Goal: Task Accomplishment & Management: Complete application form

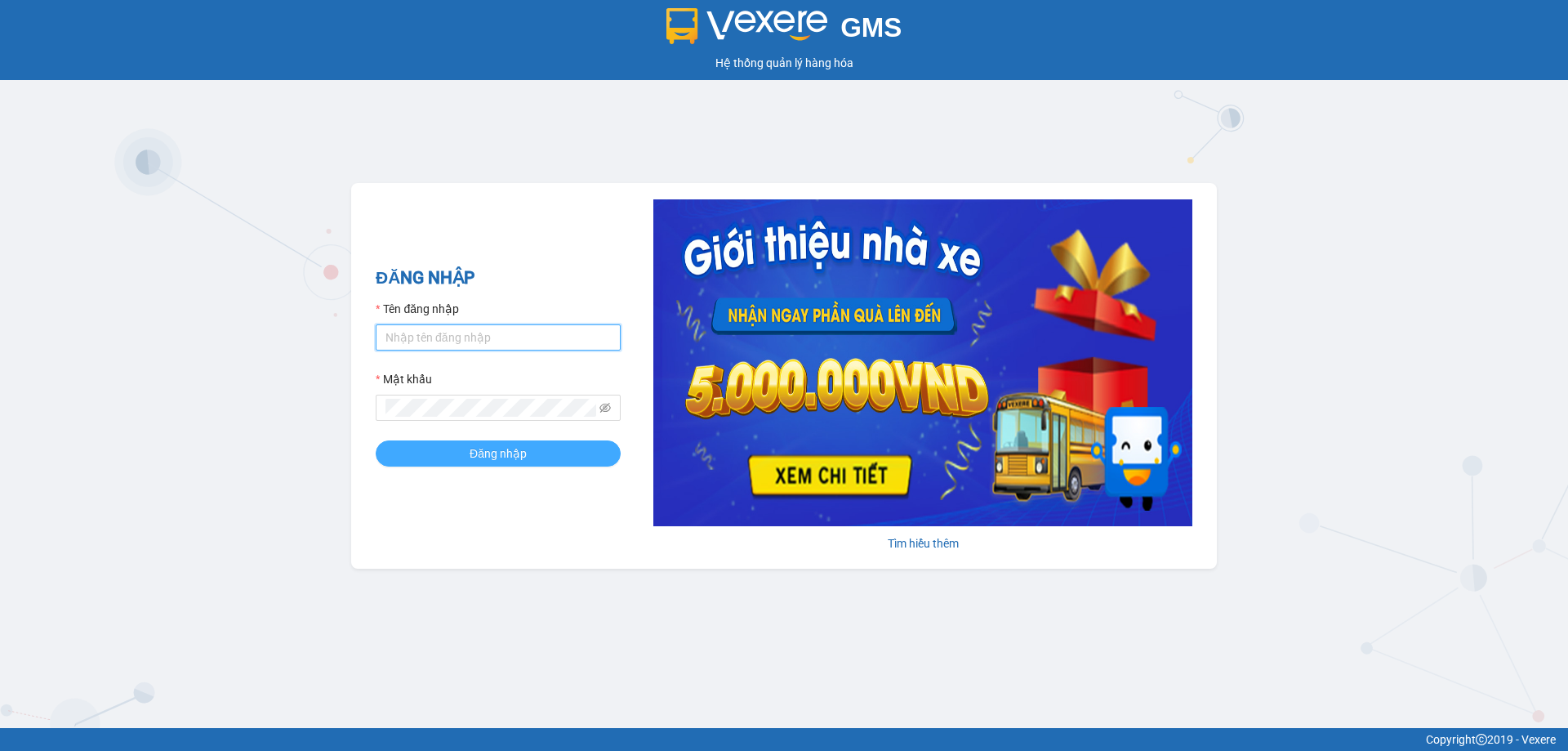
type input "trannc.tuanhung"
click at [475, 443] on button "Đăng nhập" at bounding box center [498, 453] width 246 height 26
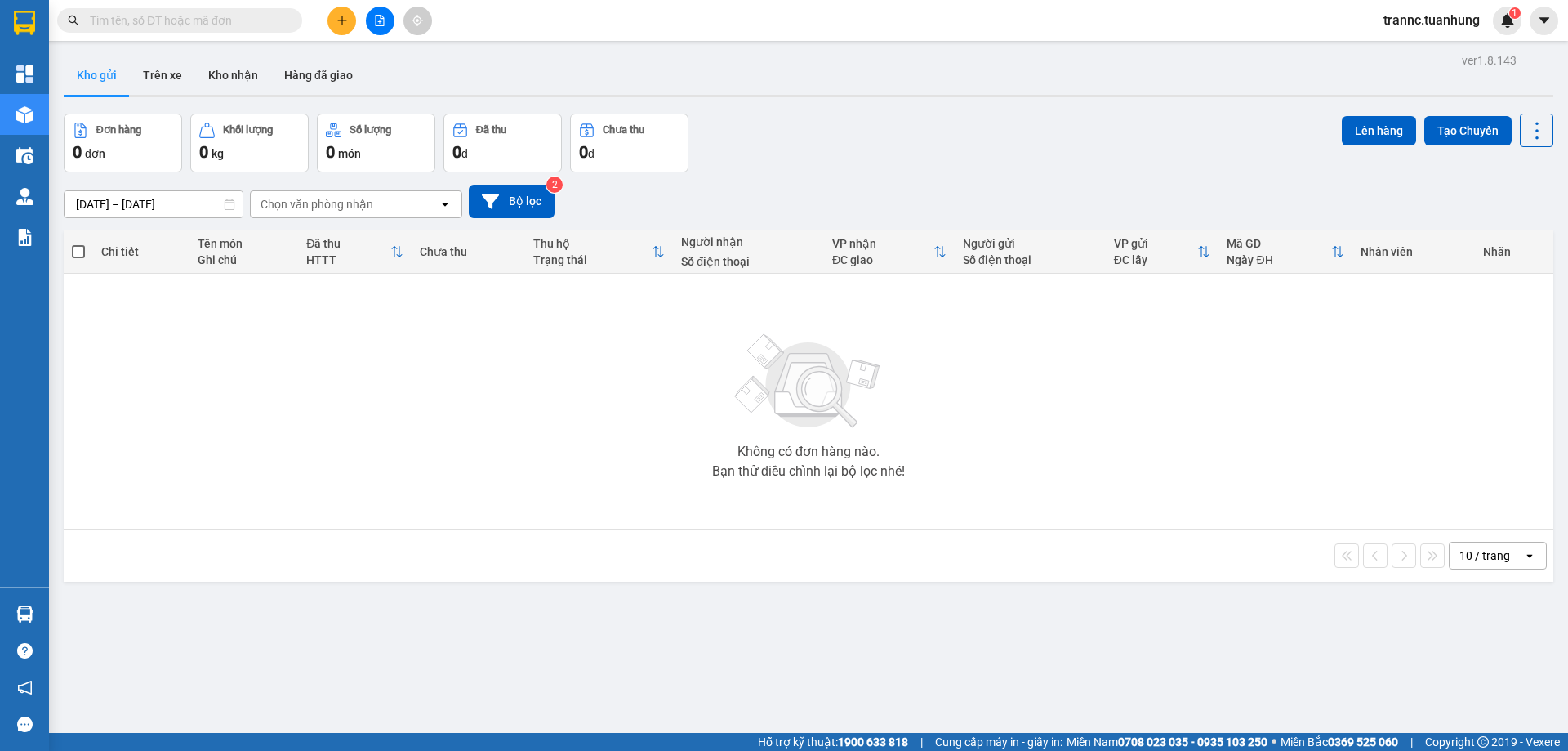
click at [233, 25] on input "text" at bounding box center [186, 20] width 193 height 18
click at [229, 22] on input "text" at bounding box center [186, 20] width 193 height 18
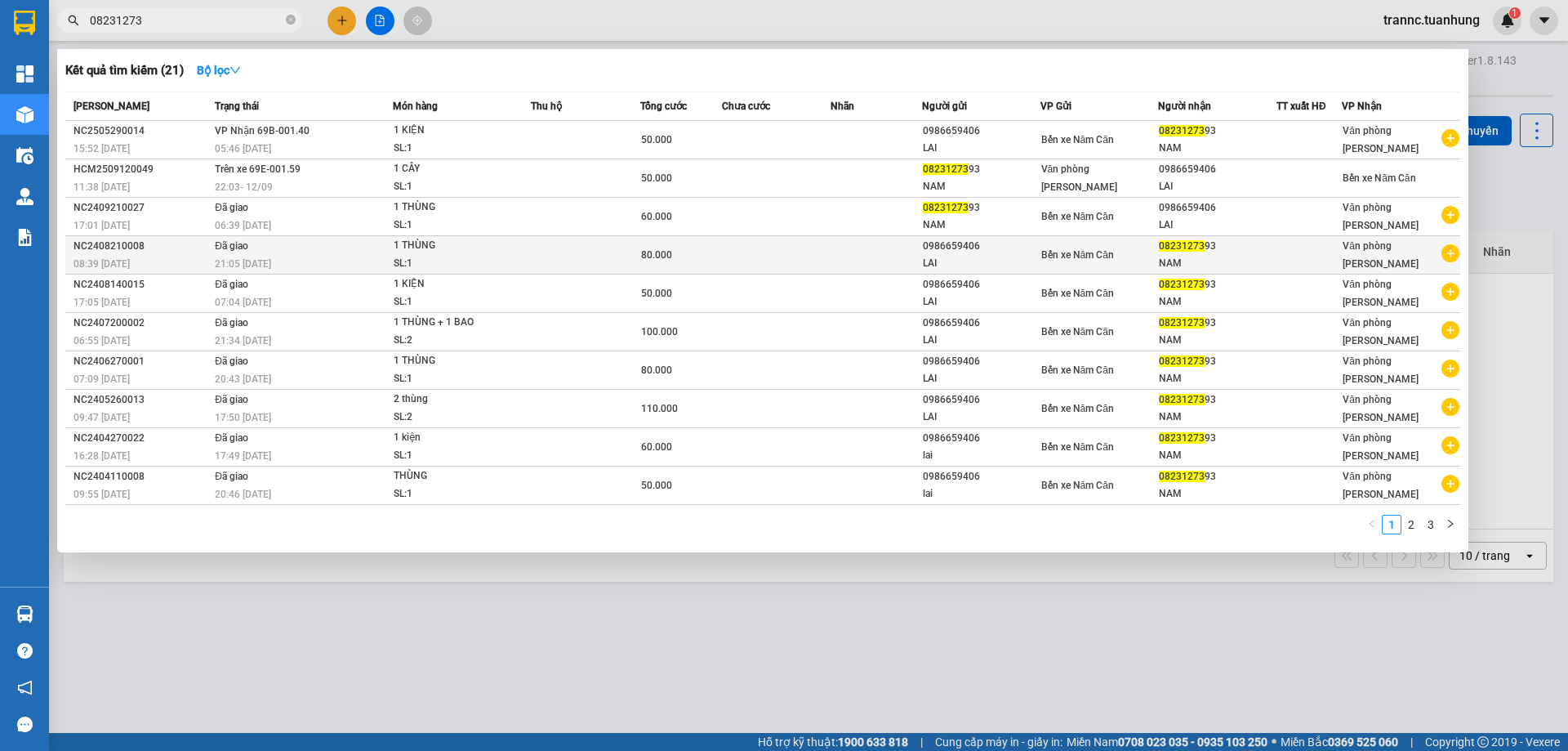
type input "08231273"
click at [1446, 255] on icon "plus-circle" at bounding box center [1450, 254] width 18 height 18
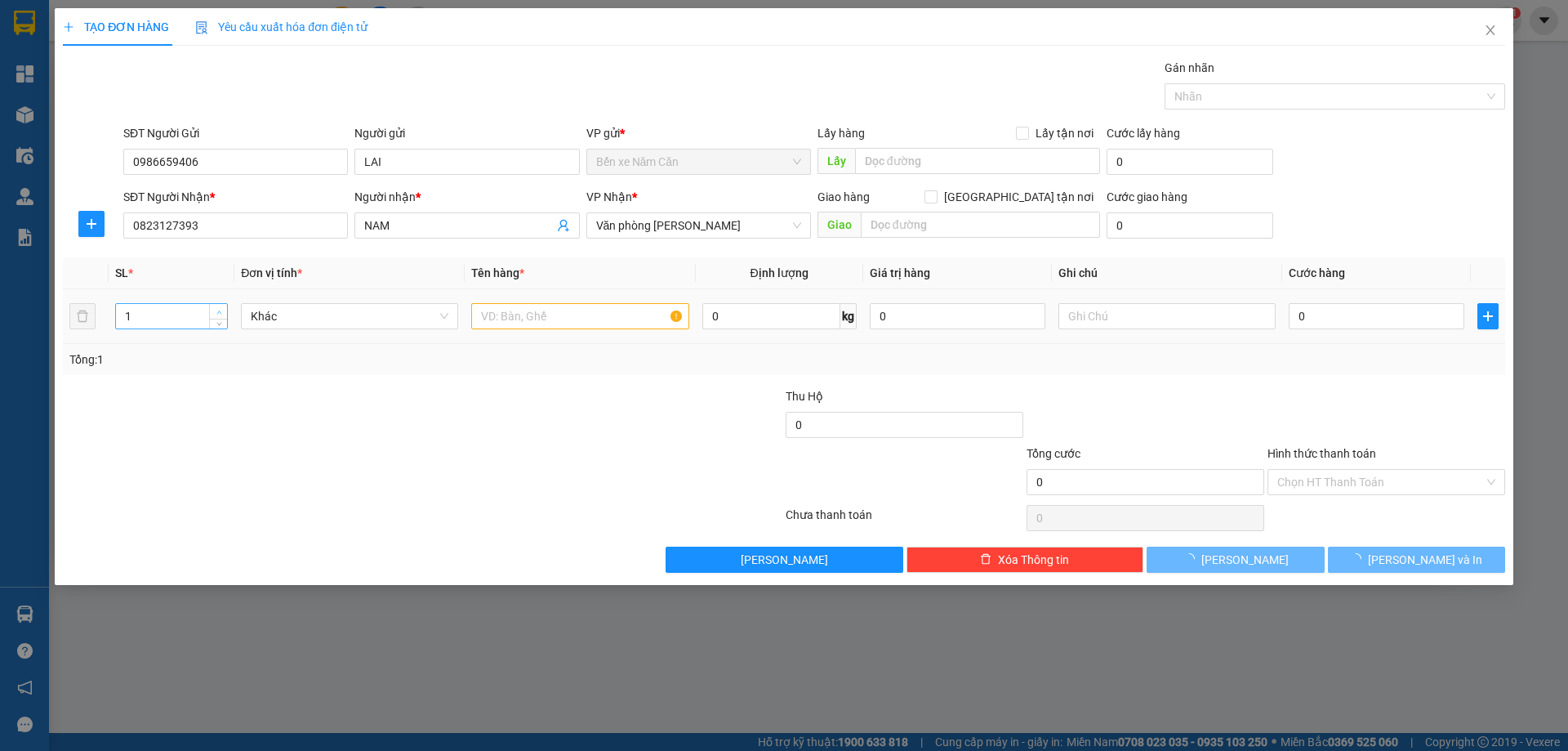
type input "2"
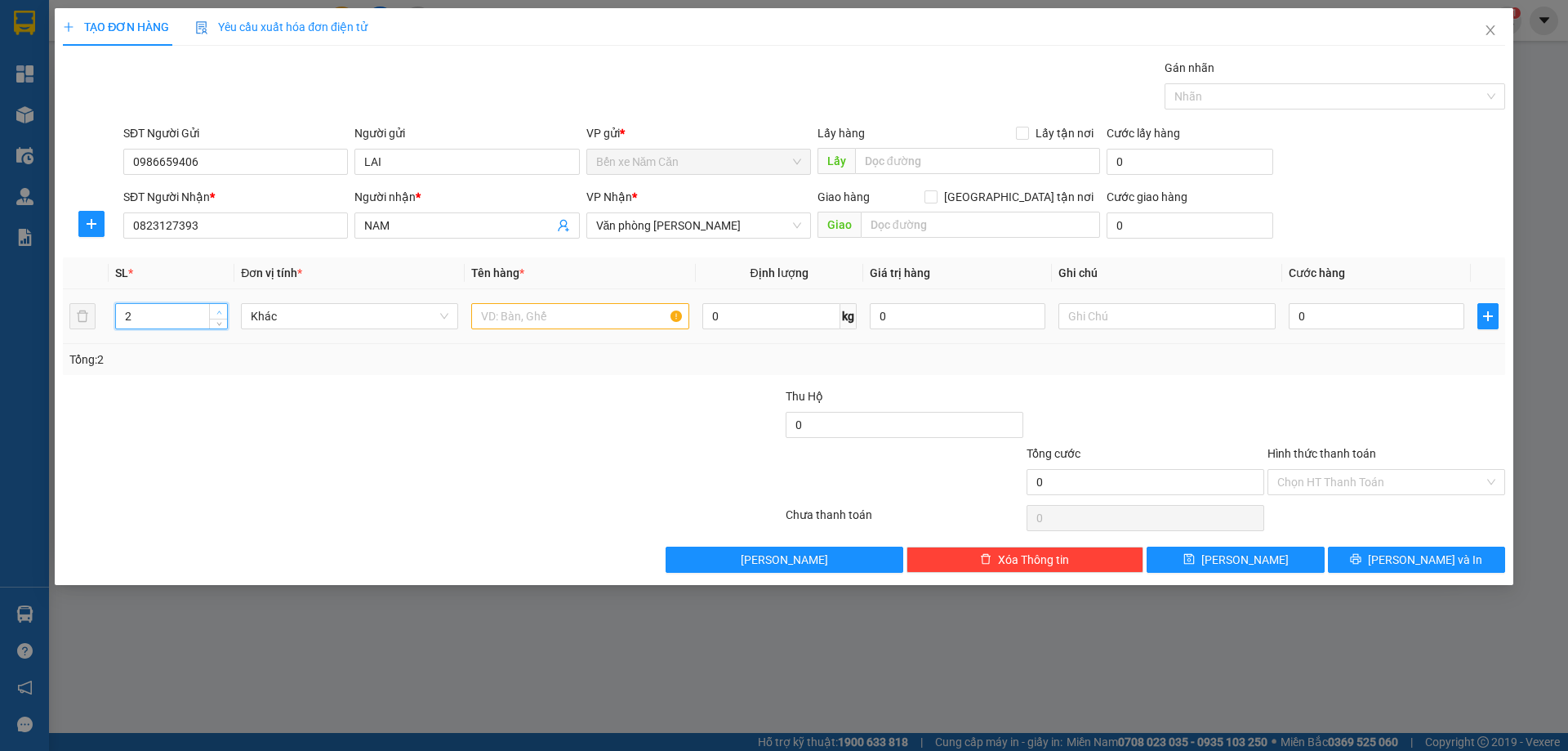
click at [219, 312] on icon "up" at bounding box center [219, 312] width 5 height 3
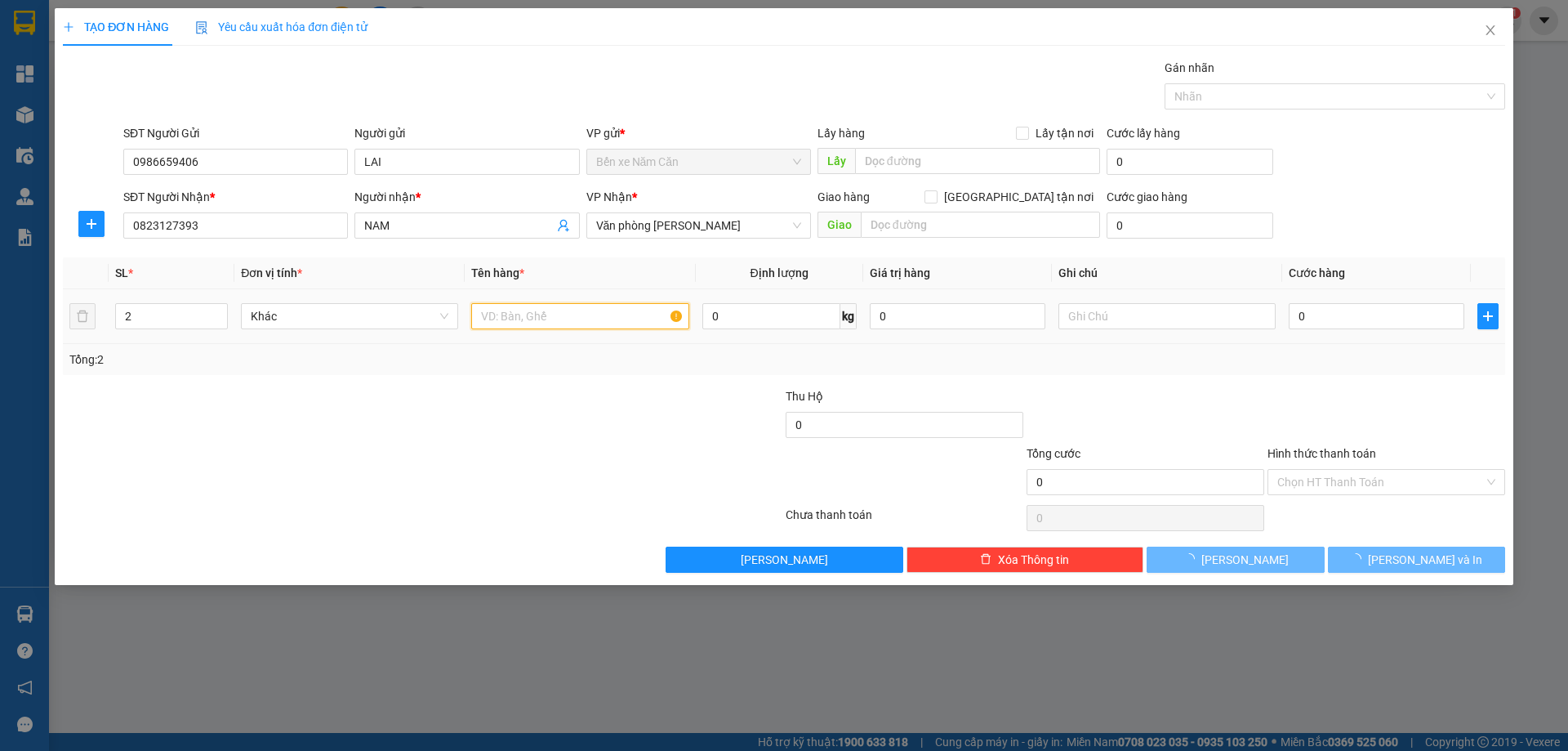
click at [514, 310] on input "text" at bounding box center [580, 317] width 218 height 26
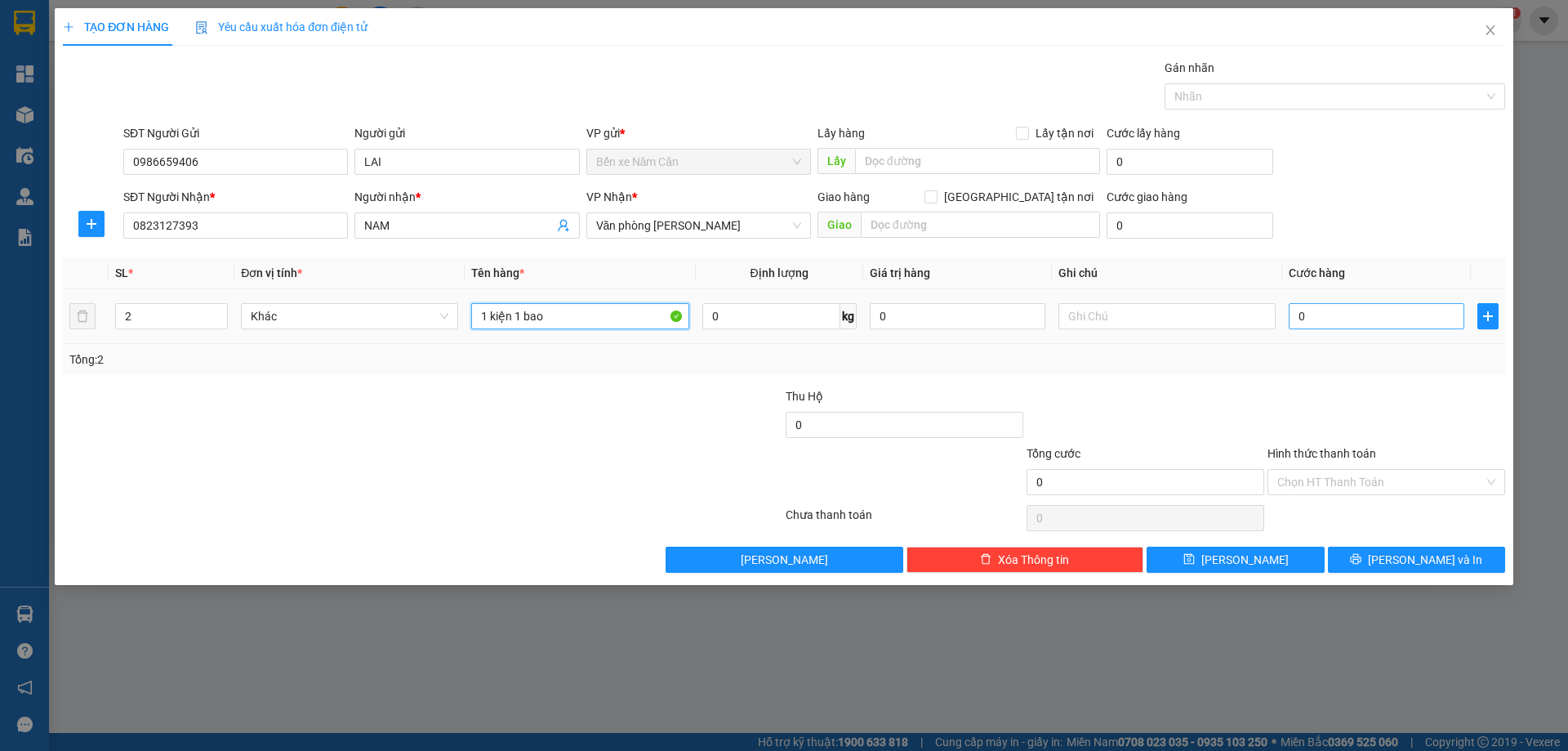
type input "1 kiện 1 bao"
click at [1342, 320] on input "0" at bounding box center [1376, 317] width 176 height 26
type input "1"
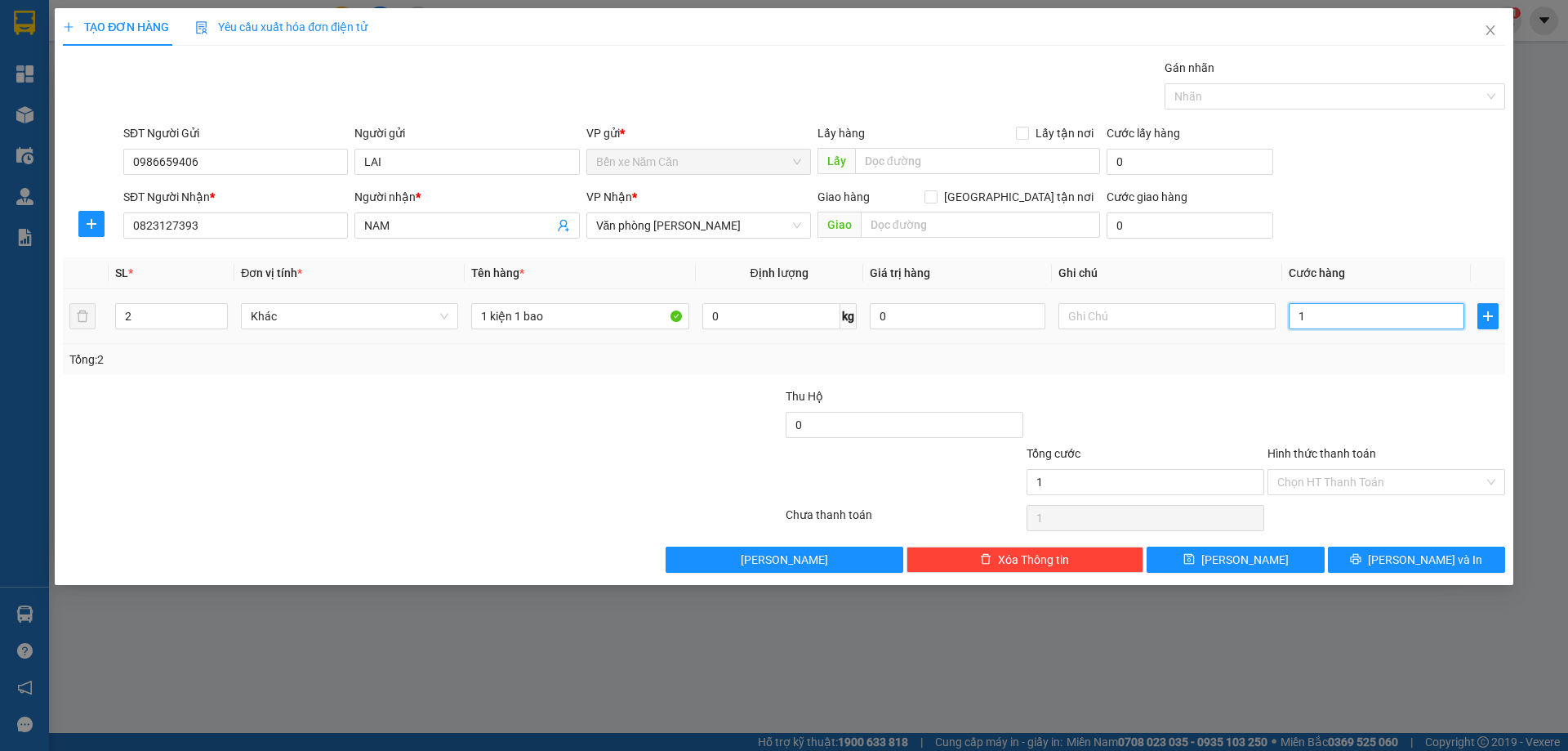
type input "10"
type input "100"
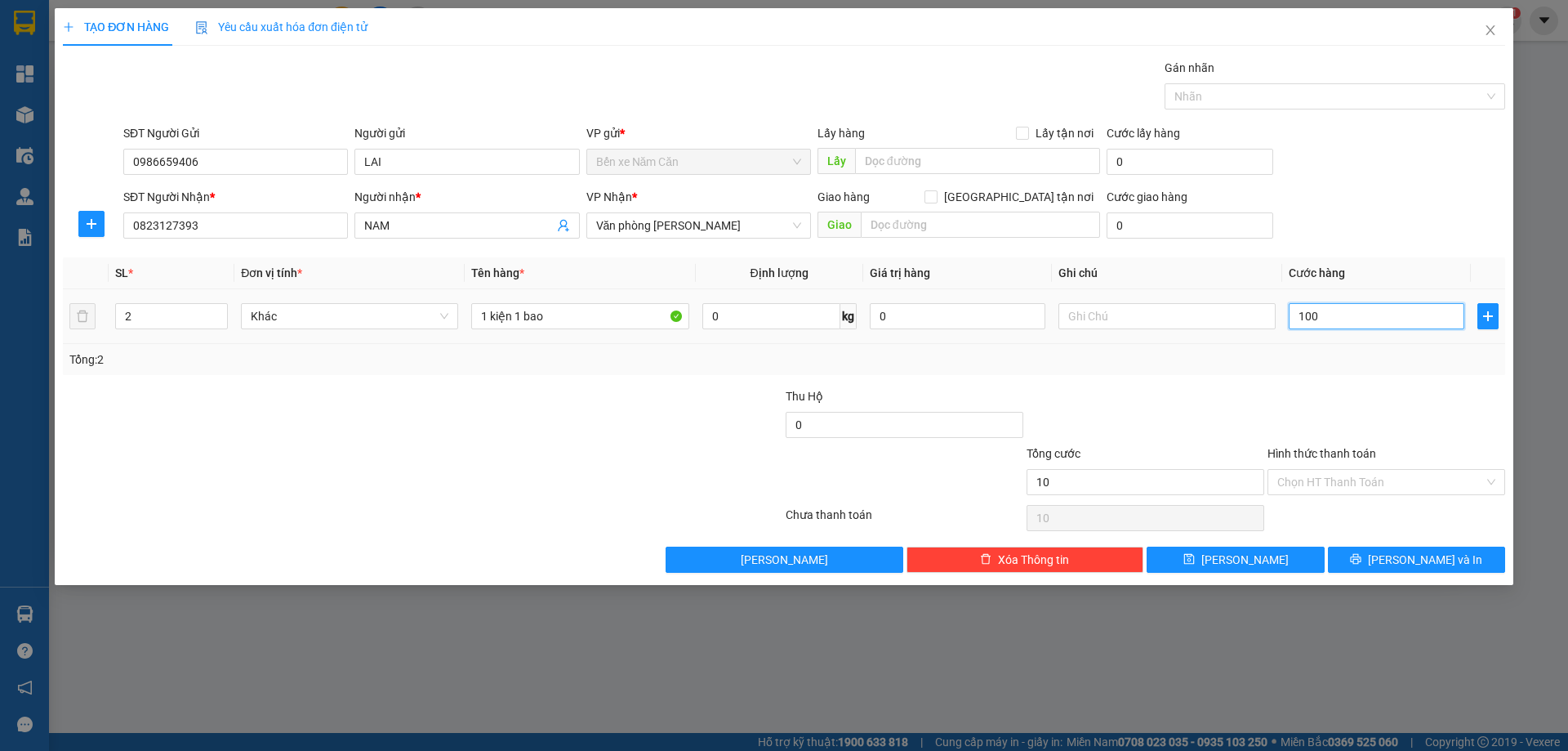
type input "100"
type input "1.000"
type input "10.000"
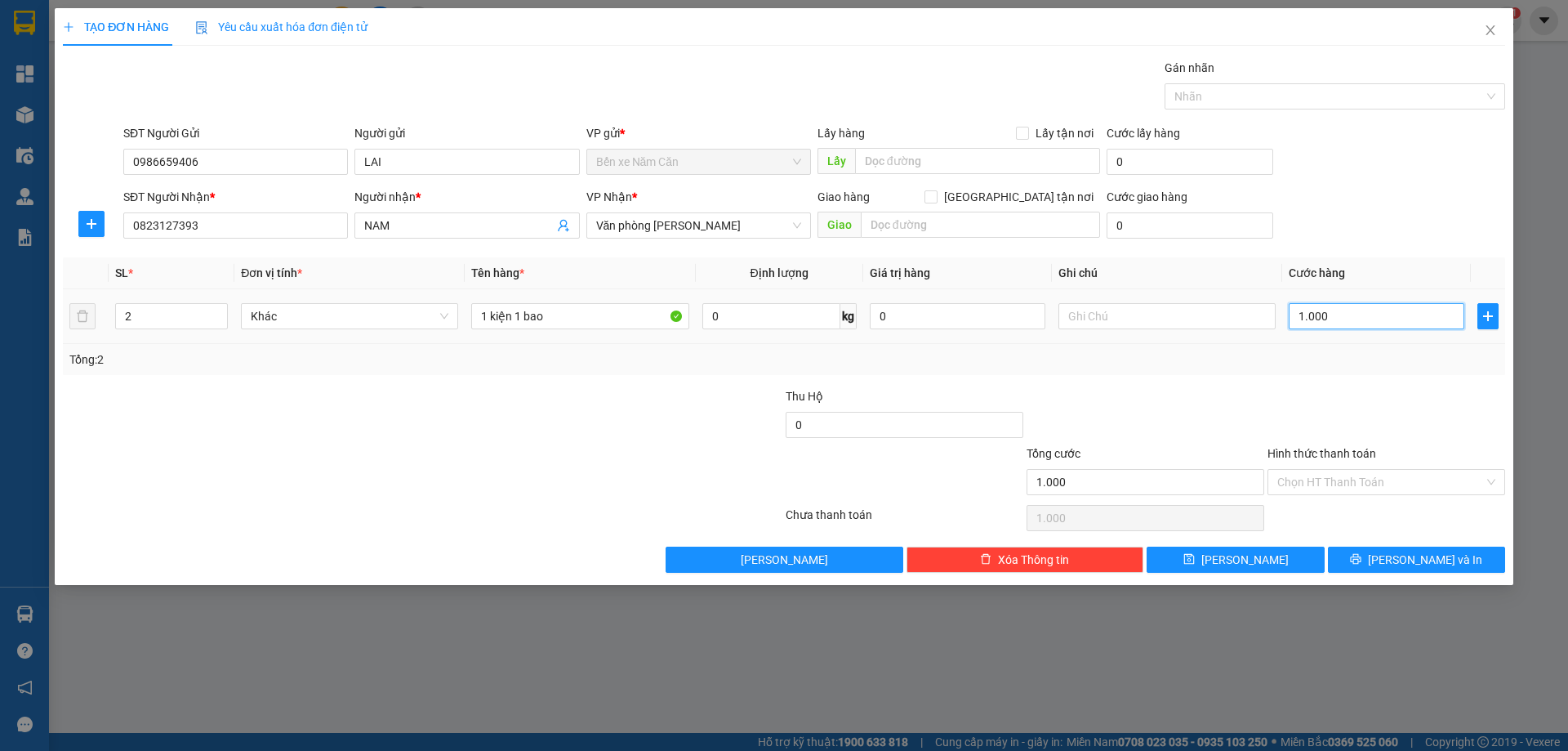
type input "10.000"
type input "100.000"
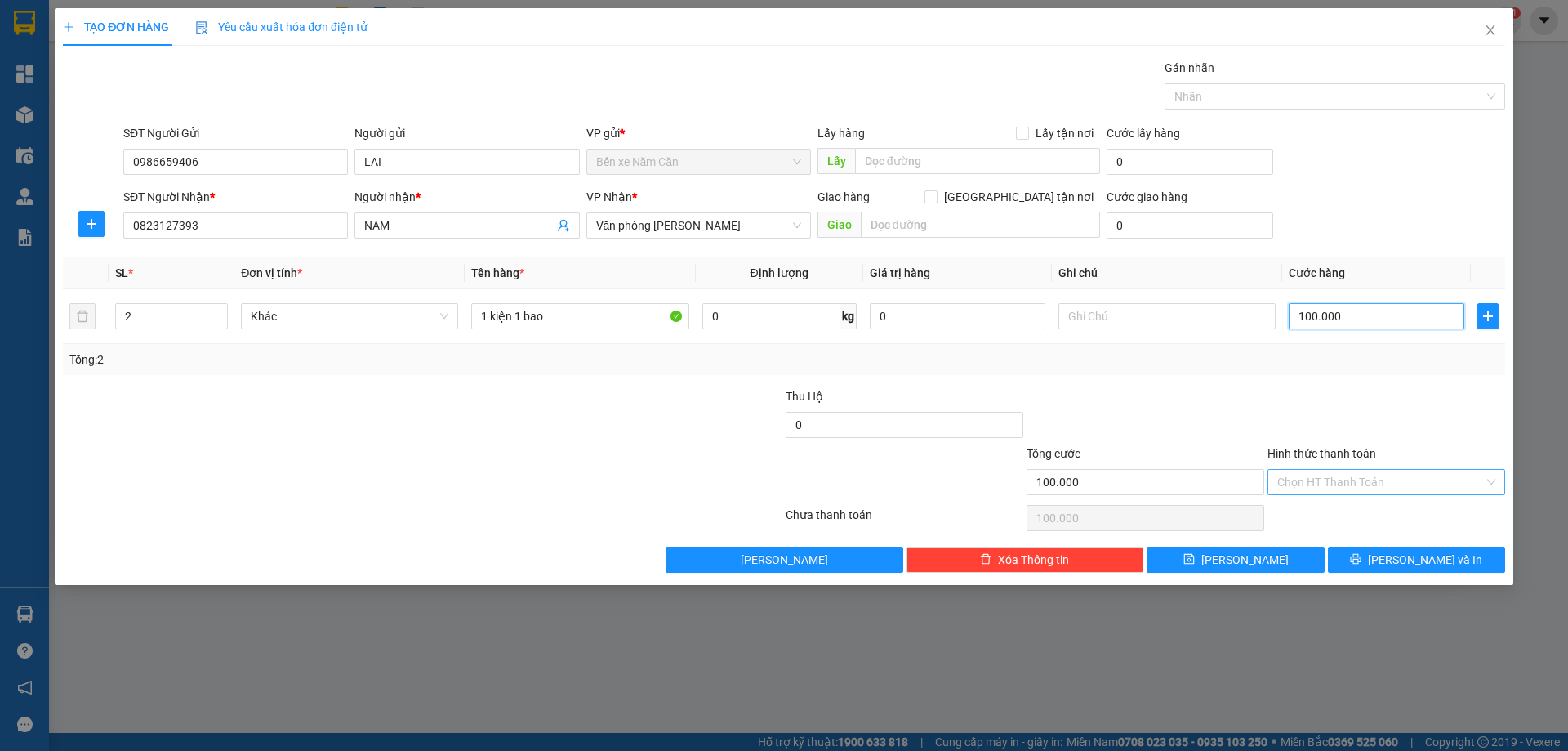
type input "100.000"
click at [1330, 481] on input "Hình thức thanh toán" at bounding box center [1380, 482] width 207 height 25
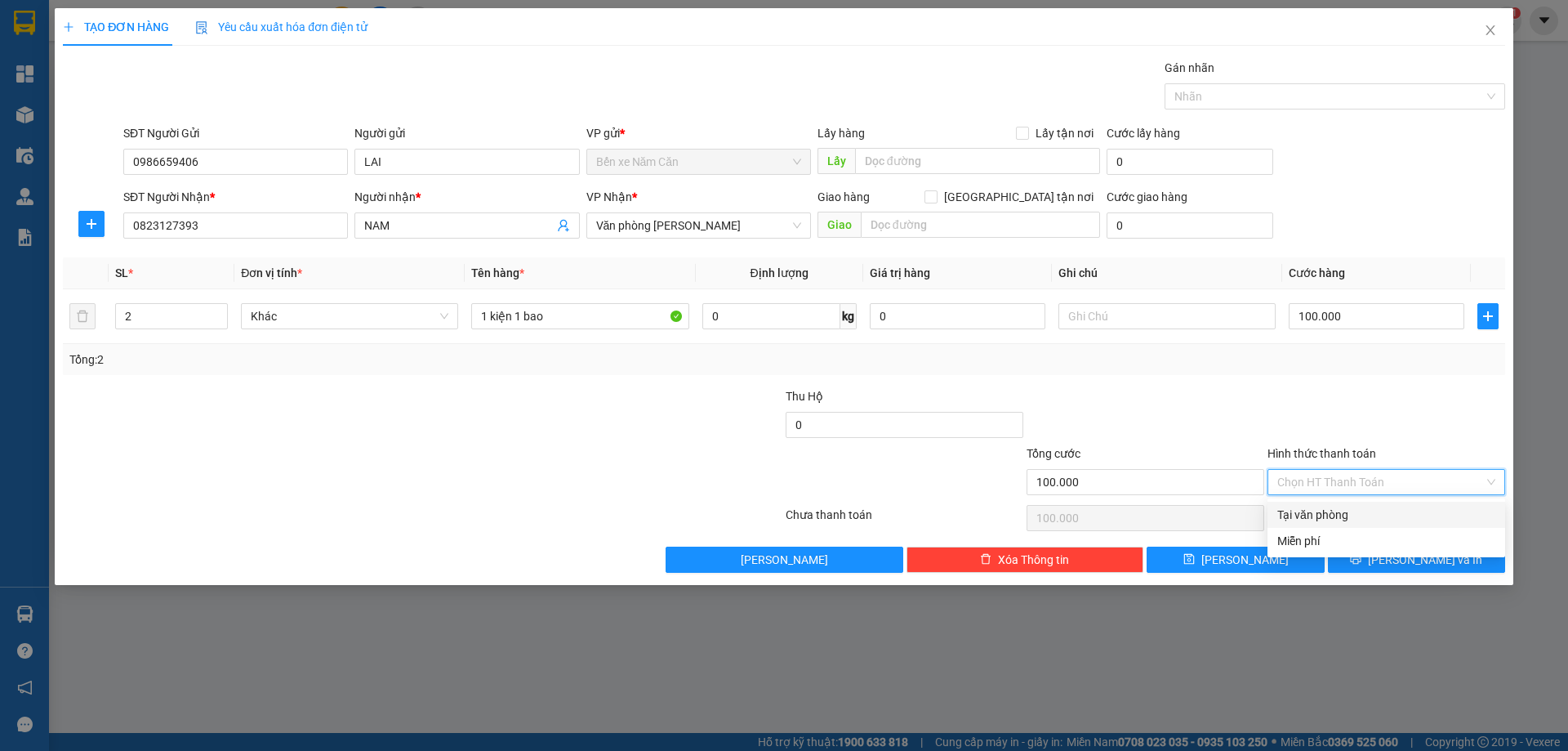
click at [1325, 511] on div "Tại văn phòng" at bounding box center [1386, 515] width 219 height 18
type input "0"
click at [1403, 551] on span "[PERSON_NAME] và In" at bounding box center [1425, 560] width 115 height 18
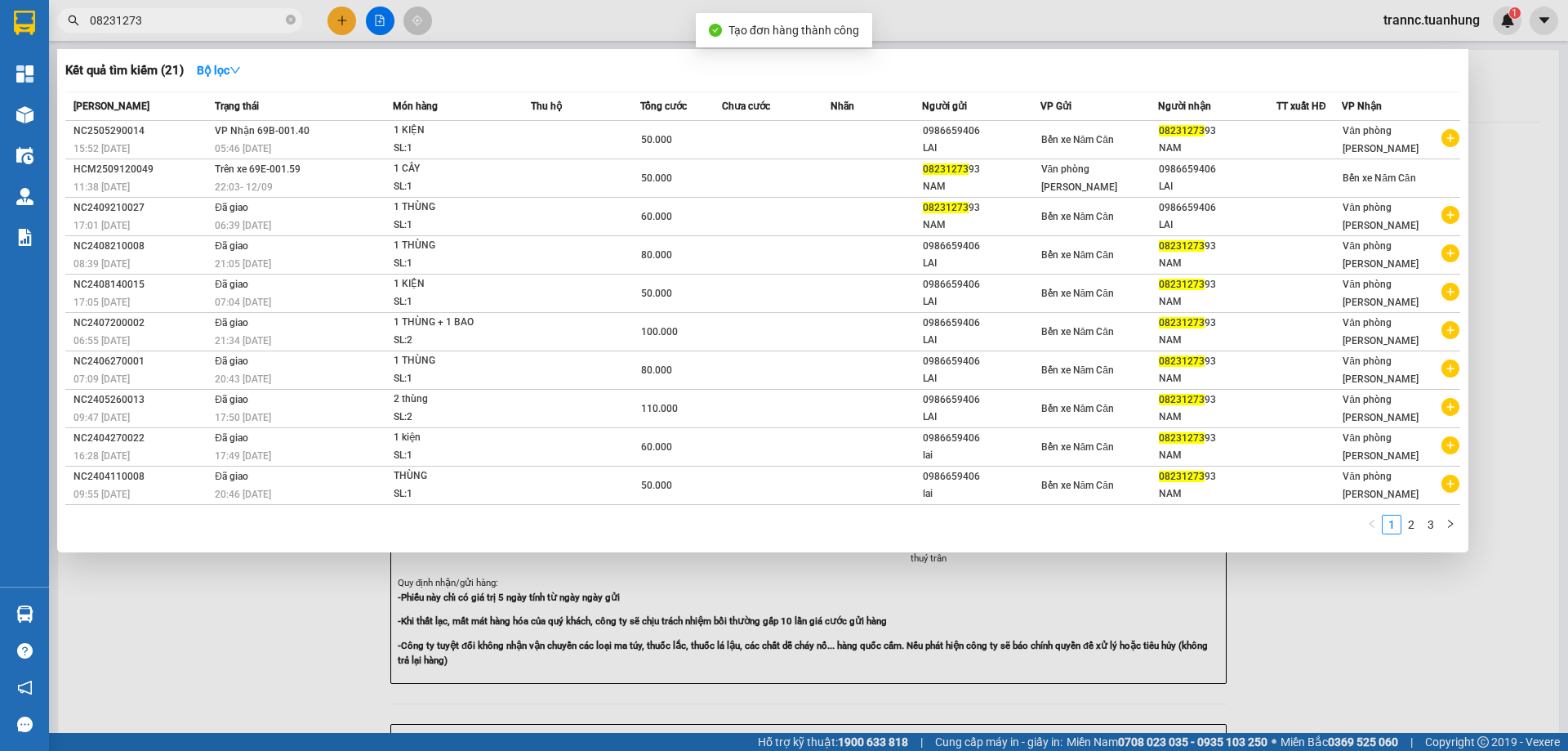
drag, startPoint x: 1419, startPoint y: 639, endPoint x: 979, endPoint y: 299, distance: 556.1
click at [1413, 635] on div at bounding box center [784, 376] width 1568 height 751
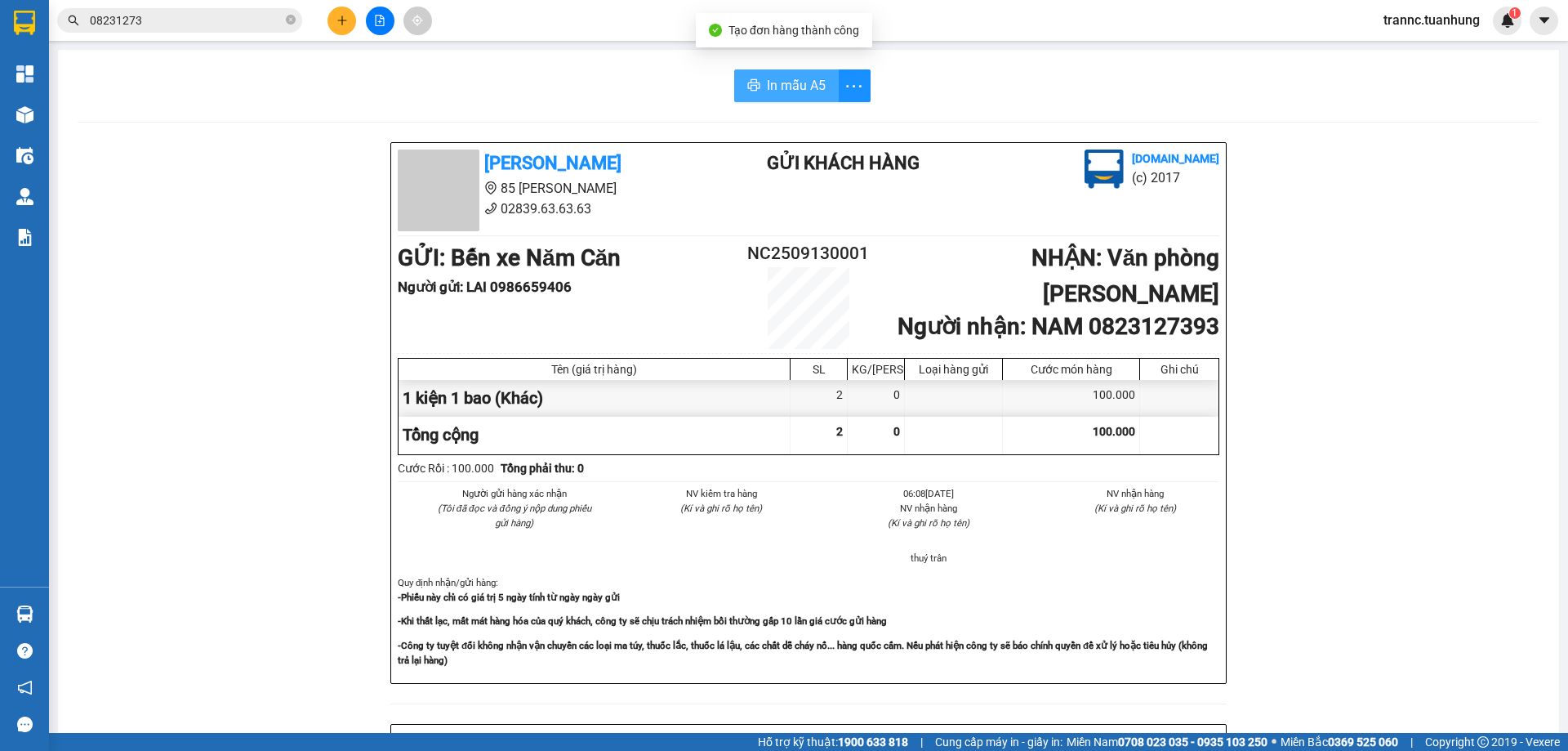
click at [811, 88] on span "In mẫu A5" at bounding box center [795, 85] width 59 height 20
click at [806, 92] on span "In mẫu A5" at bounding box center [795, 85] width 59 height 20
click at [292, 20] on icon "close-circle" at bounding box center [290, 20] width 10 height 10
click at [257, 18] on input "text" at bounding box center [186, 20] width 193 height 18
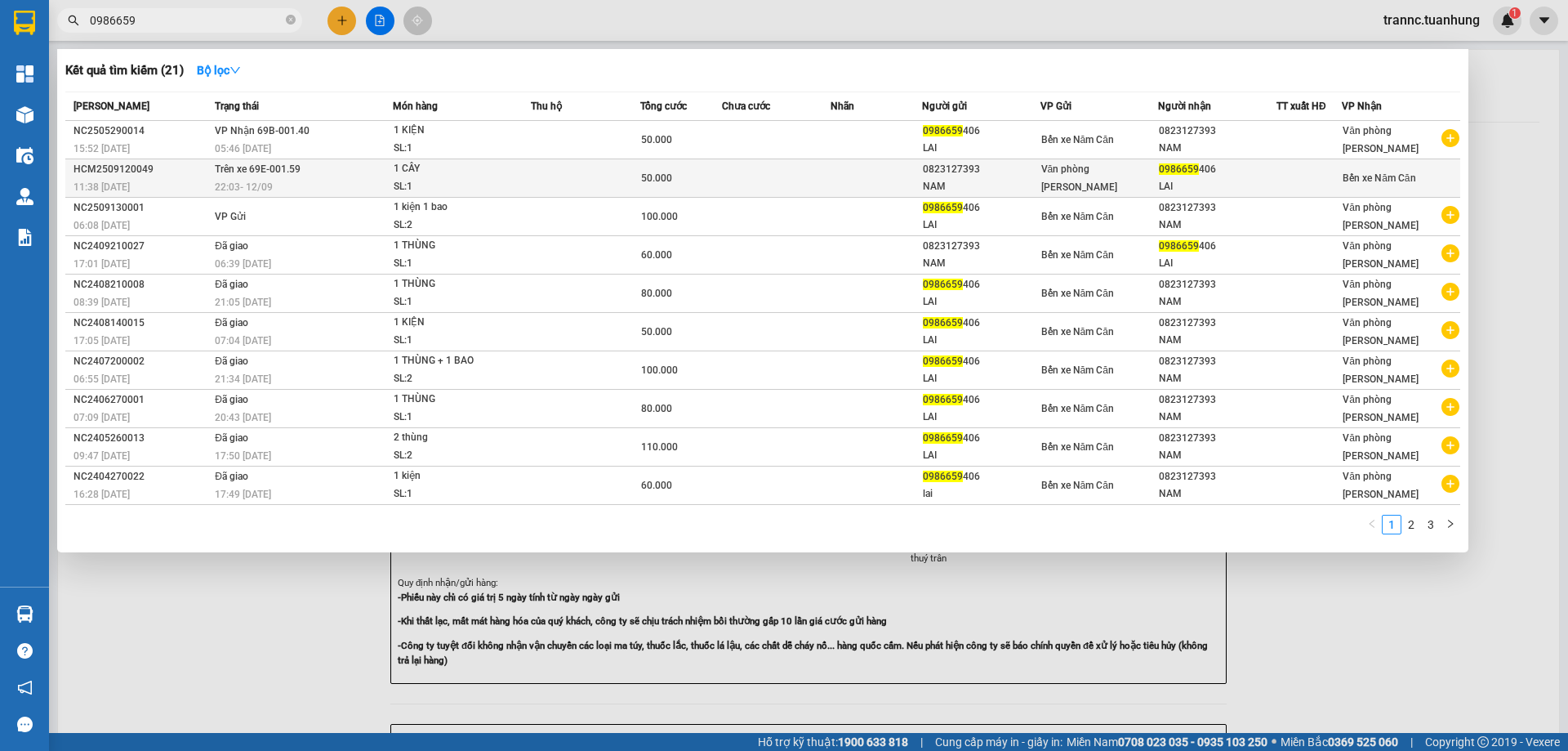
type input "0986659"
click at [478, 173] on div "1 CÂY" at bounding box center [454, 169] width 123 height 18
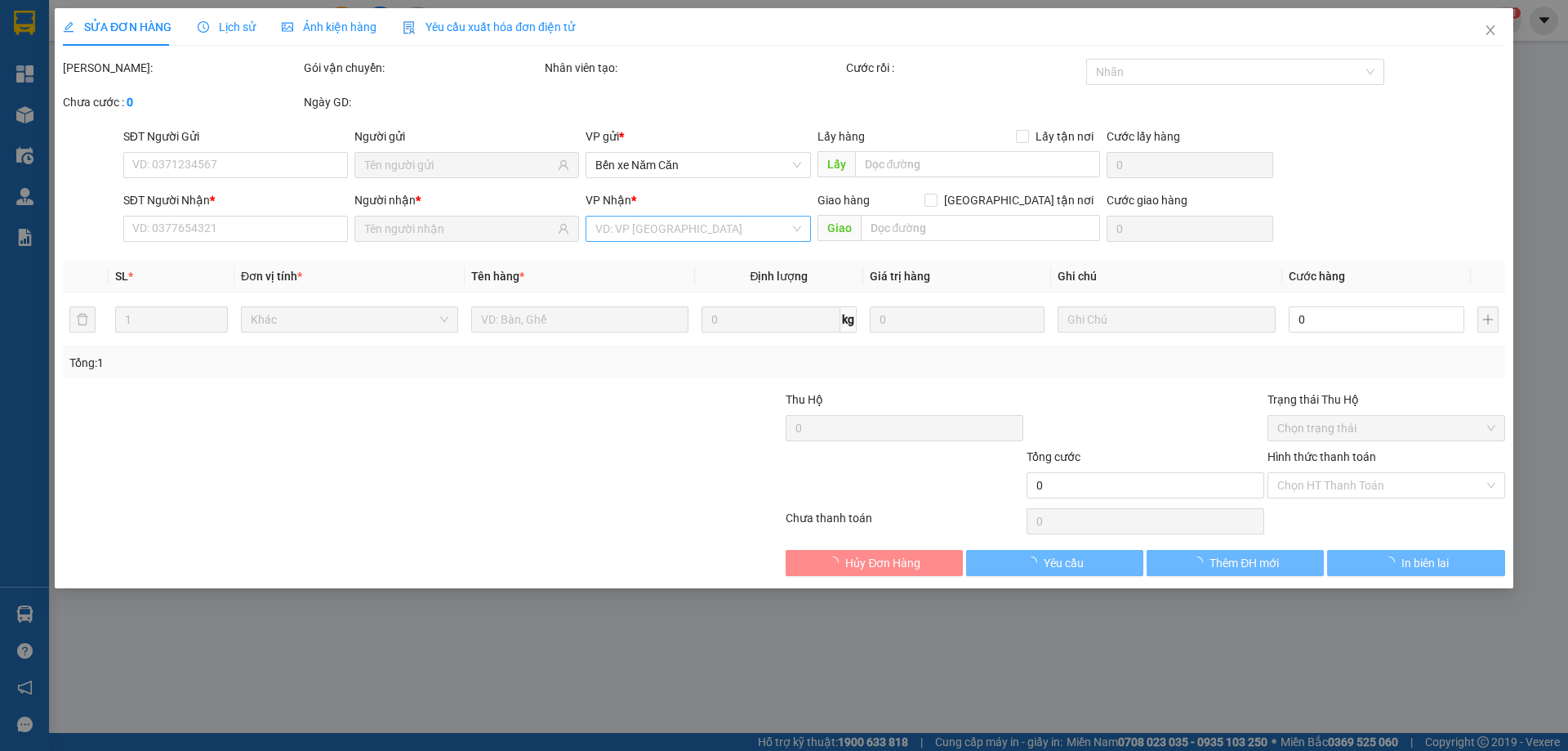
type input "0823127393"
type input "NAM"
type input "0986659406"
type input "LAI"
type input "50.000"
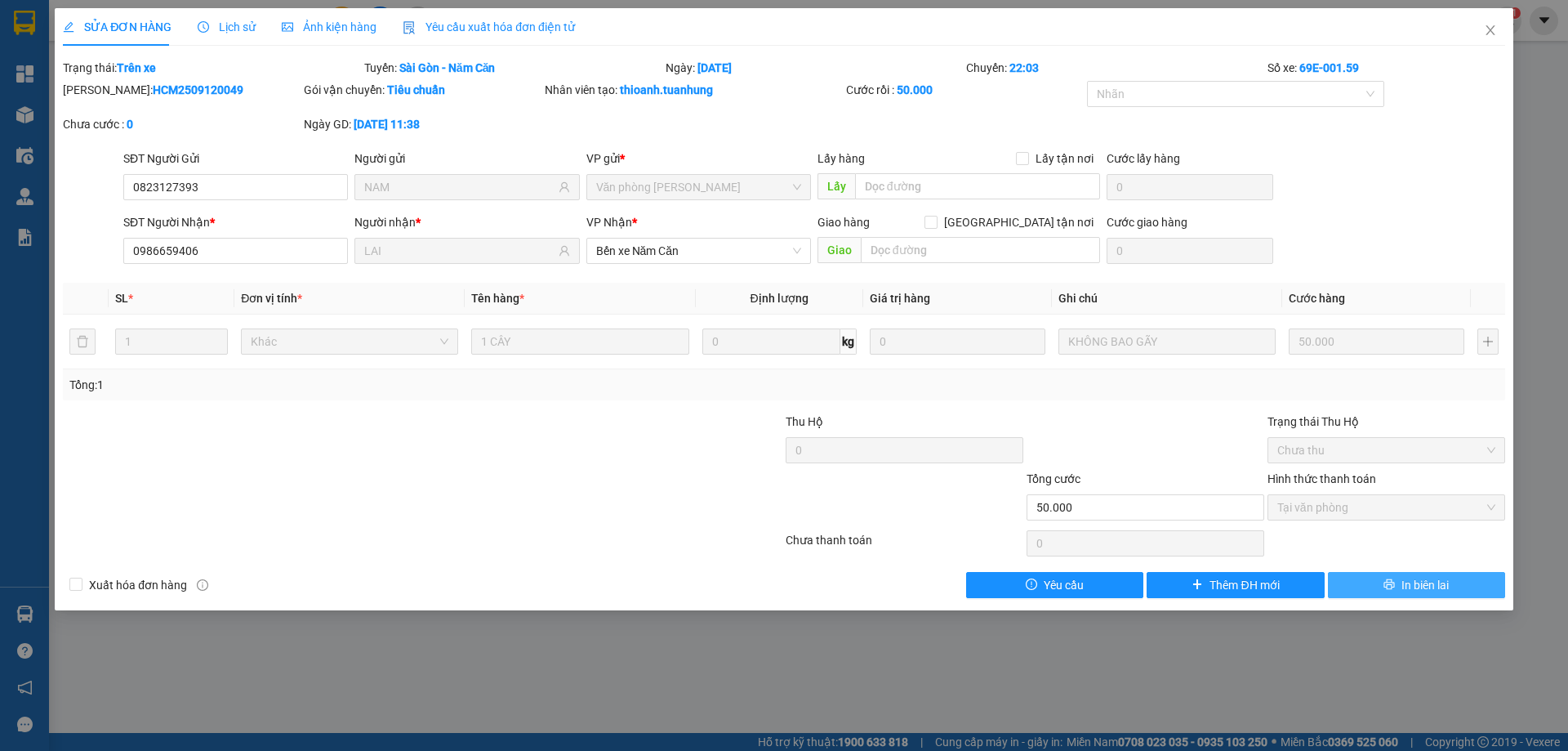
click at [1441, 585] on span "In biên lai" at bounding box center [1424, 585] width 47 height 18
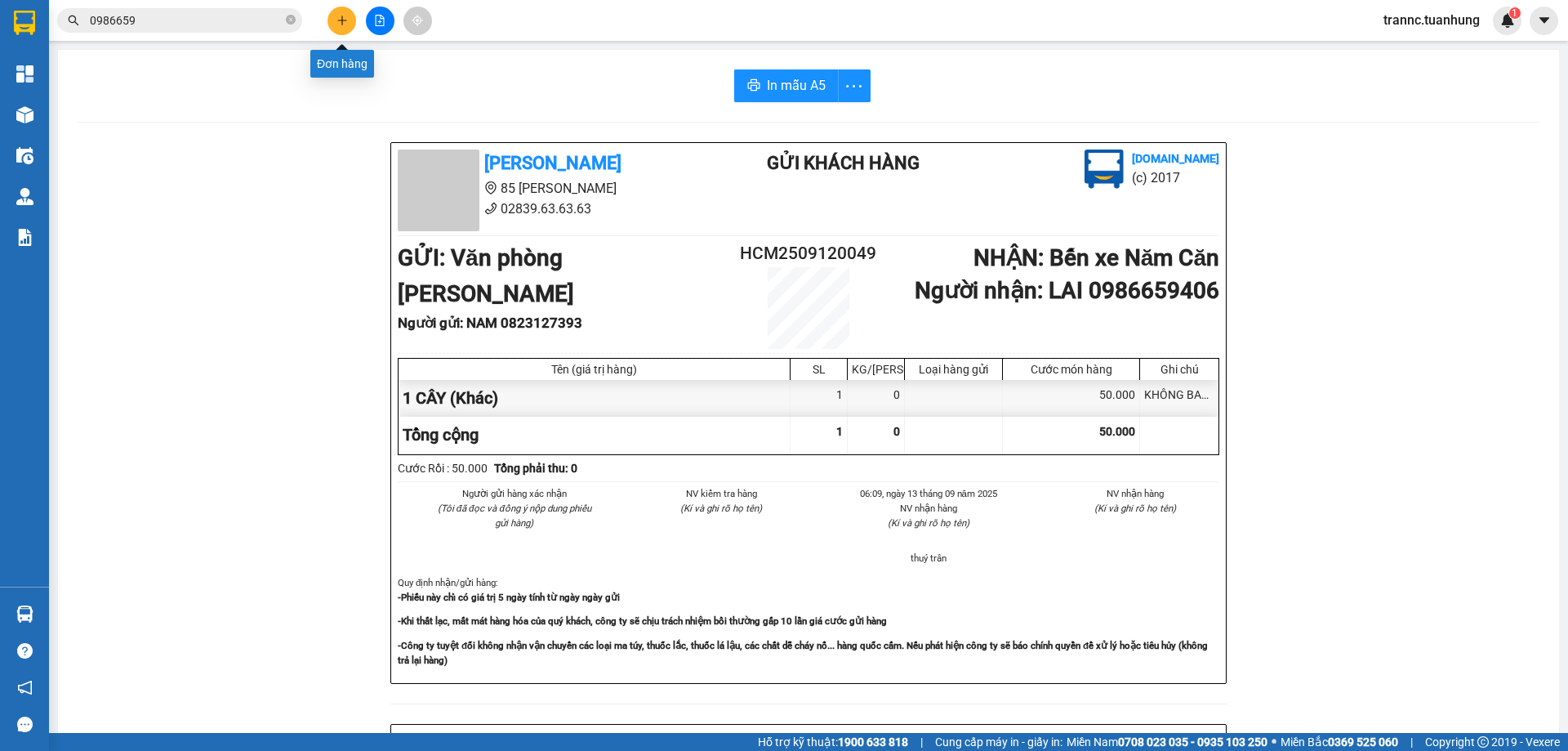
click at [340, 16] on icon "plus" at bounding box center [341, 20] width 11 height 11
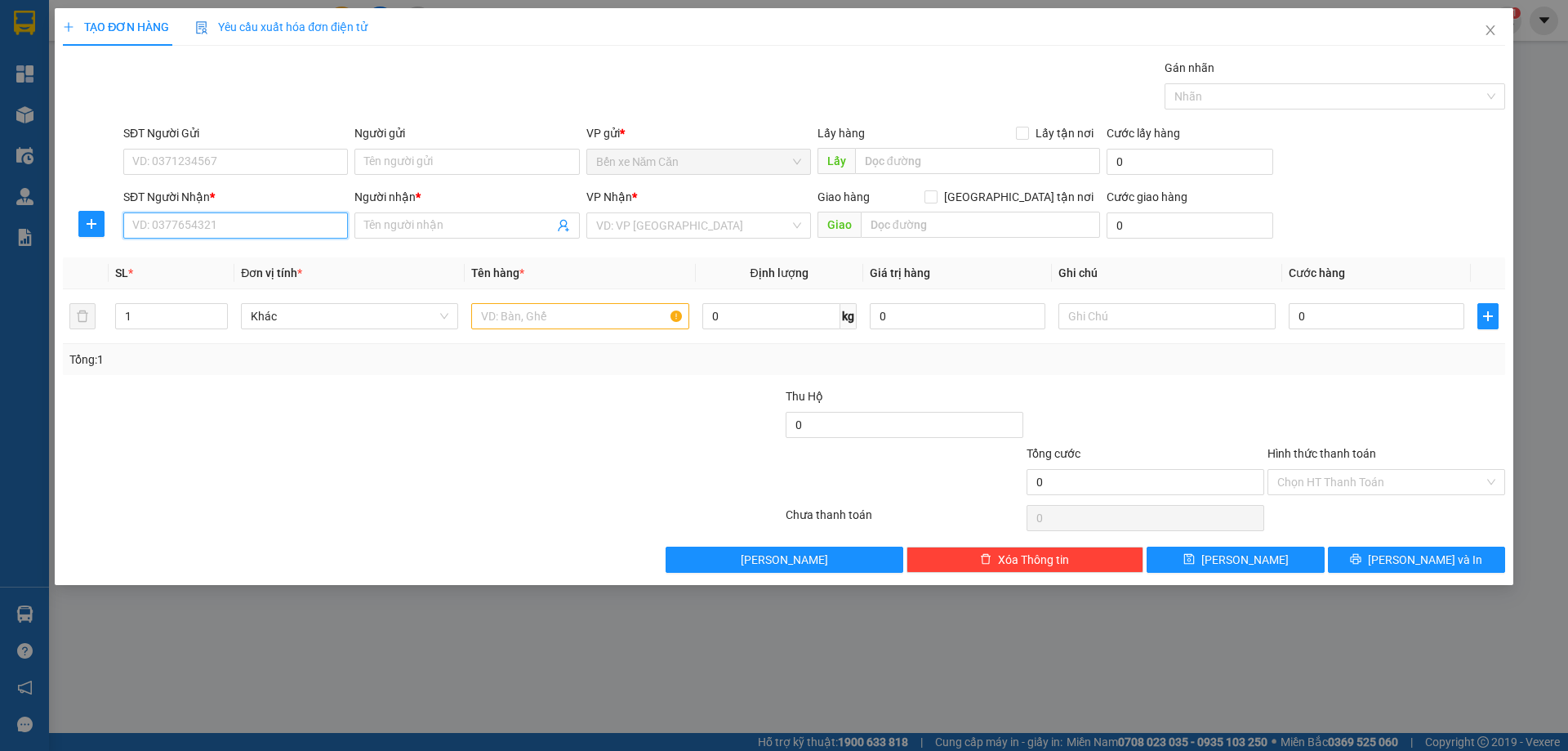
click at [248, 237] on input "SĐT Người Nhận *" at bounding box center [236, 226] width 225 height 26
type input "0919455787"
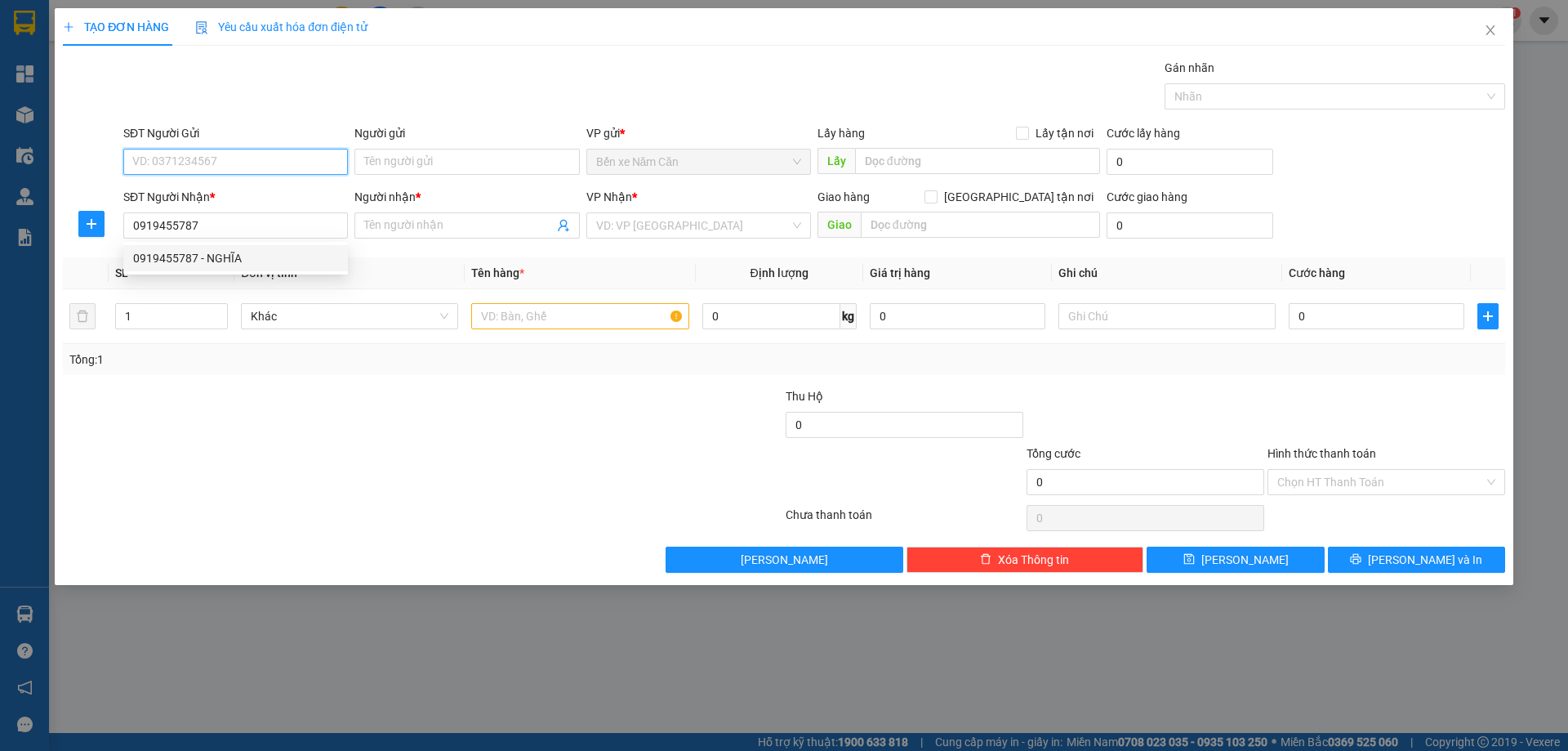
click at [214, 159] on input "SĐT Người Gửi" at bounding box center [236, 162] width 225 height 26
click at [223, 295] on div "0919455787 - NGHĨA" at bounding box center [235, 300] width 205 height 18
type input "0919455787"
type input "NGHĨA"
type input "0919455787"
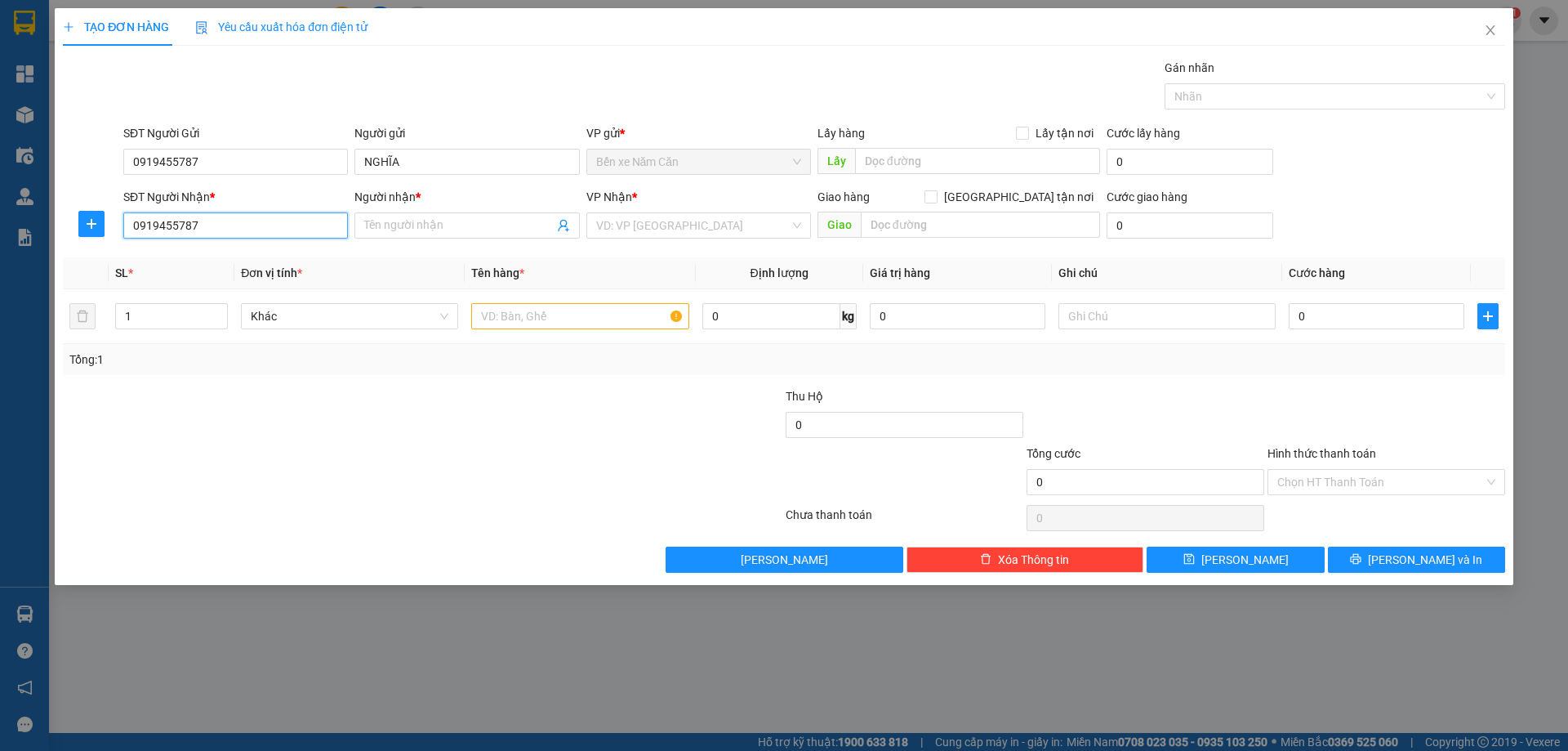
click at [257, 228] on input "0919455787" at bounding box center [236, 226] width 225 height 26
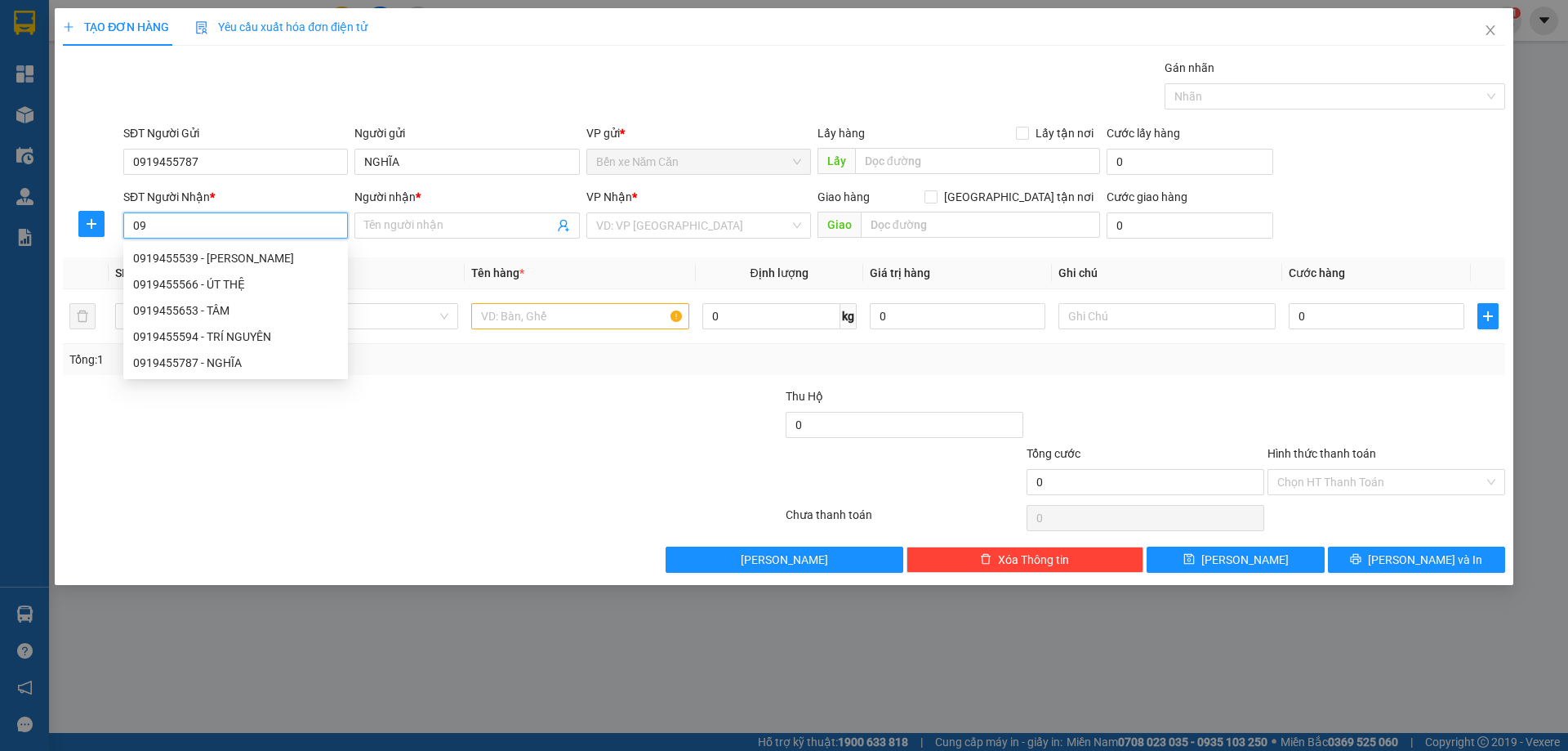
type input "0"
click at [257, 254] on div "0946604969 - NHƯ [GEOGRAPHIC_DATA]" at bounding box center [239, 259] width 213 height 18
type input "0946604969"
type input "NHƯ Ý"
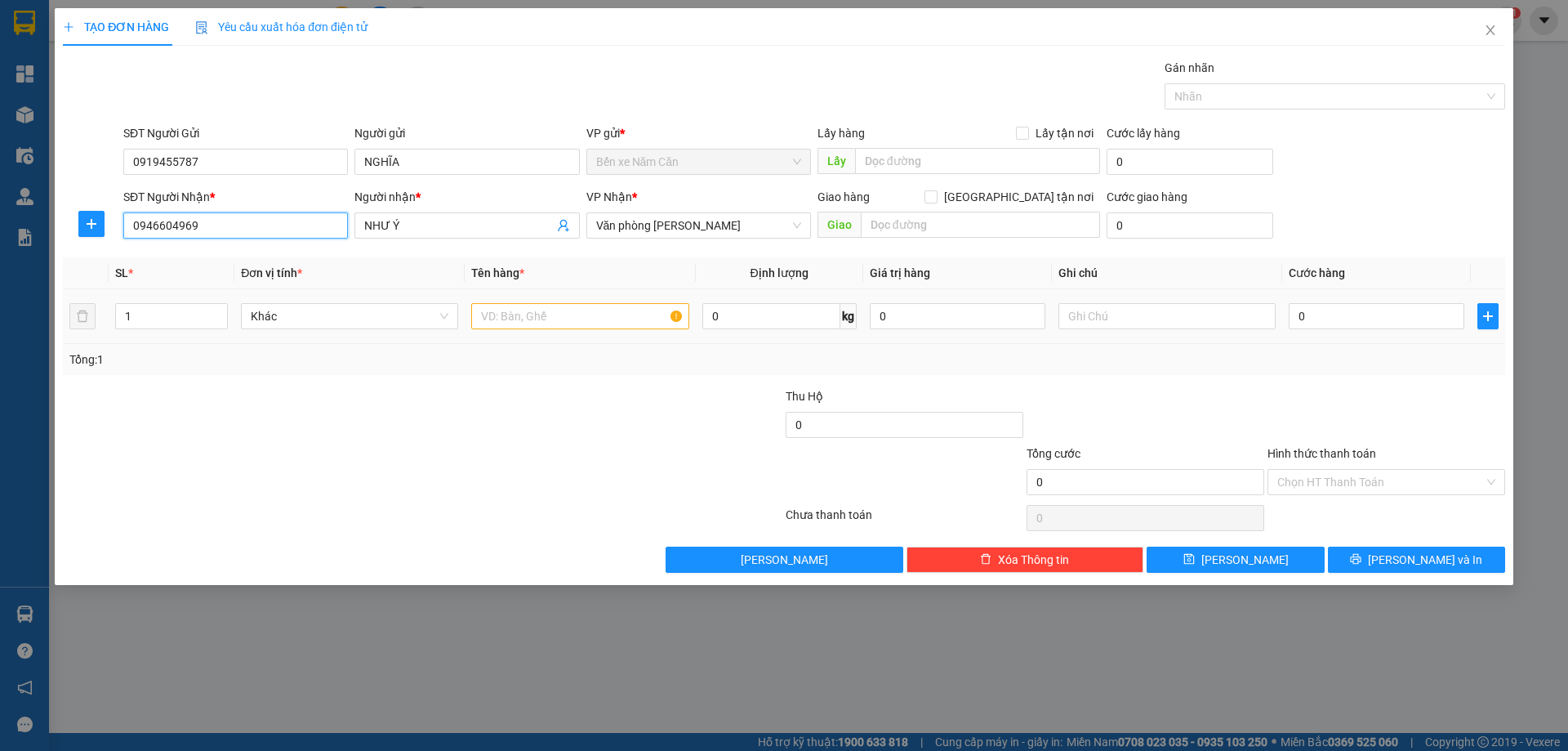
type input "0946604969"
click at [488, 318] on input "text" at bounding box center [580, 317] width 218 height 26
type input "1 thùng"
click at [1310, 313] on input "0" at bounding box center [1376, 317] width 176 height 26
type input "3"
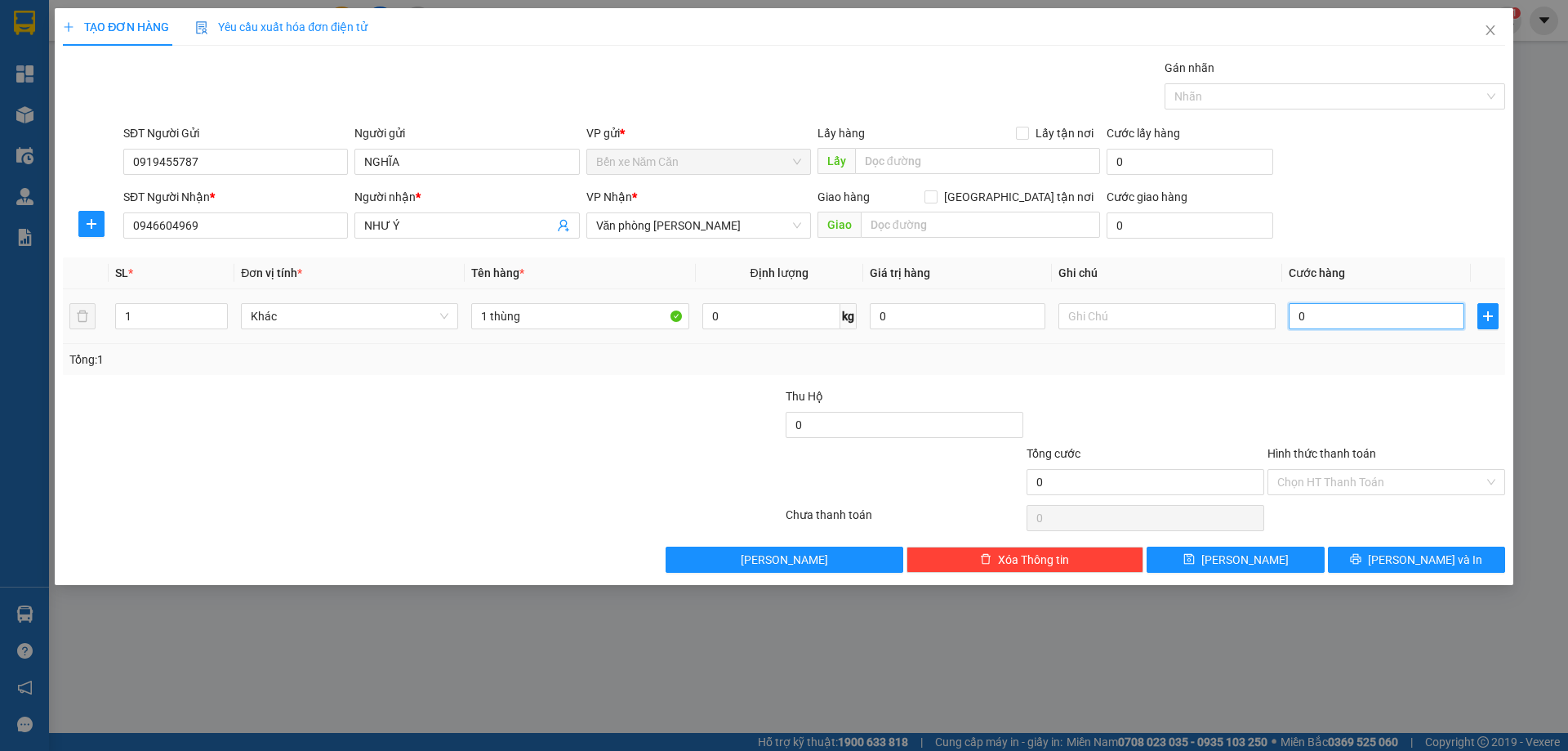
type input "3"
type input "30"
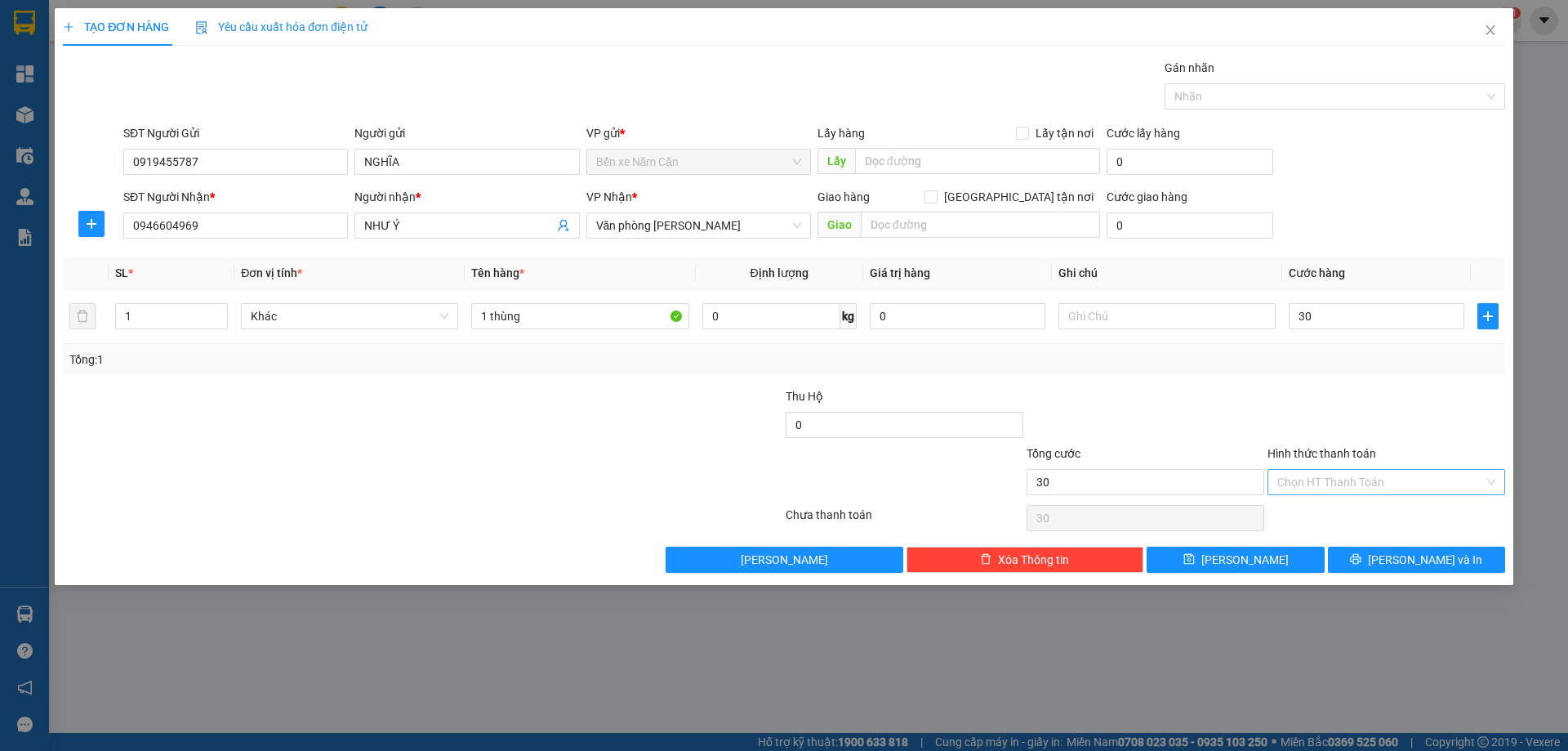
type input "30.000"
click at [1323, 471] on input "Hình thức thanh toán" at bounding box center [1380, 482] width 207 height 25
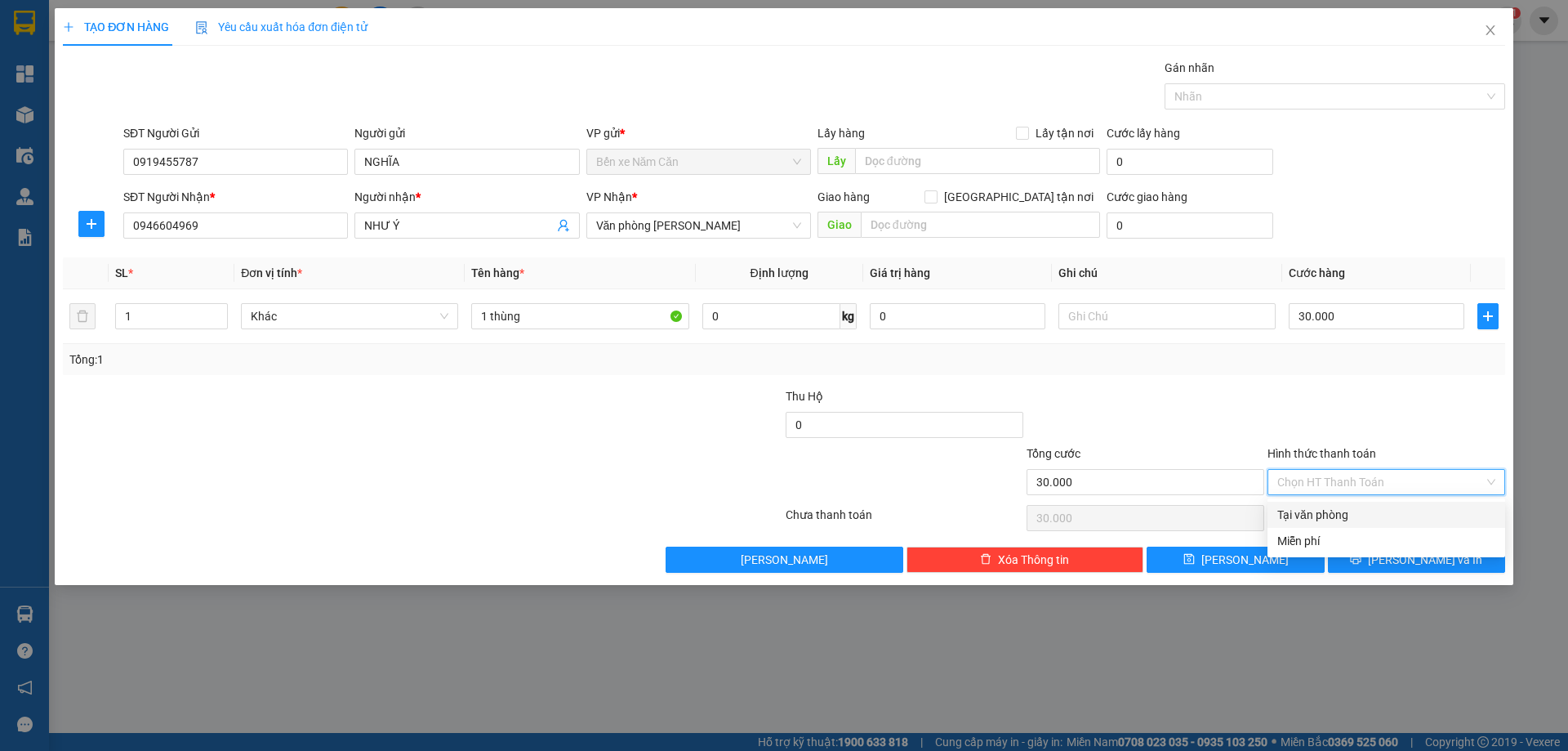
click at [1329, 509] on div "Tại văn phòng" at bounding box center [1386, 515] width 219 height 18
type input "0"
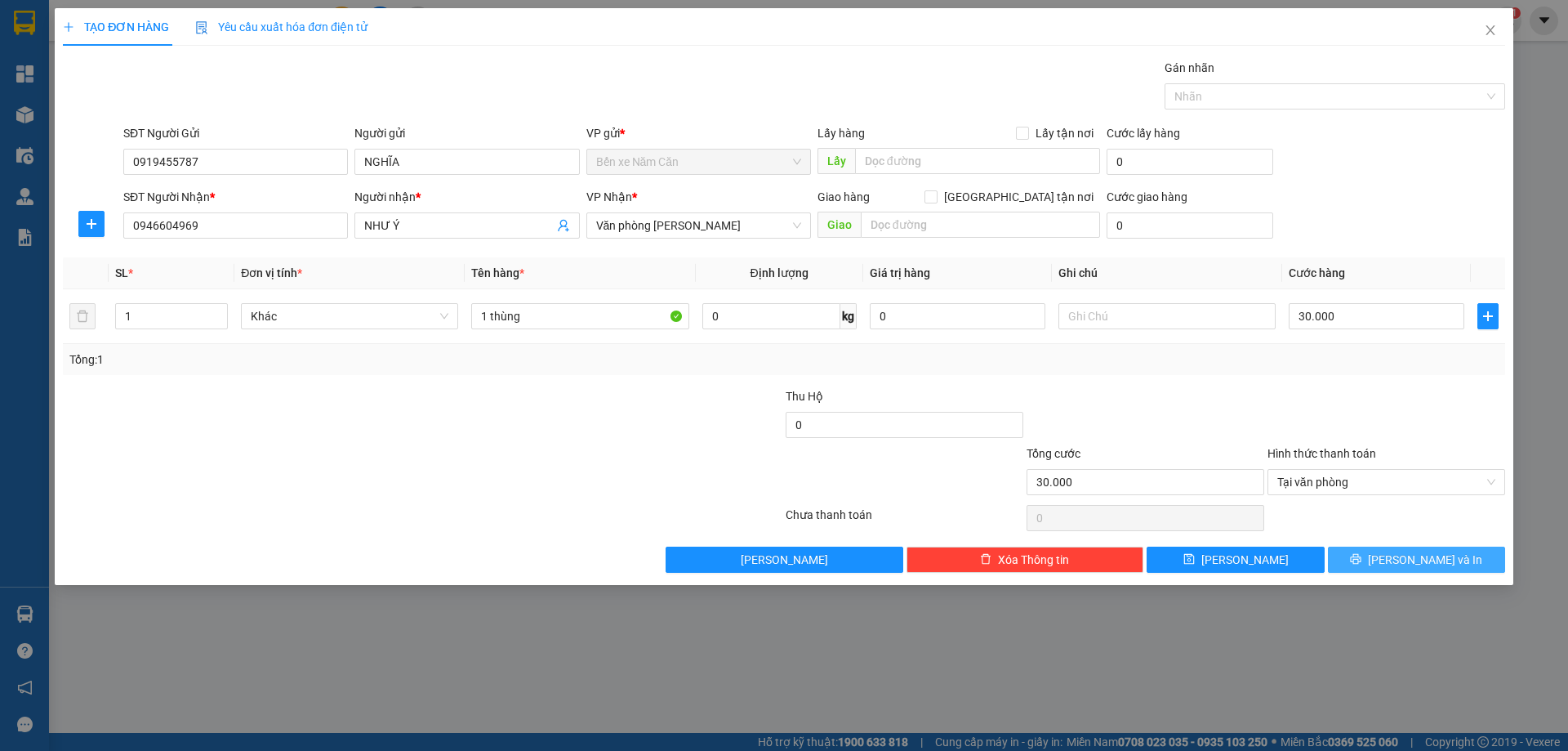
click at [1401, 560] on button "[PERSON_NAME] và In" at bounding box center [1417, 560] width 178 height 26
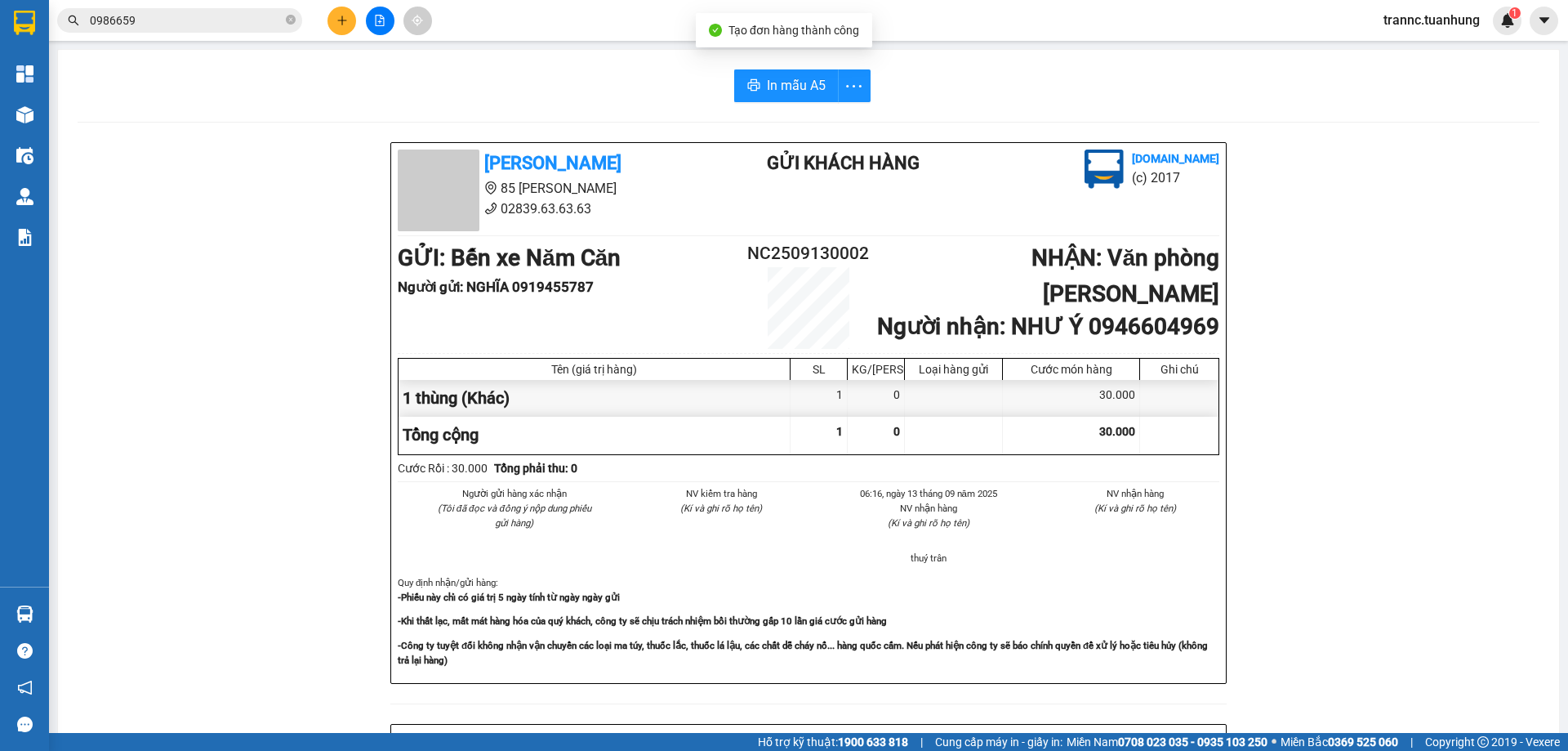
click at [1394, 640] on div "[PERSON_NAME] 85 [PERSON_NAME] Hoàng 02839.63.63.63 Gửi khách hàng [DOMAIN_NAME…" at bounding box center [808, 722] width 1462 height 1160
click at [752, 81] on icon "printer" at bounding box center [754, 85] width 13 height 13
drag, startPoint x: 290, startPoint y: 16, endPoint x: 278, endPoint y: 16, distance: 12.0
click at [289, 16] on icon "close-circle" at bounding box center [290, 20] width 10 height 10
click at [255, 15] on input "text" at bounding box center [186, 20] width 193 height 18
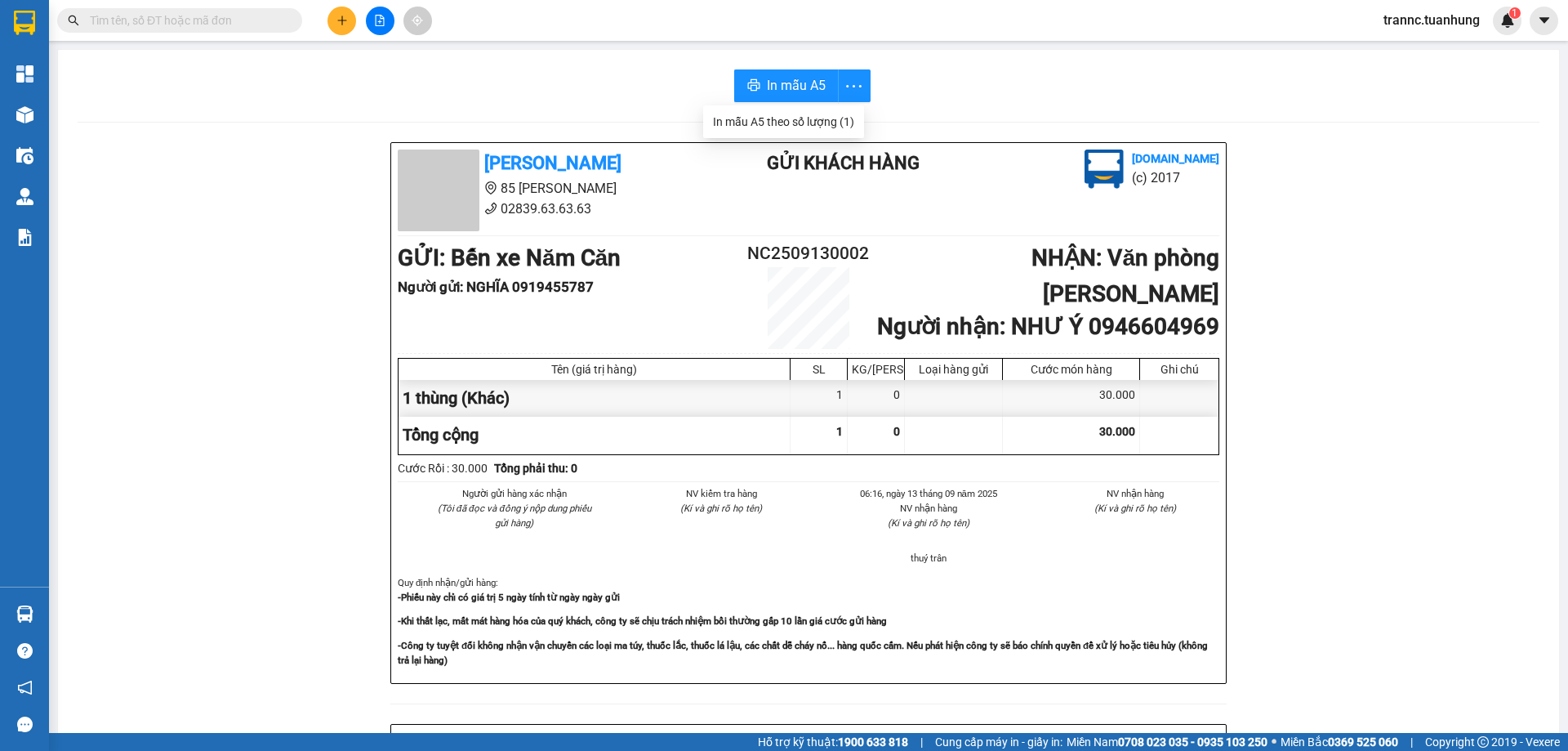
click at [255, 15] on input "text" at bounding box center [186, 20] width 193 height 18
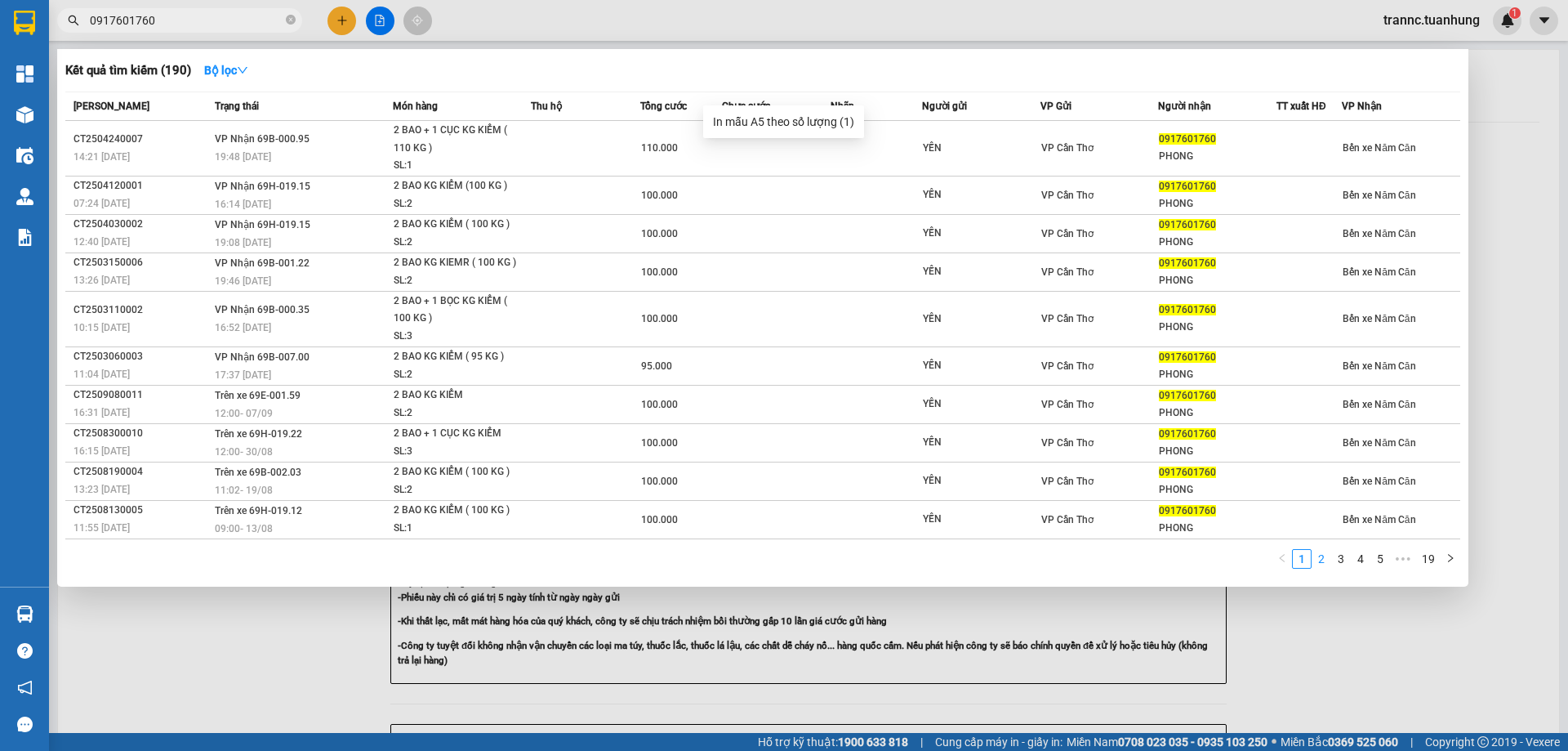
type input "0917601760"
click at [1320, 559] on link "2" at bounding box center [1321, 559] width 18 height 18
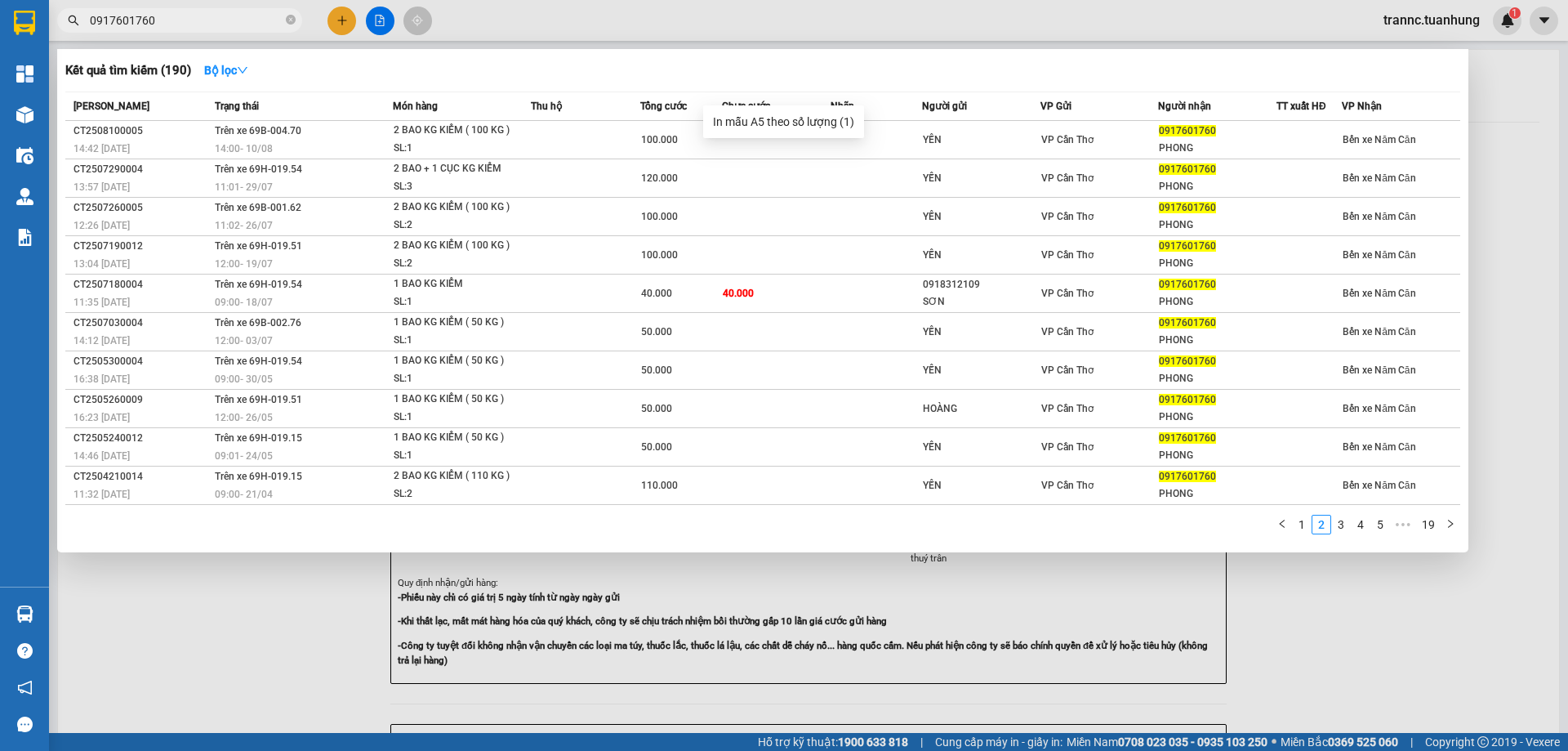
click at [1346, 524] on link "3" at bounding box center [1341, 524] width 18 height 18
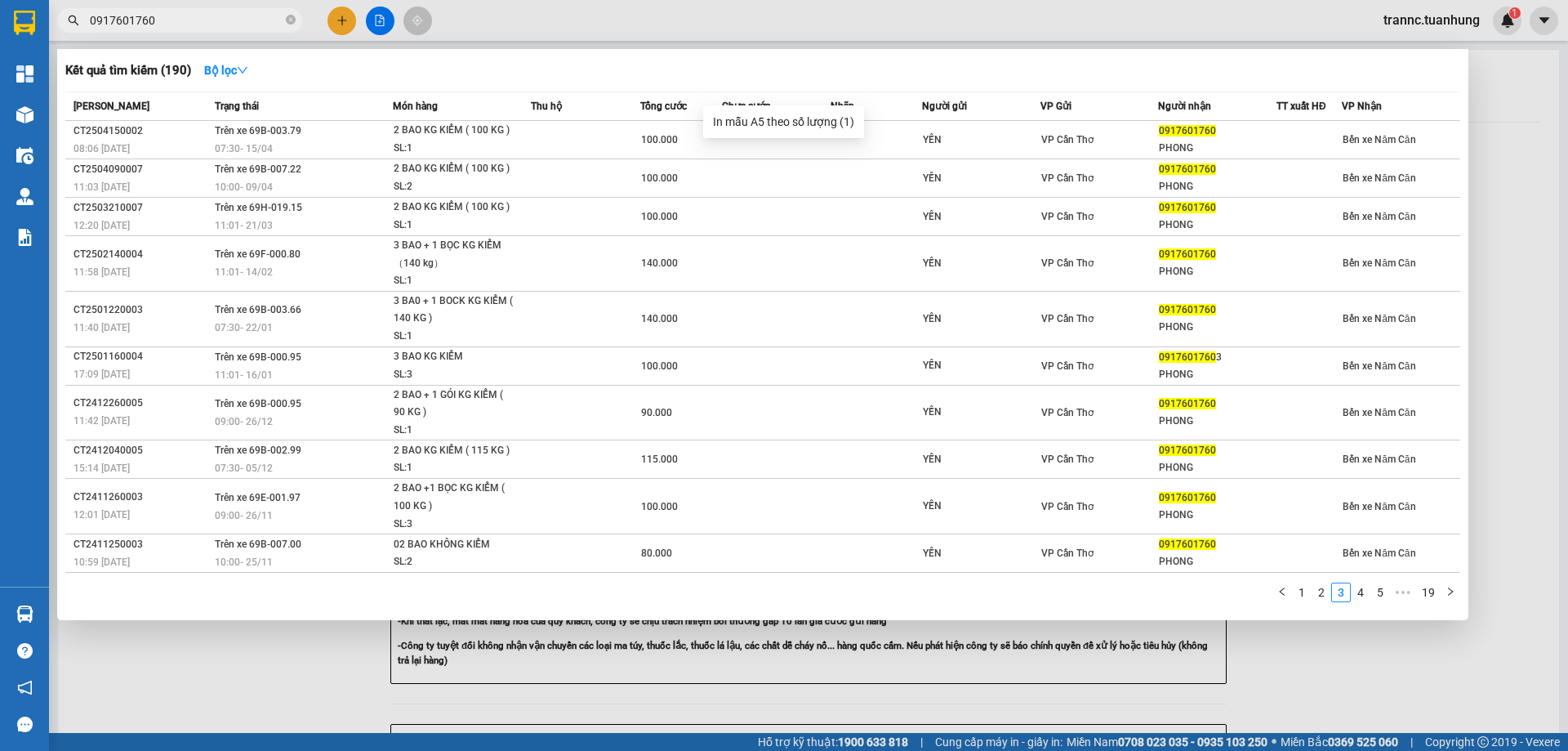
click at [1371, 596] on link "5" at bounding box center [1380, 592] width 18 height 18
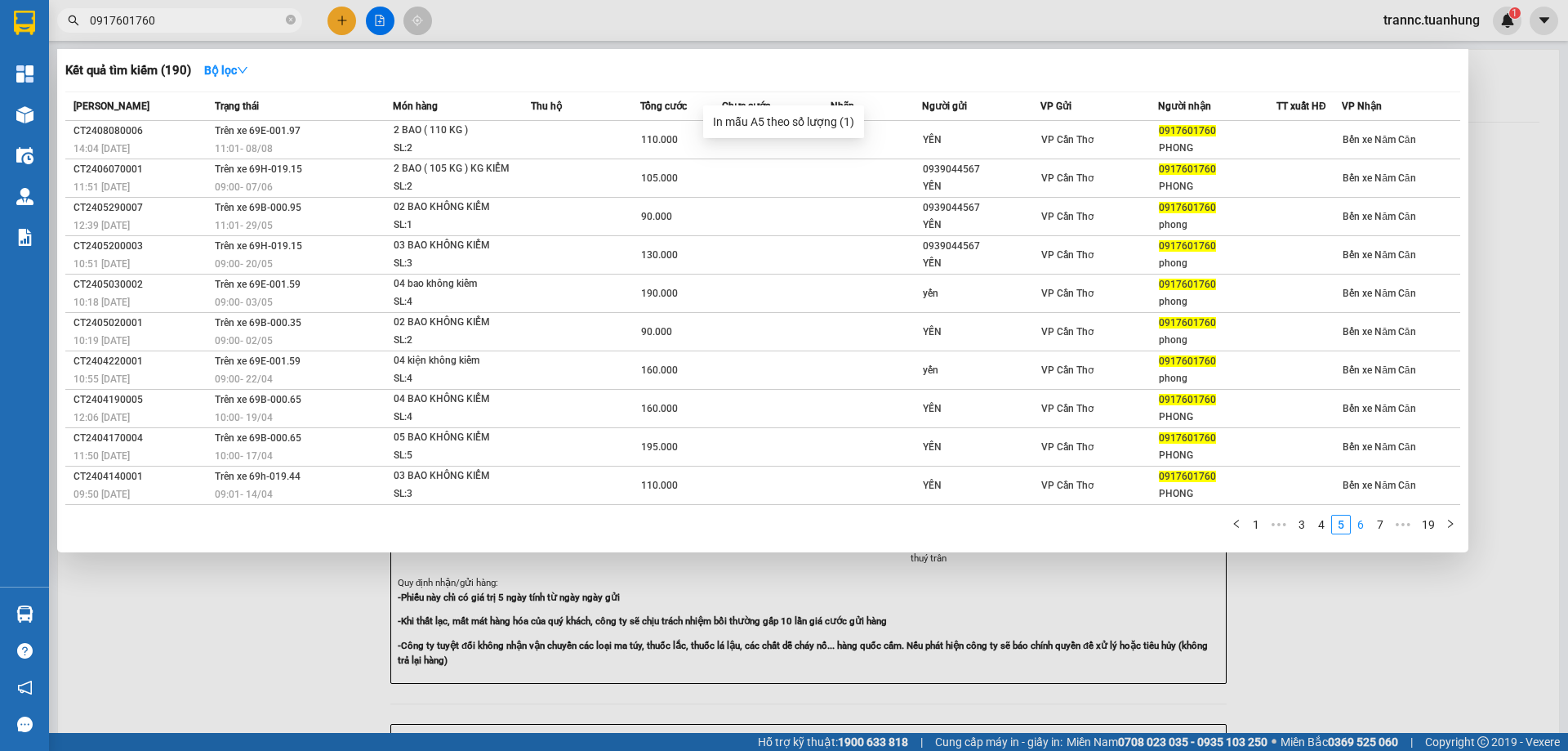
click at [1354, 526] on link "6" at bounding box center [1360, 524] width 18 height 18
click at [1343, 655] on div at bounding box center [784, 376] width 1568 height 751
click at [289, 16] on icon "close-circle" at bounding box center [290, 20] width 10 height 10
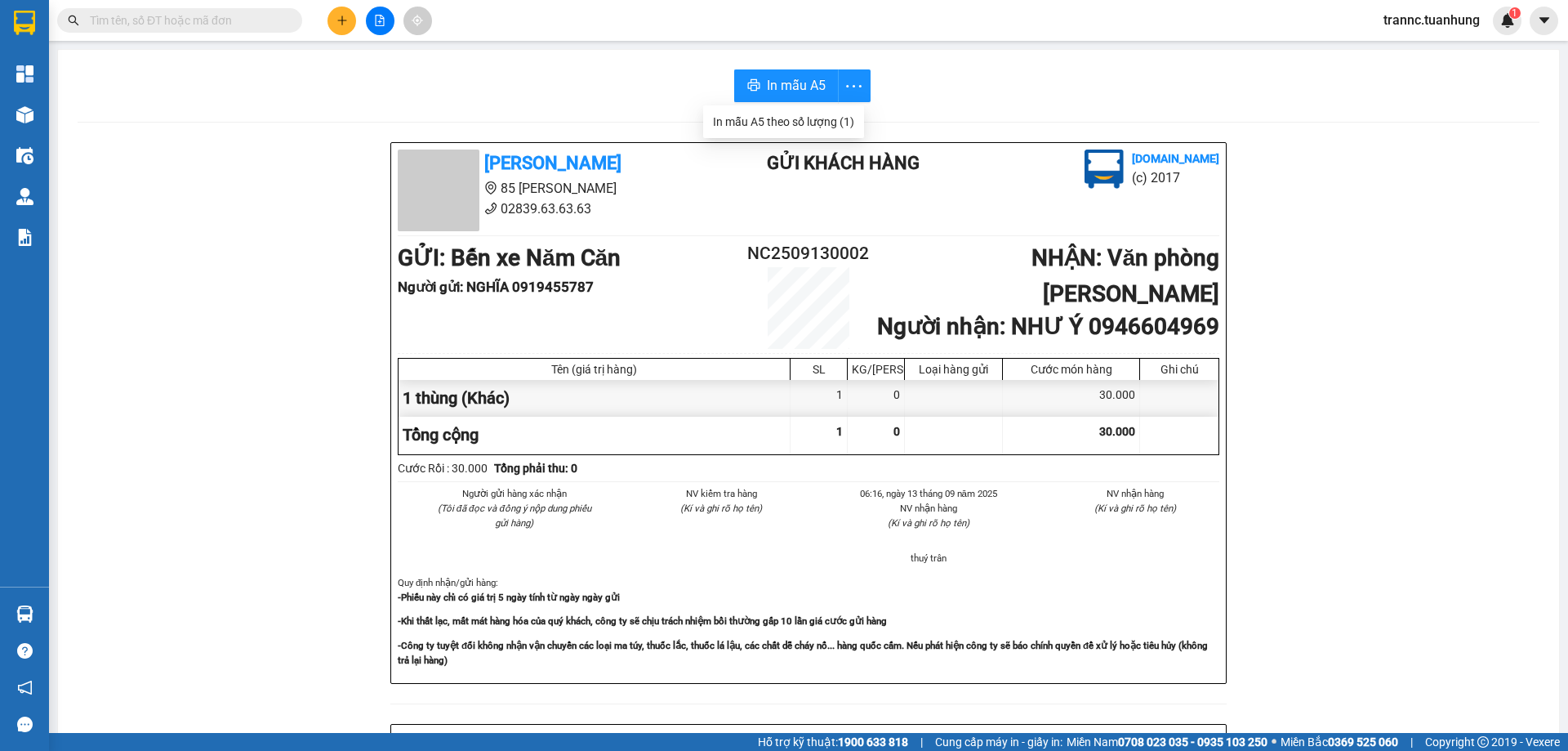
click at [264, 17] on input "text" at bounding box center [186, 20] width 193 height 18
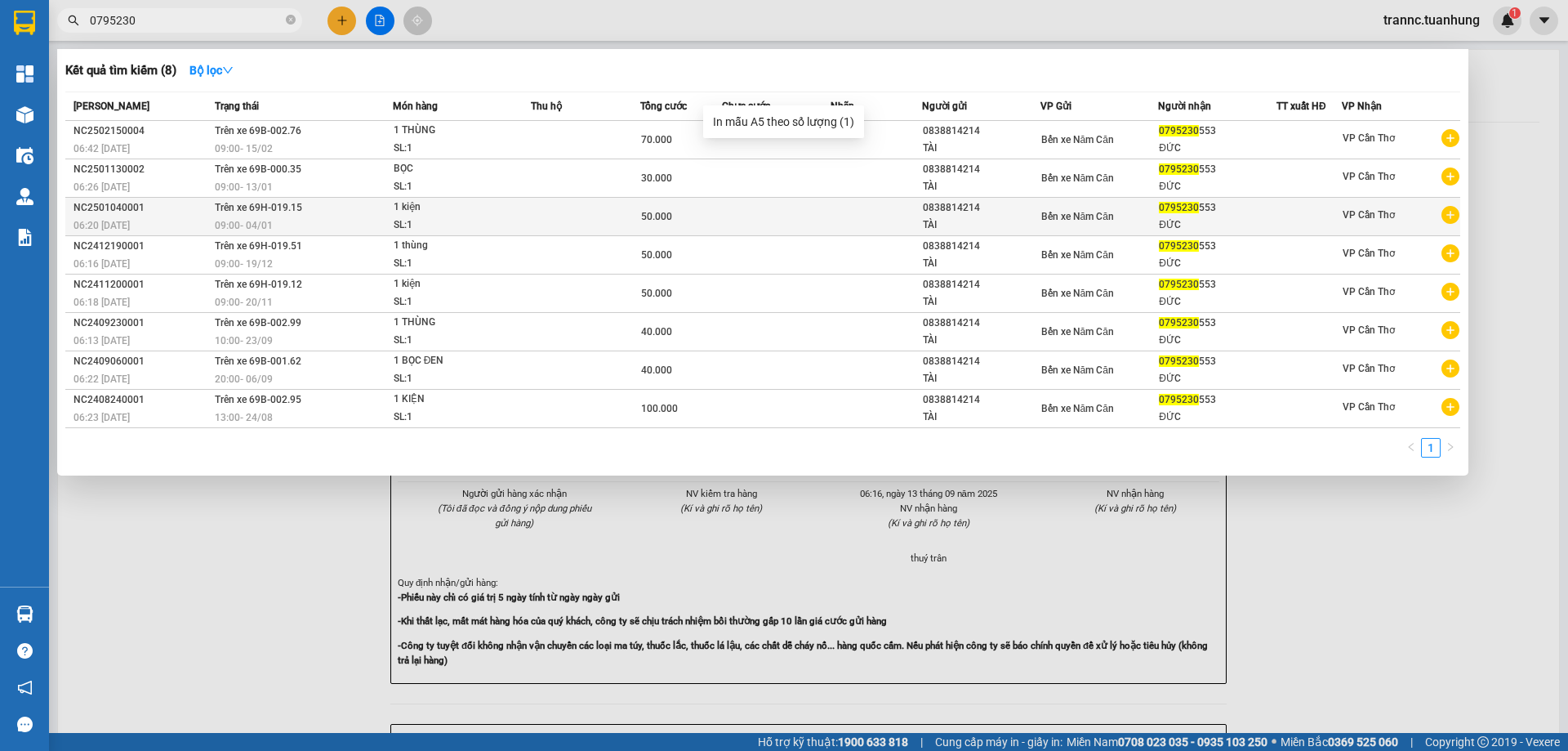
type input "0795230"
click at [1455, 214] on icon "plus-circle" at bounding box center [1450, 215] width 18 height 18
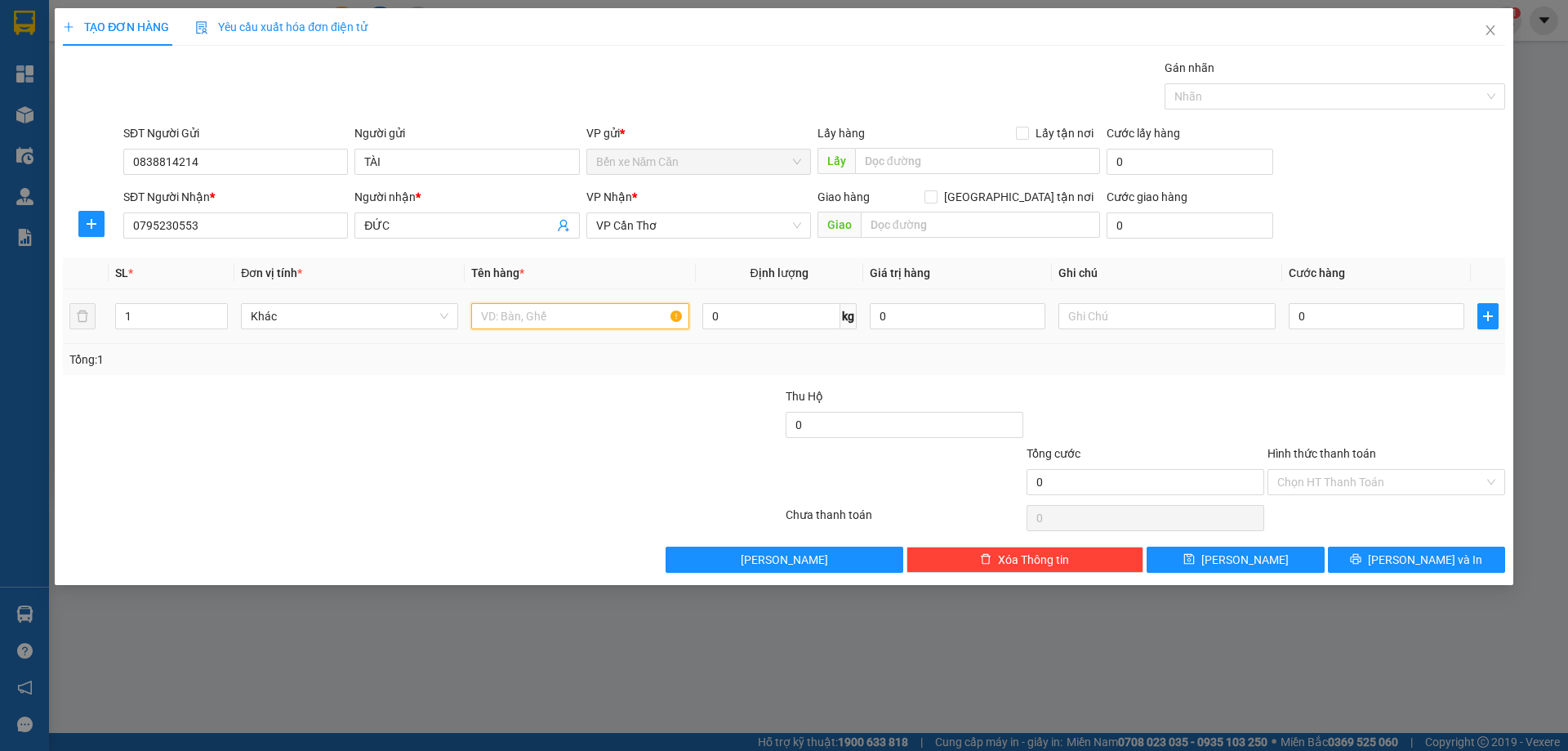
click at [534, 318] on input "text" at bounding box center [580, 317] width 218 height 26
type input "1 THÙNG"
click at [1366, 322] on input "0" at bounding box center [1376, 317] width 176 height 26
type input "7"
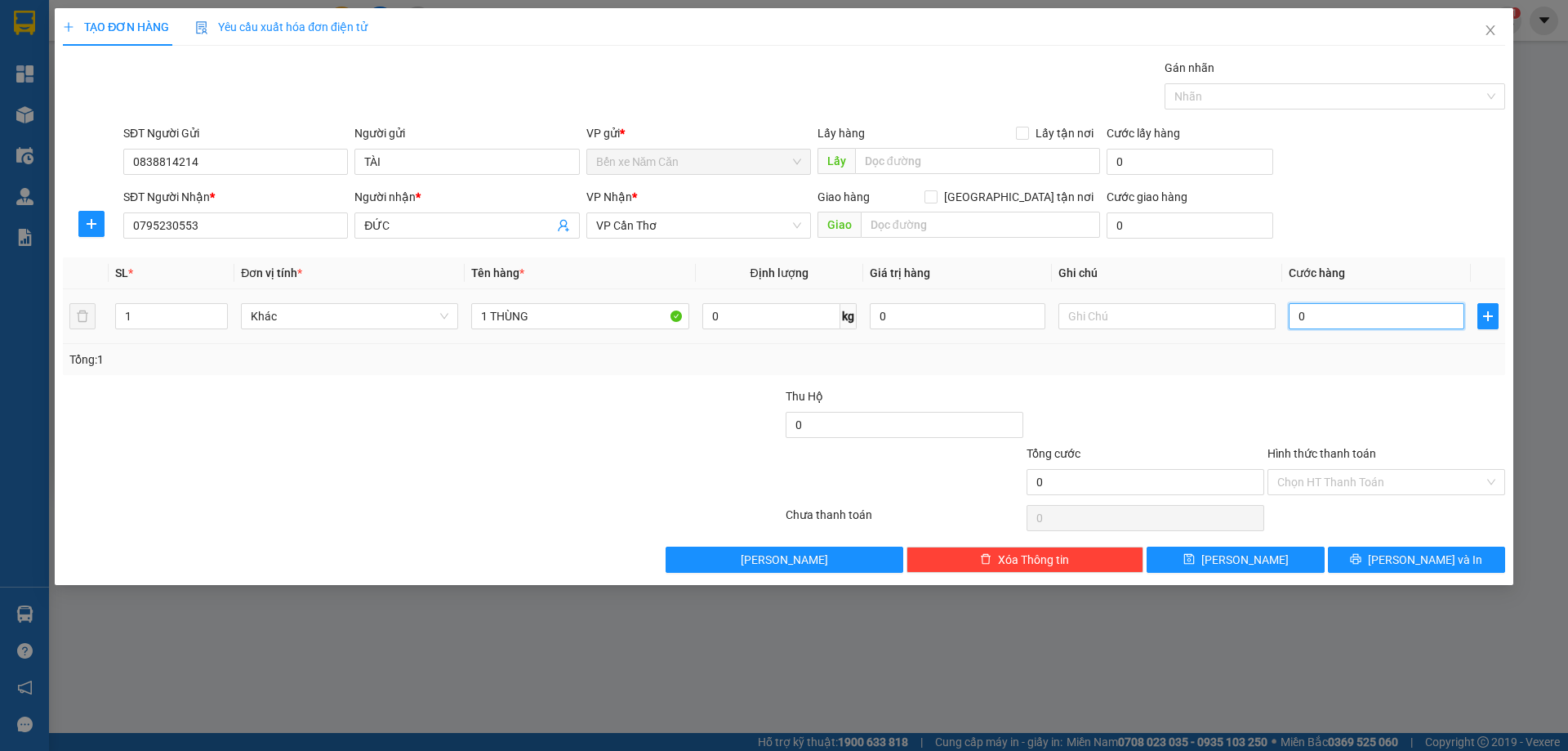
type input "7"
type input "70"
type input "70.000"
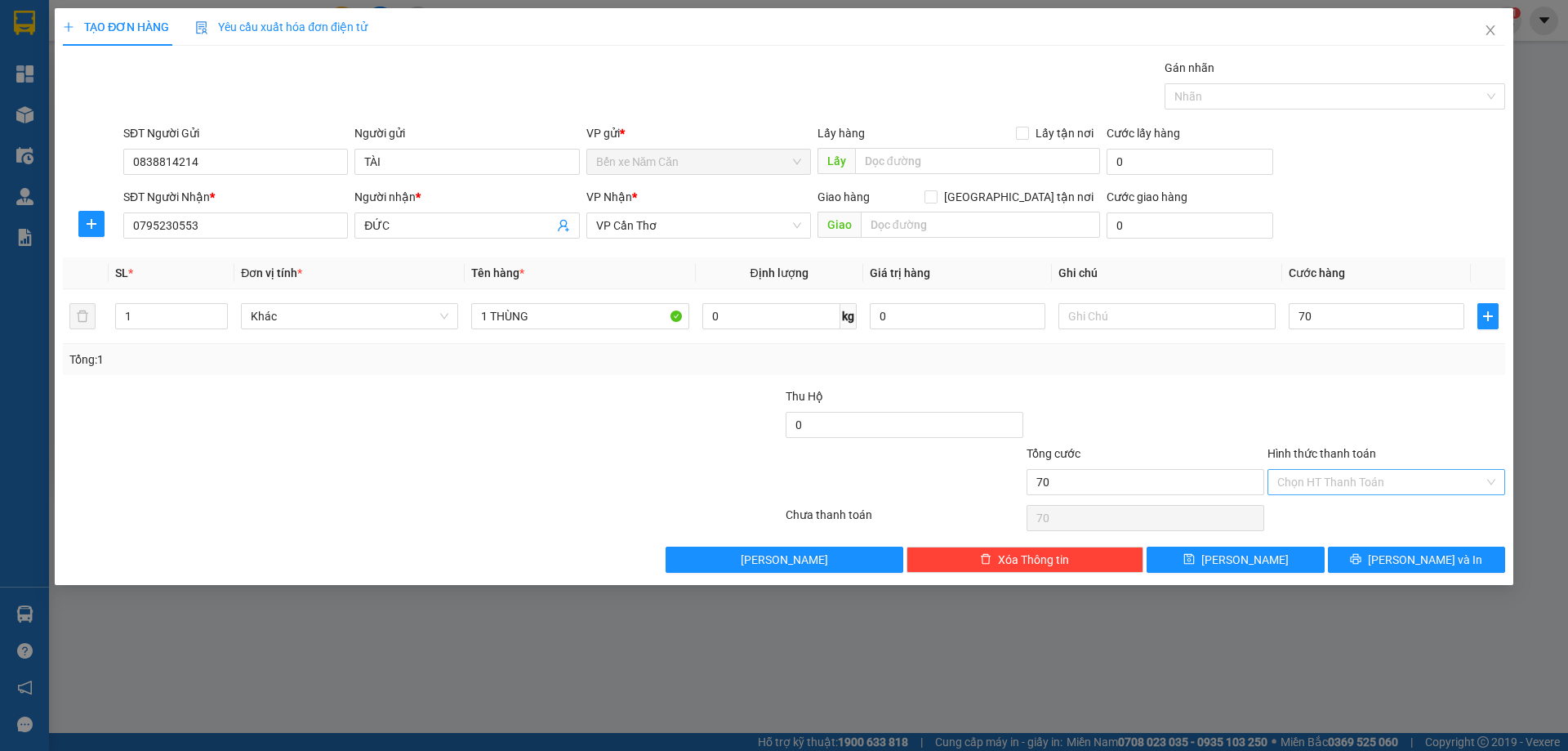
type input "70.000"
click at [1315, 487] on input "Hình thức thanh toán" at bounding box center [1380, 482] width 207 height 25
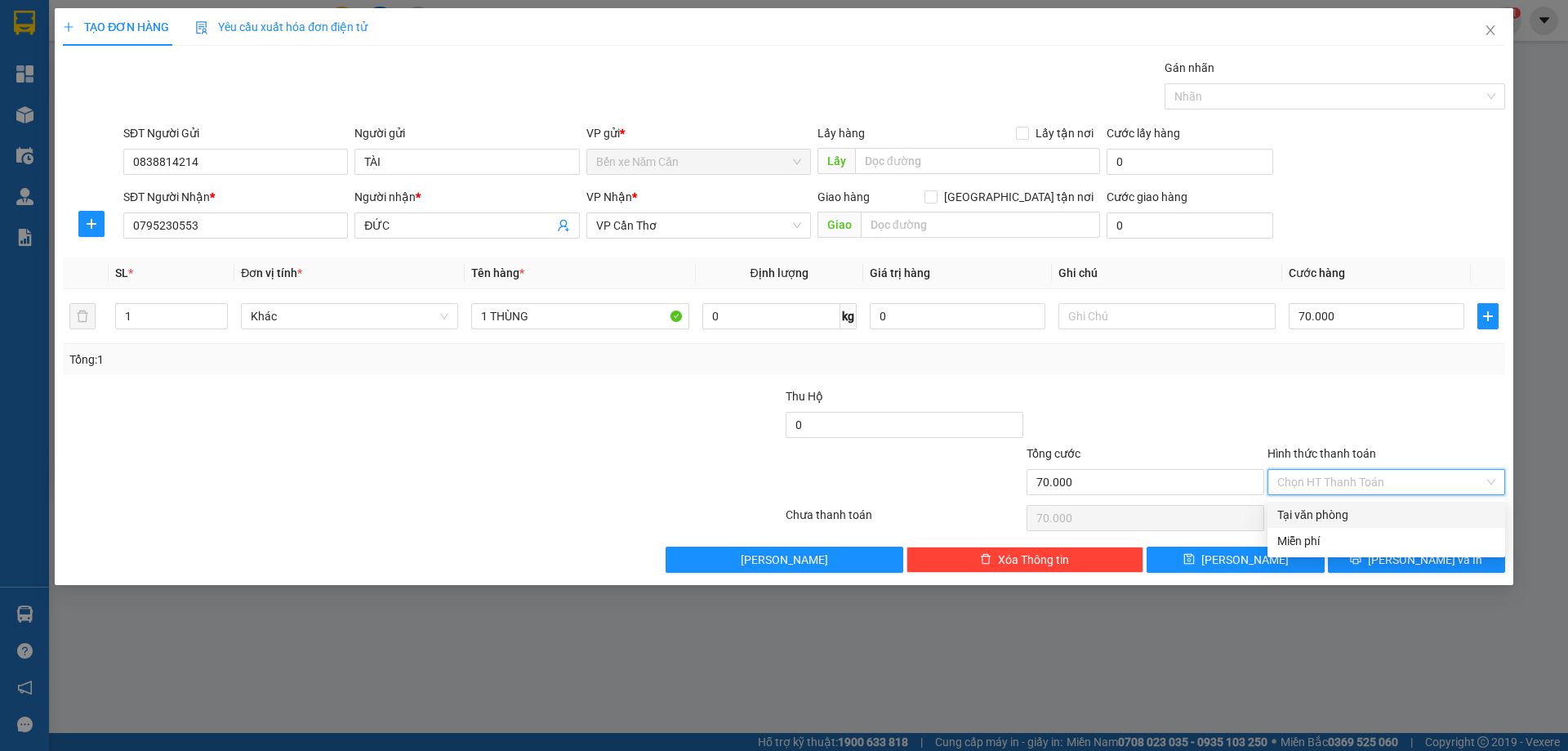
click at [1329, 515] on div "Tại văn phòng" at bounding box center [1386, 515] width 219 height 18
type input "0"
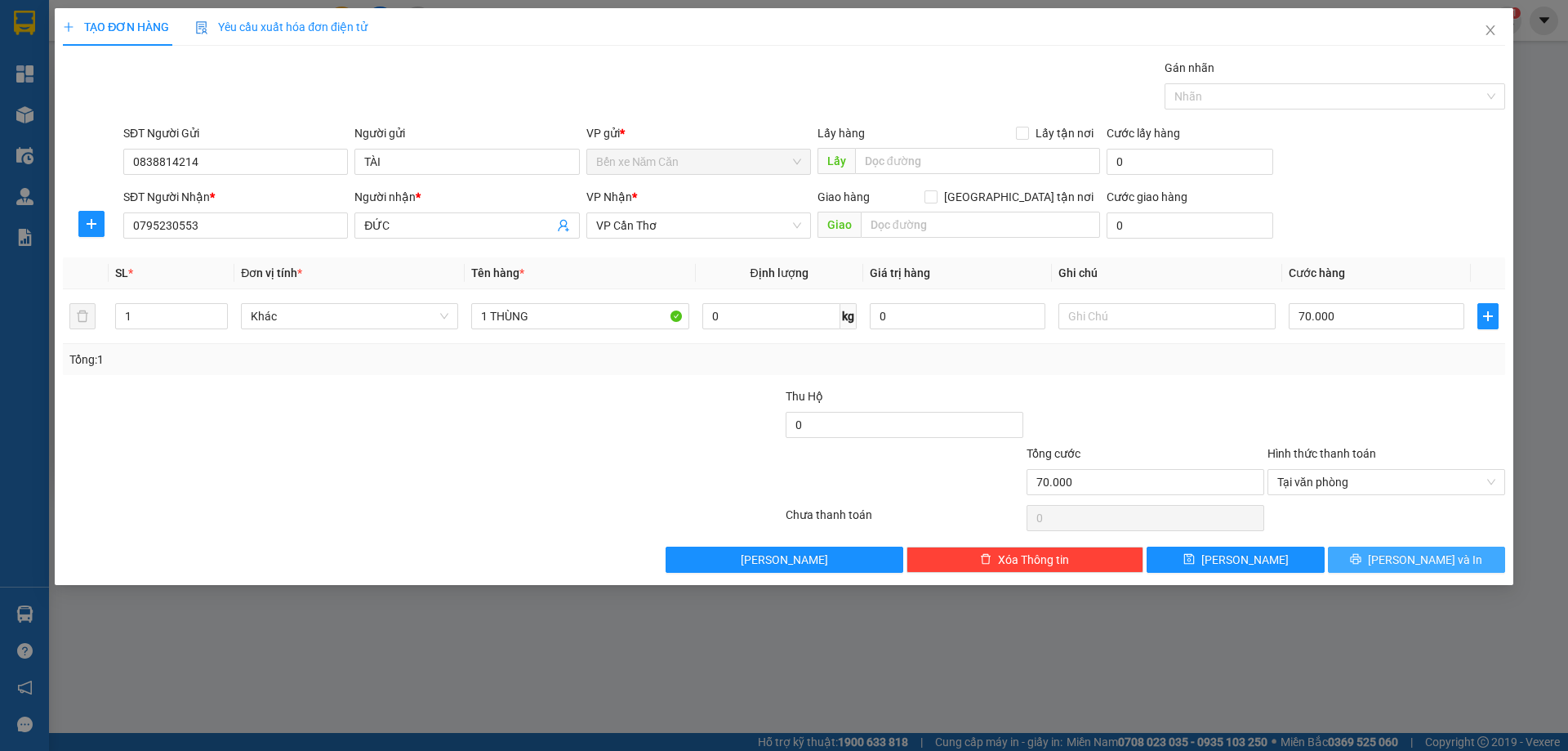
click at [1352, 560] on button "[PERSON_NAME] và In" at bounding box center [1417, 560] width 178 height 26
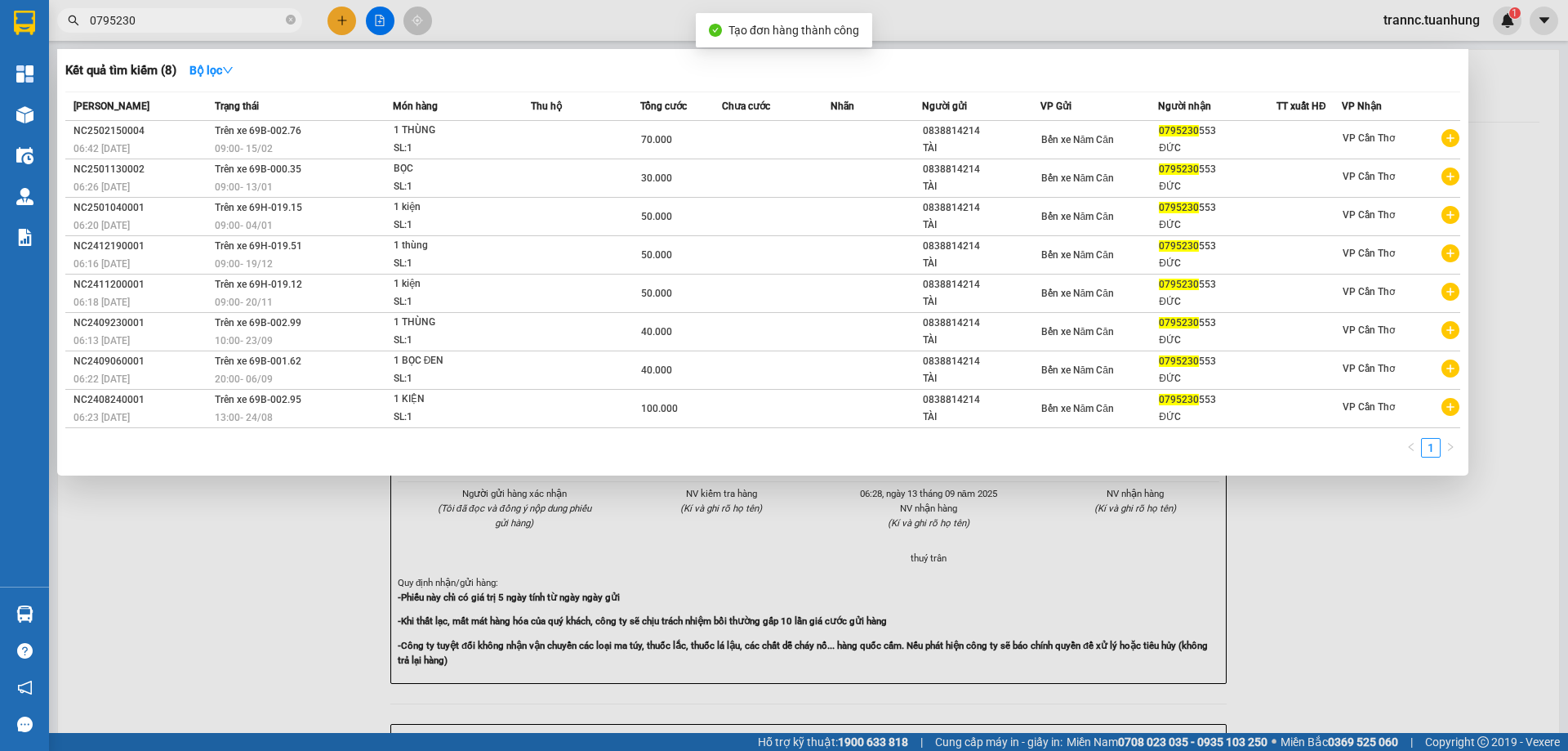
drag, startPoint x: 1383, startPoint y: 649, endPoint x: 1179, endPoint y: 459, distance: 278.8
click at [1372, 644] on div at bounding box center [784, 376] width 1568 height 751
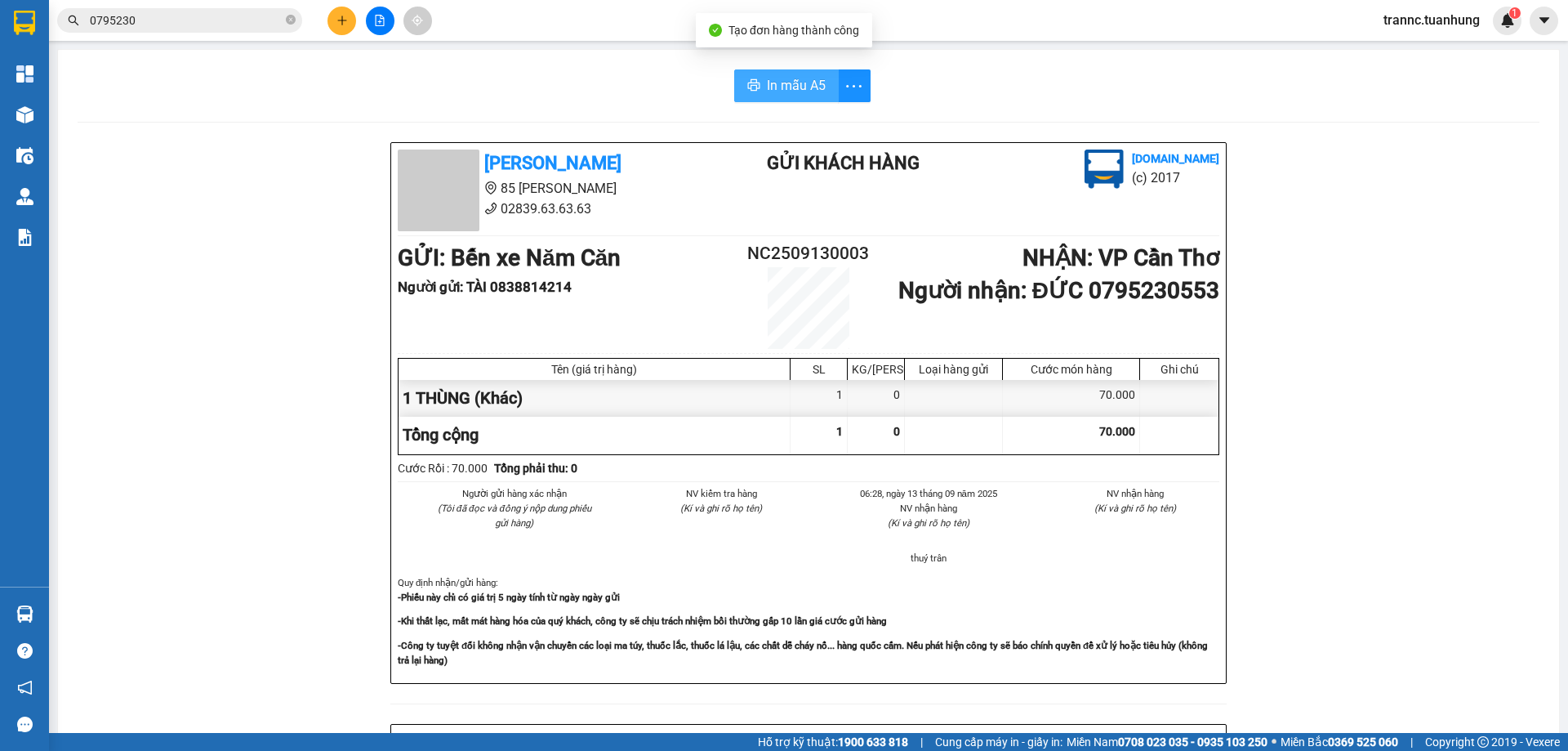
click at [787, 91] on span "In mẫu A5" at bounding box center [795, 85] width 59 height 20
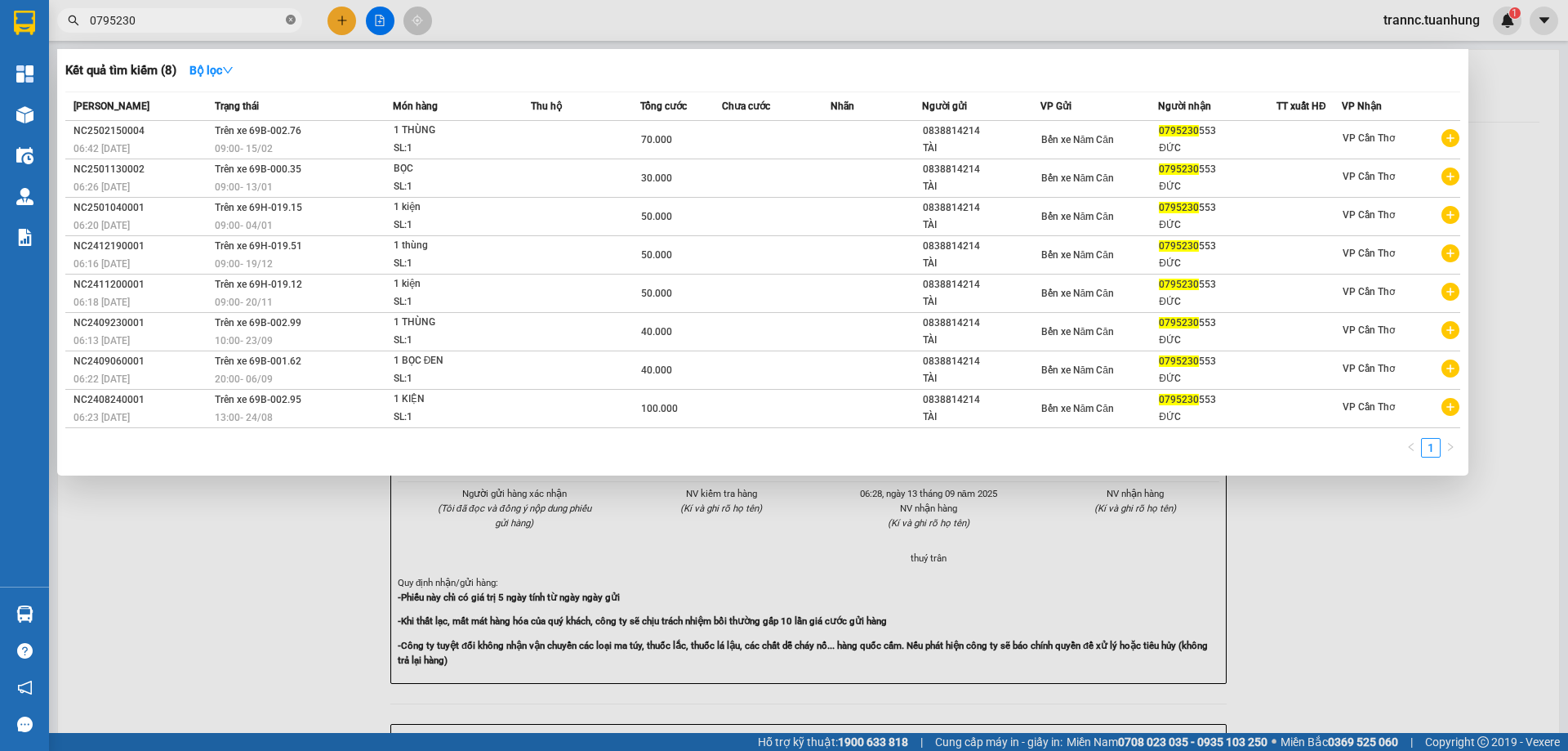
click at [294, 16] on icon "close-circle" at bounding box center [290, 20] width 10 height 10
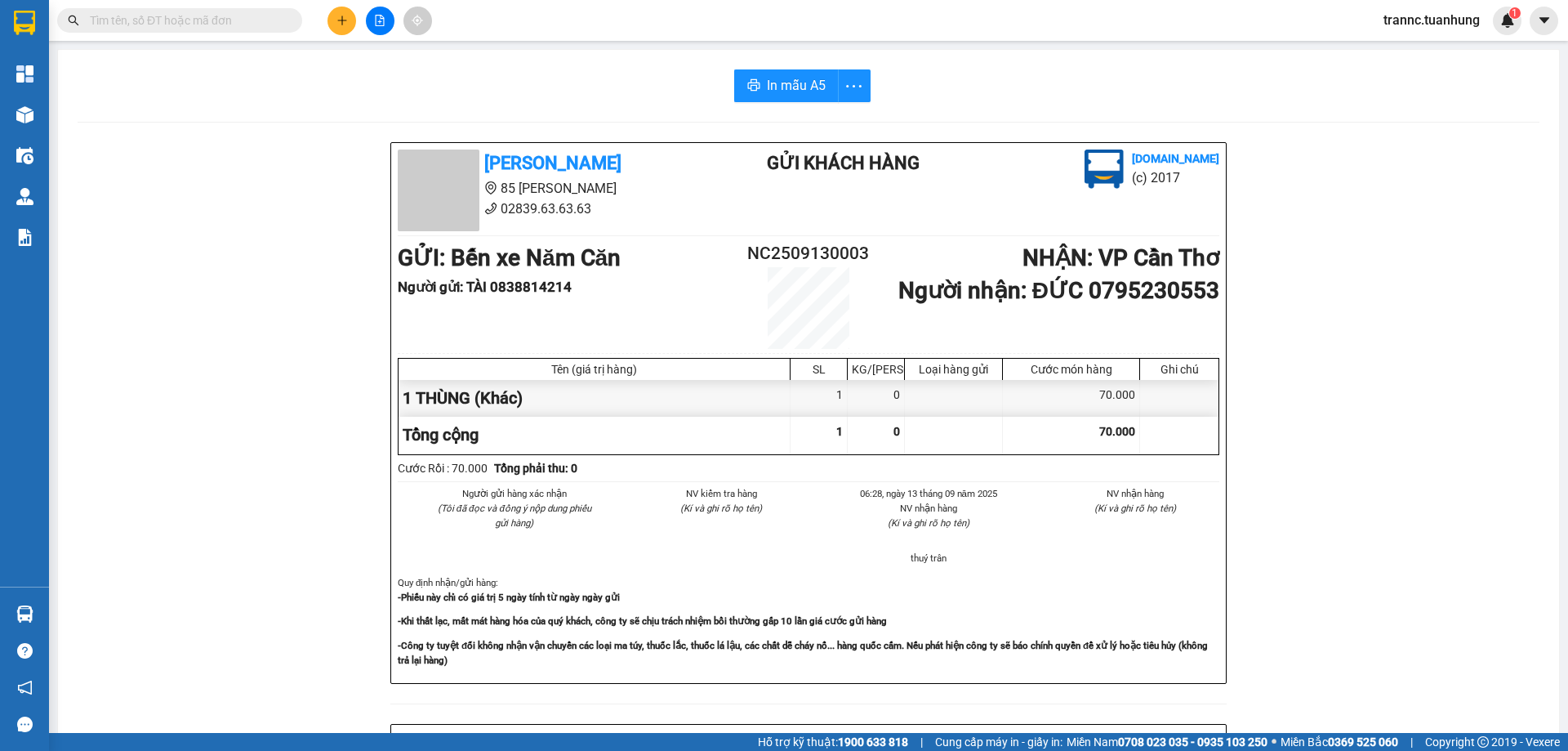
click at [210, 11] on span at bounding box center [180, 20] width 246 height 25
click at [209, 10] on span at bounding box center [180, 20] width 246 height 25
click at [210, 16] on input "text" at bounding box center [186, 20] width 193 height 18
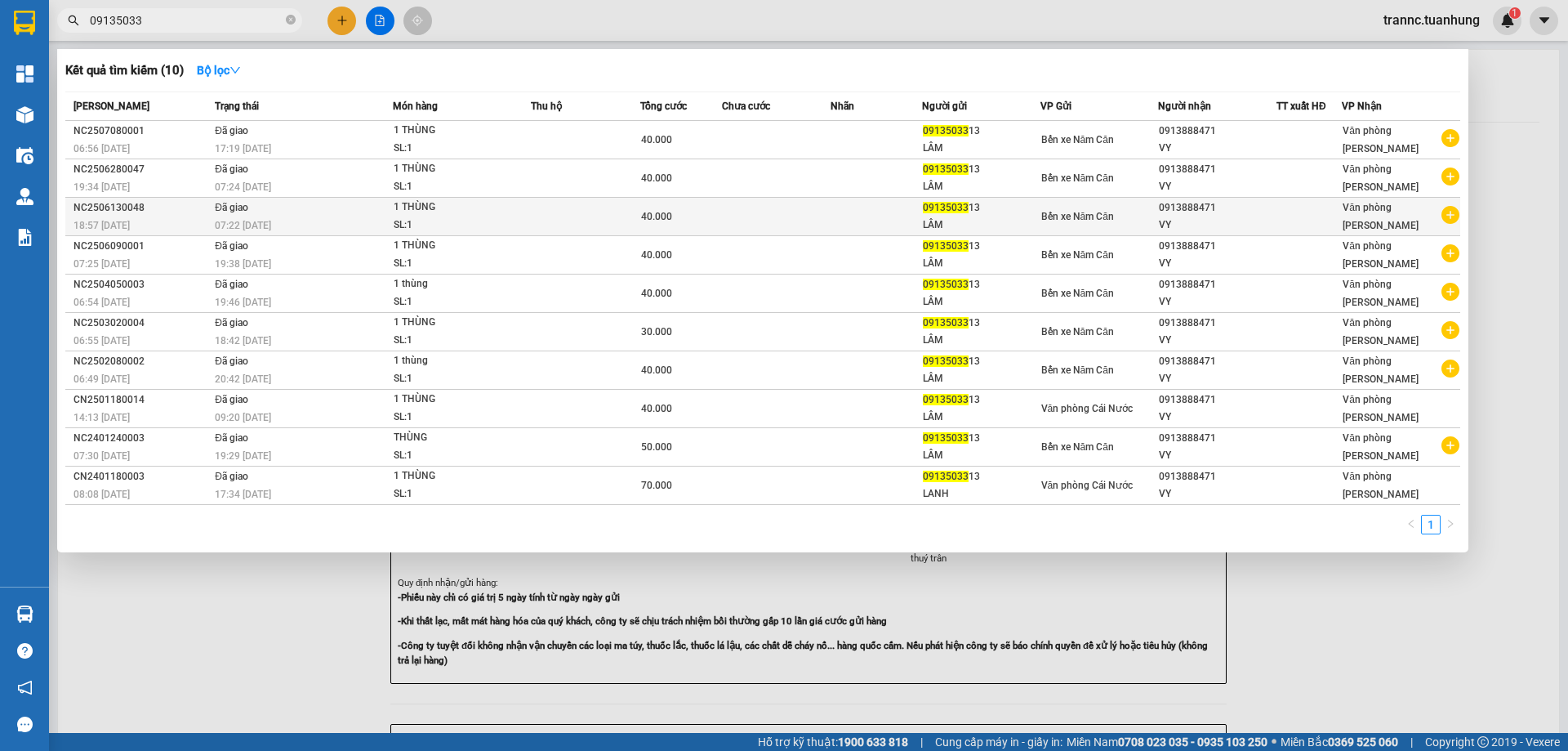
type input "09135033"
click at [1454, 210] on icon "plus-circle" at bounding box center [1450, 215] width 18 height 18
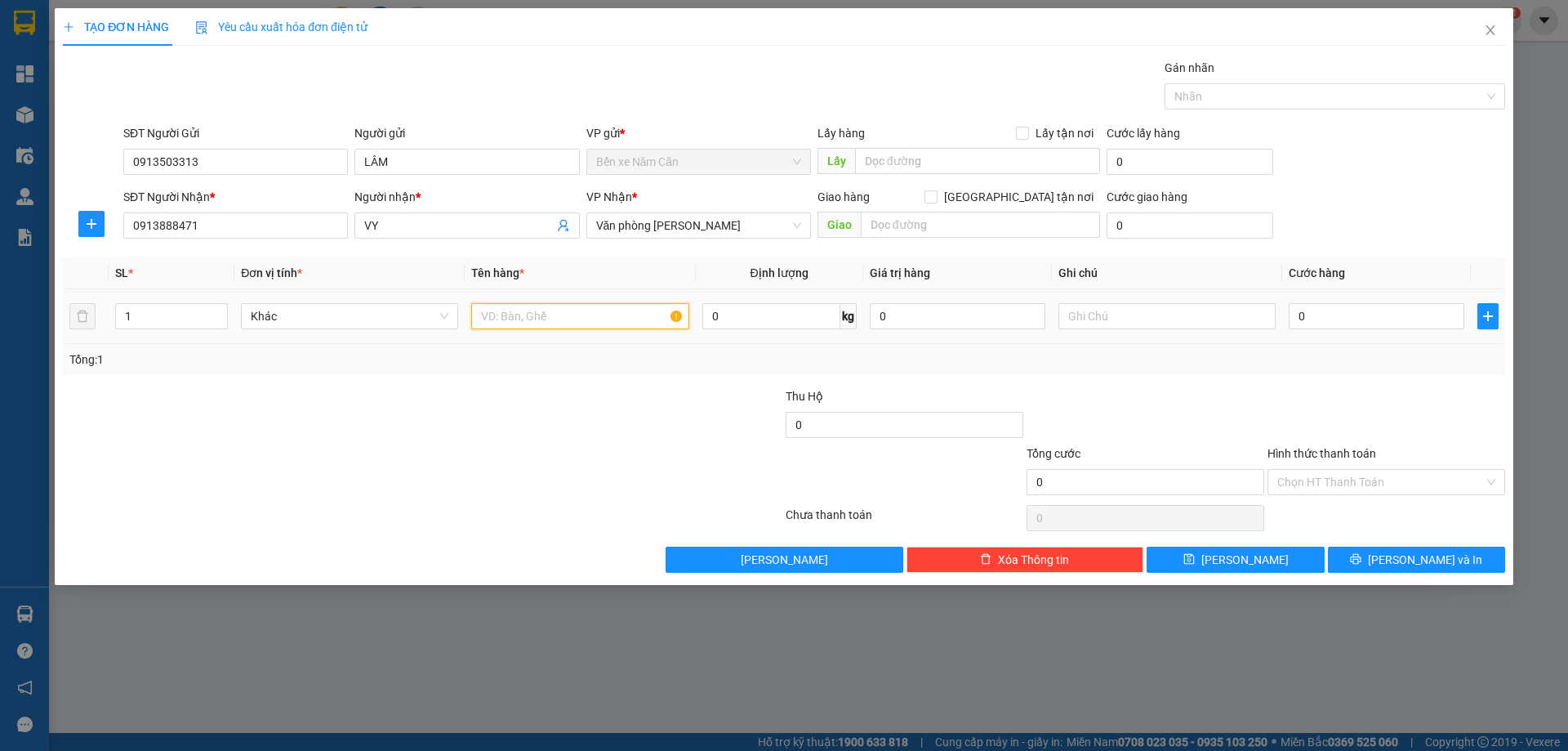
click at [584, 322] on input "text" at bounding box center [580, 317] width 218 height 26
type input "1 THÙNG"
click at [1324, 322] on input "0" at bounding box center [1376, 317] width 176 height 26
type input "4"
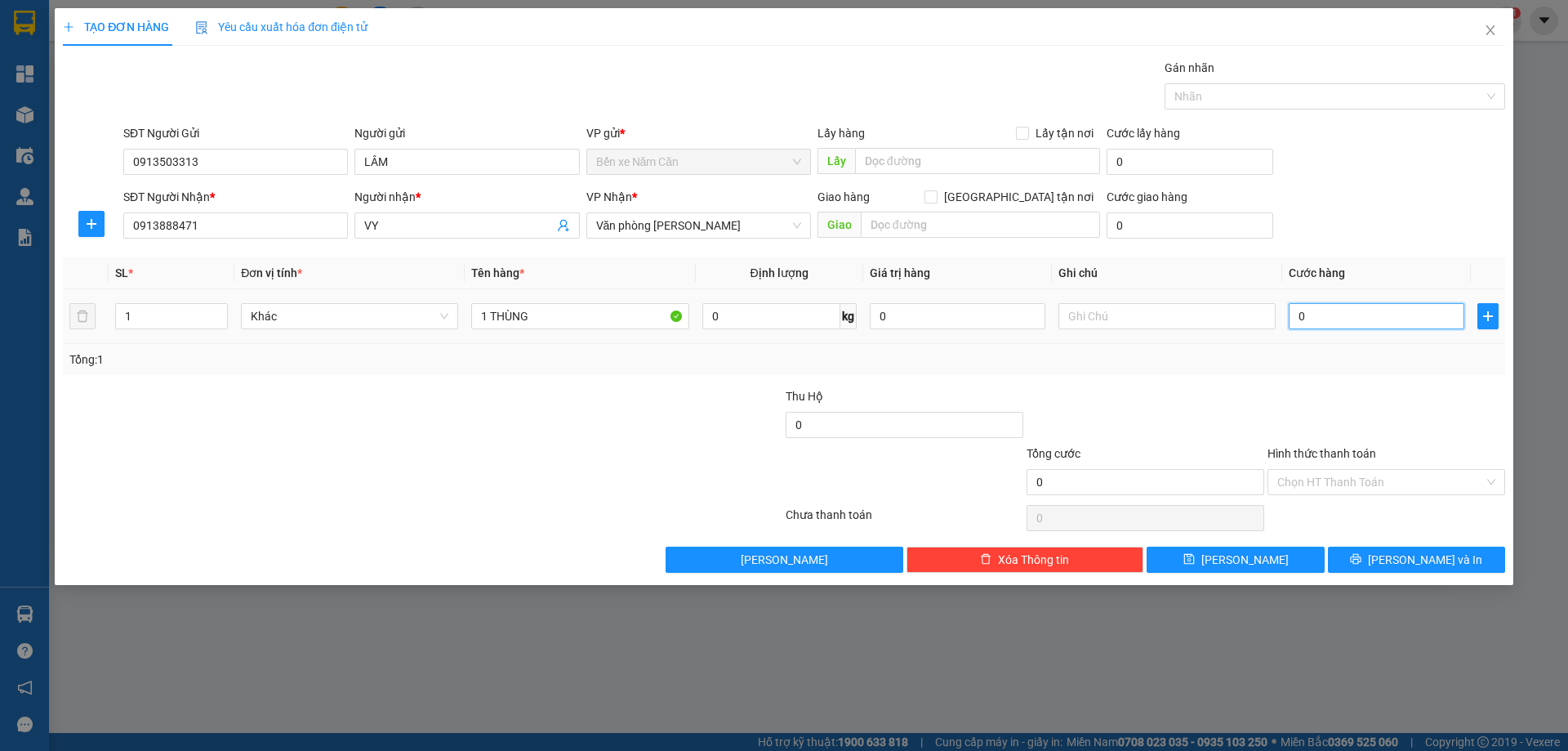
type input "4"
type input "40"
type input "40.000"
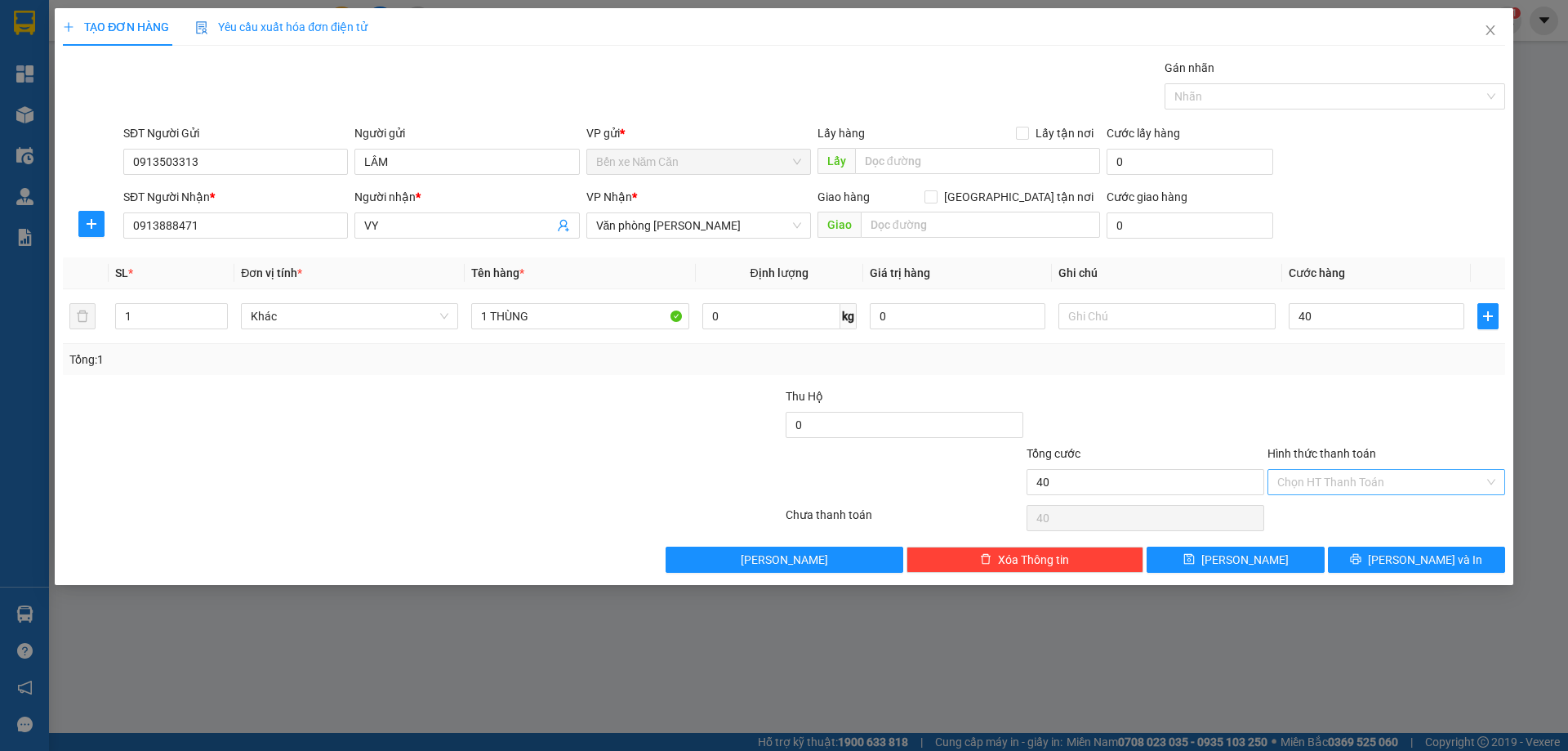
type input "40.000"
click at [1298, 484] on input "Hình thức thanh toán" at bounding box center [1380, 482] width 207 height 25
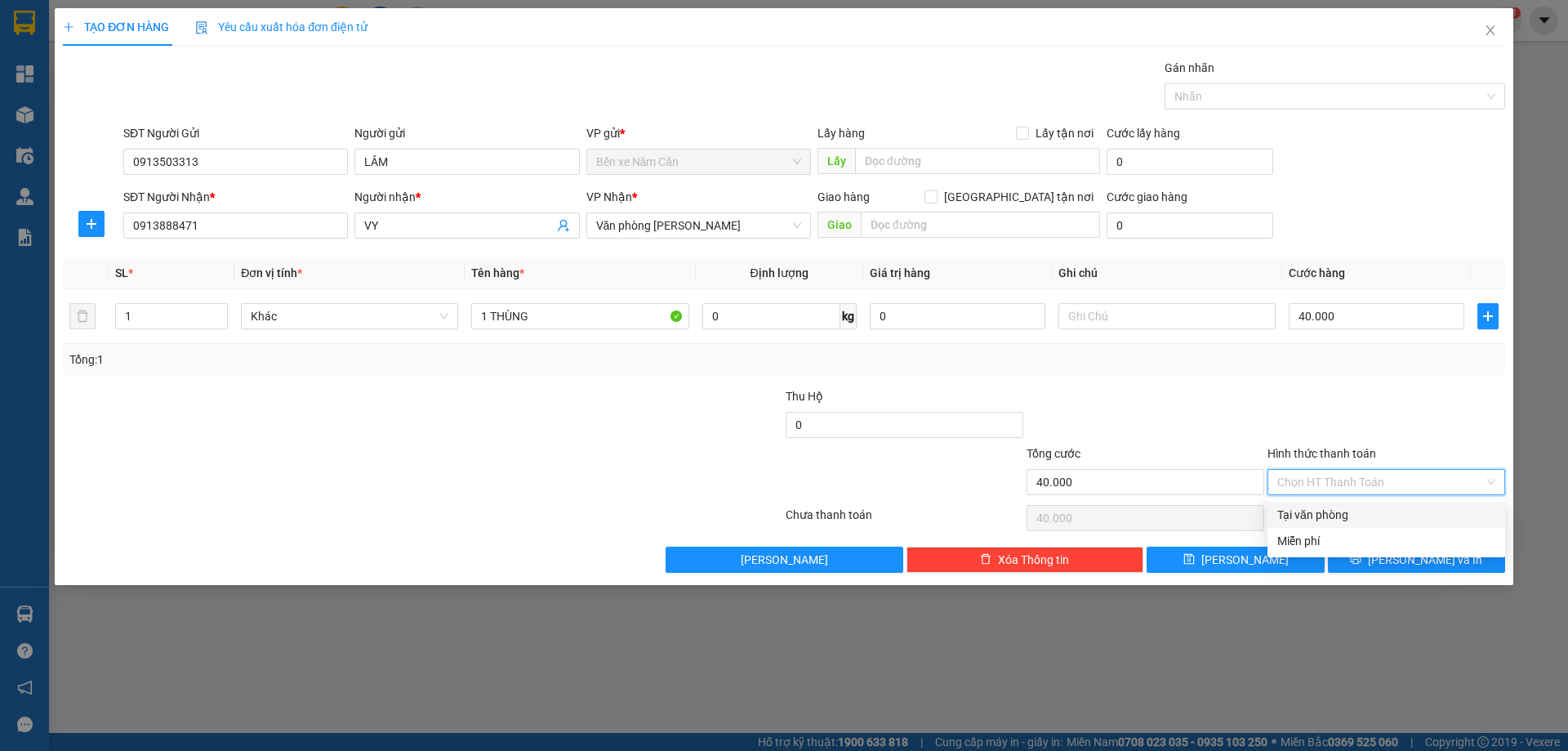
click at [1299, 507] on div "Tại văn phòng" at bounding box center [1386, 515] width 219 height 18
type input "0"
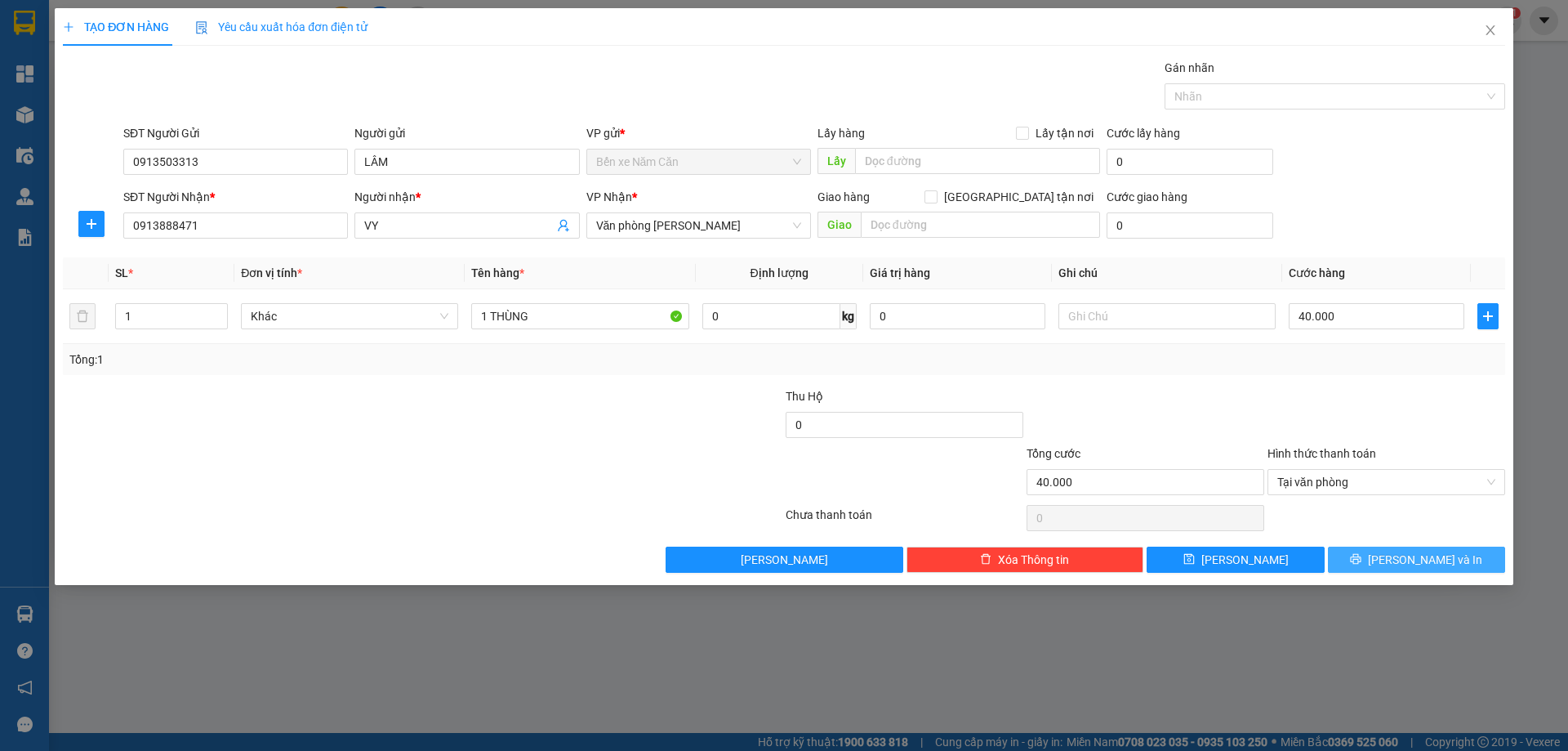
click at [1423, 564] on span "[PERSON_NAME] và In" at bounding box center [1425, 560] width 115 height 18
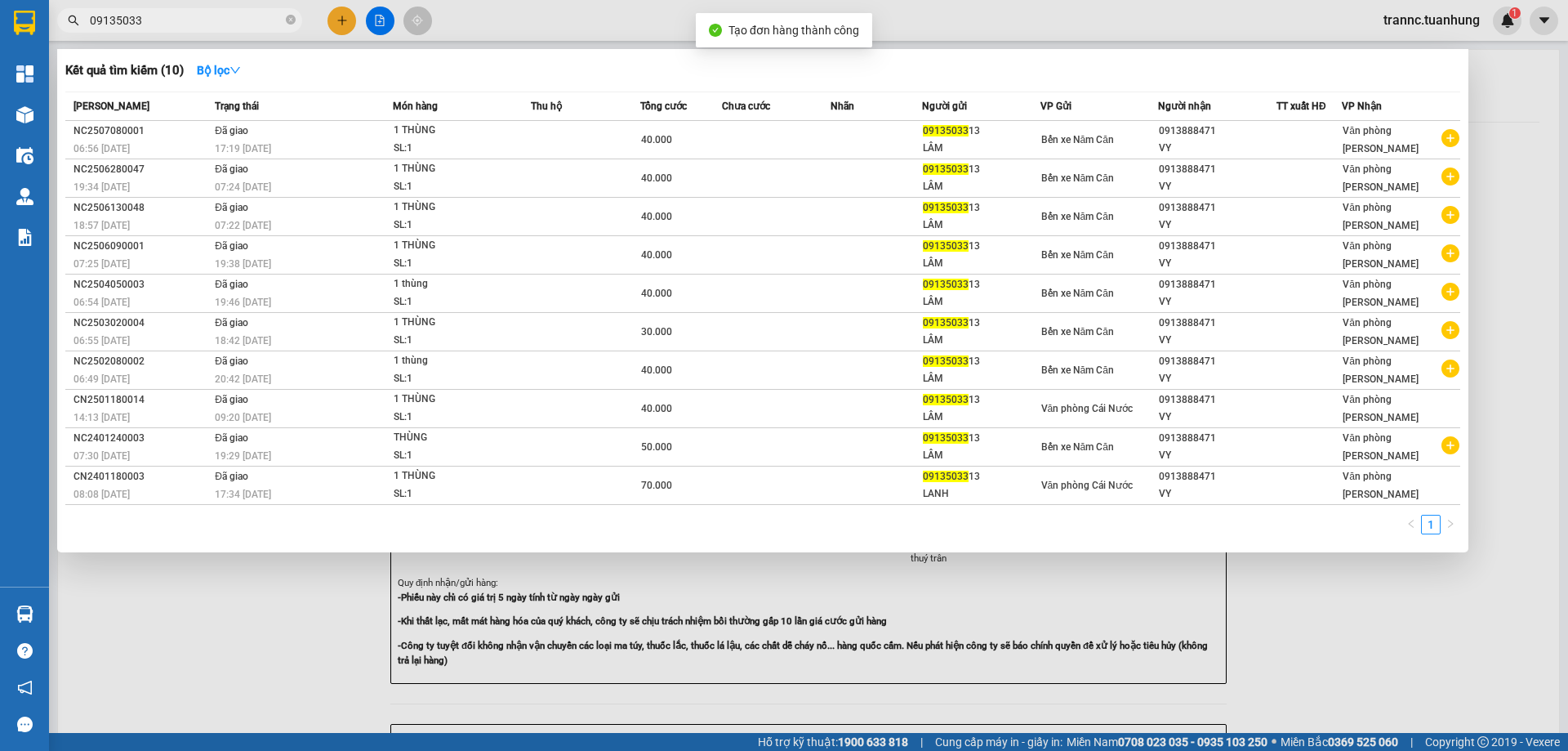
drag, startPoint x: 1392, startPoint y: 663, endPoint x: 1349, endPoint y: 621, distance: 60.1
click at [1390, 663] on div at bounding box center [784, 376] width 1568 height 751
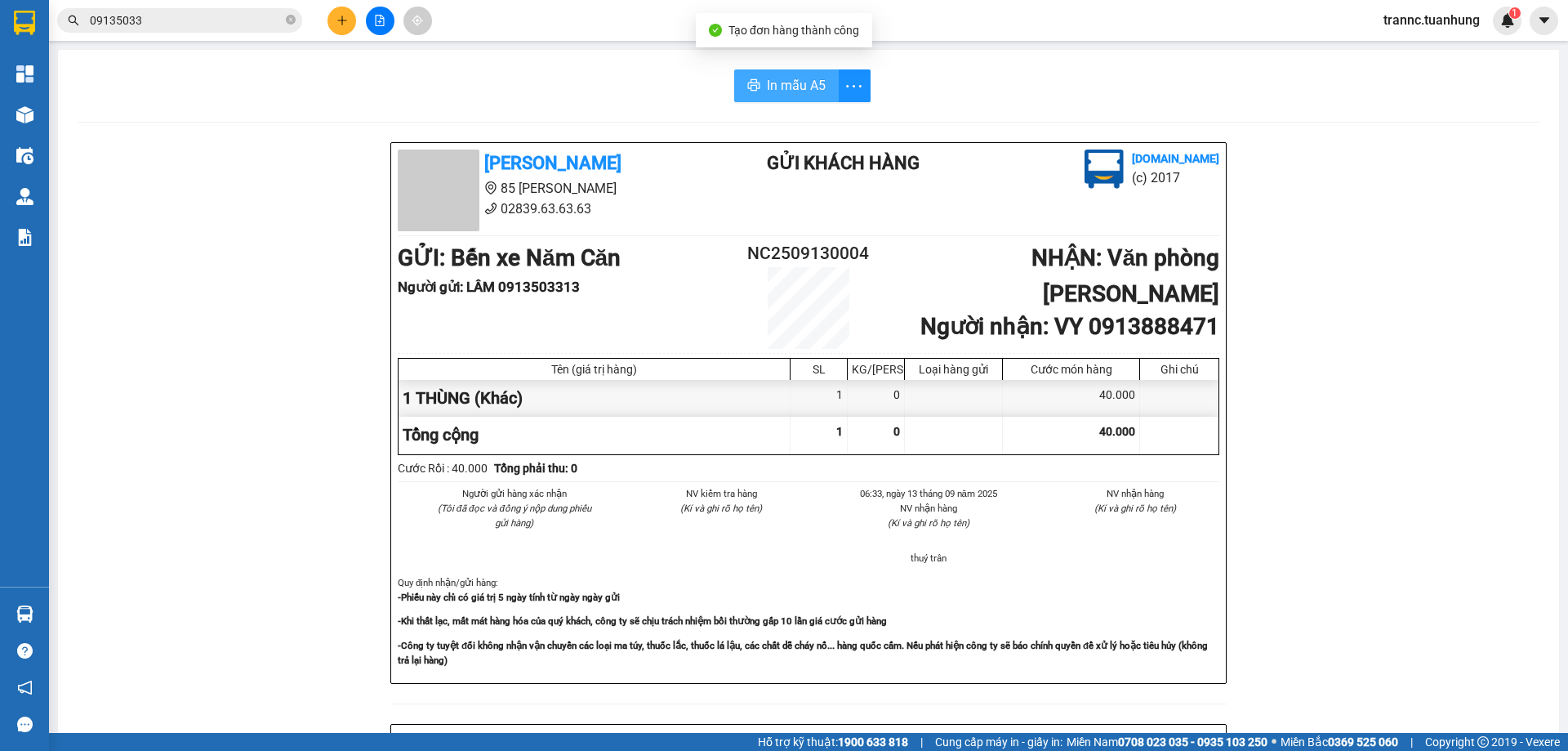
click at [798, 93] on span "In mẫu A5" at bounding box center [795, 85] width 59 height 20
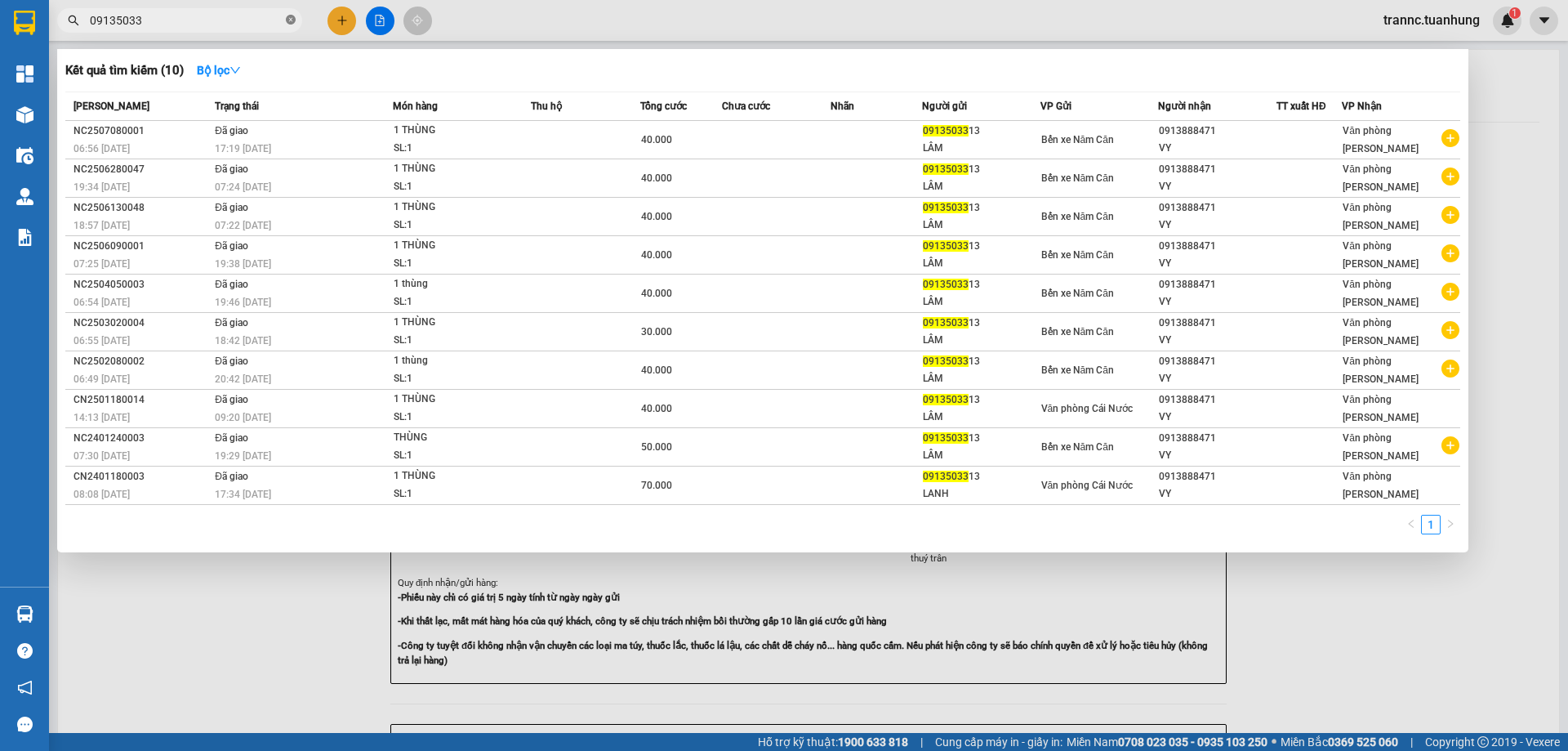
click at [289, 19] on icon "close-circle" at bounding box center [290, 20] width 10 height 10
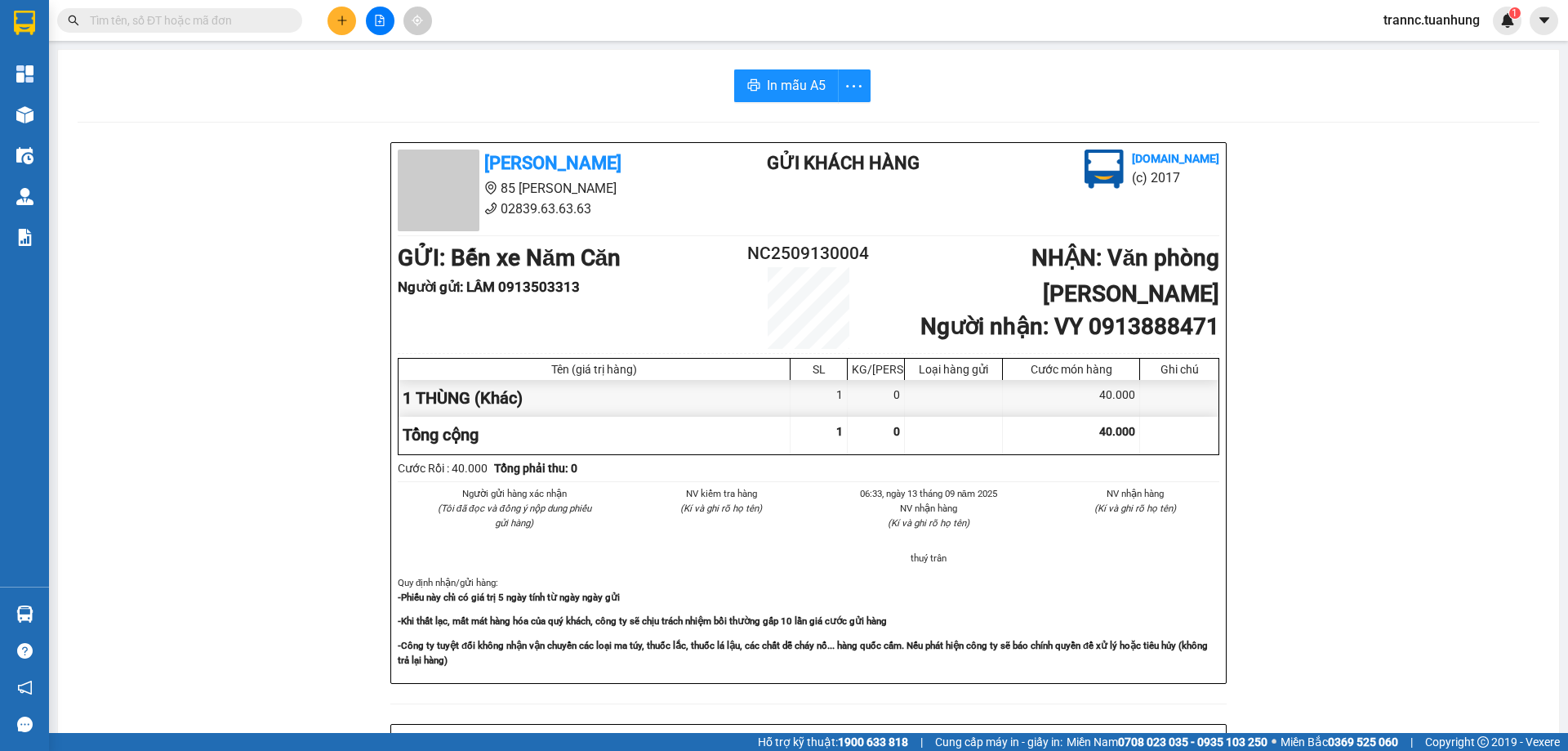
click at [221, 23] on input "text" at bounding box center [186, 20] width 193 height 18
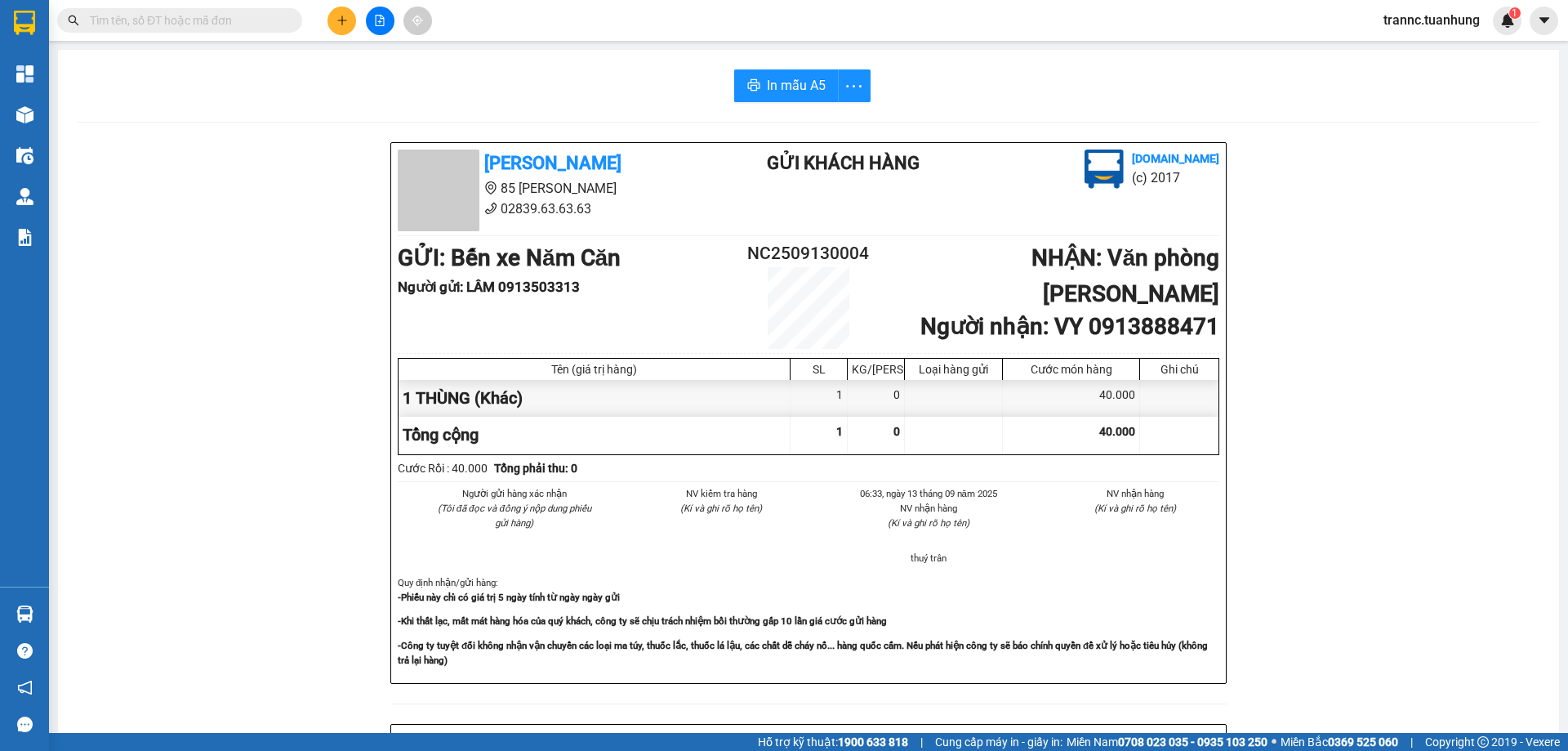
click at [221, 23] on input "text" at bounding box center [186, 20] width 193 height 18
click at [261, 19] on input "text" at bounding box center [186, 20] width 193 height 18
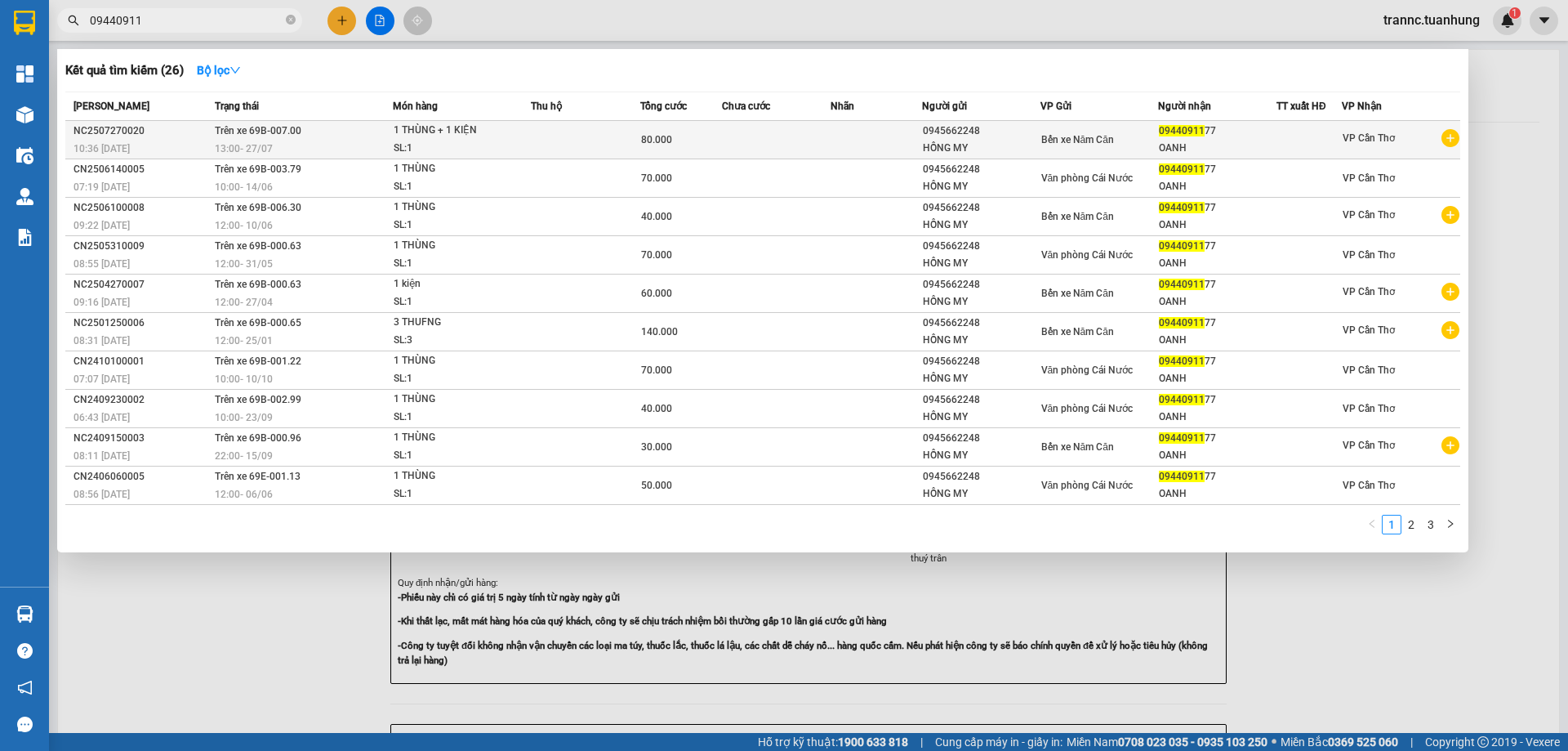
type input "09440911"
click at [1450, 137] on icon "plus-circle" at bounding box center [1450, 138] width 18 height 18
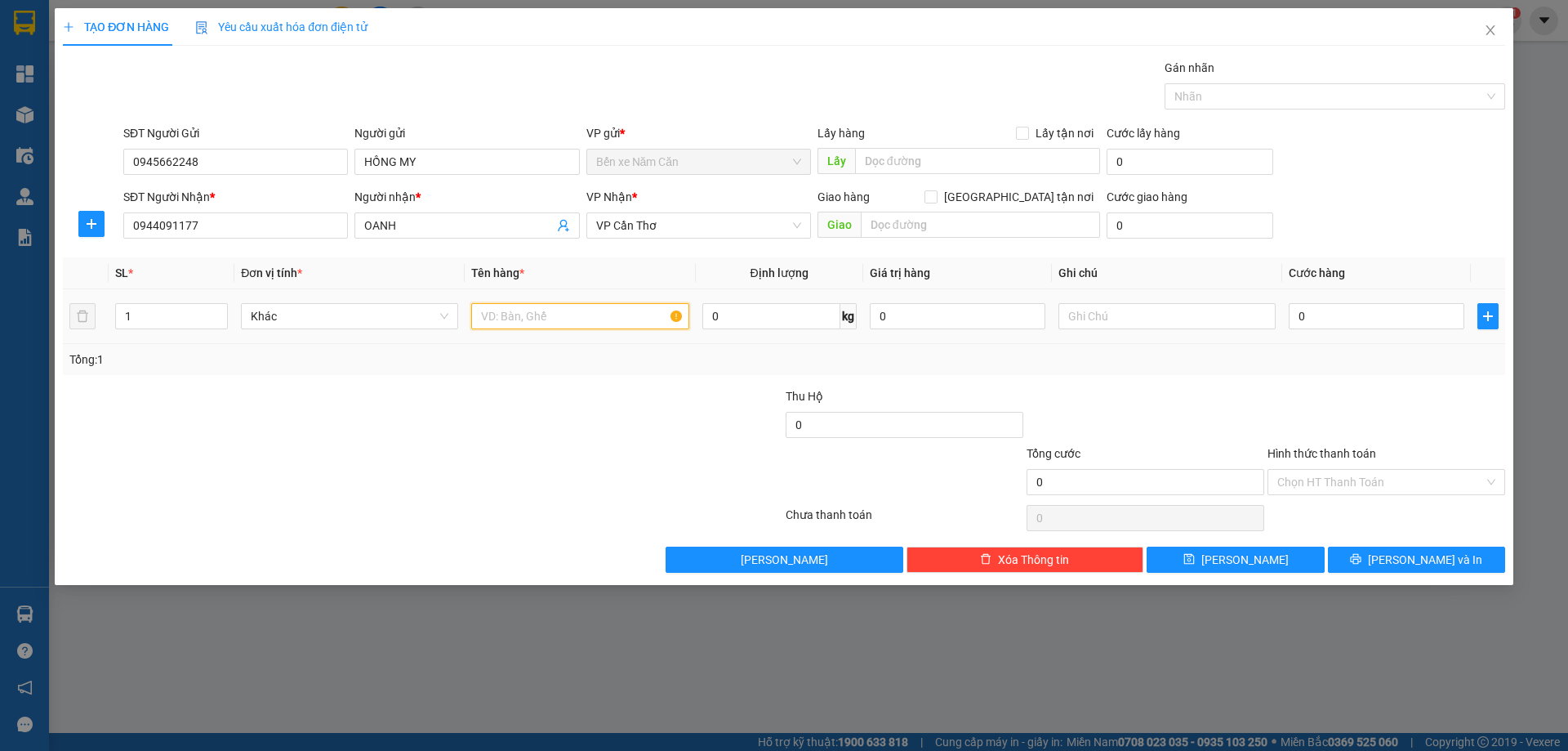
click at [569, 313] on input "text" at bounding box center [580, 317] width 218 height 26
type input "3 THÙNG"
click at [218, 312] on icon "up" at bounding box center [220, 313] width 6 height 6
type input "3"
click at [218, 312] on icon "up" at bounding box center [220, 313] width 6 height 6
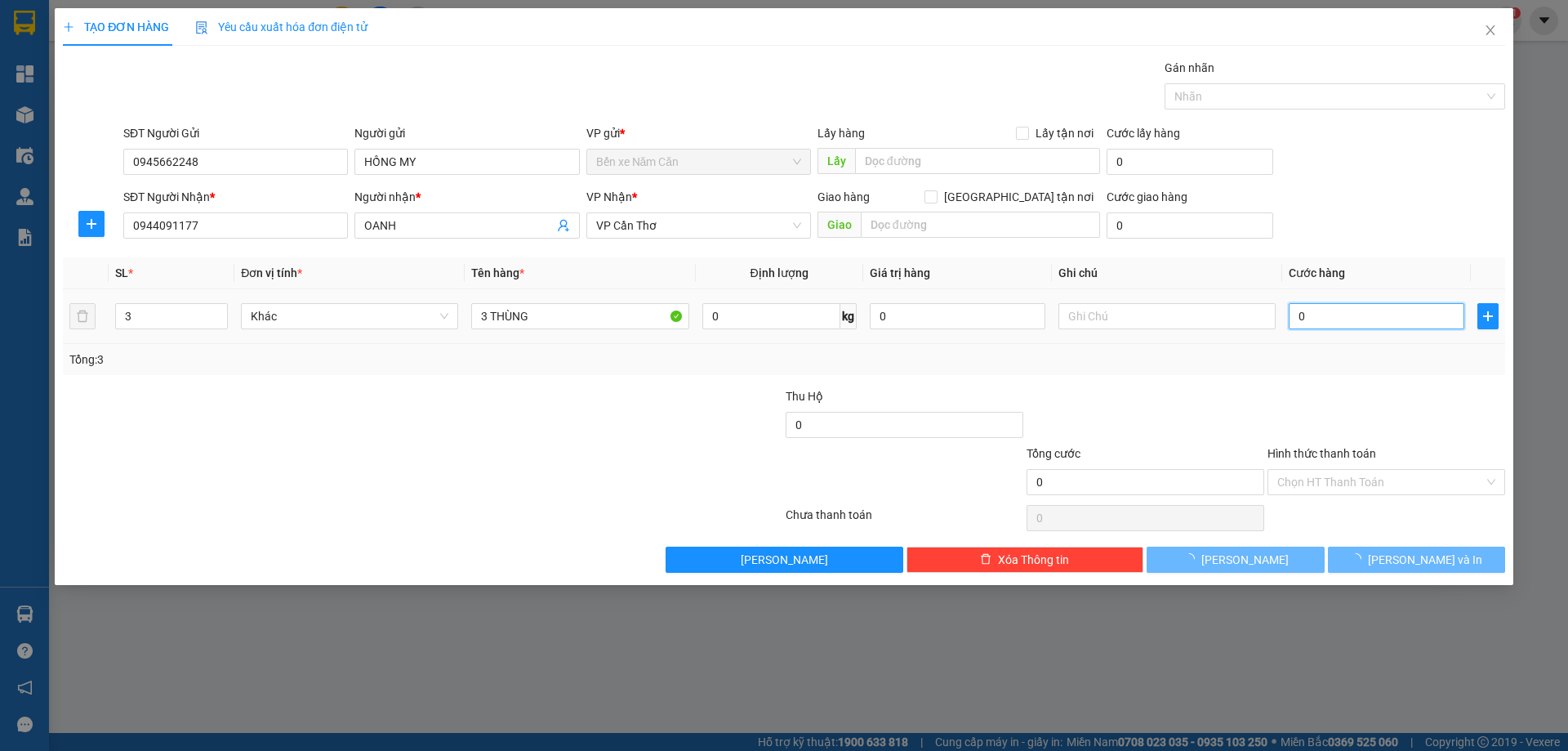
click at [1337, 314] on input "0" at bounding box center [1376, 317] width 176 height 26
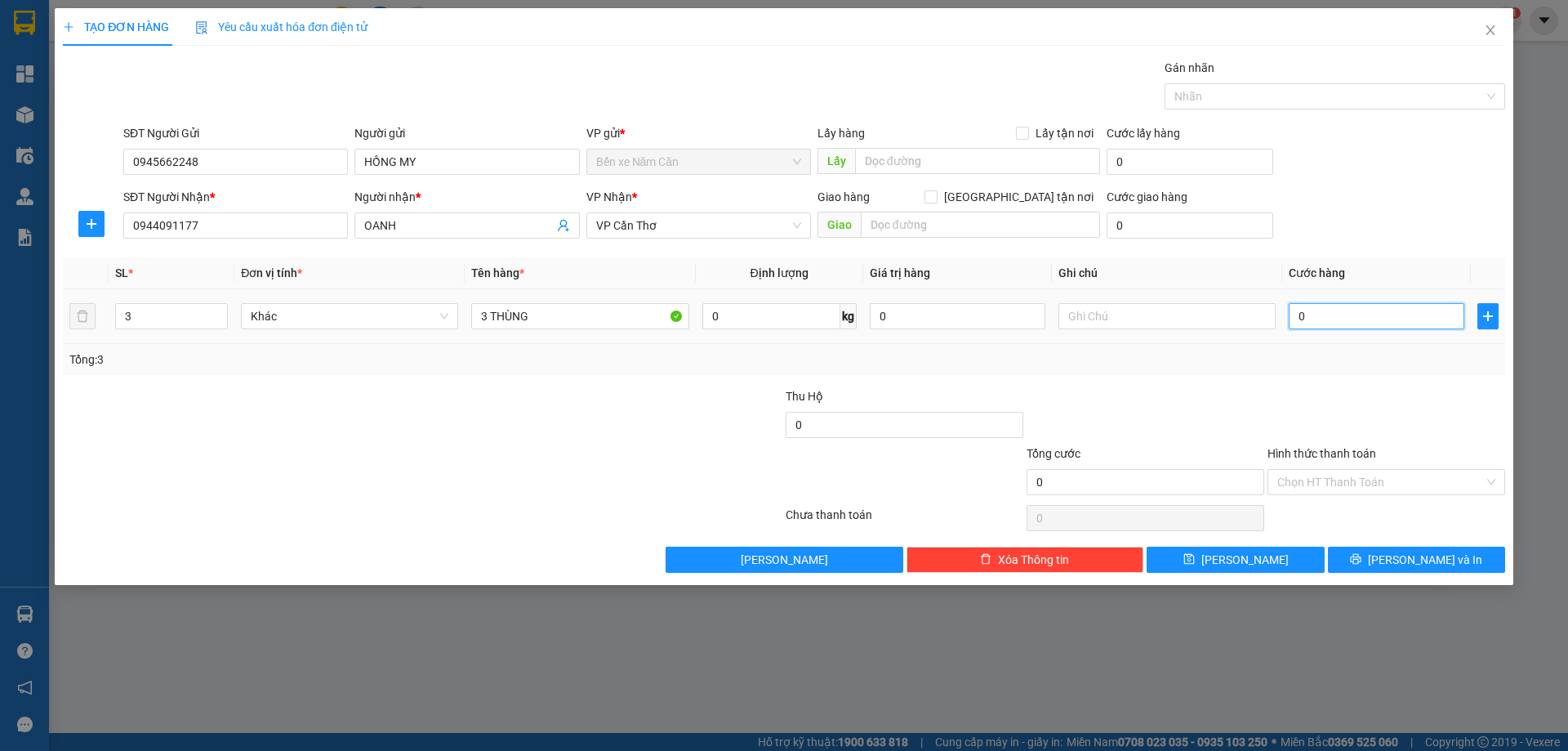
type input "1"
type input "15"
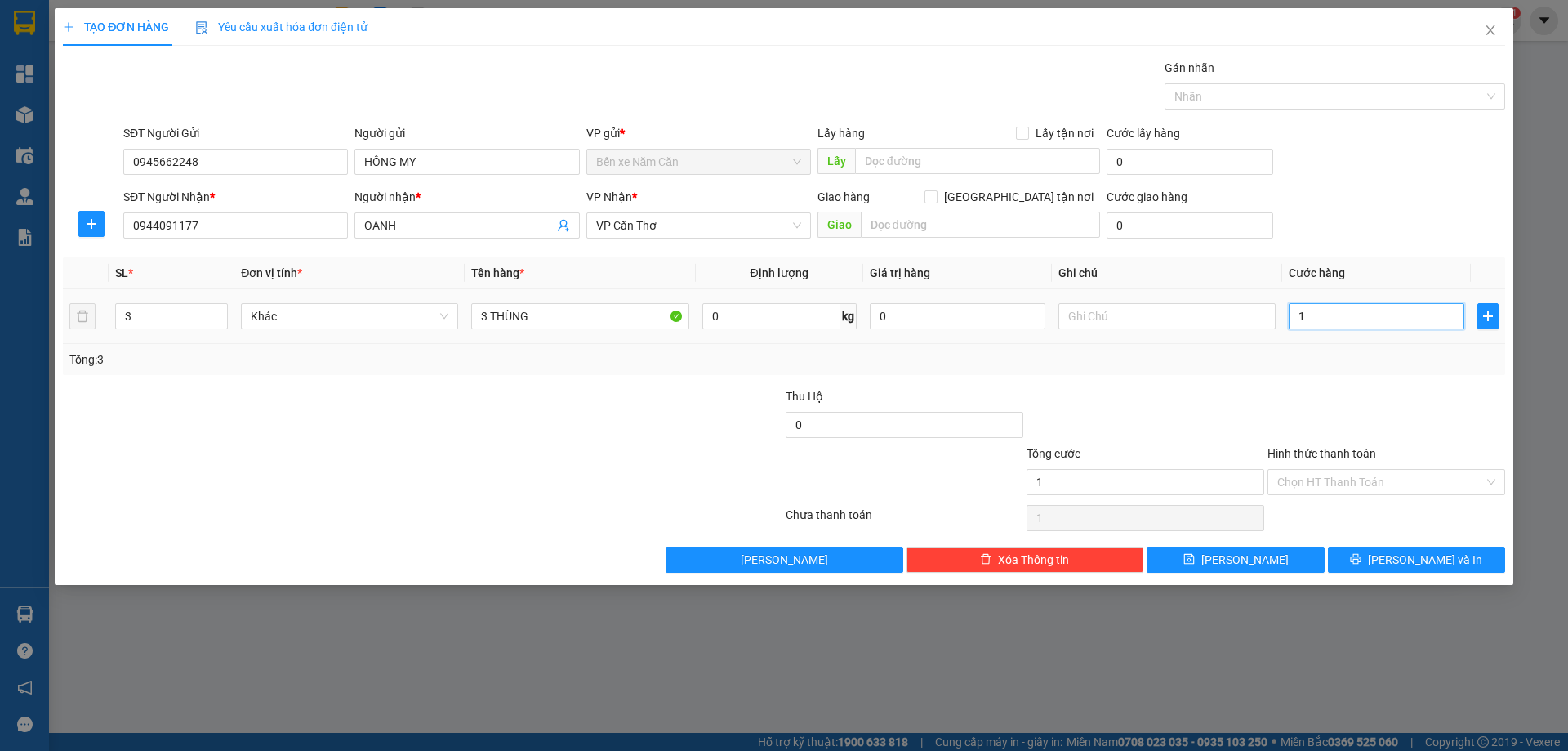
type input "15"
type input "150"
type input "1.500"
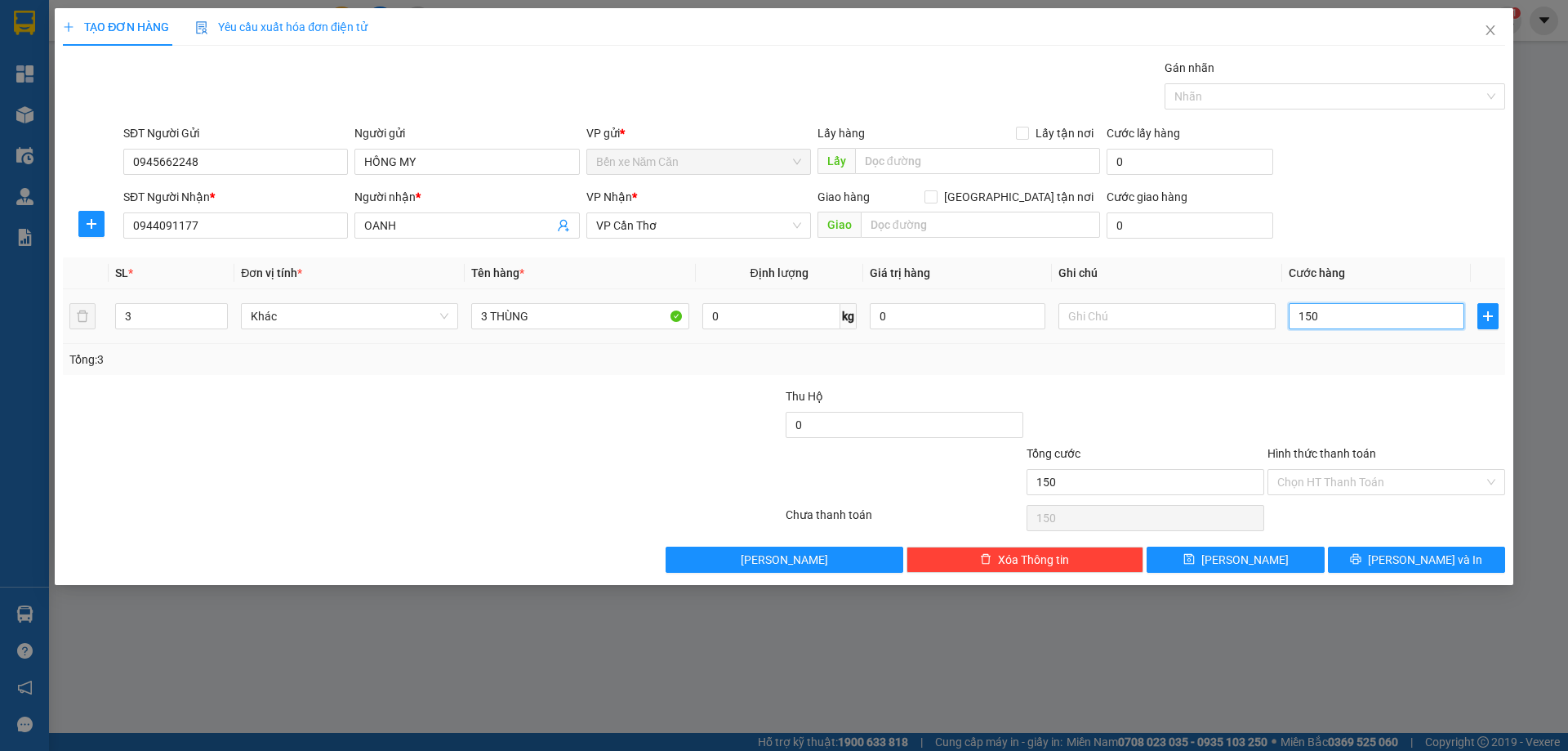
type input "1.500"
type input "15.000"
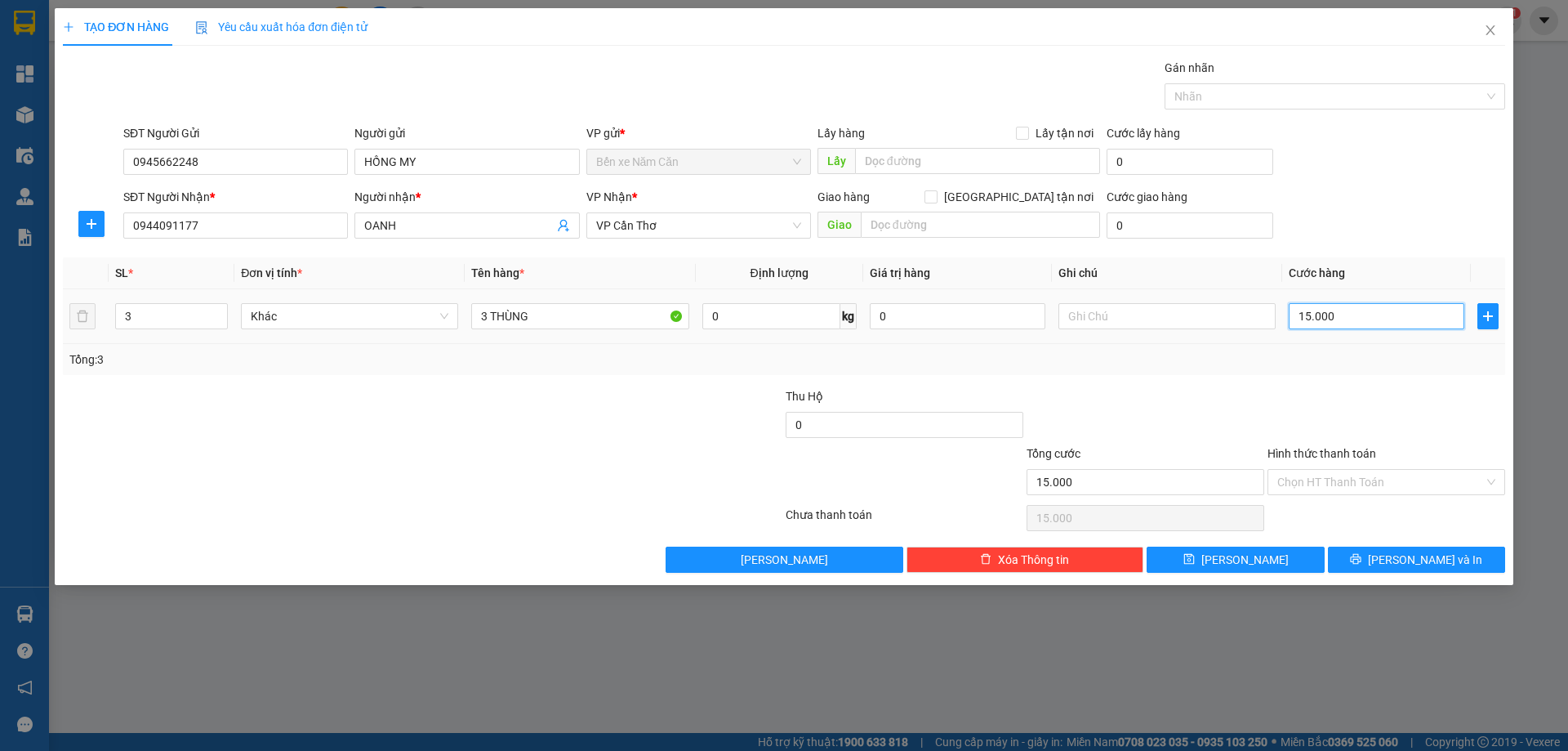
type input "150.000"
click at [1319, 488] on input "Hình thức thanh toán" at bounding box center [1380, 482] width 207 height 25
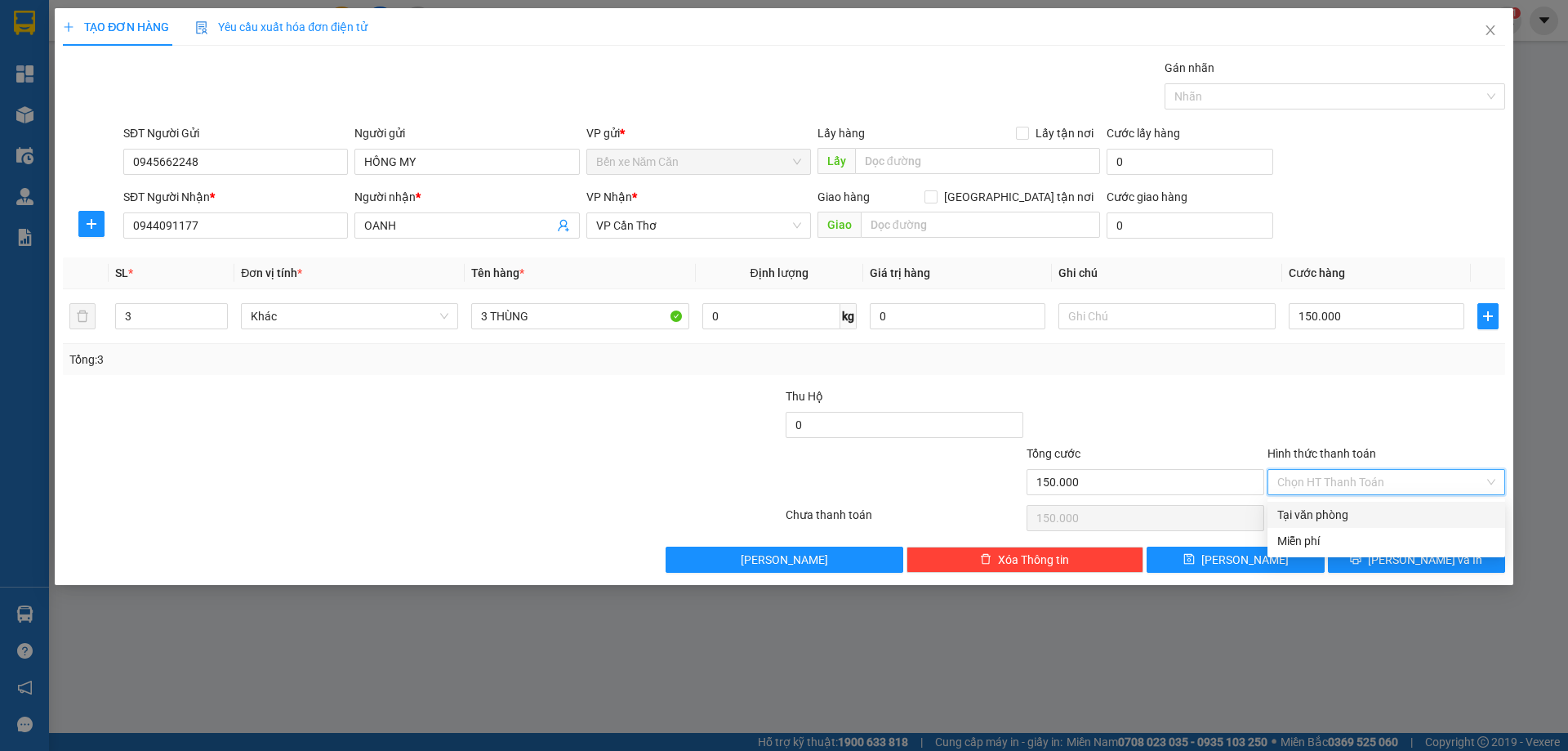
click at [1324, 512] on div "Tại văn phòng" at bounding box center [1386, 515] width 219 height 18
type input "0"
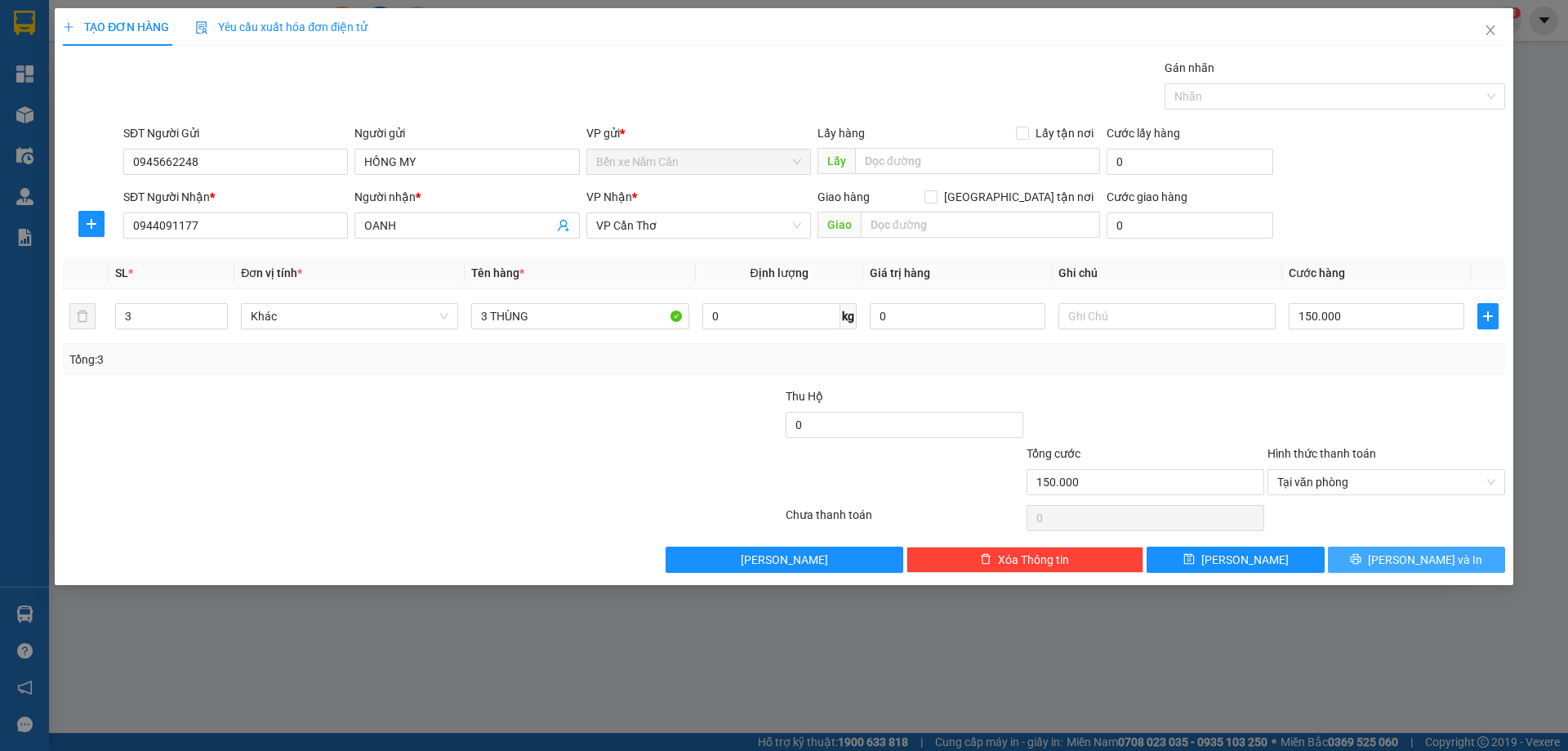
click at [1426, 565] on span "[PERSON_NAME] và In" at bounding box center [1425, 560] width 115 height 18
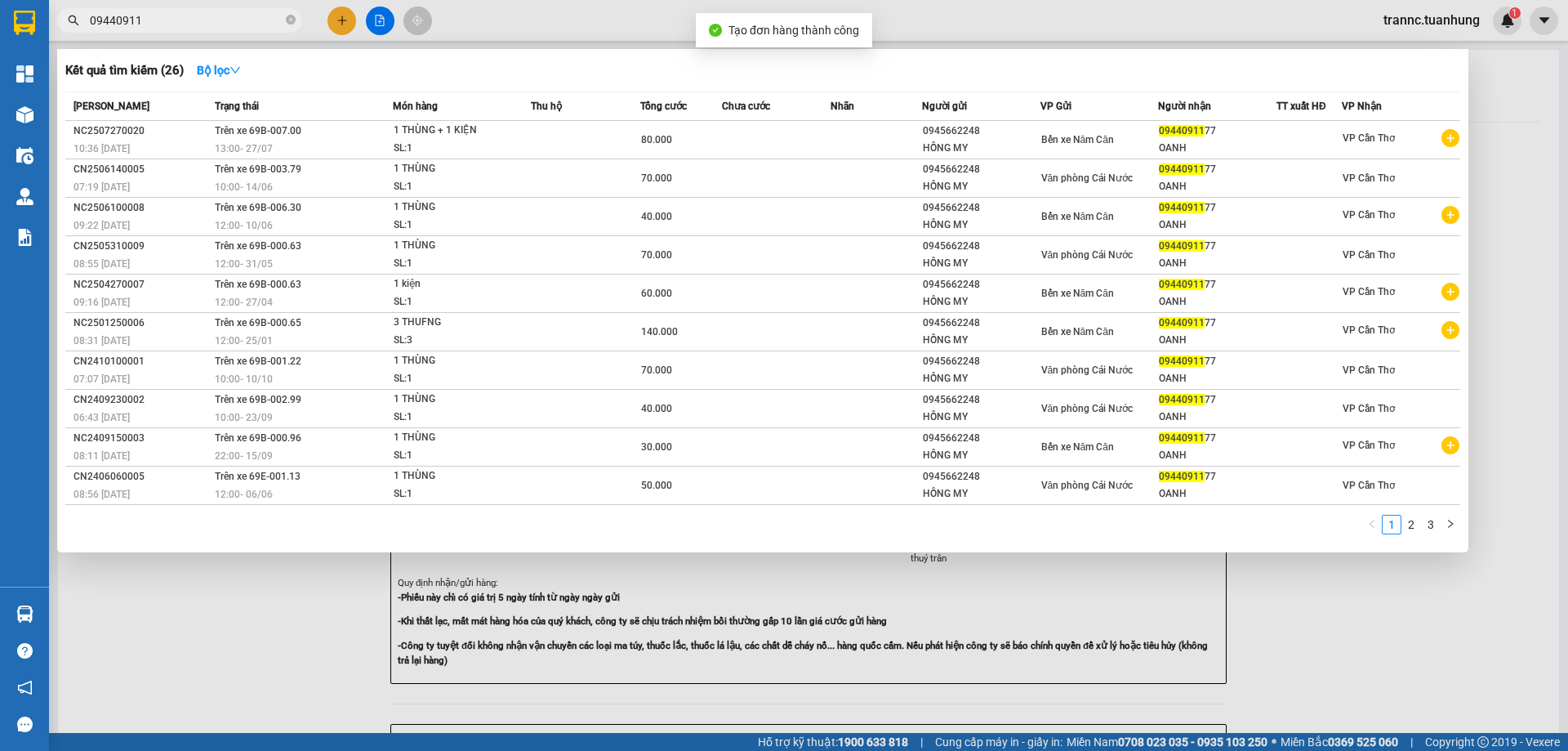
click at [1435, 639] on div at bounding box center [784, 376] width 1568 height 751
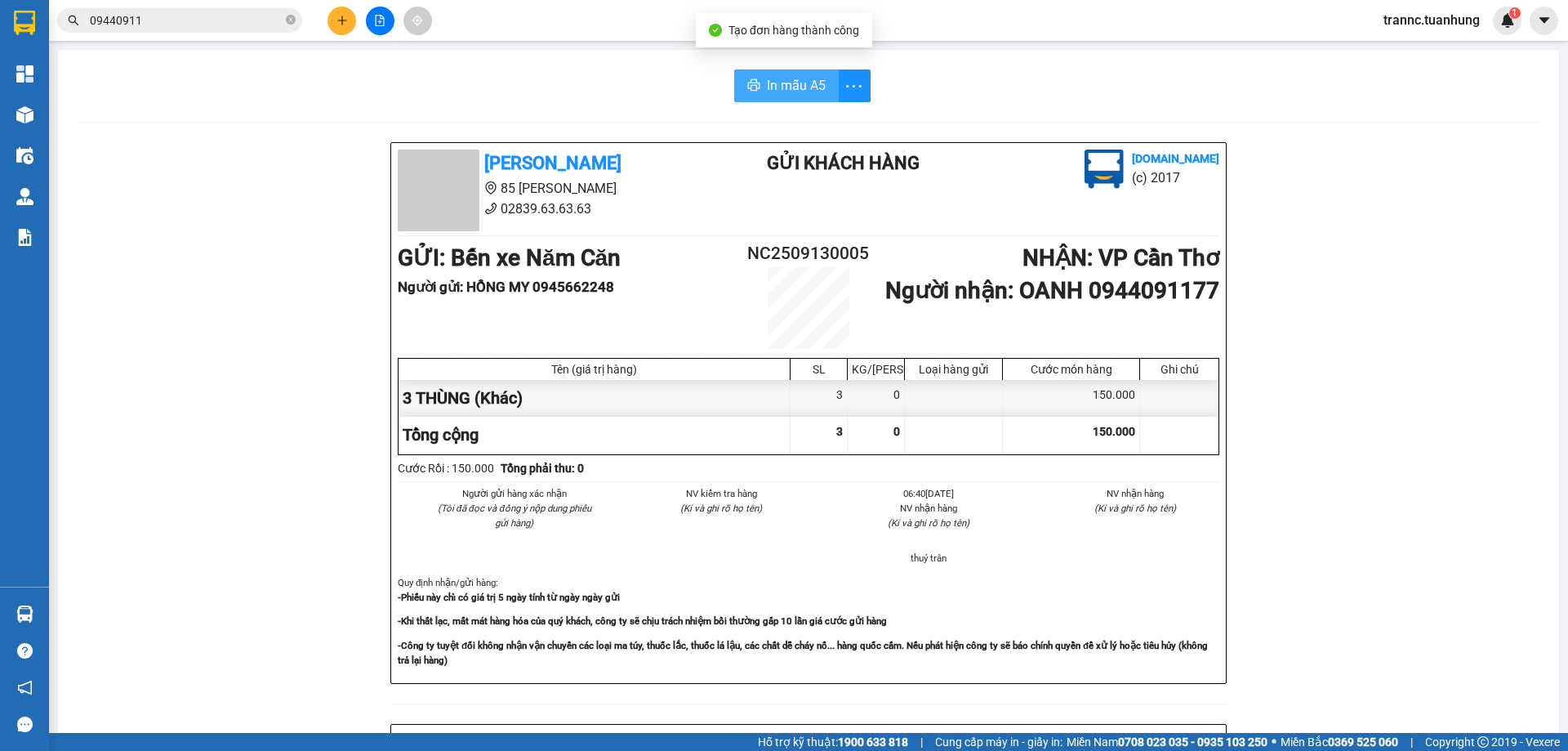
click at [781, 74] on button "In mẫu A5" at bounding box center [786, 86] width 105 height 33
click at [754, 80] on icon "printer" at bounding box center [754, 85] width 13 height 13
click at [576, 96] on div "In mẫu A5" at bounding box center [808, 86] width 1462 height 33
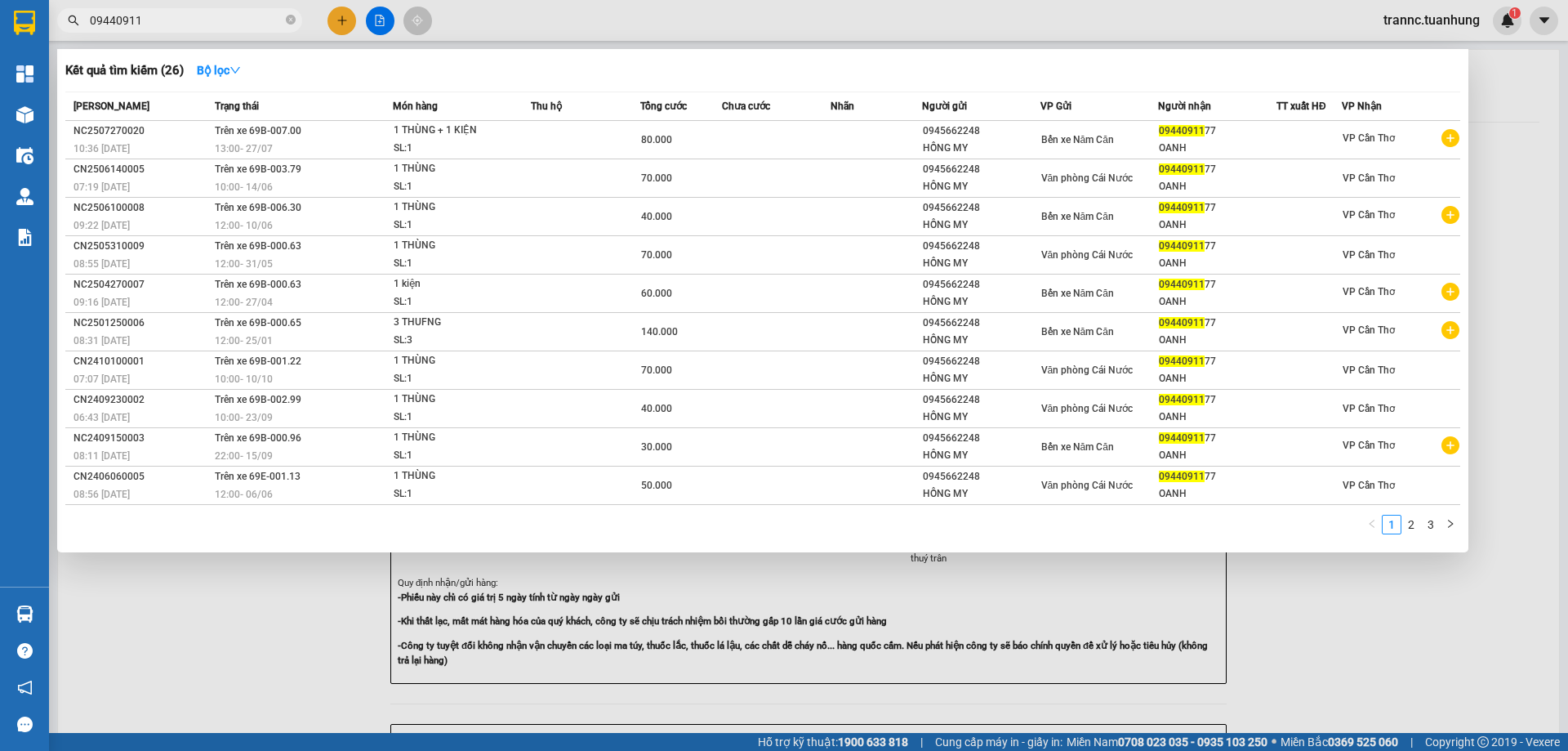
click at [248, 26] on input "09440911" at bounding box center [186, 20] width 193 height 18
click at [1419, 527] on link "2" at bounding box center [1411, 524] width 18 height 18
click at [1435, 526] on link "3" at bounding box center [1431, 524] width 18 height 18
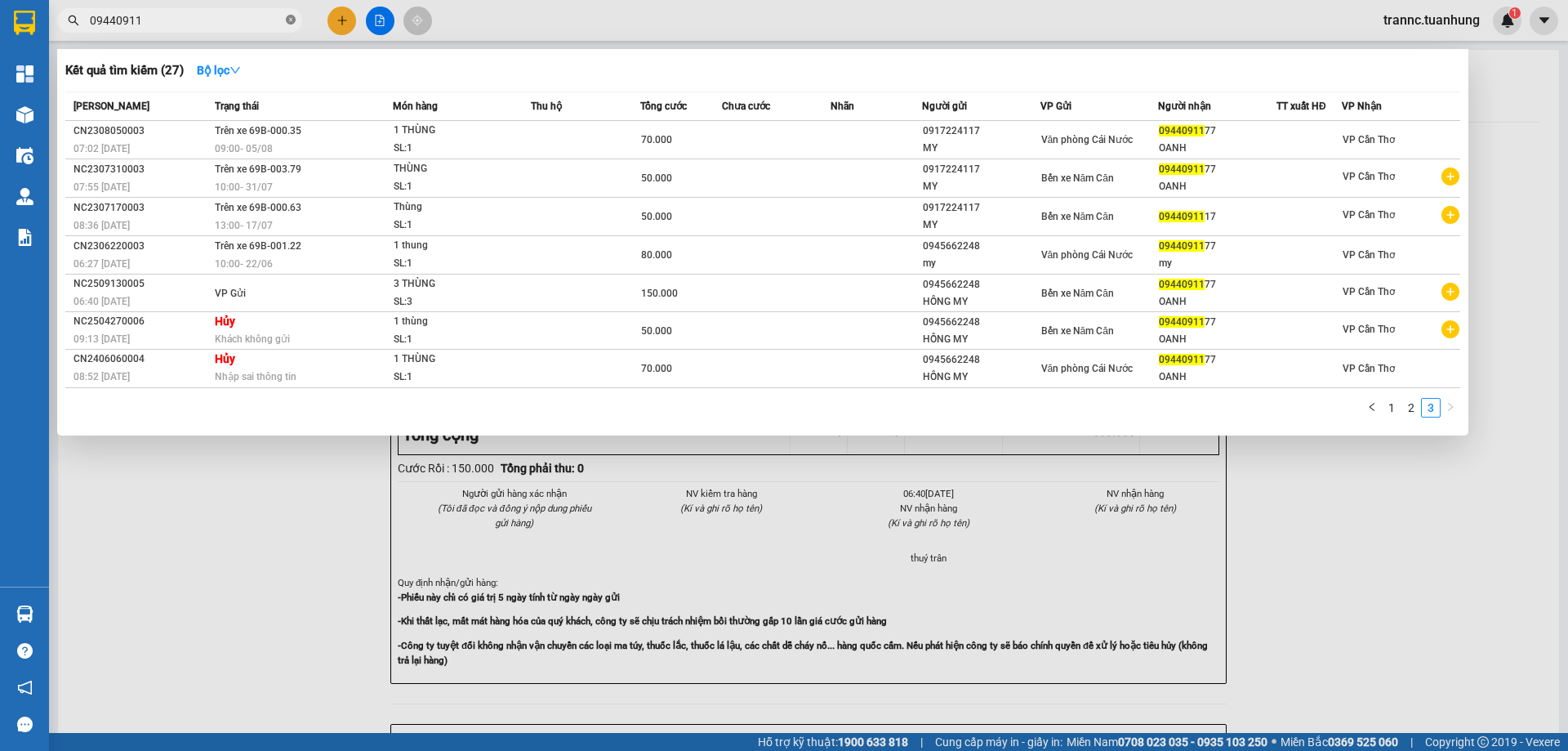
click at [289, 19] on icon "close-circle" at bounding box center [290, 20] width 10 height 10
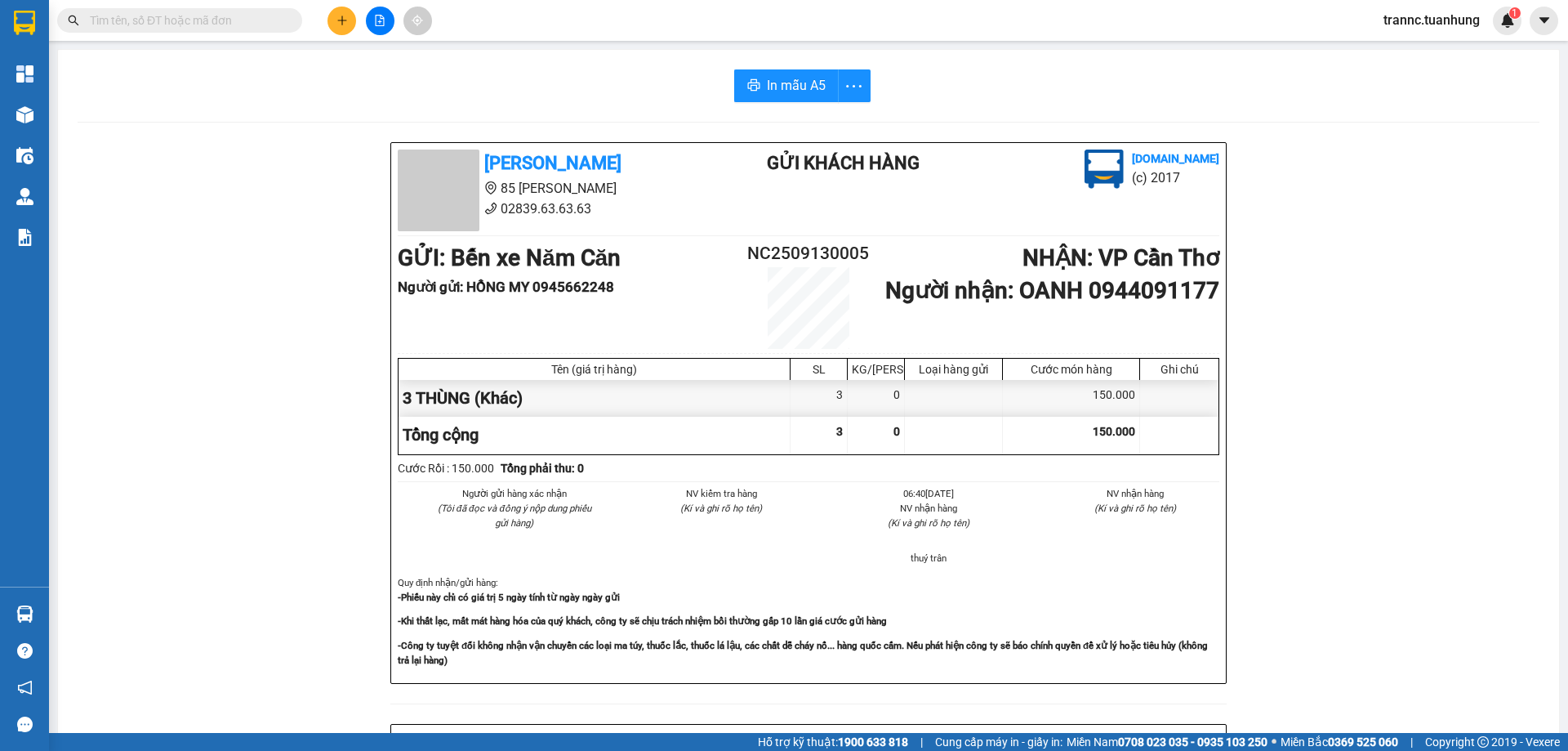
click at [240, 26] on input "text" at bounding box center [186, 20] width 193 height 18
click at [239, 26] on input "text" at bounding box center [186, 20] width 193 height 18
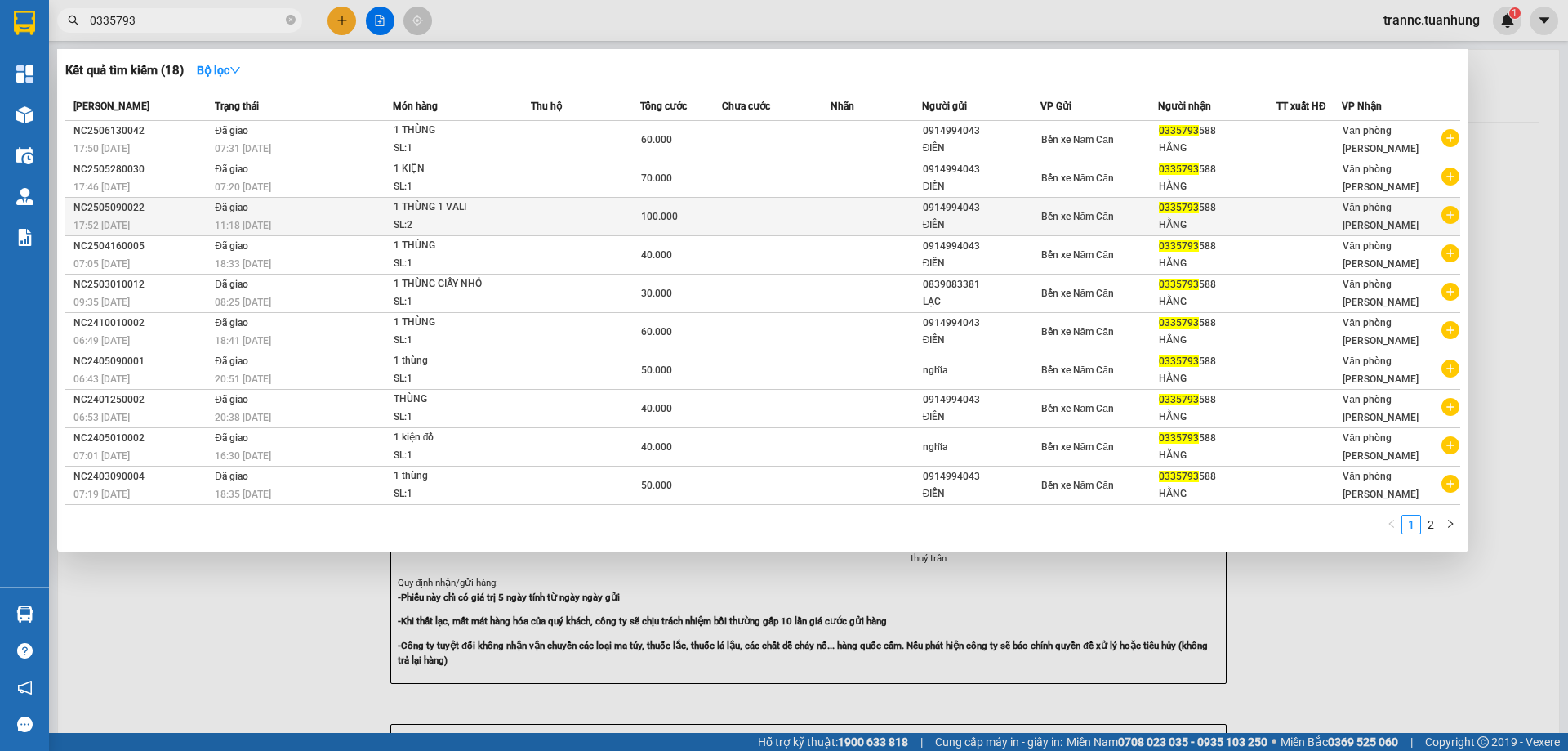
type input "0335793"
click at [1450, 222] on icon "plus-circle" at bounding box center [1450, 215] width 18 height 18
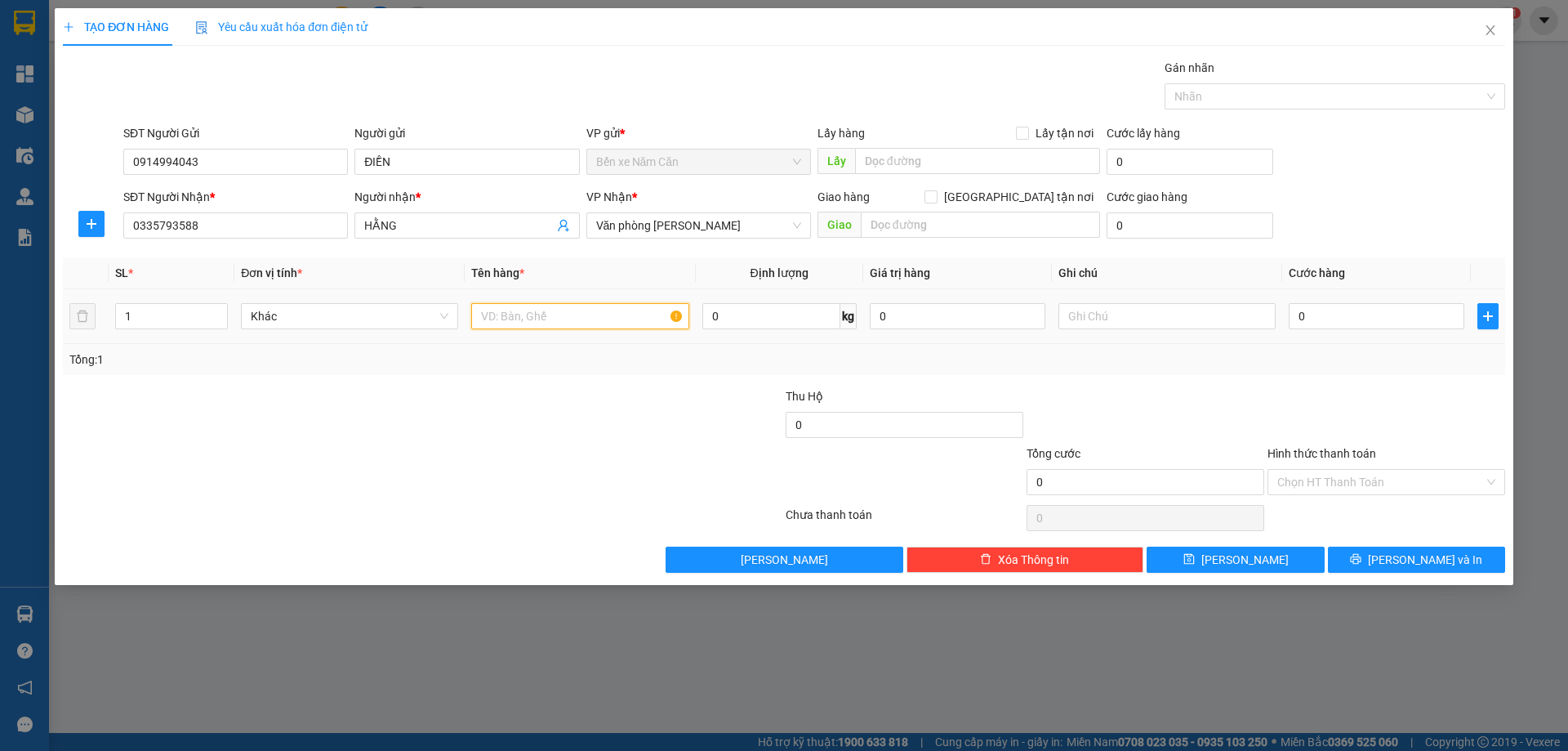
click at [528, 320] on input "text" at bounding box center [580, 317] width 218 height 26
type input "1 THÙNG"
click at [1345, 320] on input "0" at bounding box center [1376, 317] width 176 height 26
type input "6"
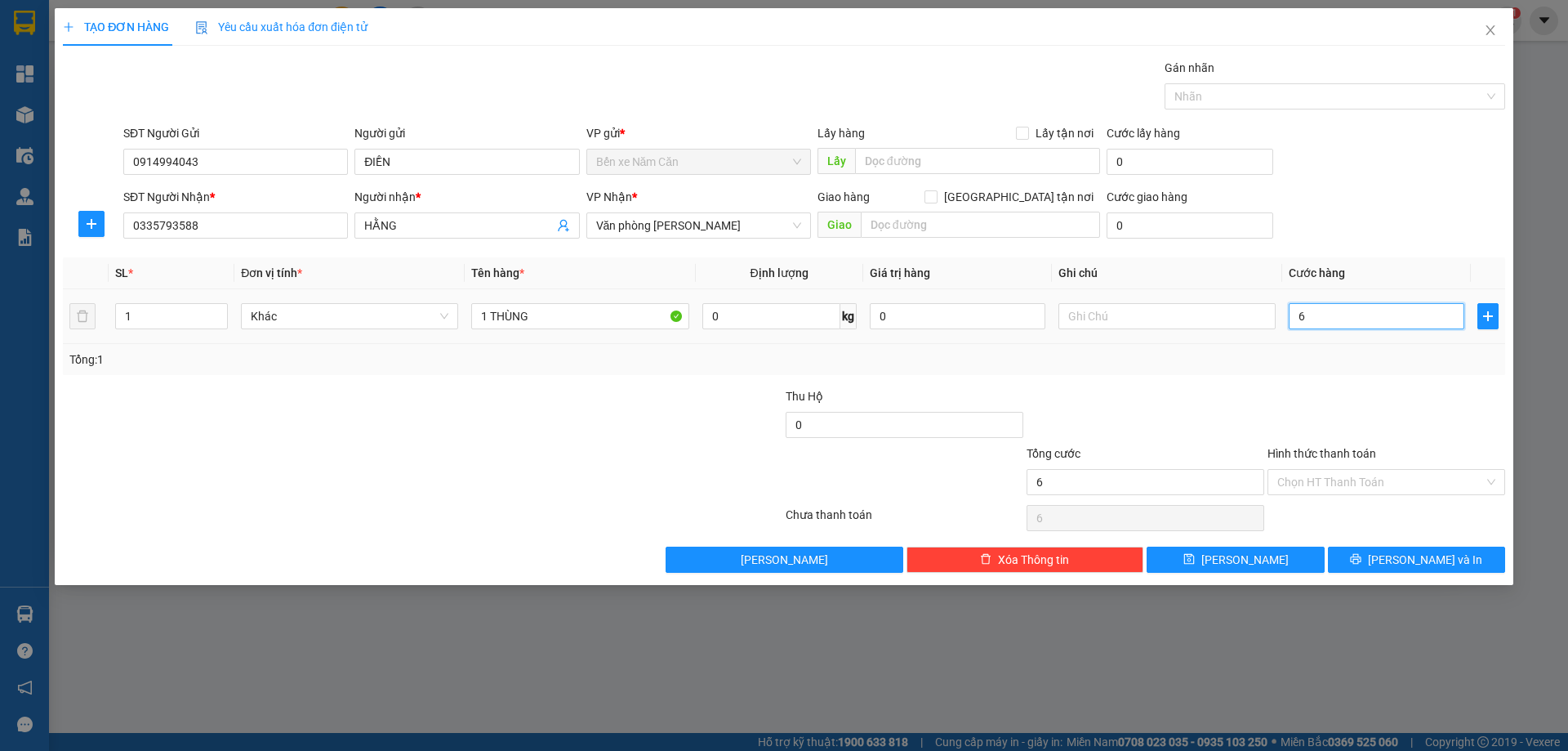
type input "6"
type input "60"
type input "60.000"
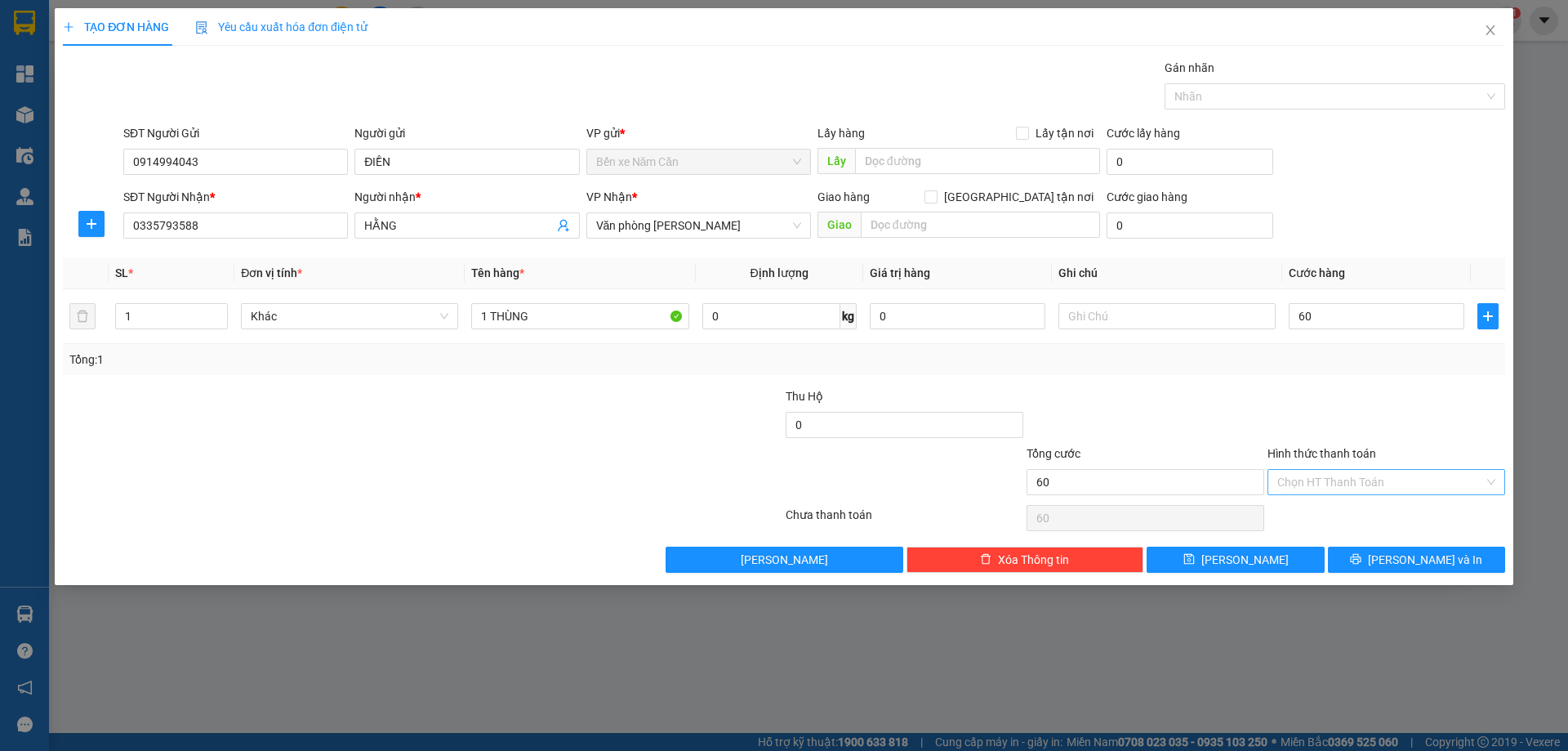
type input "60.000"
click at [1316, 477] on input "Hình thức thanh toán" at bounding box center [1380, 482] width 207 height 25
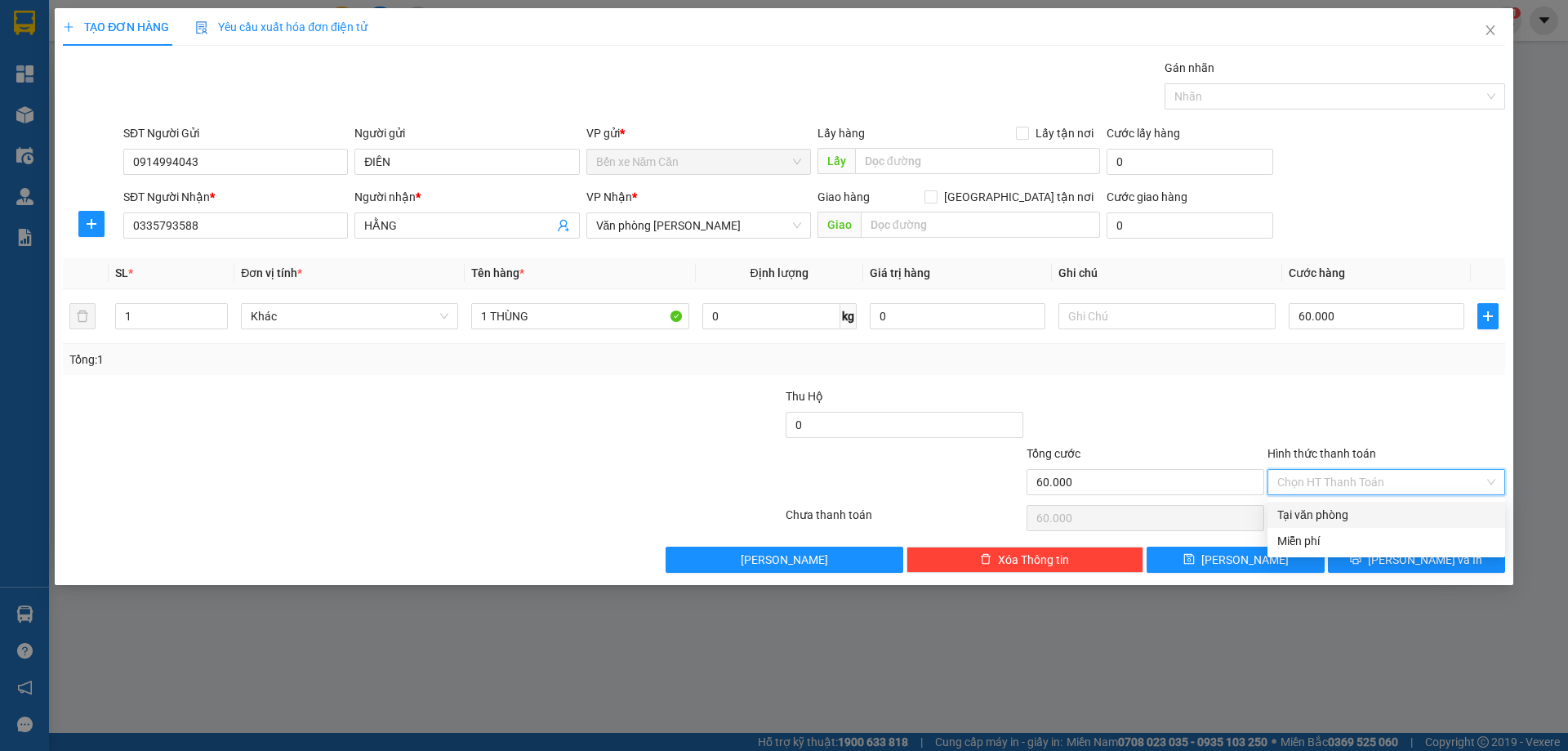
click at [1327, 515] on div "Tại văn phòng" at bounding box center [1386, 515] width 219 height 18
type input "0"
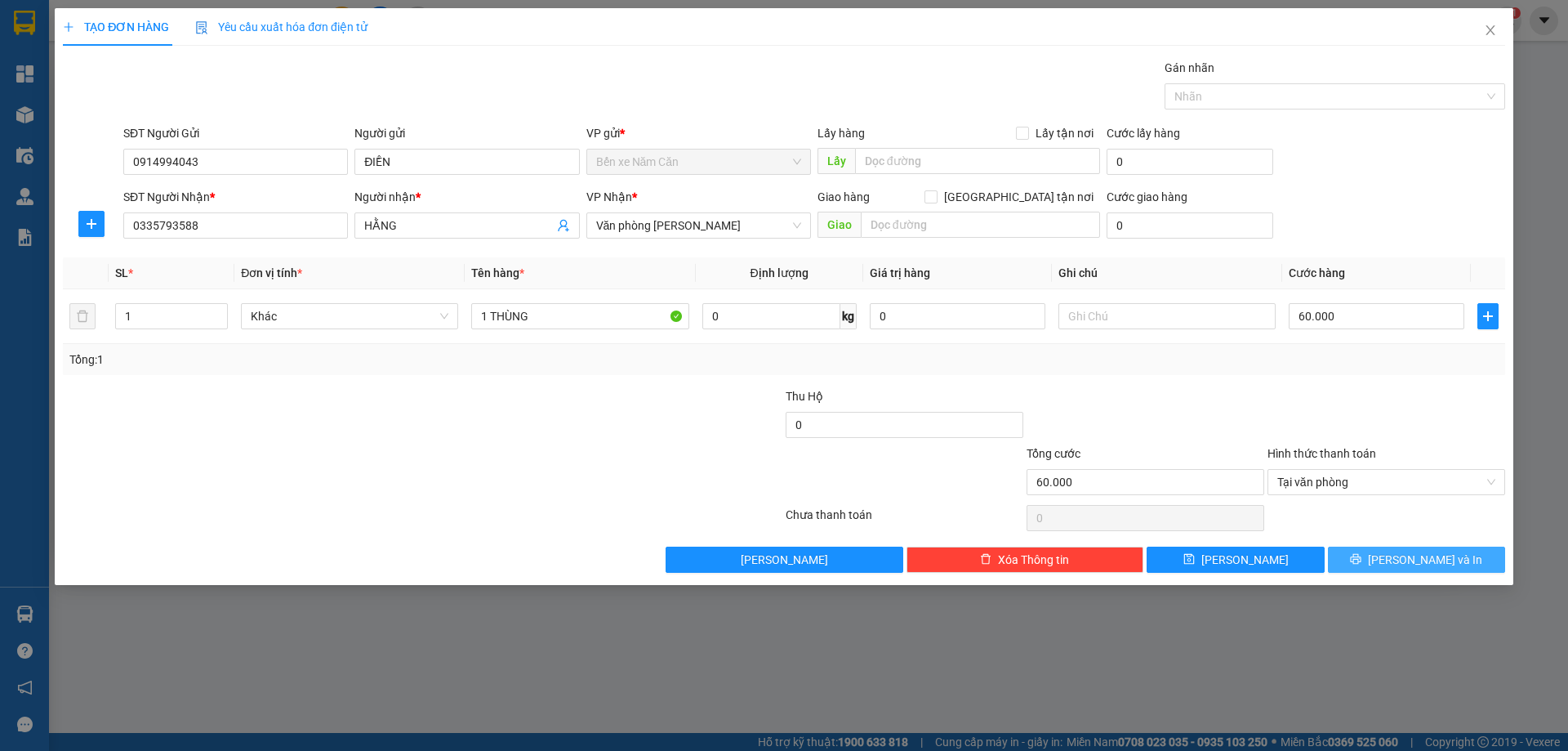
click at [1372, 558] on button "[PERSON_NAME] và In" at bounding box center [1417, 560] width 178 height 26
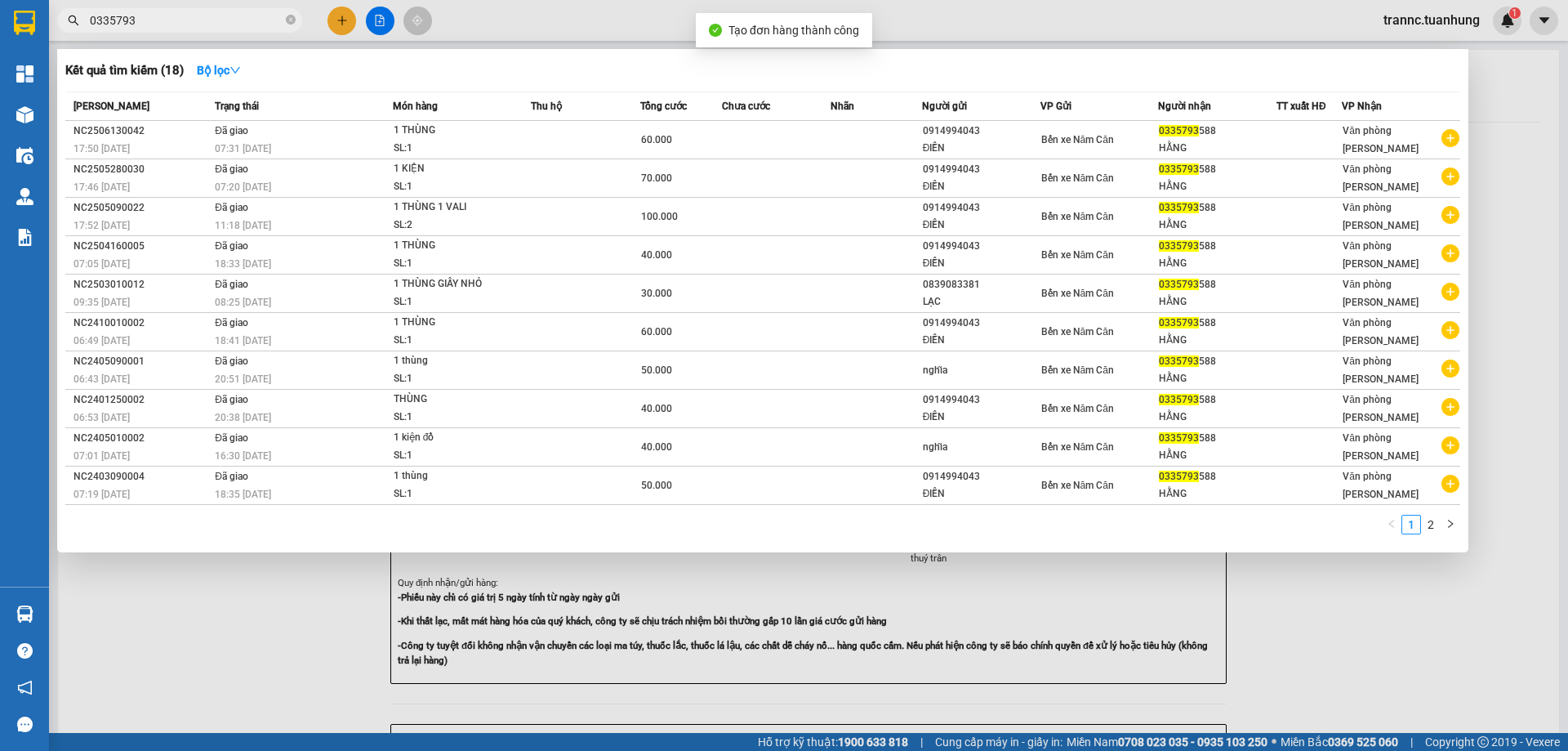
click at [1395, 696] on div at bounding box center [784, 376] width 1568 height 751
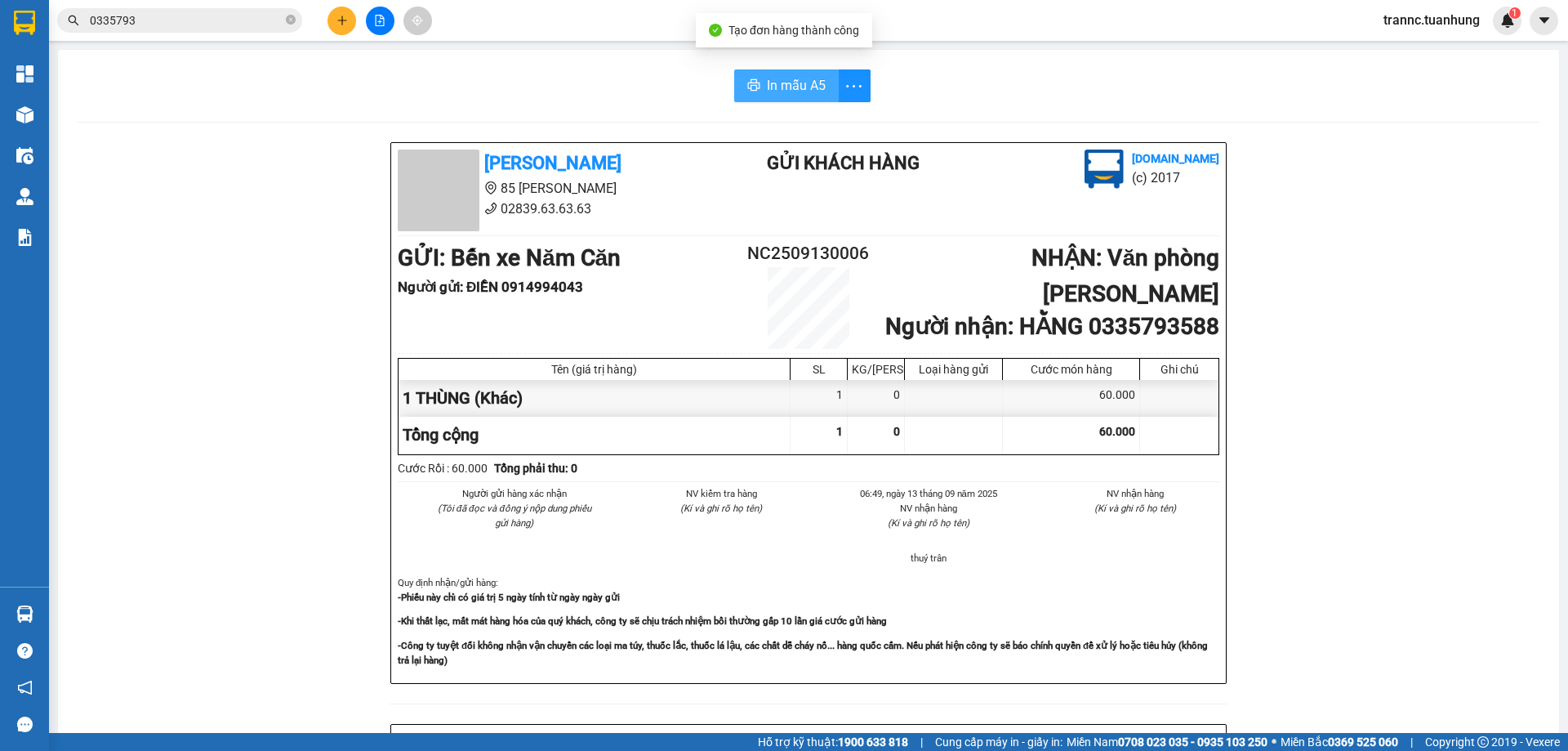
click at [803, 88] on span "In mẫu A5" at bounding box center [795, 85] width 59 height 20
click at [290, 16] on icon "close-circle" at bounding box center [290, 20] width 10 height 10
click at [257, 22] on input "text" at bounding box center [186, 20] width 193 height 18
click at [253, 21] on input "text" at bounding box center [186, 20] width 193 height 18
click at [253, 20] on input "text" at bounding box center [186, 20] width 193 height 18
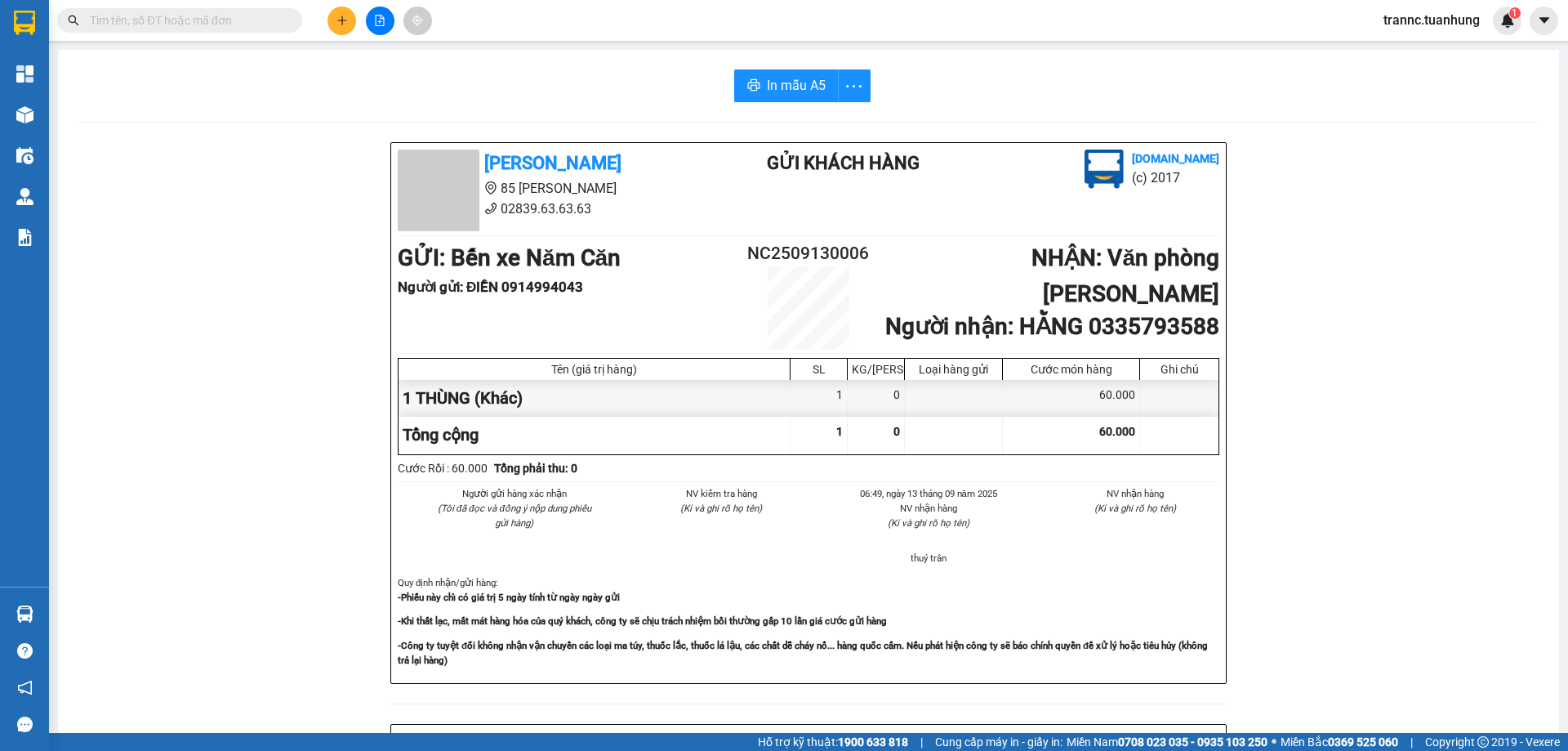
click at [253, 20] on input "text" at bounding box center [186, 20] width 193 height 18
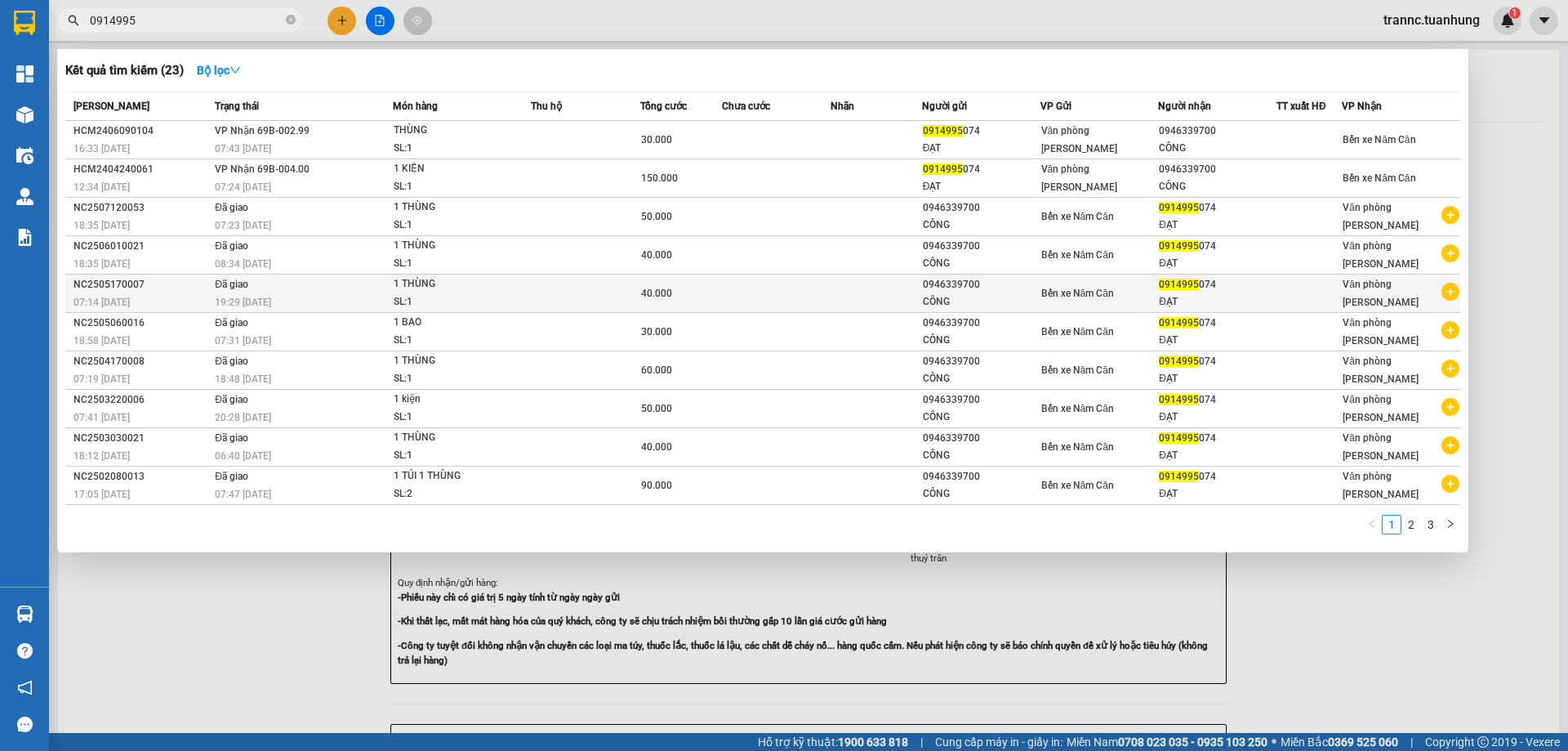
type input "0914995"
click at [1451, 292] on icon "plus-circle" at bounding box center [1450, 292] width 18 height 18
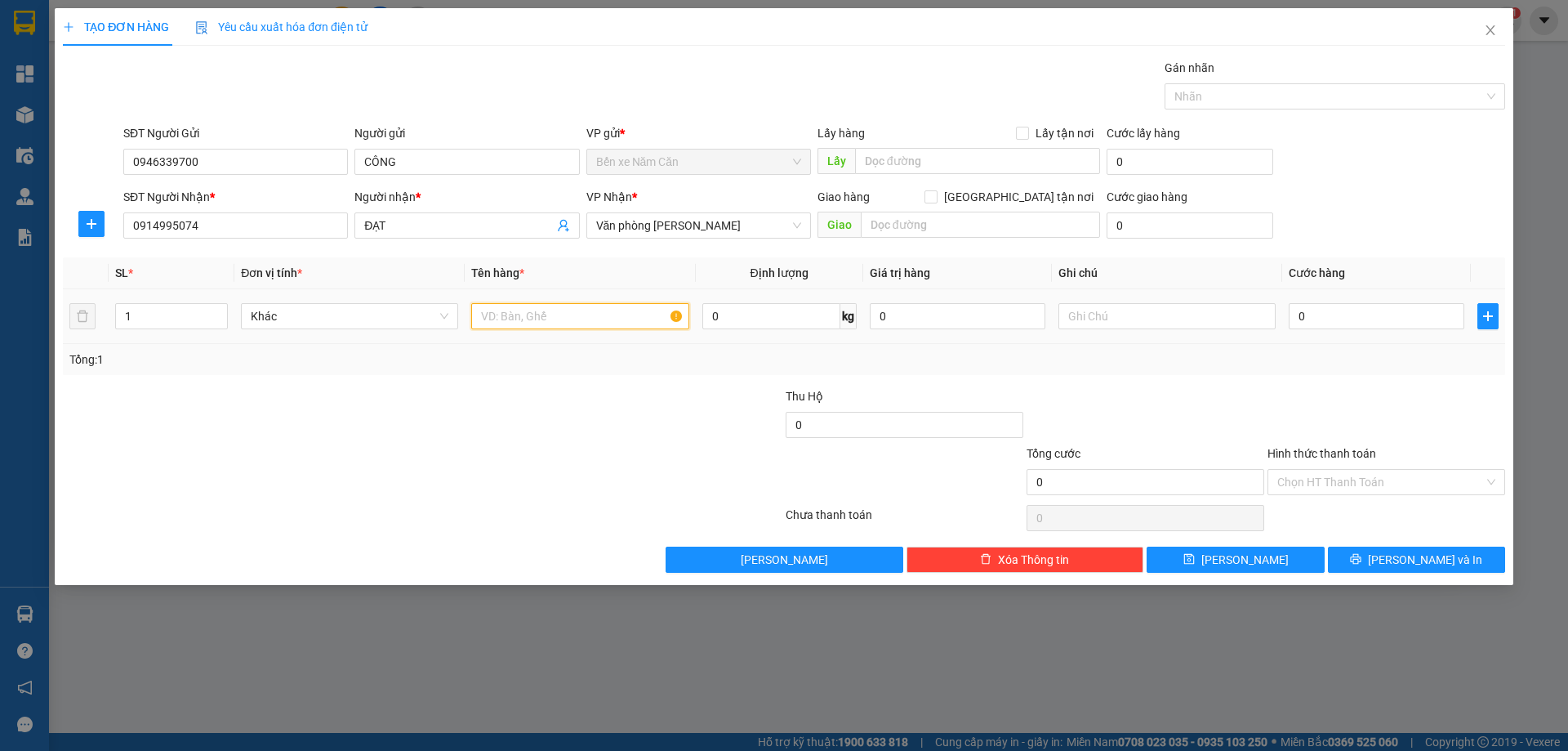
click at [542, 316] on input "text" at bounding box center [580, 317] width 218 height 26
type input "1 KIỆN"
click at [1327, 310] on input "0" at bounding box center [1376, 317] width 176 height 26
type input "6"
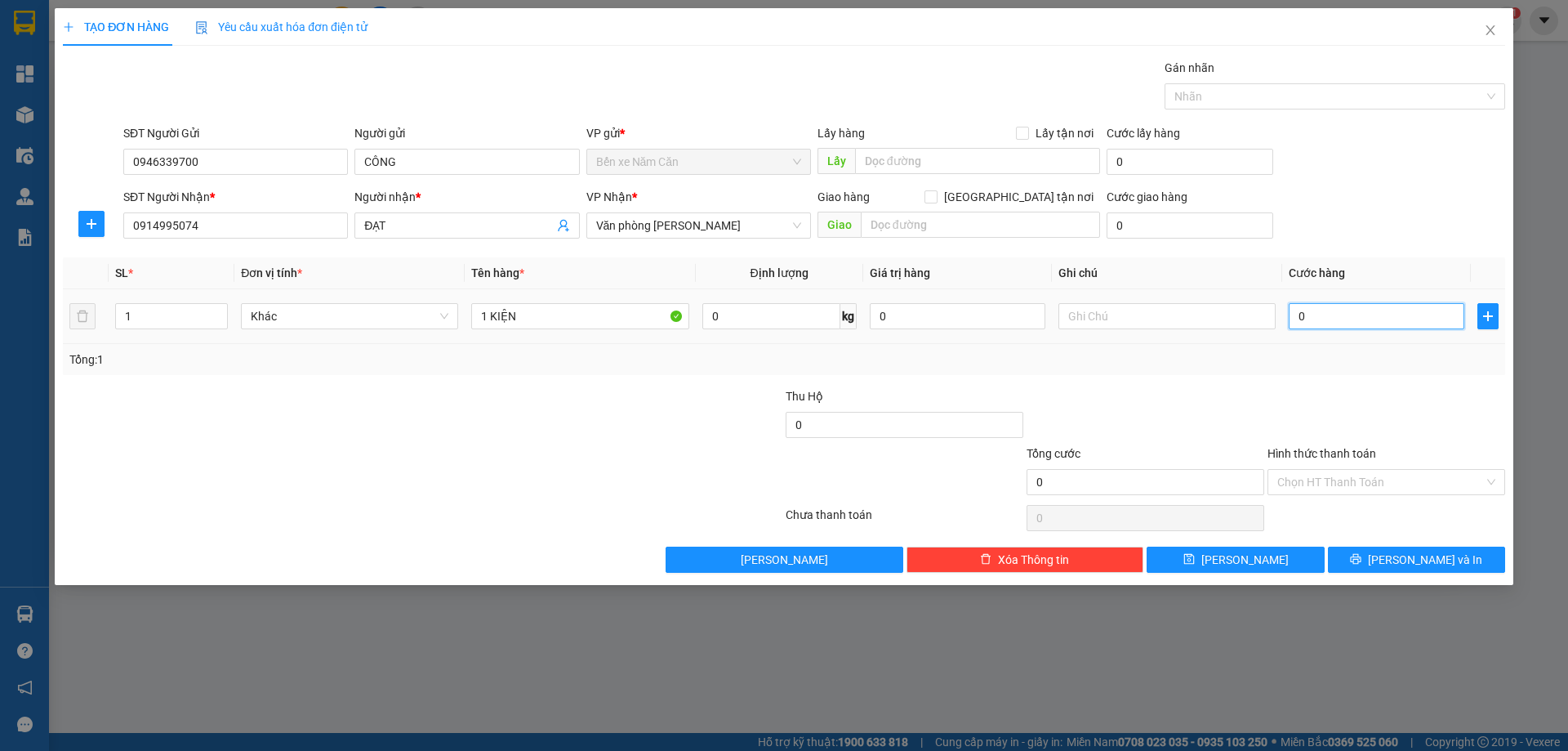
type input "6"
type input "60"
click at [1342, 479] on input "Hình thức thanh toán" at bounding box center [1380, 482] width 207 height 25
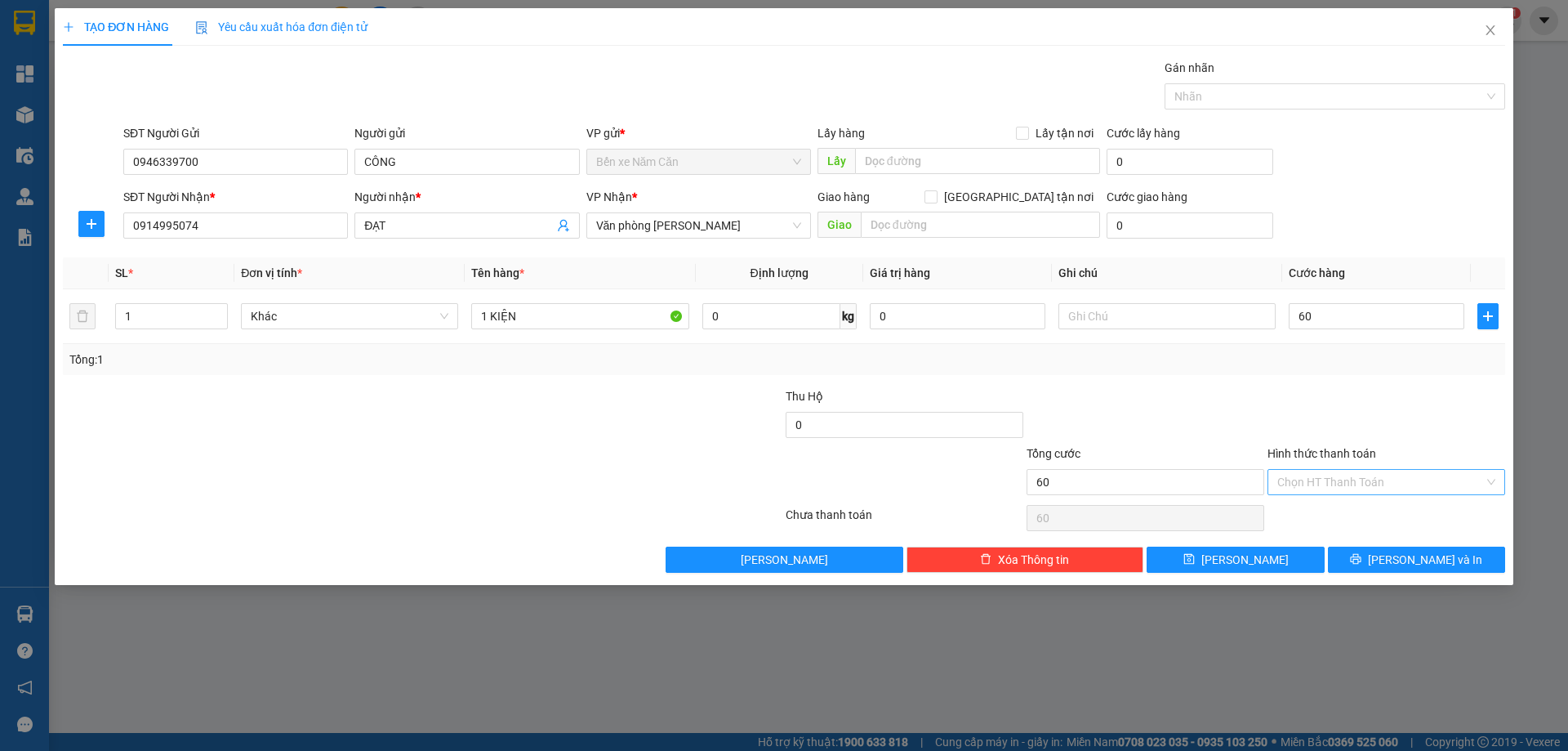
type input "60.000"
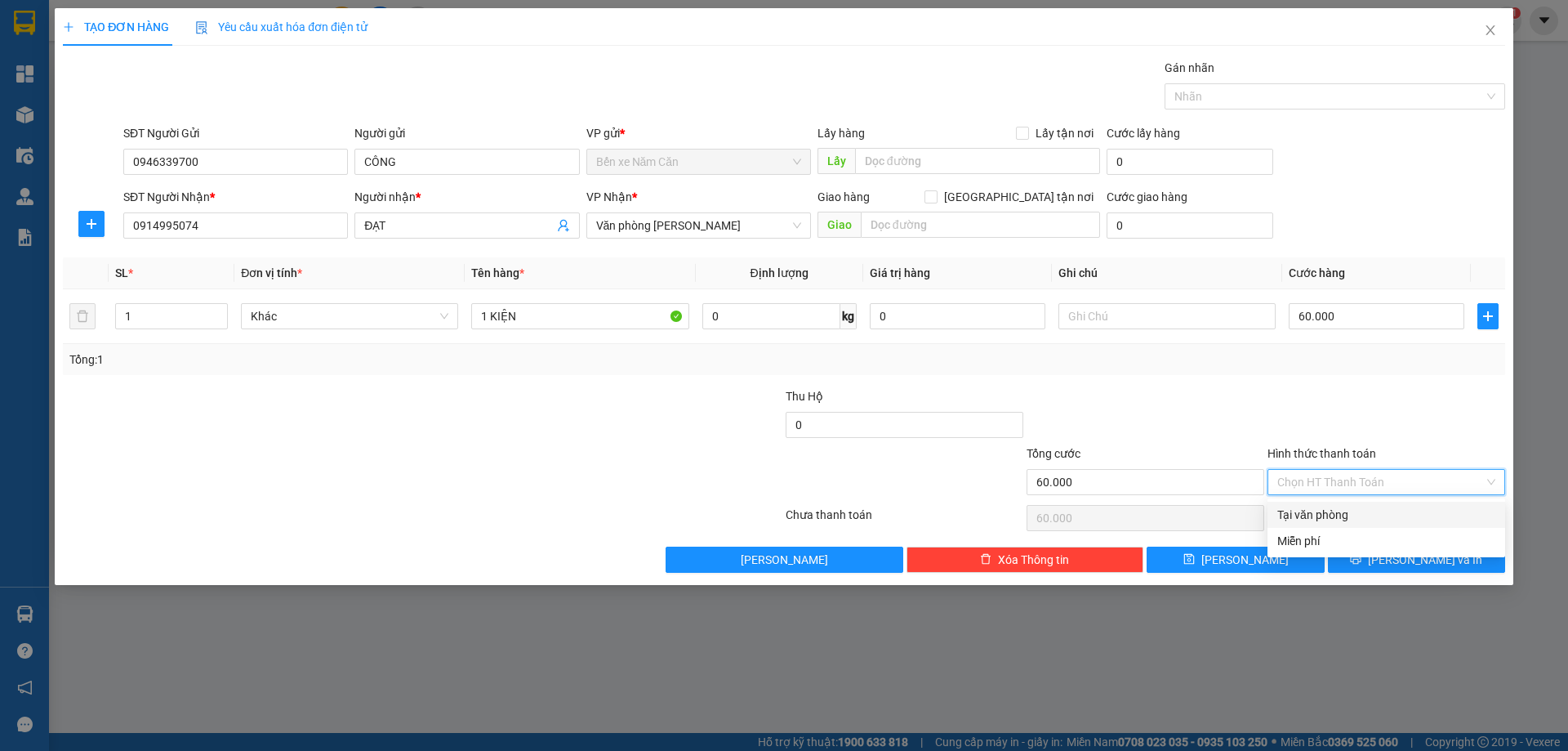
click at [1327, 510] on div "Tại văn phòng" at bounding box center [1386, 515] width 219 height 18
type input "0"
click at [1378, 553] on button "[PERSON_NAME] và In" at bounding box center [1417, 560] width 178 height 26
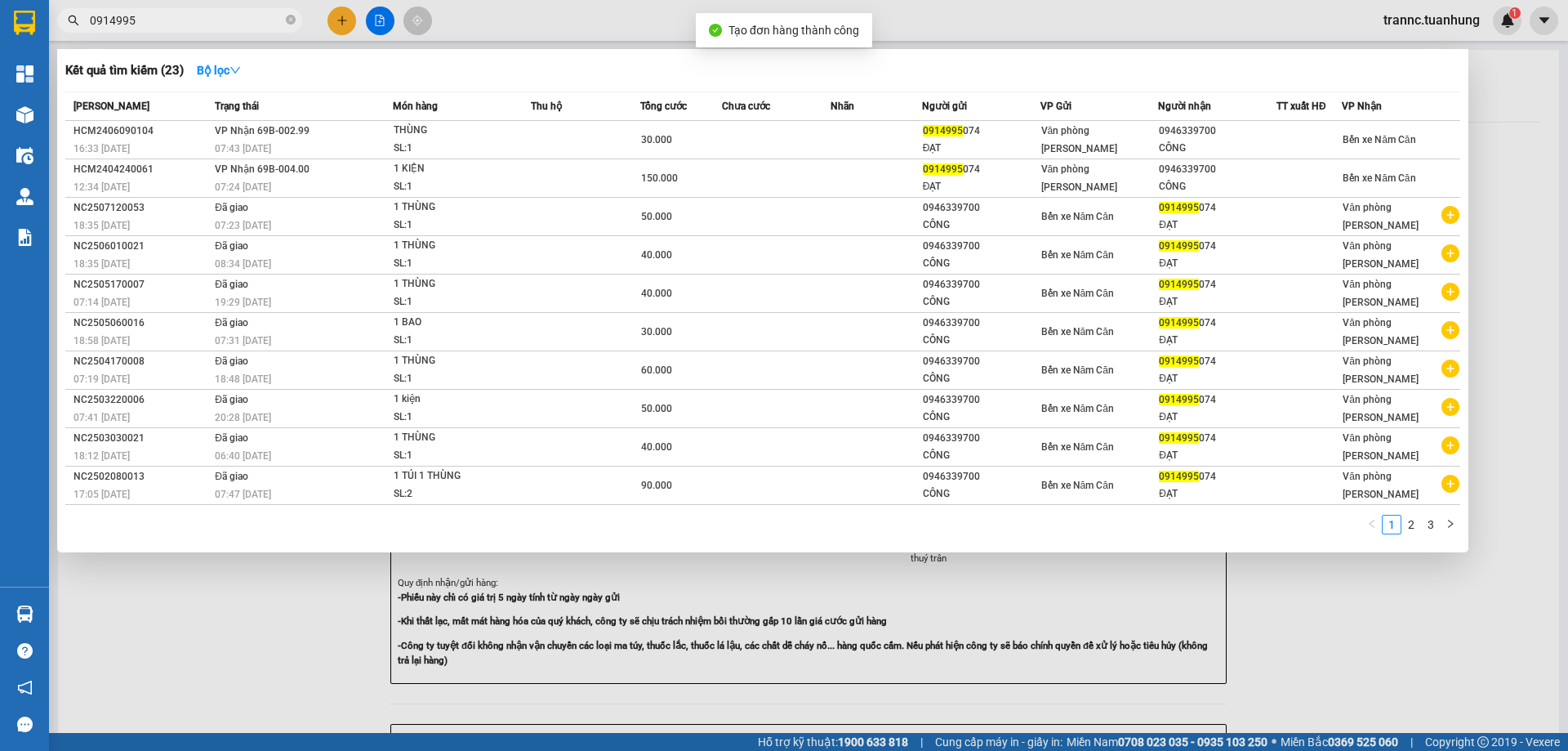
drag, startPoint x: 1423, startPoint y: 647, endPoint x: 1055, endPoint y: 318, distance: 493.6
click at [1423, 648] on div at bounding box center [784, 376] width 1568 height 751
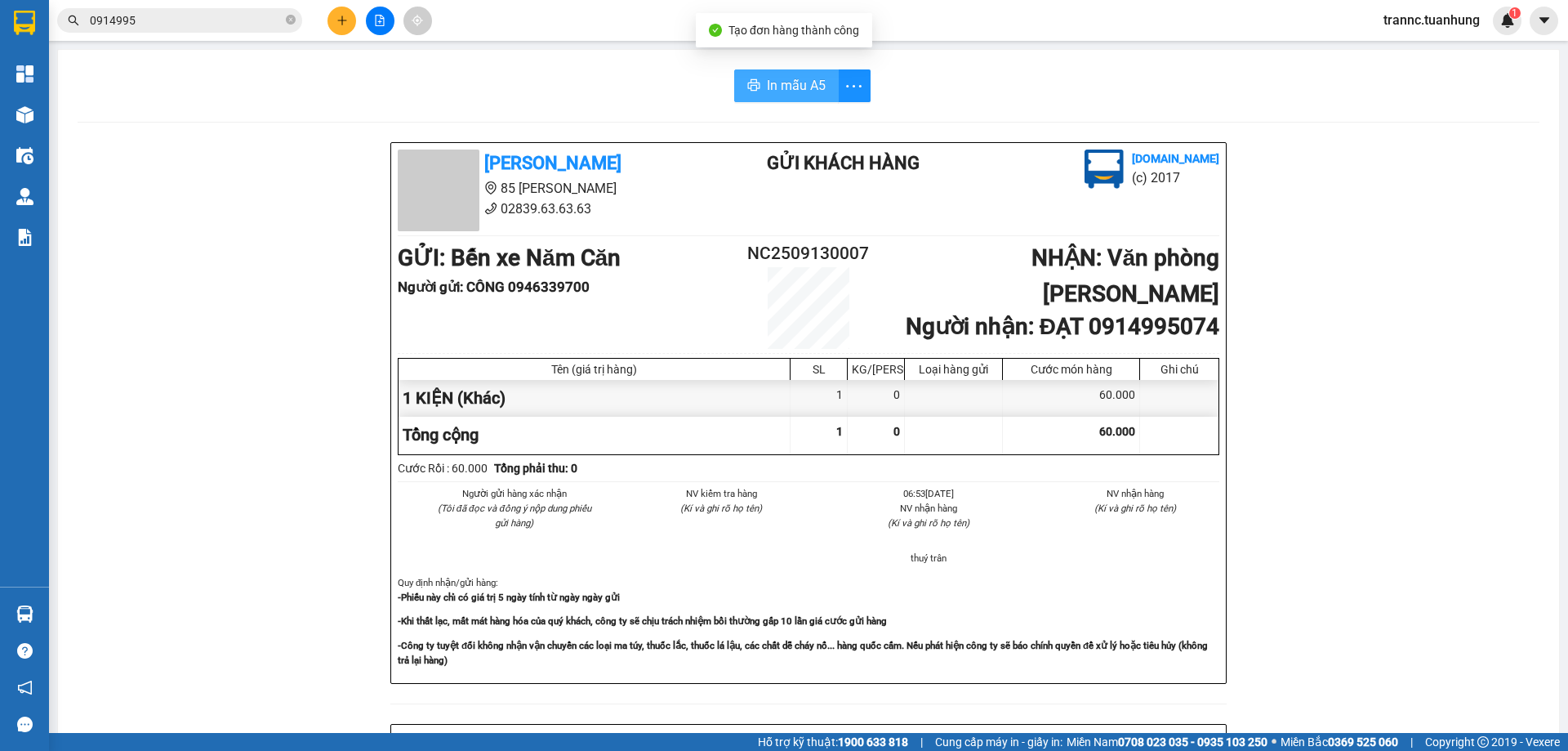
click at [811, 79] on span "In mẫu A5" at bounding box center [795, 85] width 59 height 20
click at [1362, 493] on div "[PERSON_NAME] 85 [PERSON_NAME] Hoàng 02839.63.63.63 Gửi khách hàng [DOMAIN_NAME…" at bounding box center [808, 722] width 1462 height 1160
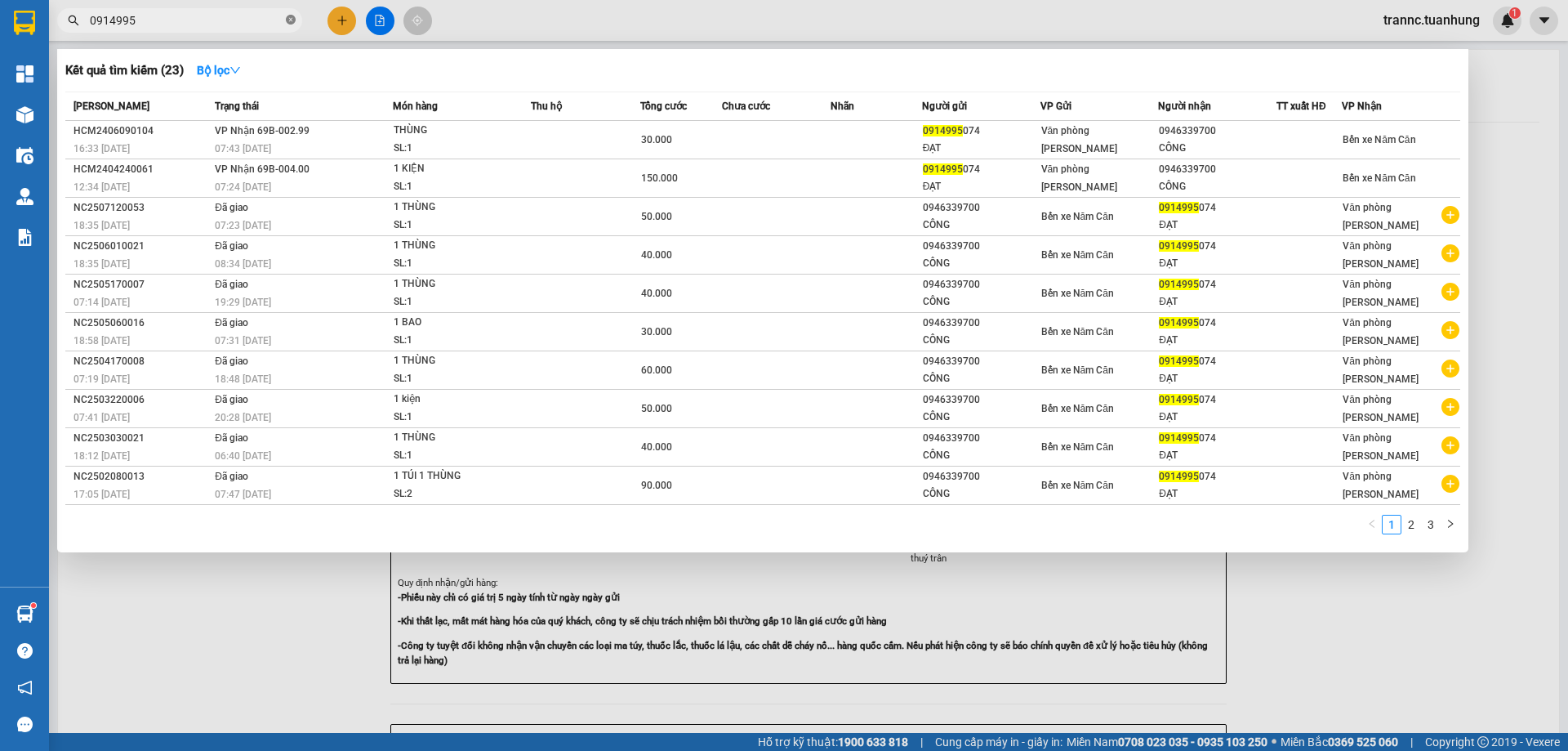
click at [288, 22] on icon "close-circle" at bounding box center [290, 20] width 10 height 10
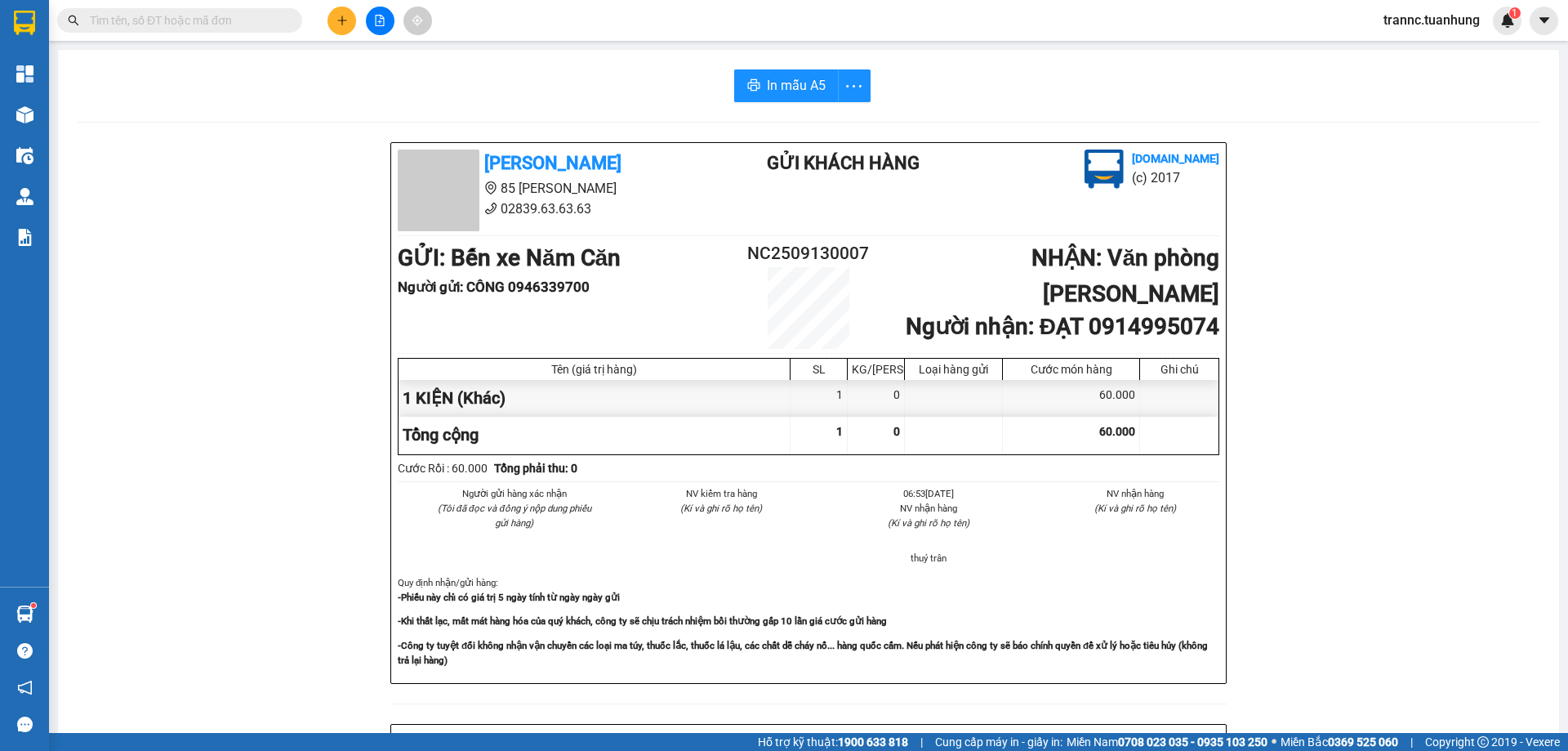
click at [268, 21] on input "text" at bounding box center [186, 20] width 193 height 18
click at [267, 21] on input "text" at bounding box center [186, 20] width 193 height 18
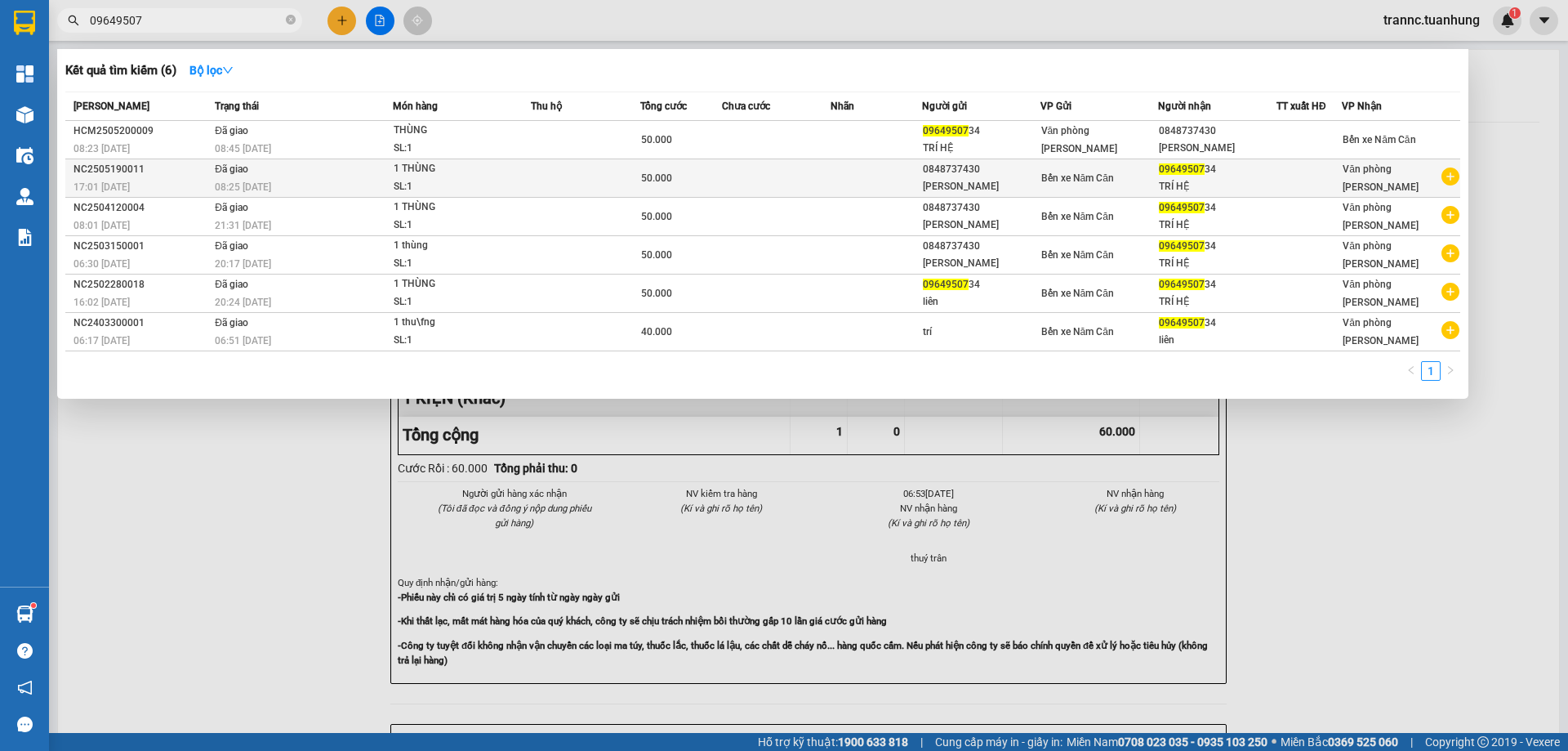
type input "09649507"
click at [1452, 178] on icon "plus-circle" at bounding box center [1450, 177] width 18 height 18
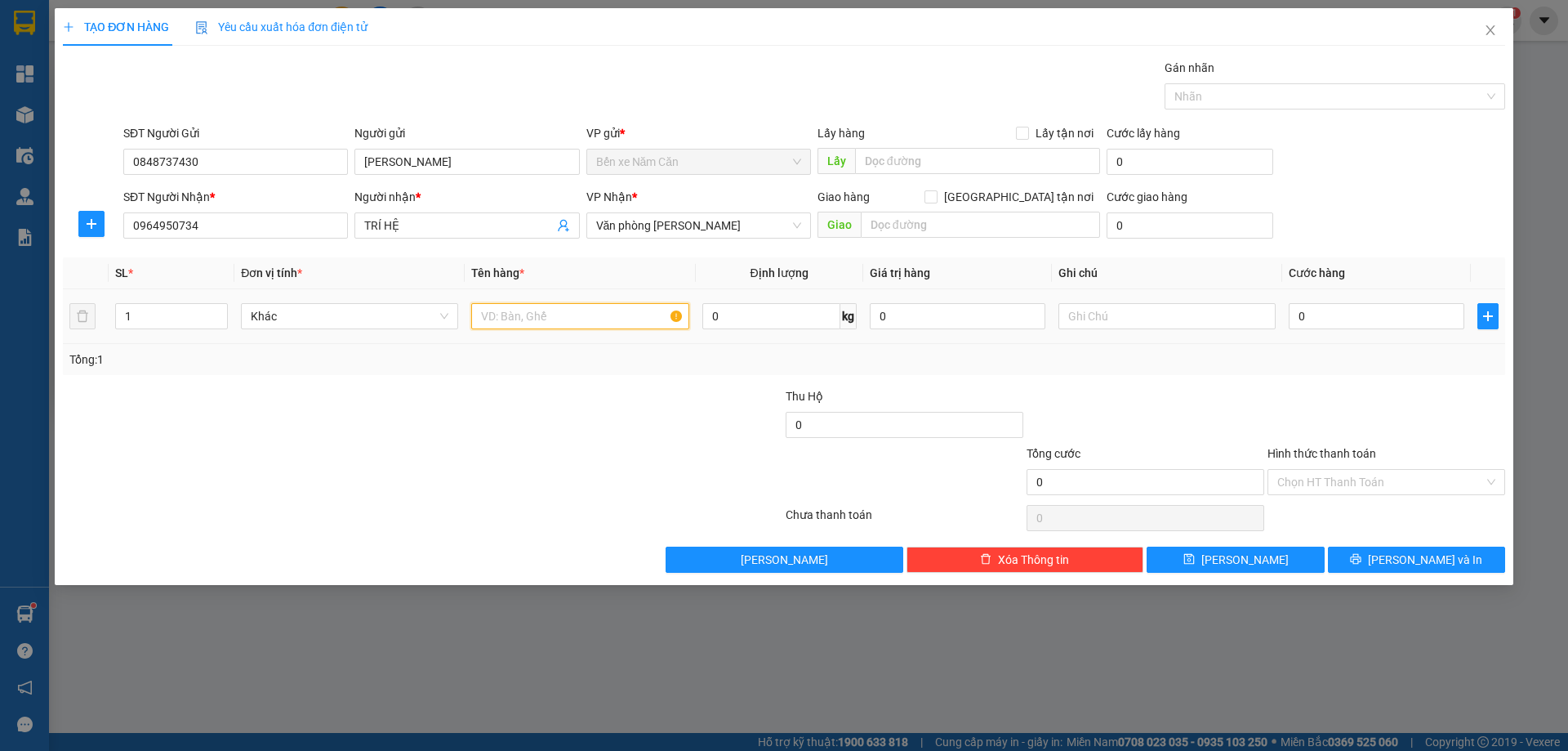
click at [592, 314] on input "text" at bounding box center [580, 317] width 218 height 26
type input "1 THÙNG"
click at [1344, 312] on input "0" at bounding box center [1376, 317] width 176 height 26
type input "5"
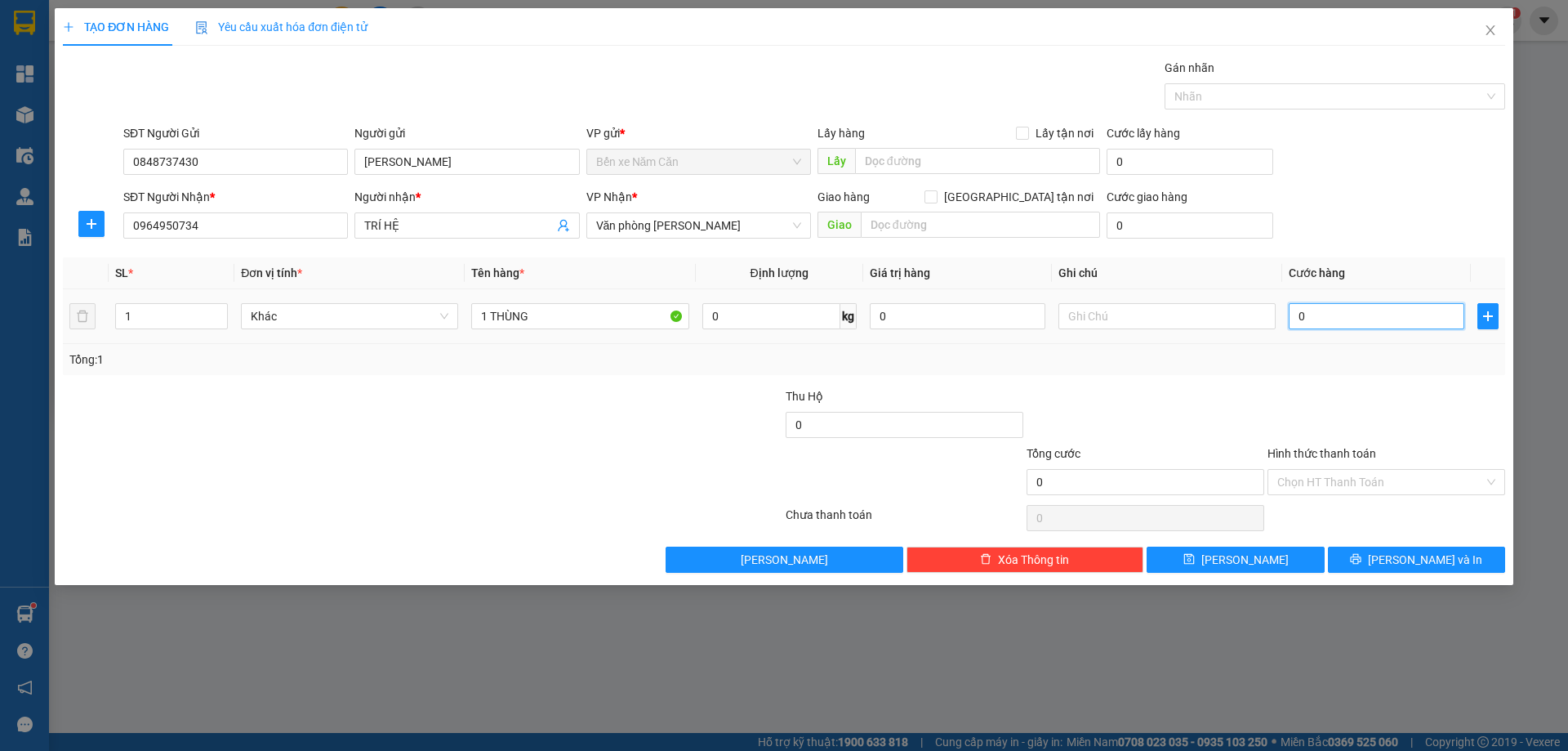
type input "5"
type input "50"
type input "50.000"
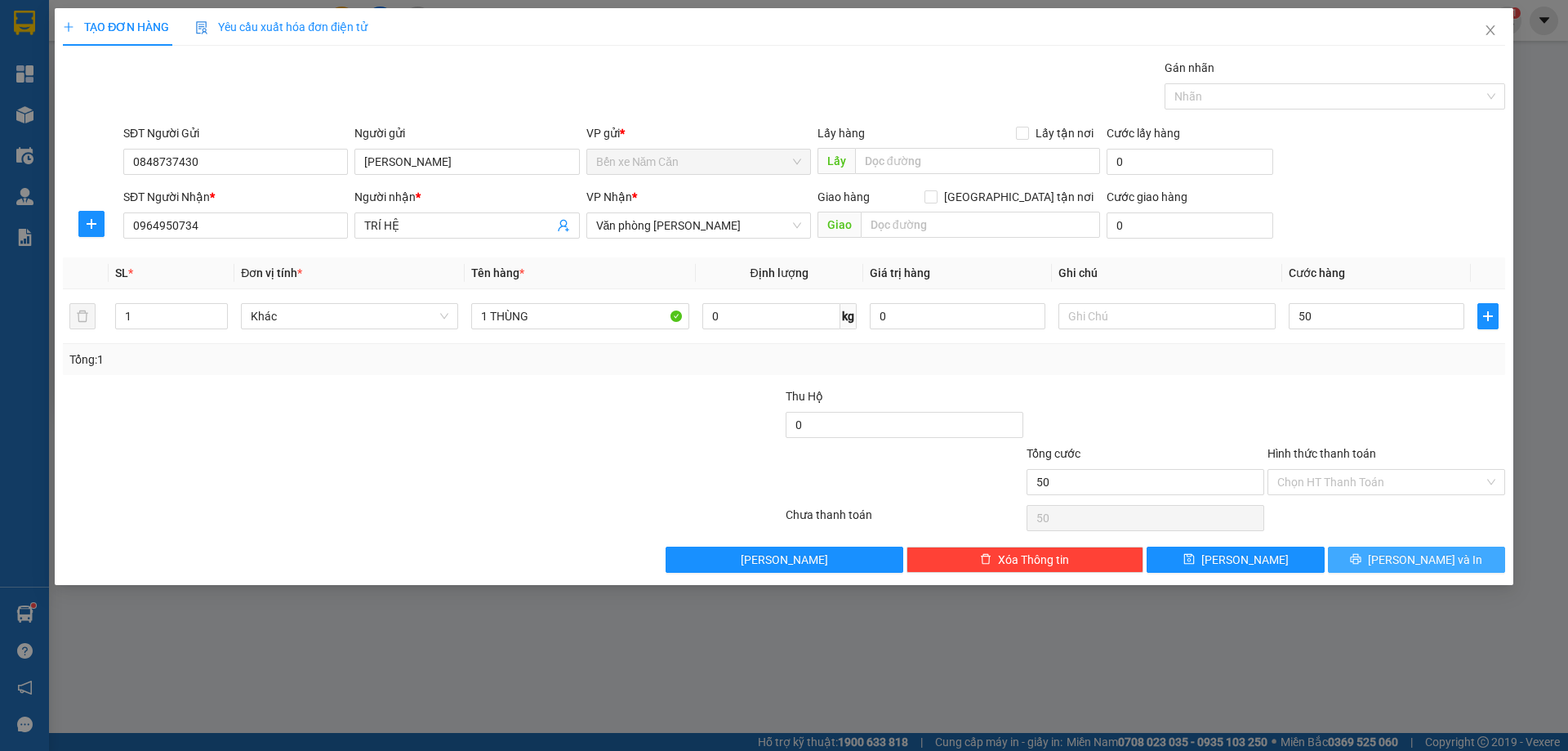
type input "50.000"
click at [1375, 564] on button "[PERSON_NAME] và In" at bounding box center [1417, 560] width 178 height 26
click at [1477, 738] on div "TẠO ĐƠN HÀNG Yêu cầu xuất hóa đơn điện tử Transit Pickup Surcharge Ids Transit …" at bounding box center [784, 376] width 1568 height 751
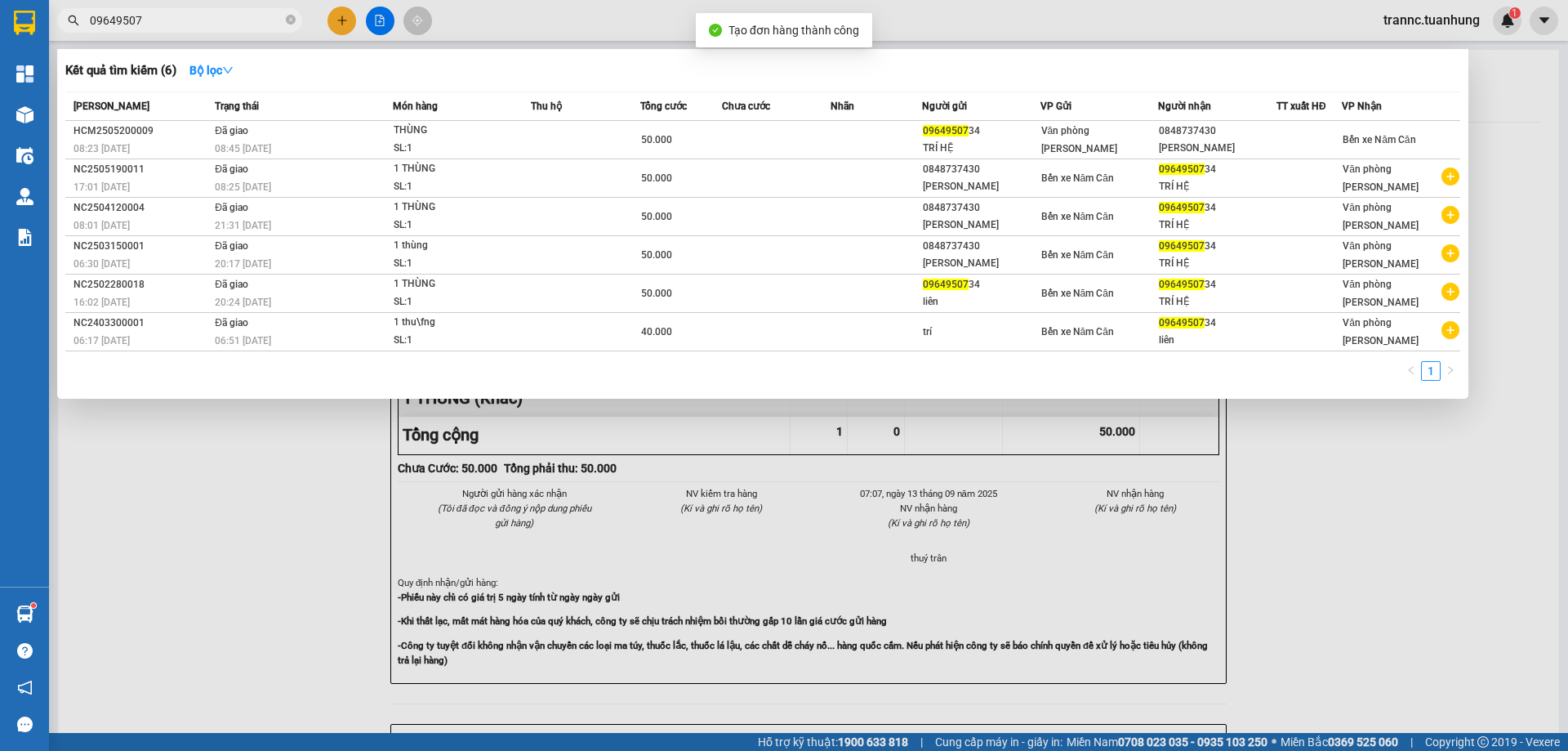
click at [1418, 643] on div at bounding box center [784, 376] width 1568 height 751
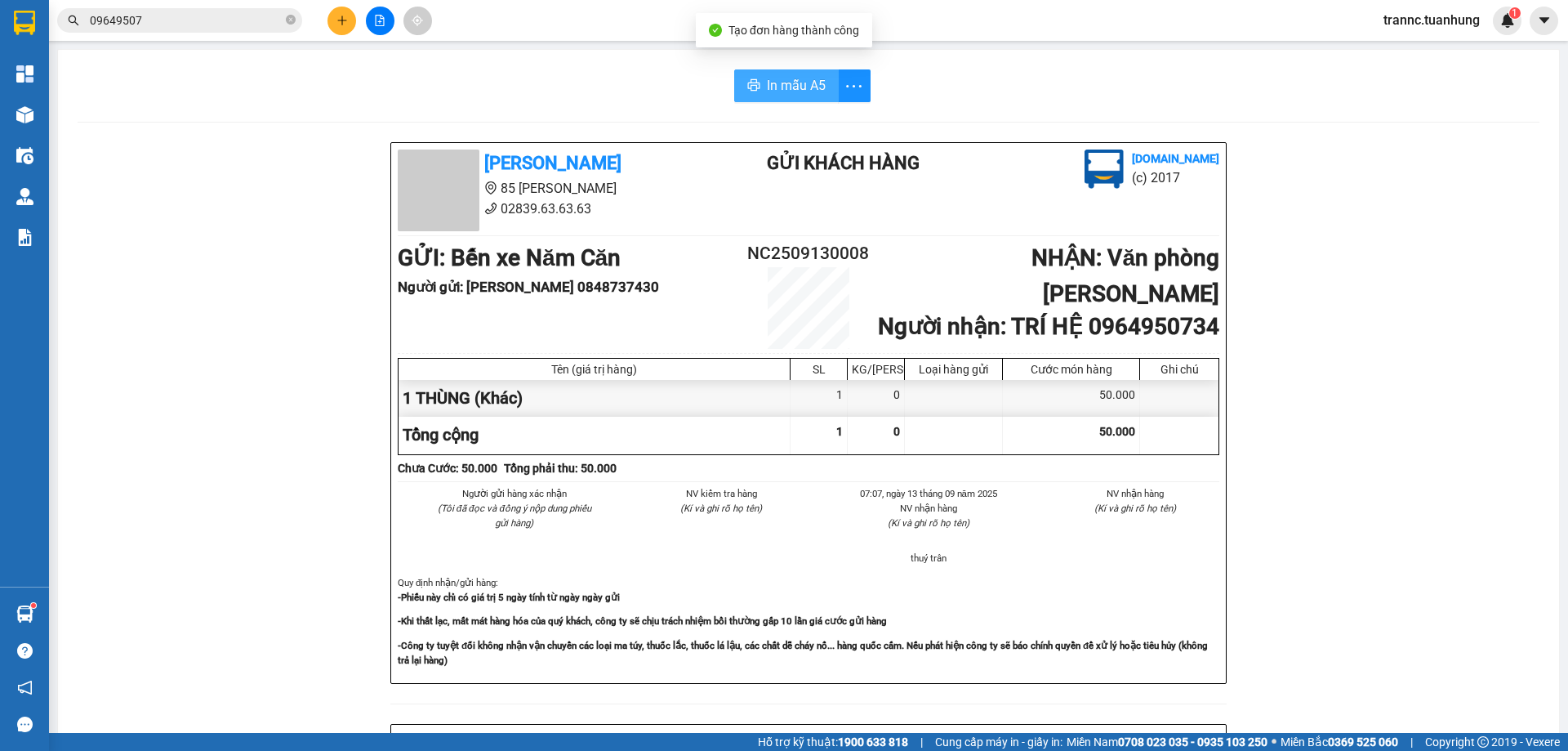
click at [738, 85] on button "In mẫu A5" at bounding box center [786, 86] width 105 height 33
click at [292, 23] on icon "close-circle" at bounding box center [290, 20] width 10 height 10
click at [257, 14] on input "text" at bounding box center [186, 20] width 193 height 18
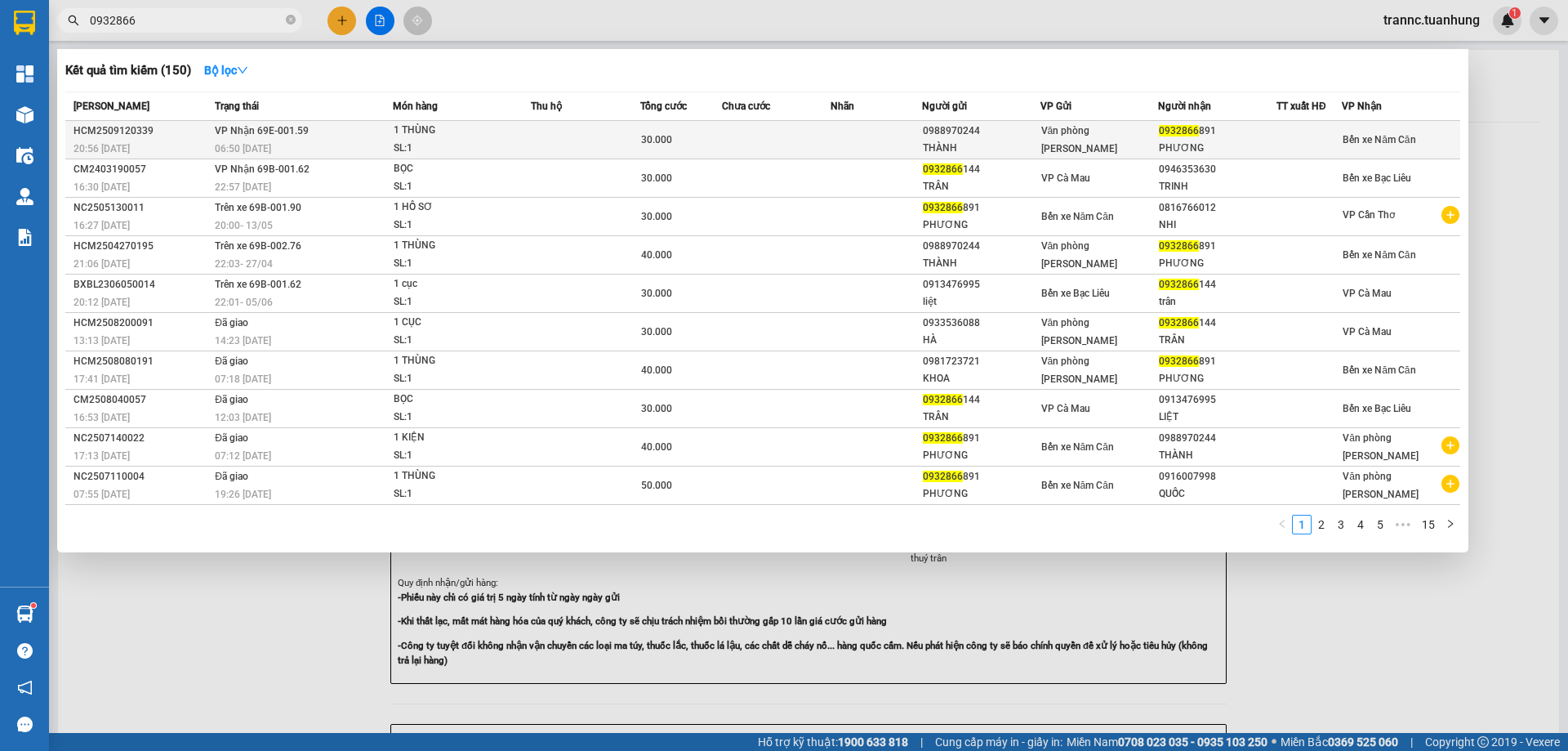
type input "0932866"
click at [799, 132] on td at bounding box center [777, 140] width 110 height 38
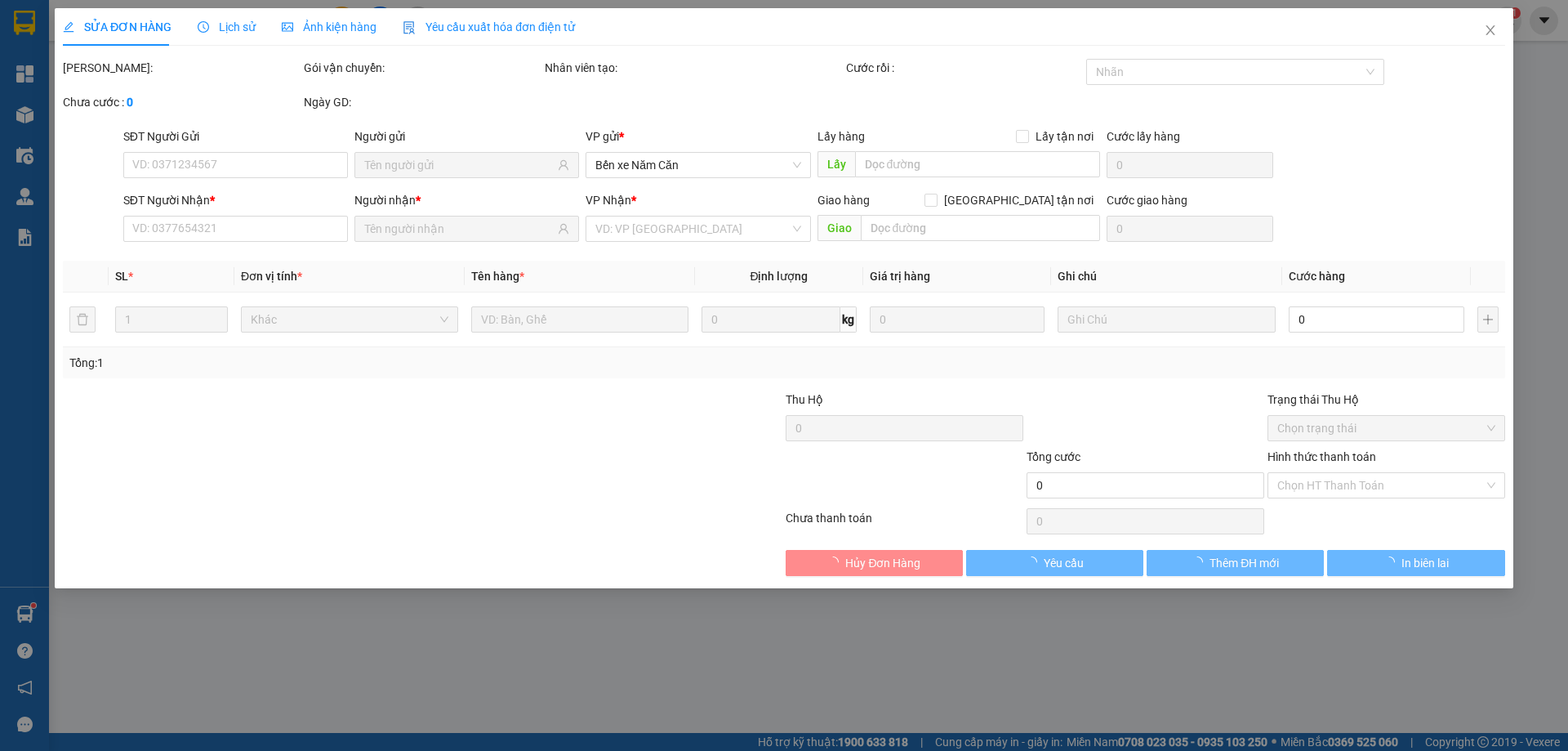
type input "0988970244"
type input "THÀNH"
type input "0932866891"
type input "PHƯƠNG"
type input "30.000"
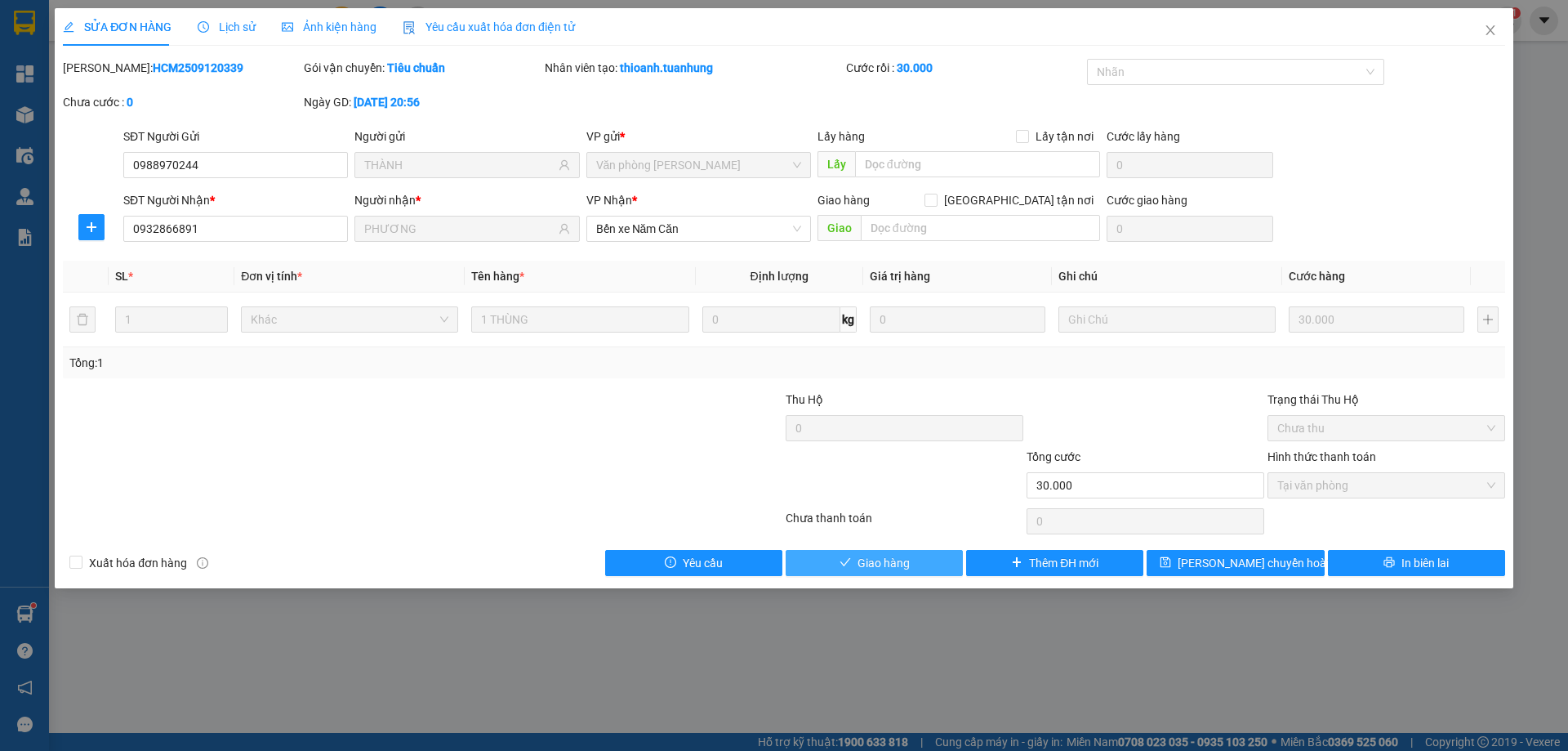
drag, startPoint x: 818, startPoint y: 559, endPoint x: 826, endPoint y: 560, distance: 8.1
click at [820, 559] on button "Giao hàng" at bounding box center [874, 563] width 178 height 26
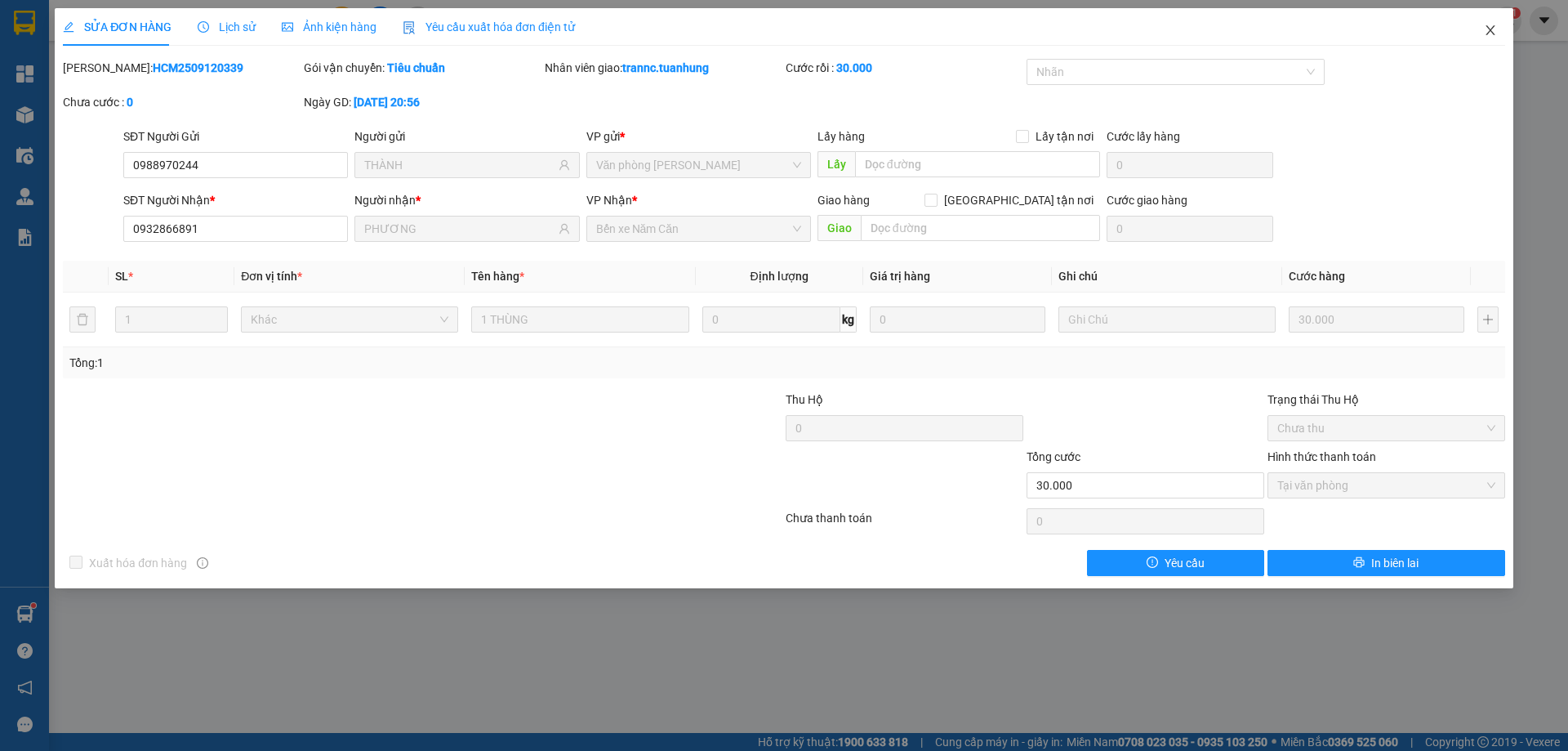
click at [1500, 32] on span "Close" at bounding box center [1491, 31] width 46 height 46
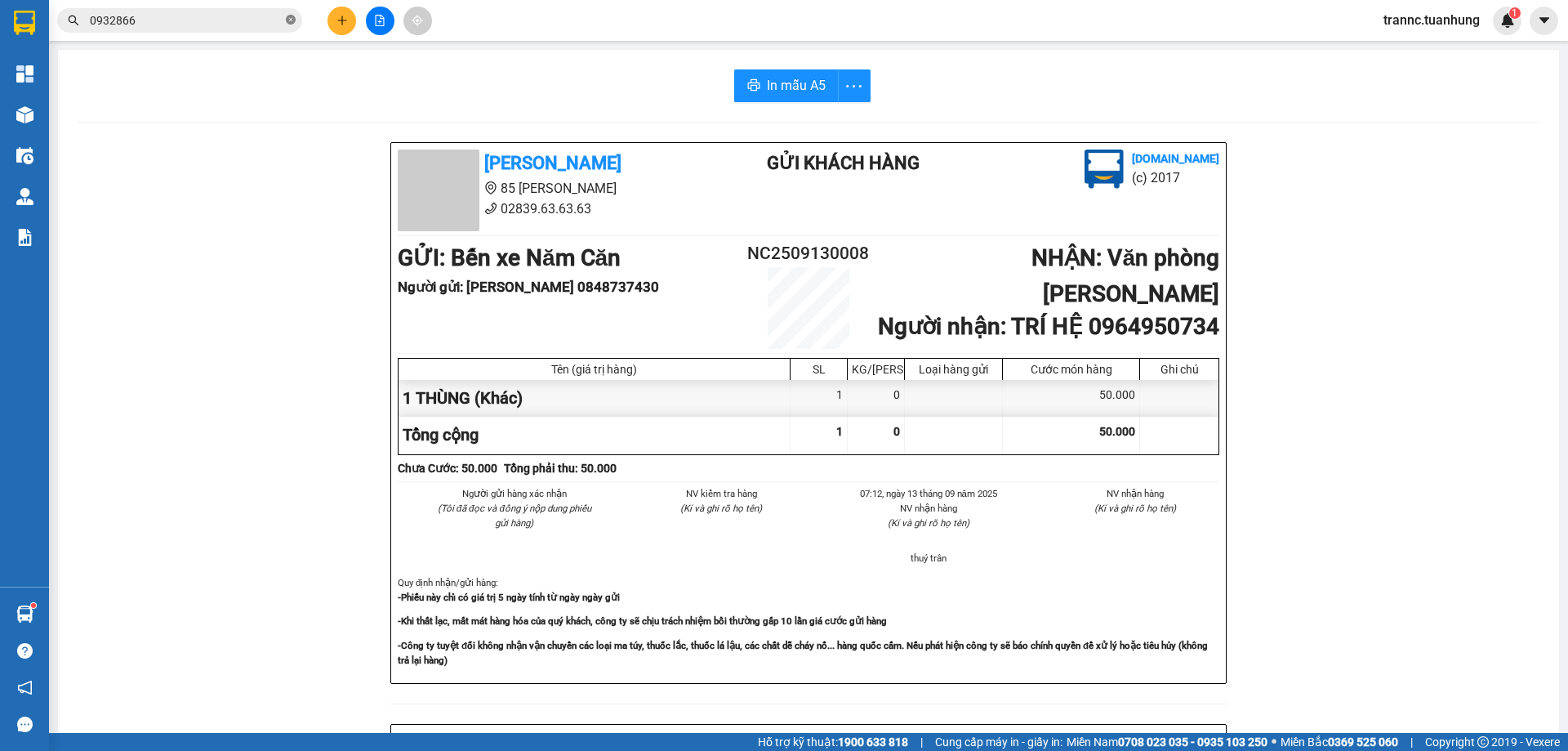
click at [293, 21] on icon "close-circle" at bounding box center [290, 20] width 10 height 10
click at [259, 20] on input "text" at bounding box center [186, 20] width 193 height 18
click at [258, 20] on input "text" at bounding box center [186, 20] width 193 height 18
click at [239, 19] on input "text" at bounding box center [186, 20] width 193 height 18
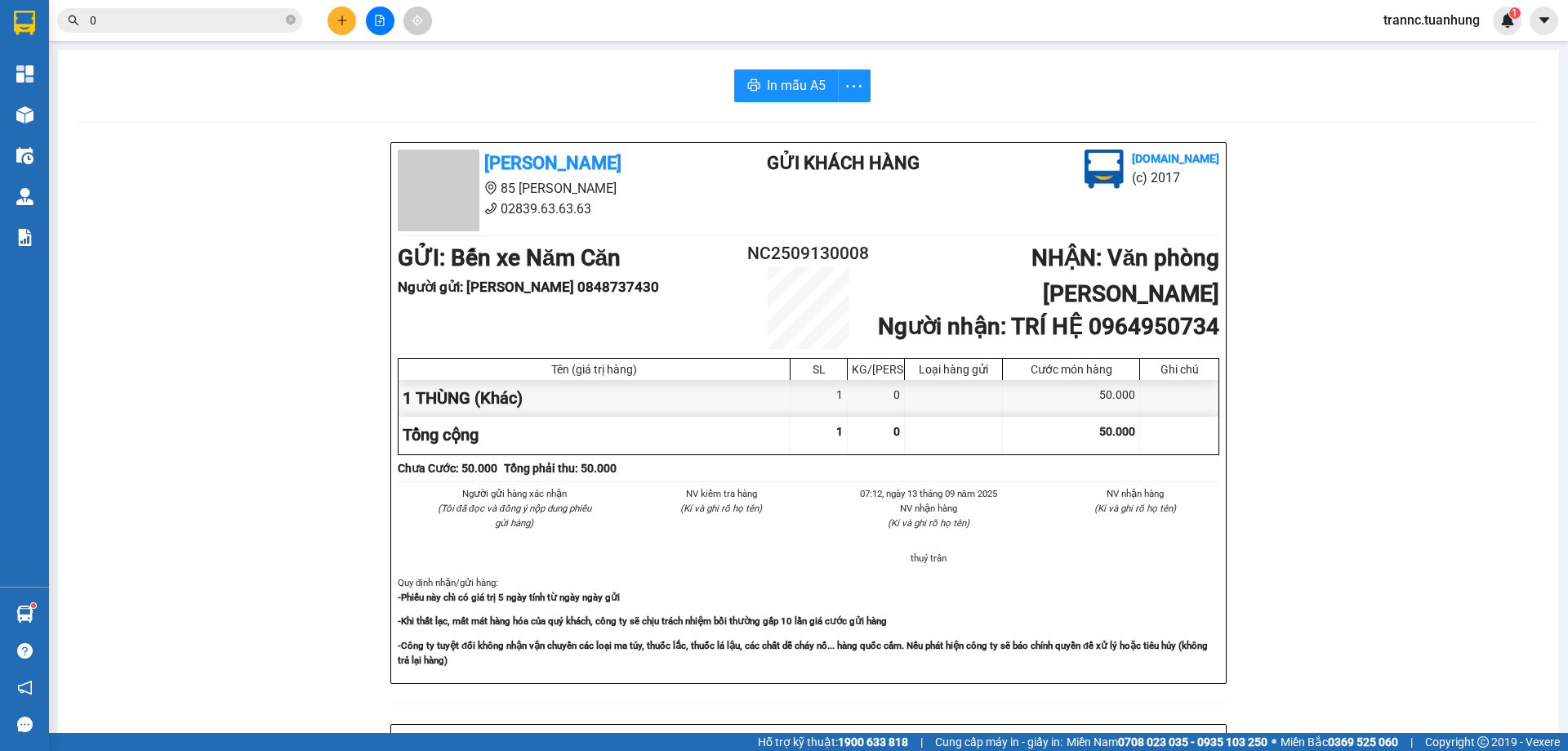
click at [238, 19] on input "0" at bounding box center [186, 20] width 193 height 18
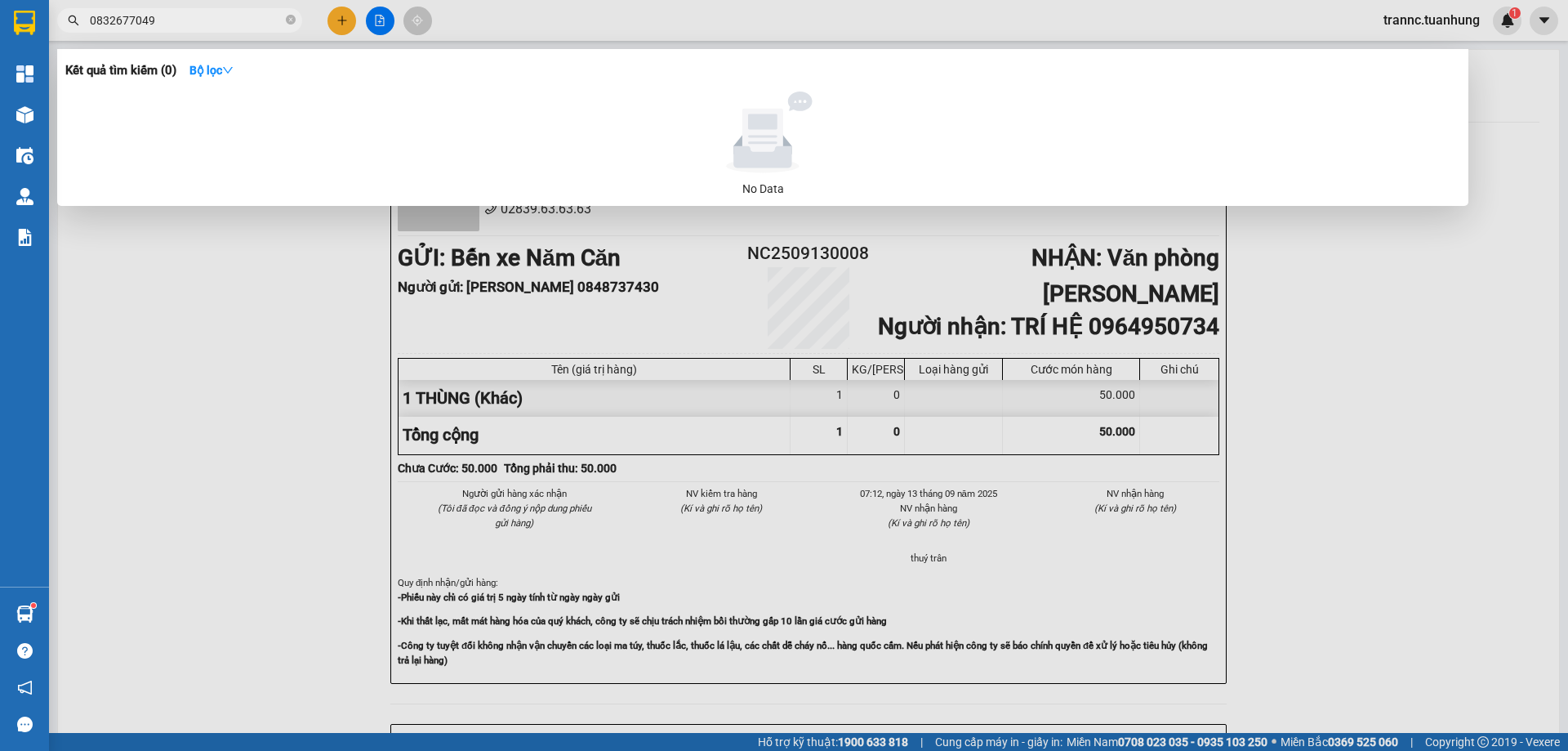
type input "0832677049"
click at [345, 21] on div at bounding box center [784, 376] width 1568 height 751
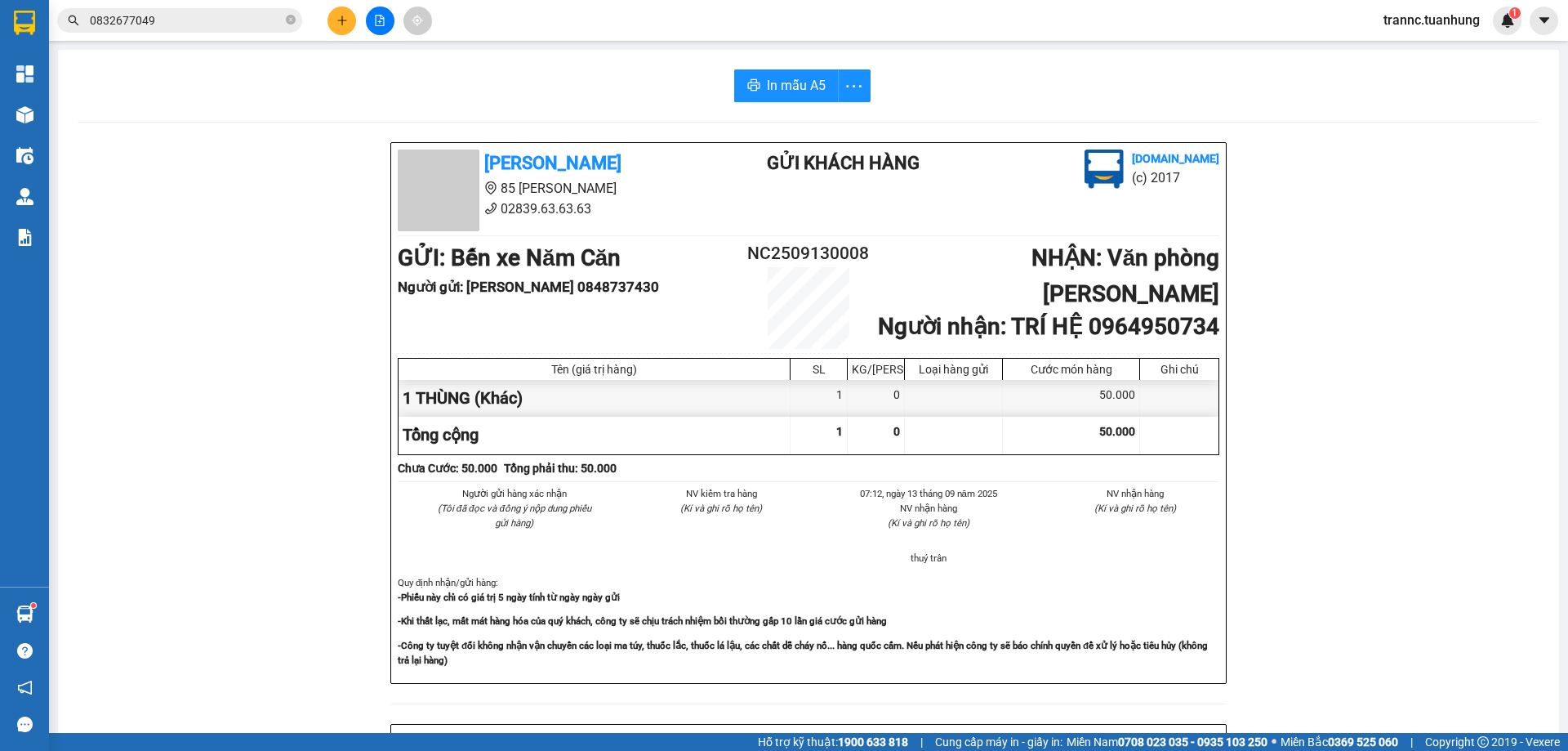
click at [345, 21] on icon "plus" at bounding box center [341, 20] width 11 height 11
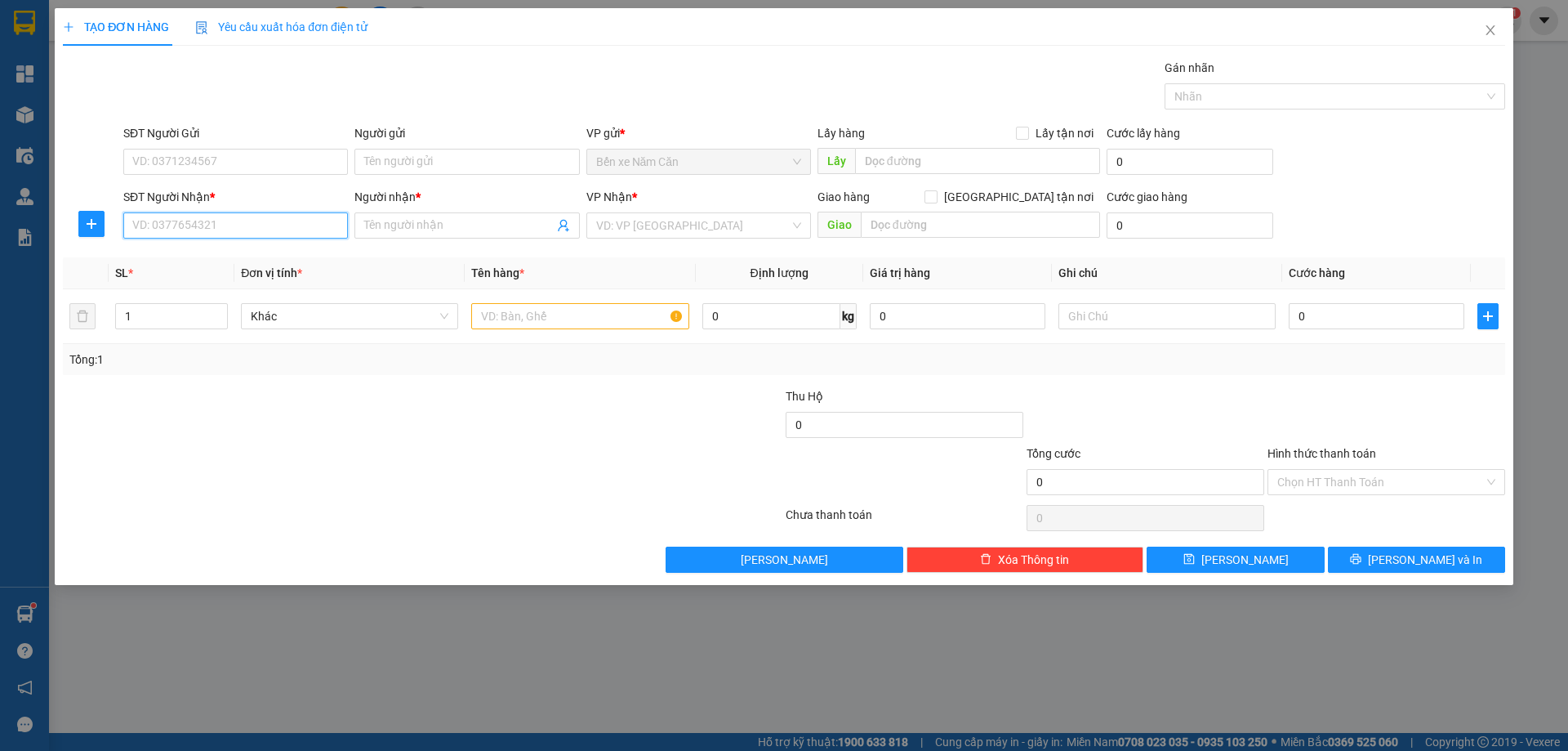
click at [209, 224] on input "SĐT Người Nhận *" at bounding box center [236, 226] width 225 height 26
type input "0832677049"
click at [395, 214] on span at bounding box center [466, 226] width 225 height 26
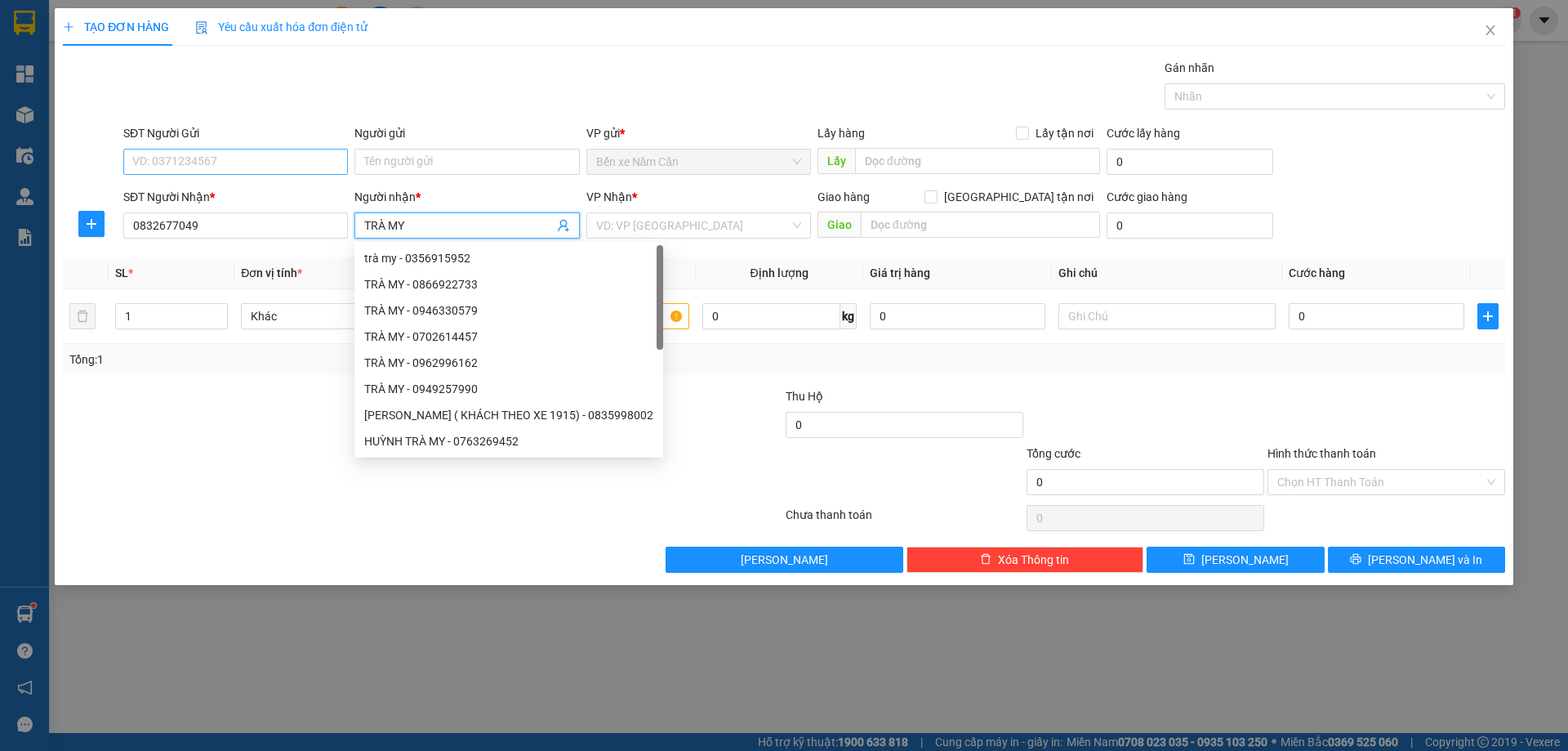
type input "TRÀ MY"
click at [186, 173] on input "SĐT Người Gửi" at bounding box center [236, 162] width 225 height 26
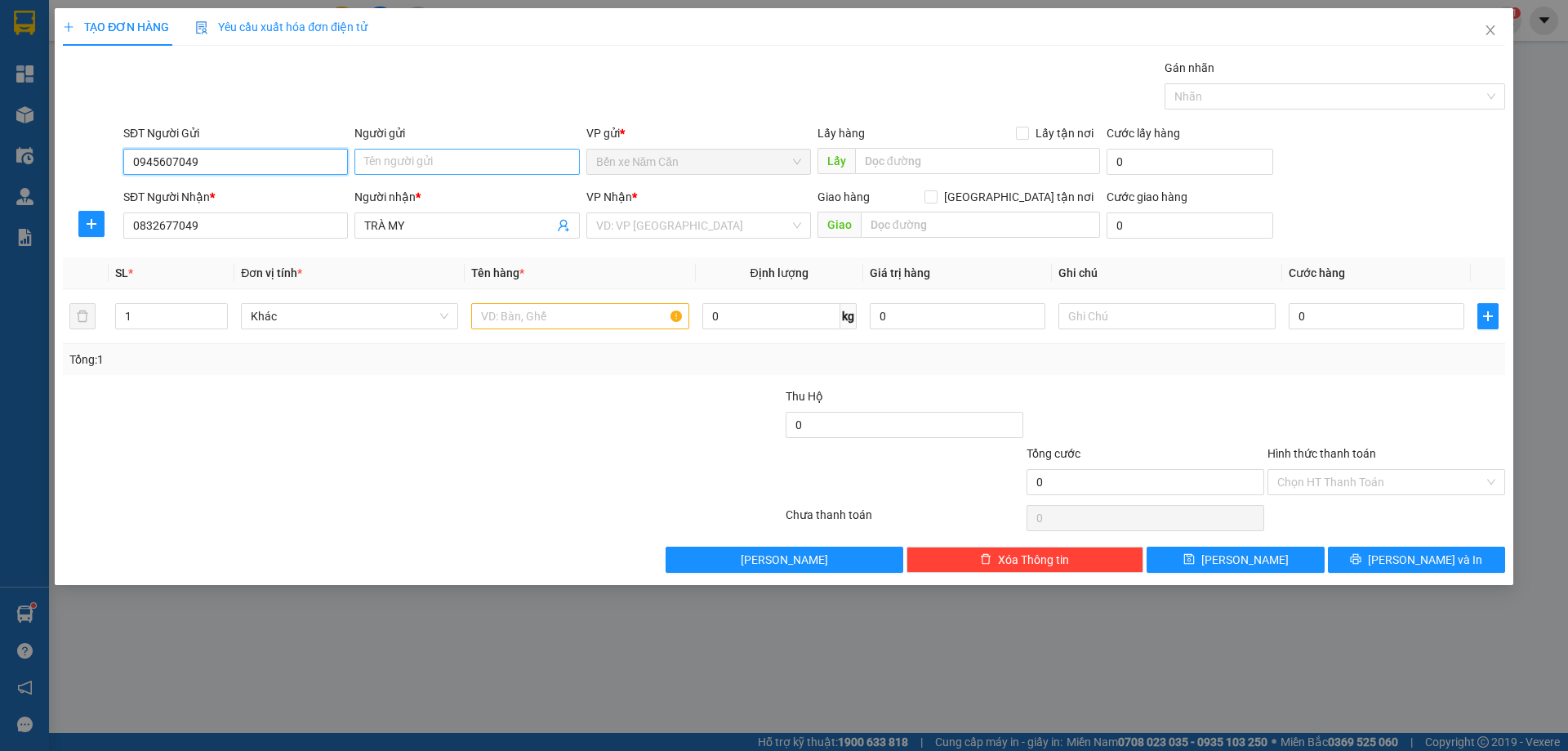
type input "0945607049"
click at [392, 157] on input "Người gửi" at bounding box center [466, 162] width 225 height 26
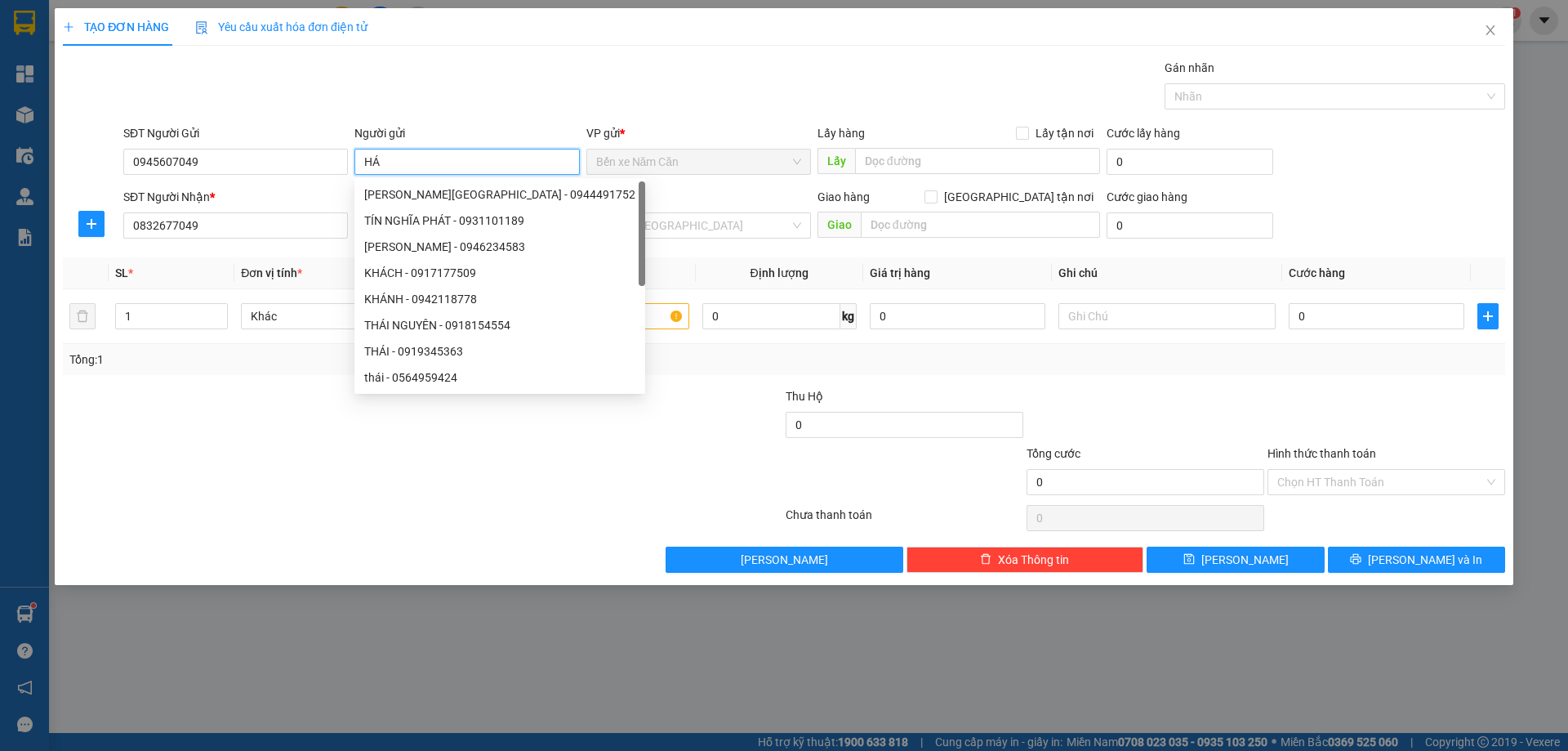
type input "HÁ"
click at [662, 212] on div "VP Nhận *" at bounding box center [699, 200] width 225 height 25
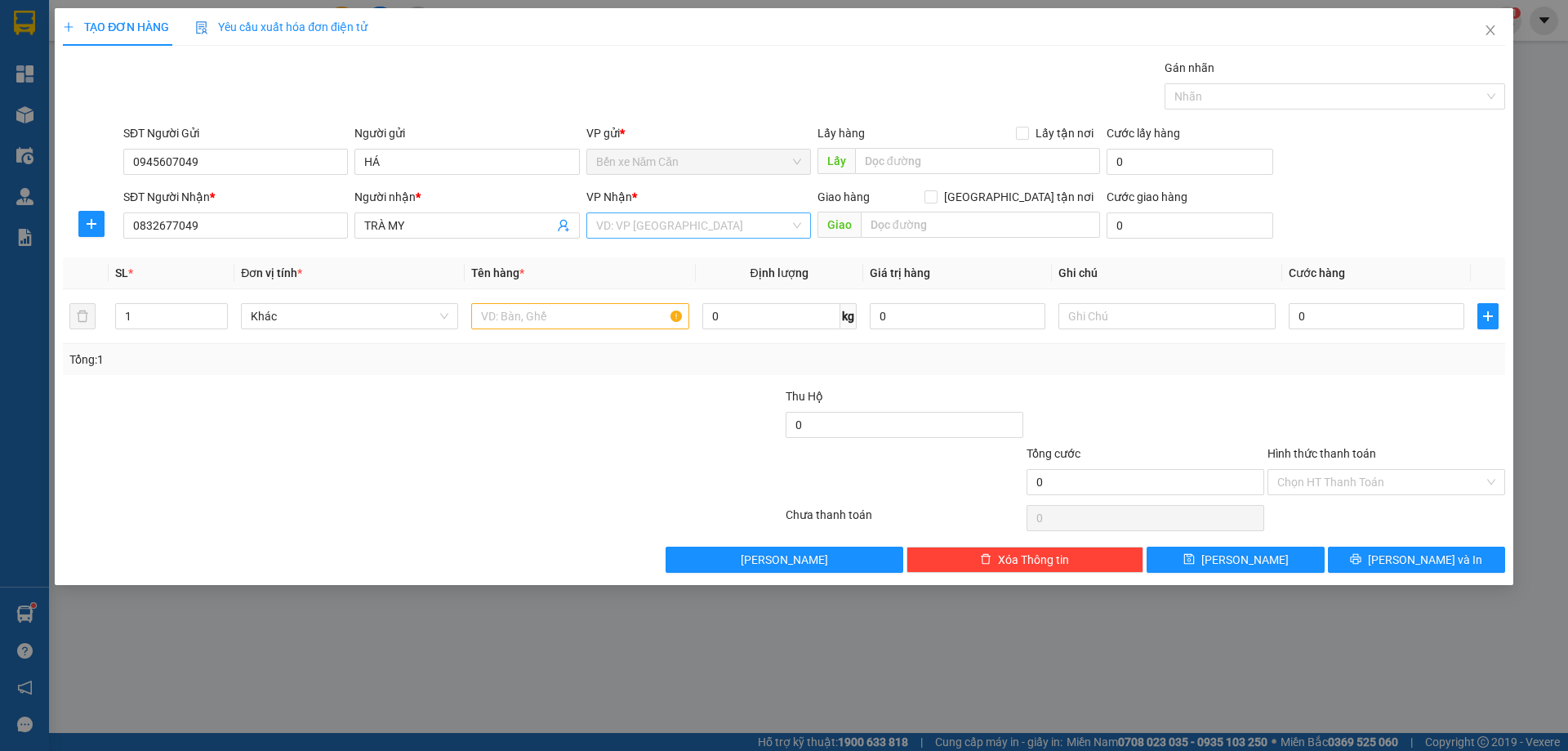
click at [654, 228] on input "search" at bounding box center [693, 226] width 194 height 25
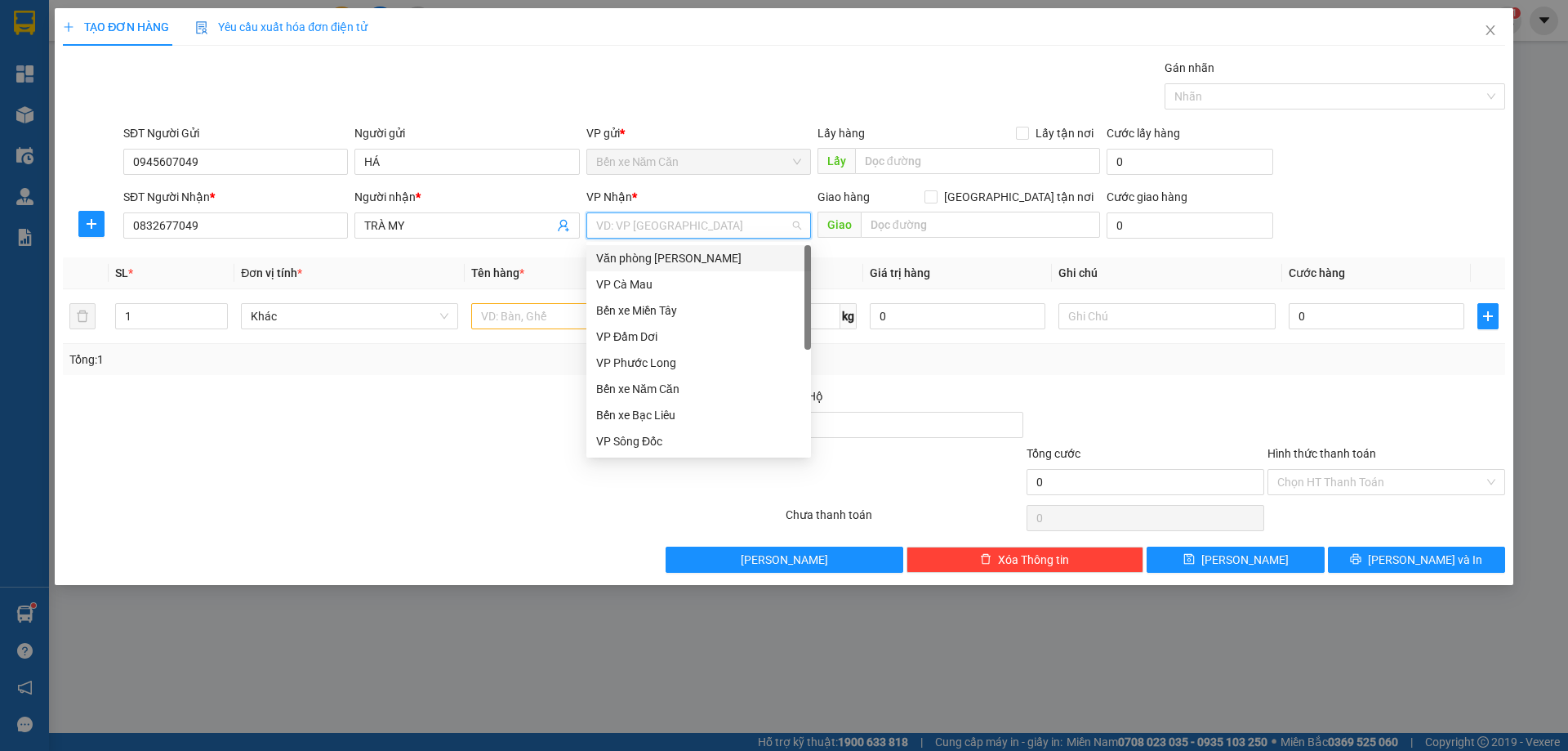
click at [671, 259] on div "Văn phòng [PERSON_NAME]" at bounding box center [698, 259] width 205 height 18
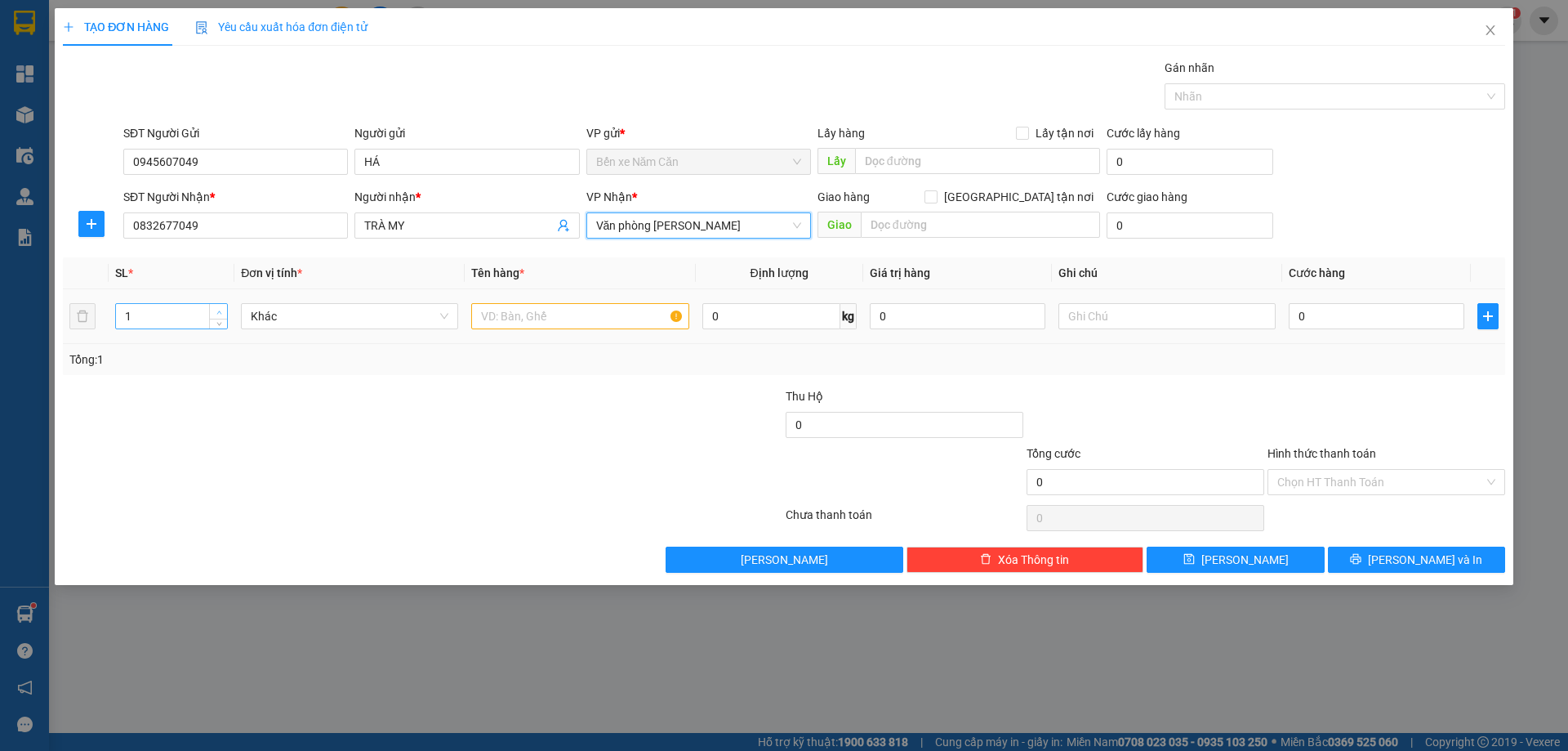
type input "2"
click at [217, 310] on icon "up" at bounding box center [220, 313] width 6 height 6
click at [569, 323] on input "text" at bounding box center [580, 317] width 218 height 26
type input "1 THÙNG 1 BỌC"
click at [1352, 310] on input "0" at bounding box center [1376, 317] width 176 height 26
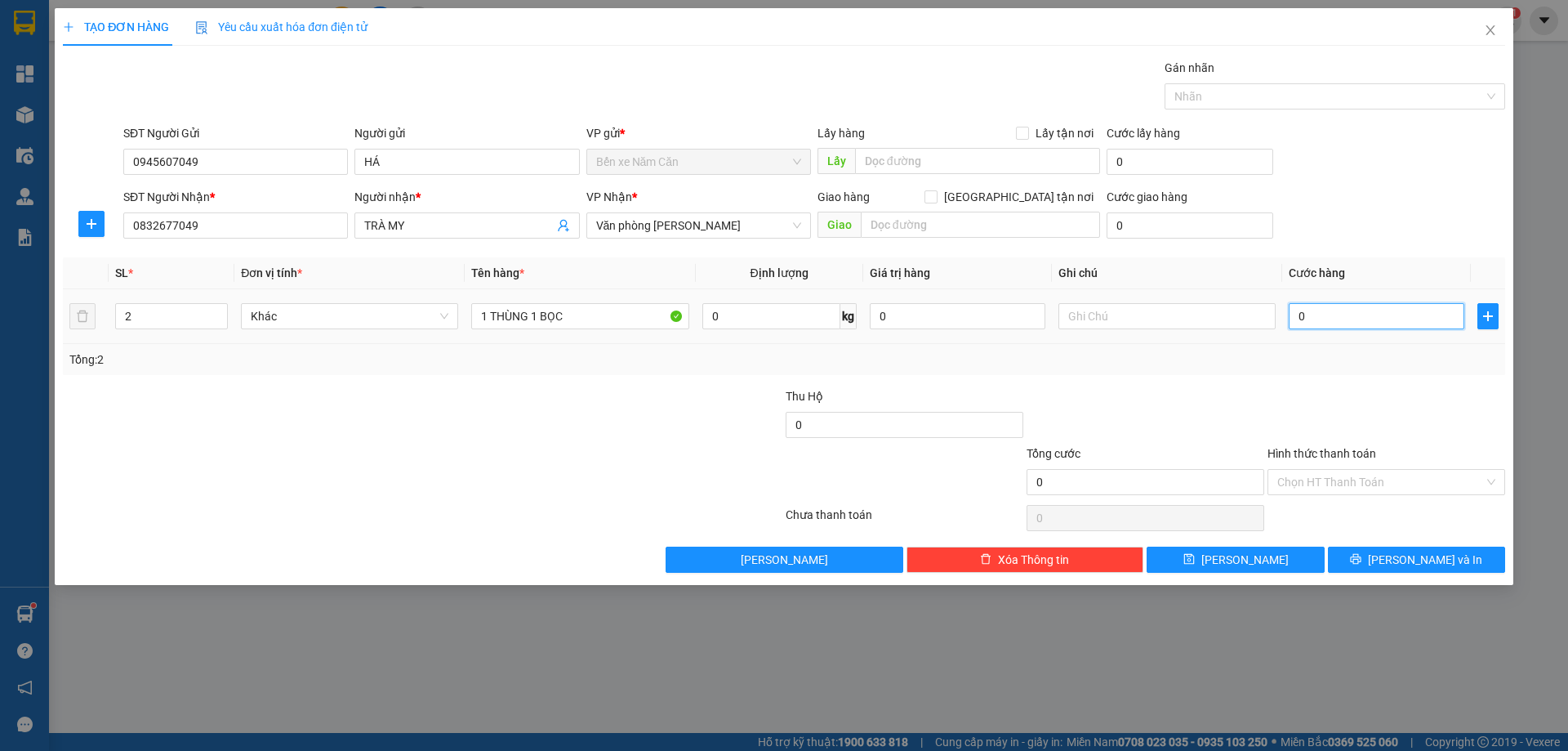
type input "7"
type input "70"
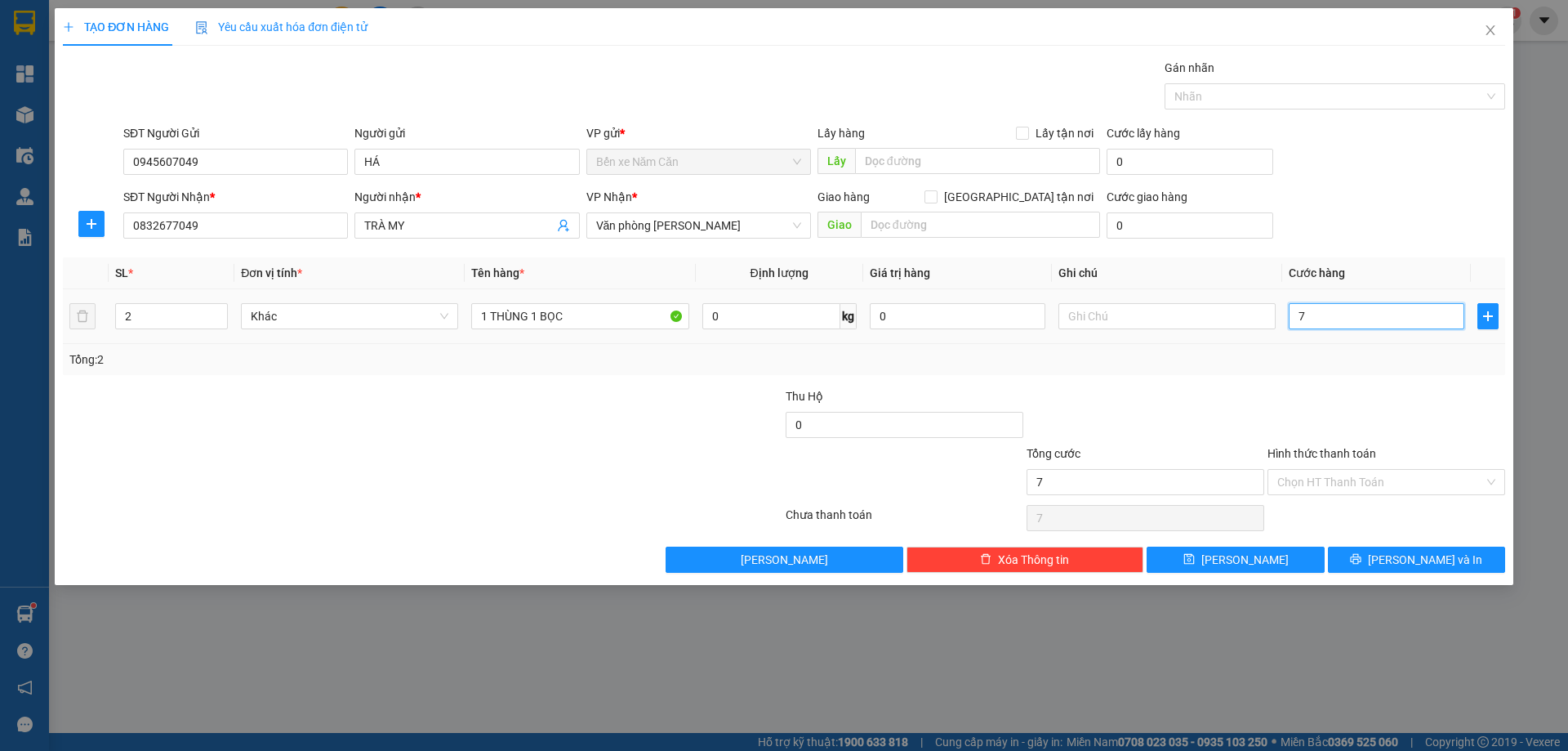
type input "70"
type input "70.000"
click at [1311, 483] on input "Hình thức thanh toán" at bounding box center [1380, 482] width 207 height 25
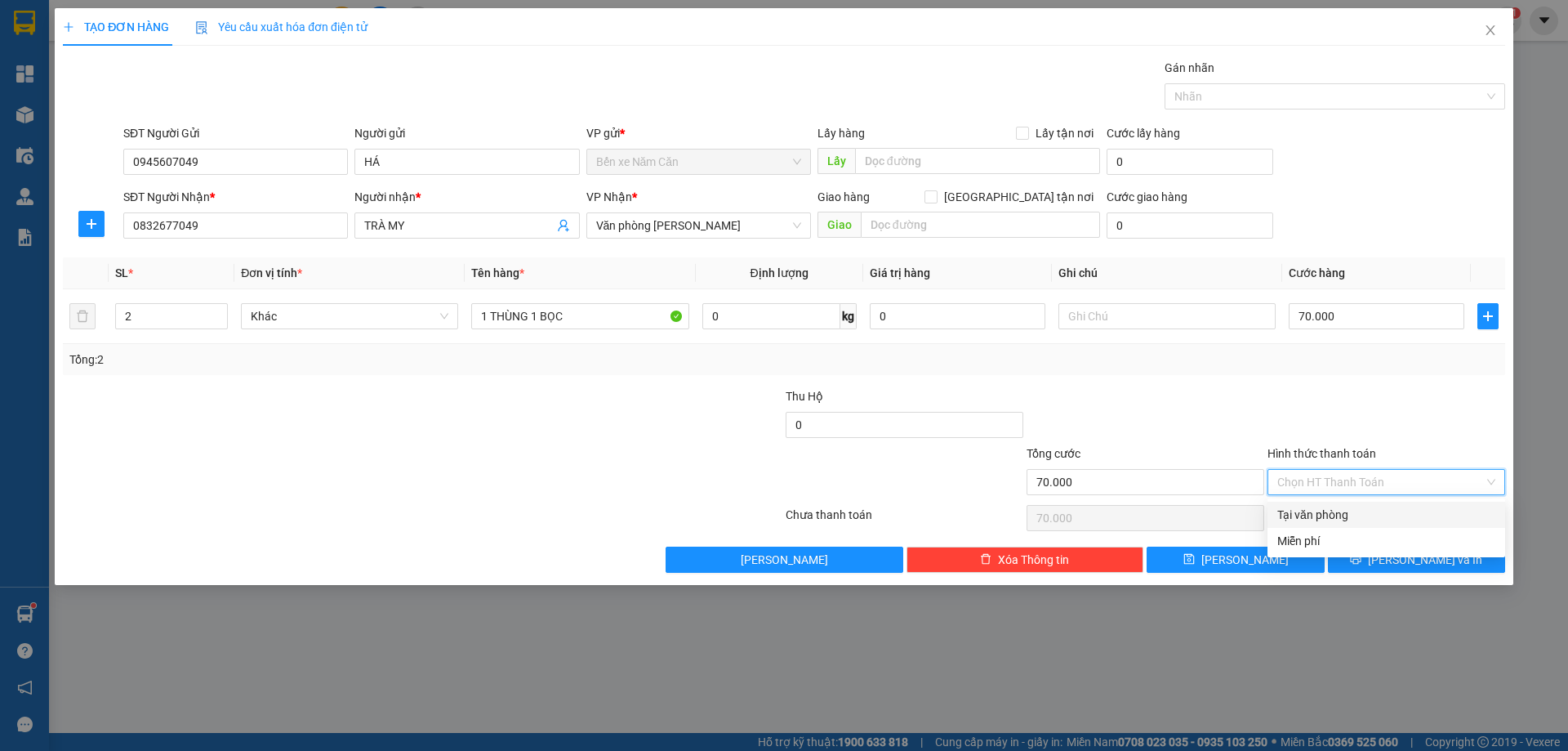
click at [1313, 518] on div "Tại văn phòng" at bounding box center [1386, 515] width 219 height 18
type input "0"
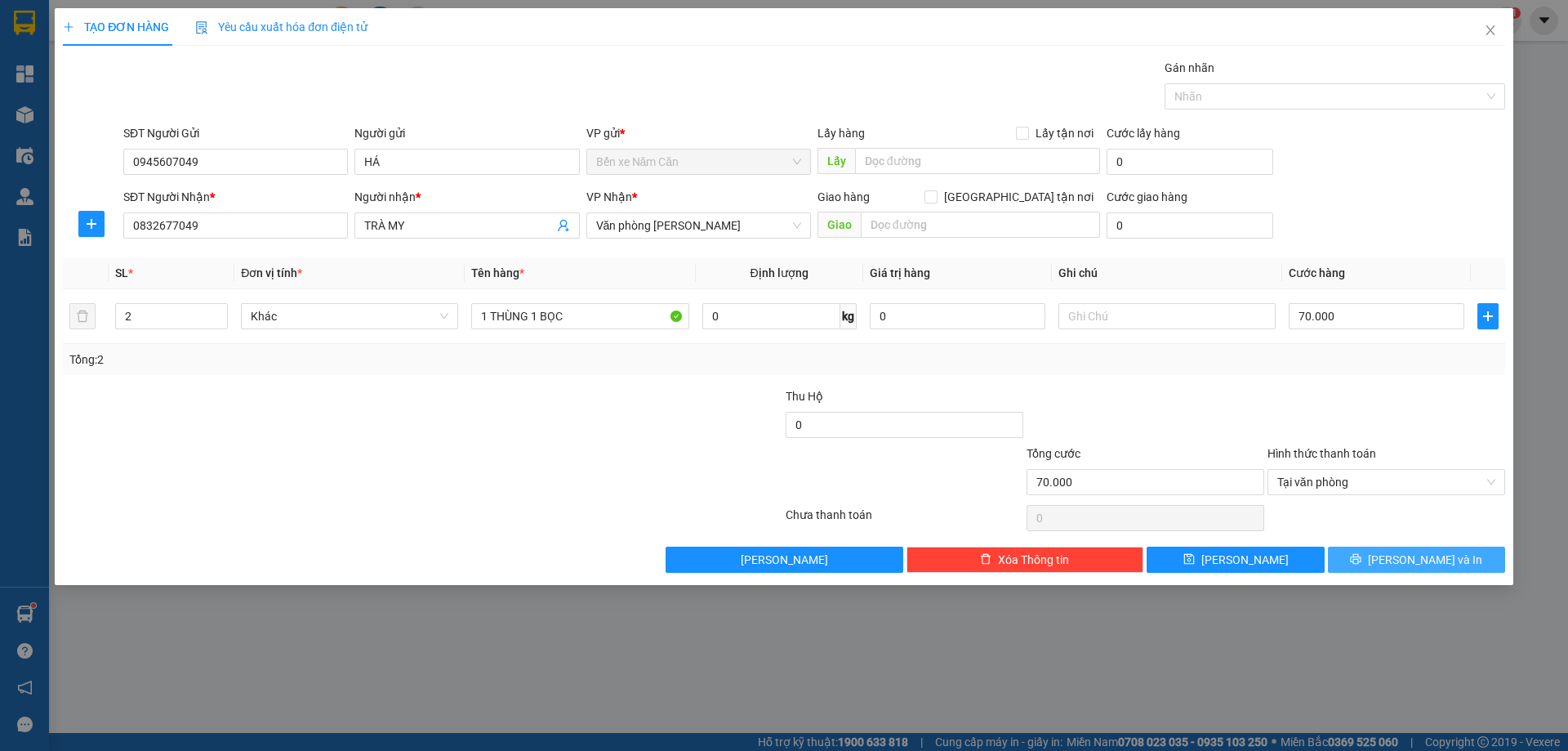
click at [1405, 554] on span "[PERSON_NAME] và In" at bounding box center [1425, 560] width 115 height 18
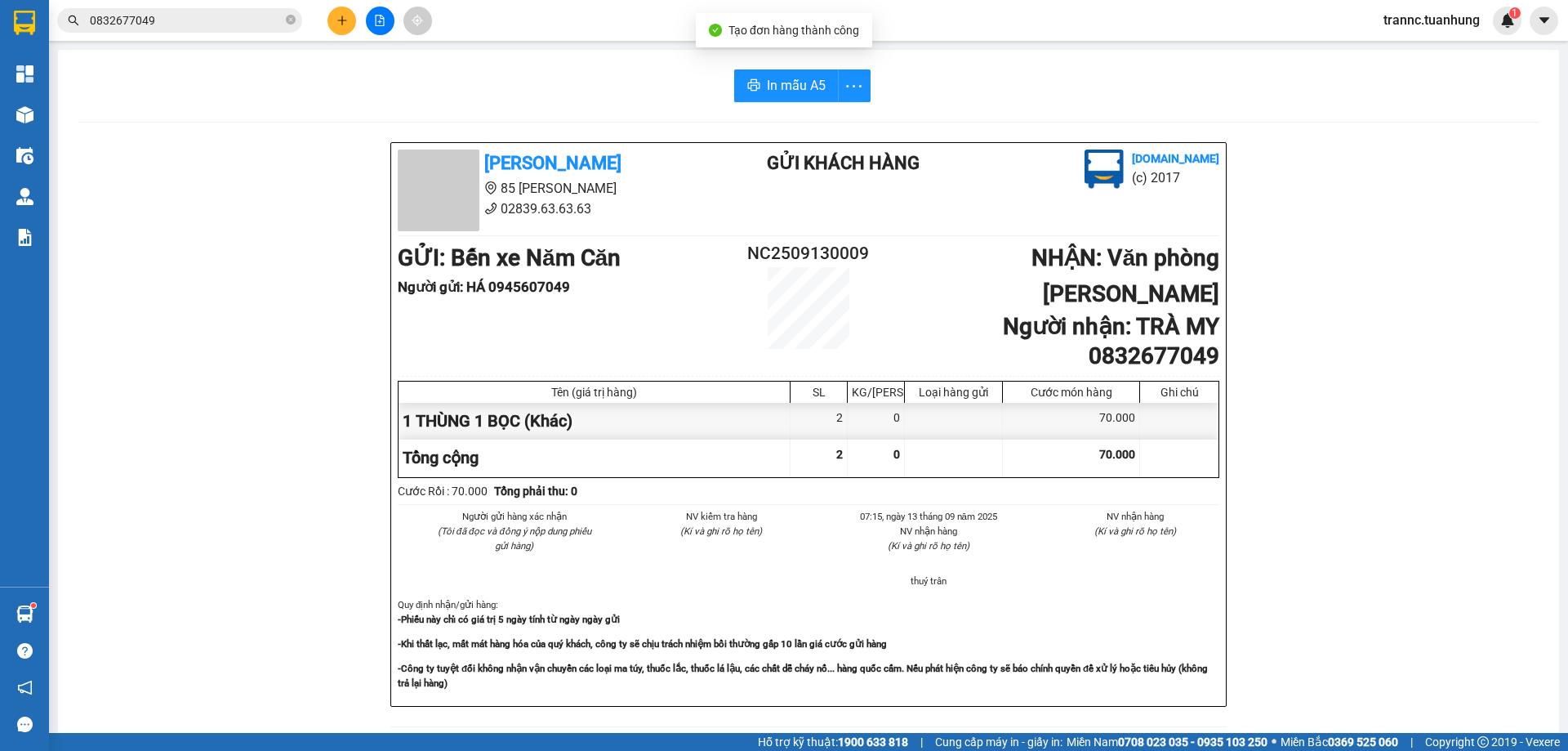
click at [1444, 644] on div "[PERSON_NAME] 85 [PERSON_NAME] Hoàng 02839.63.63.63 Gửi khách hàng [DOMAIN_NAME…" at bounding box center [808, 733] width 1462 height 1183
click at [793, 79] on span "In mẫu A5" at bounding box center [795, 85] width 59 height 20
click at [789, 88] on span "In mẫu A5" at bounding box center [795, 85] width 59 height 20
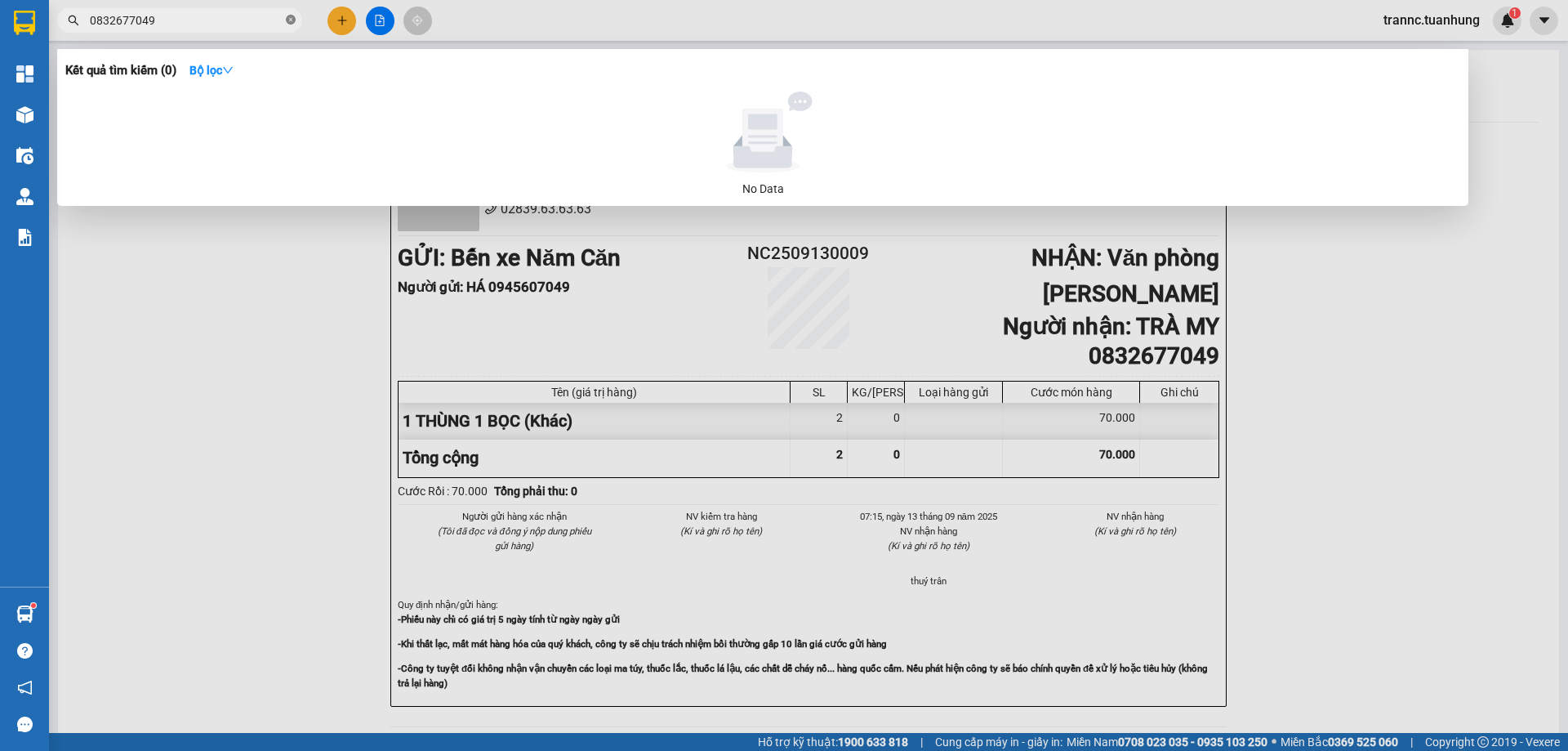
click at [287, 16] on icon "close-circle" at bounding box center [290, 20] width 10 height 10
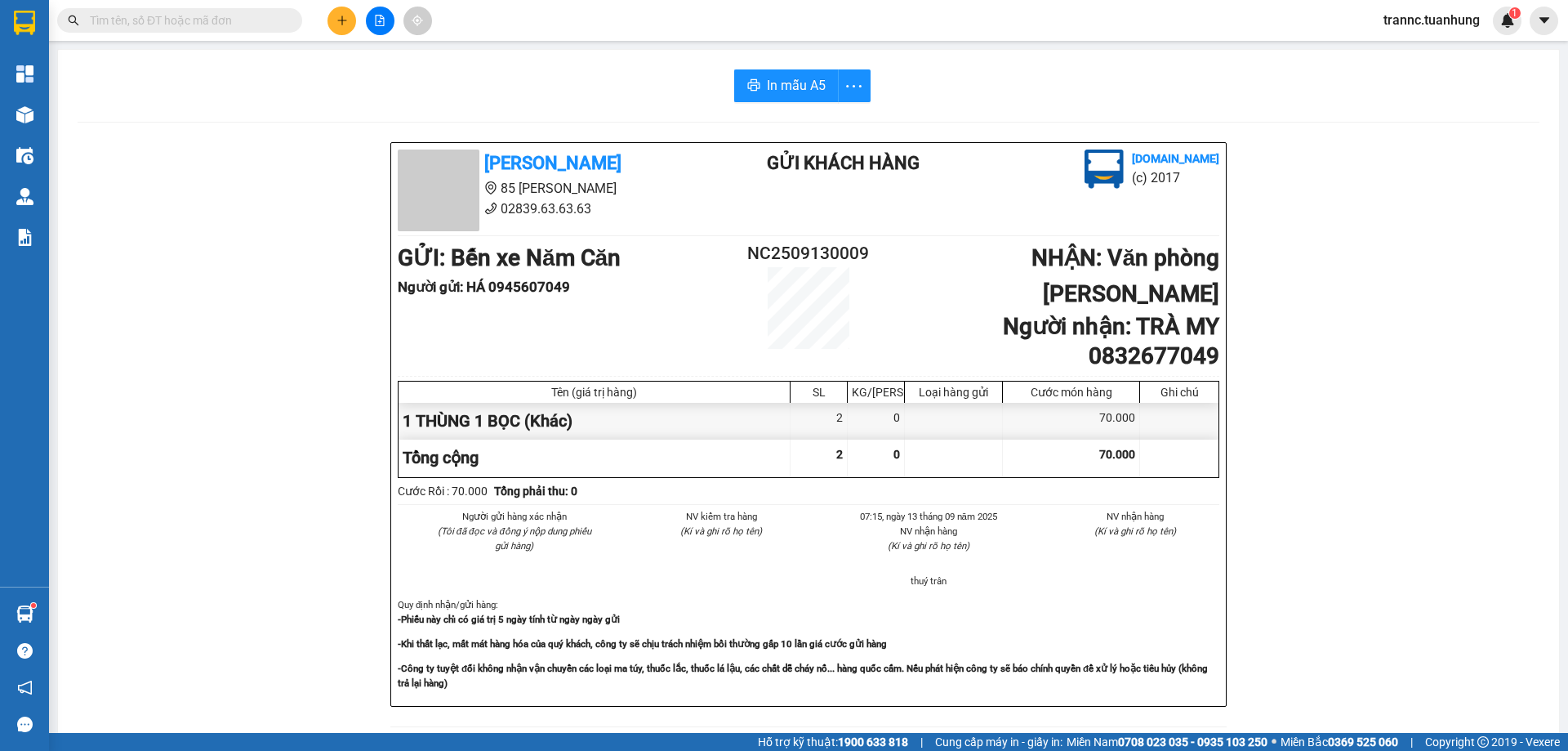
click at [195, 26] on input "text" at bounding box center [186, 20] width 193 height 18
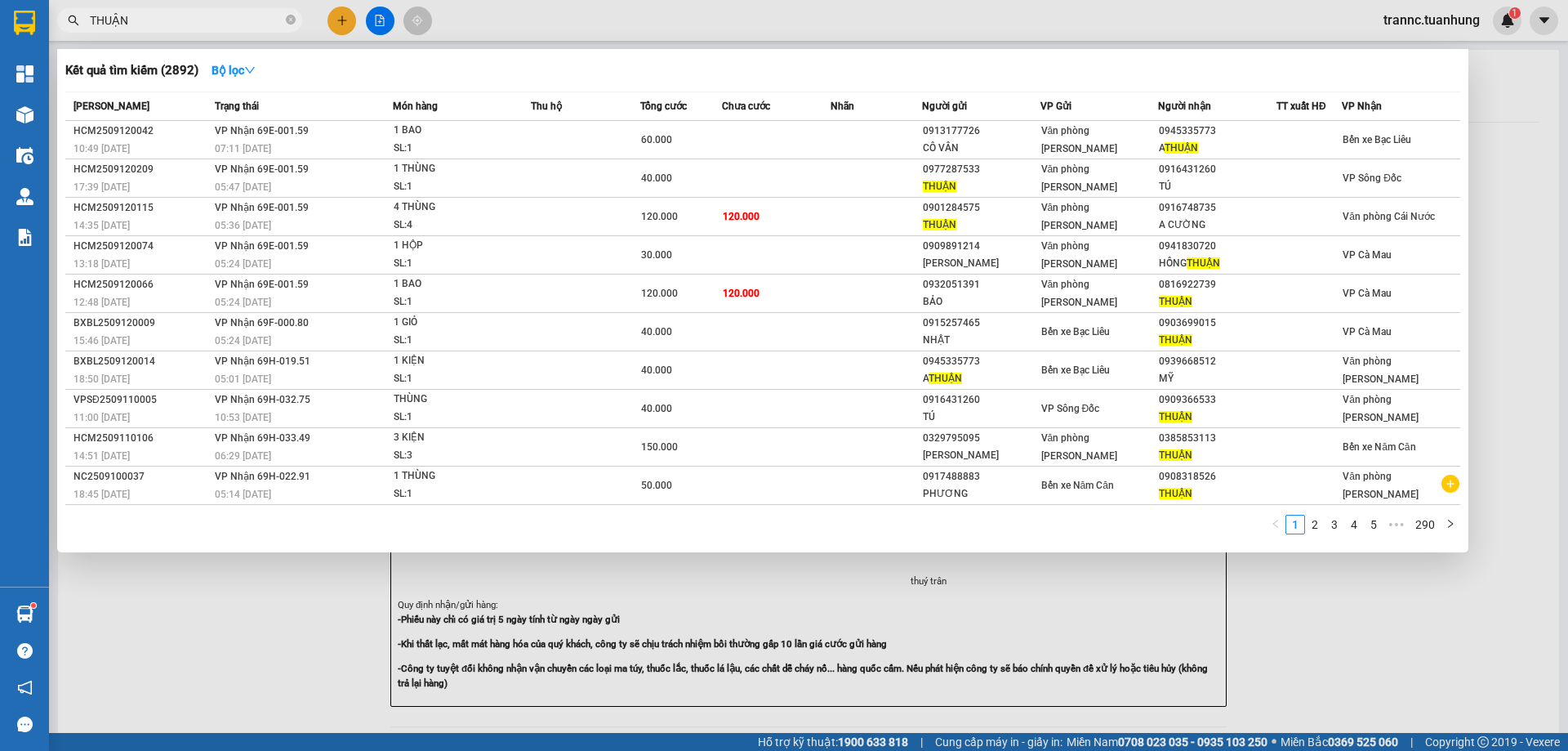
type input "THUẬN"
click at [1311, 591] on div at bounding box center [784, 376] width 1568 height 751
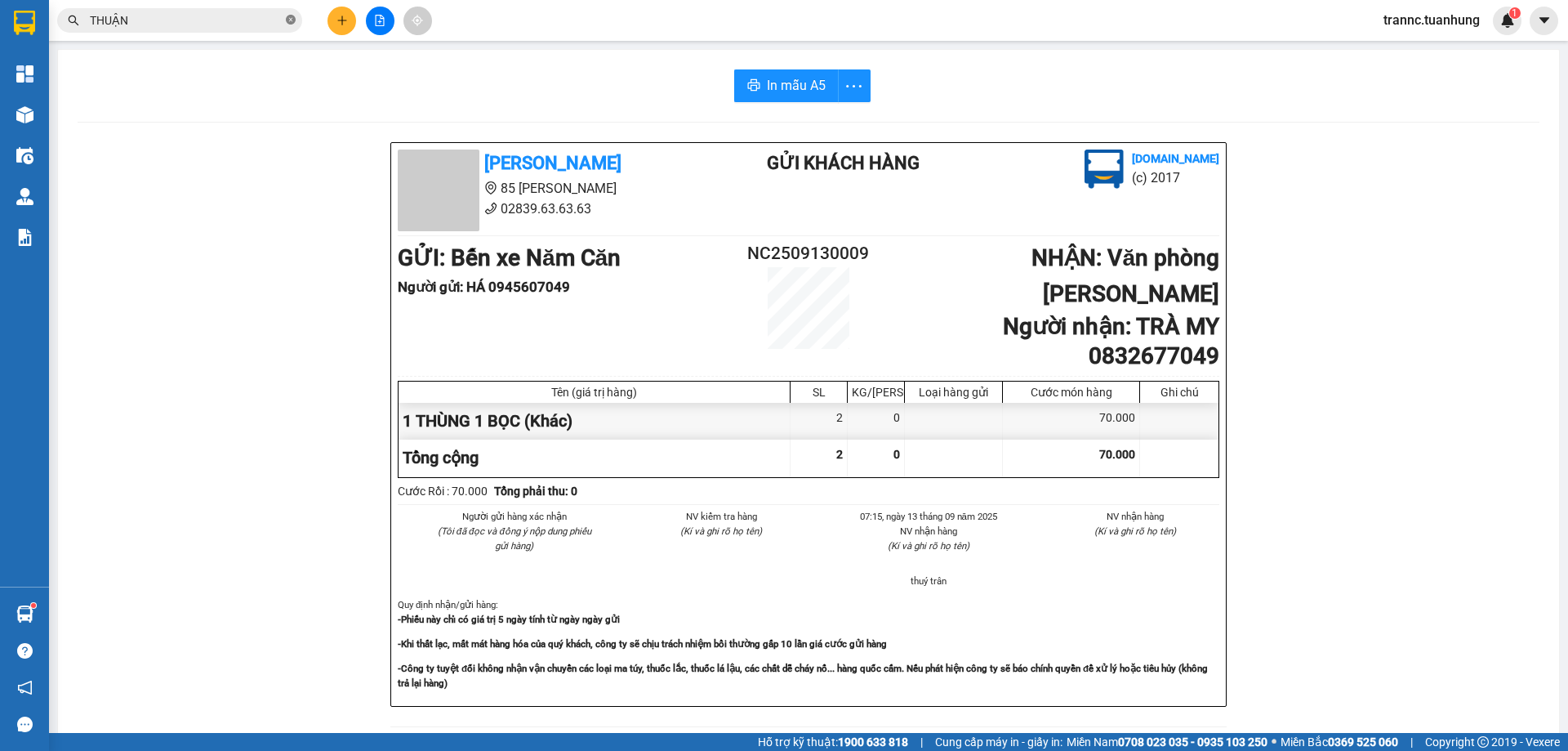
click at [291, 20] on icon "close-circle" at bounding box center [290, 20] width 10 height 10
click at [276, 20] on input "text" at bounding box center [186, 20] width 193 height 18
click at [249, 28] on input "text" at bounding box center [186, 20] width 193 height 18
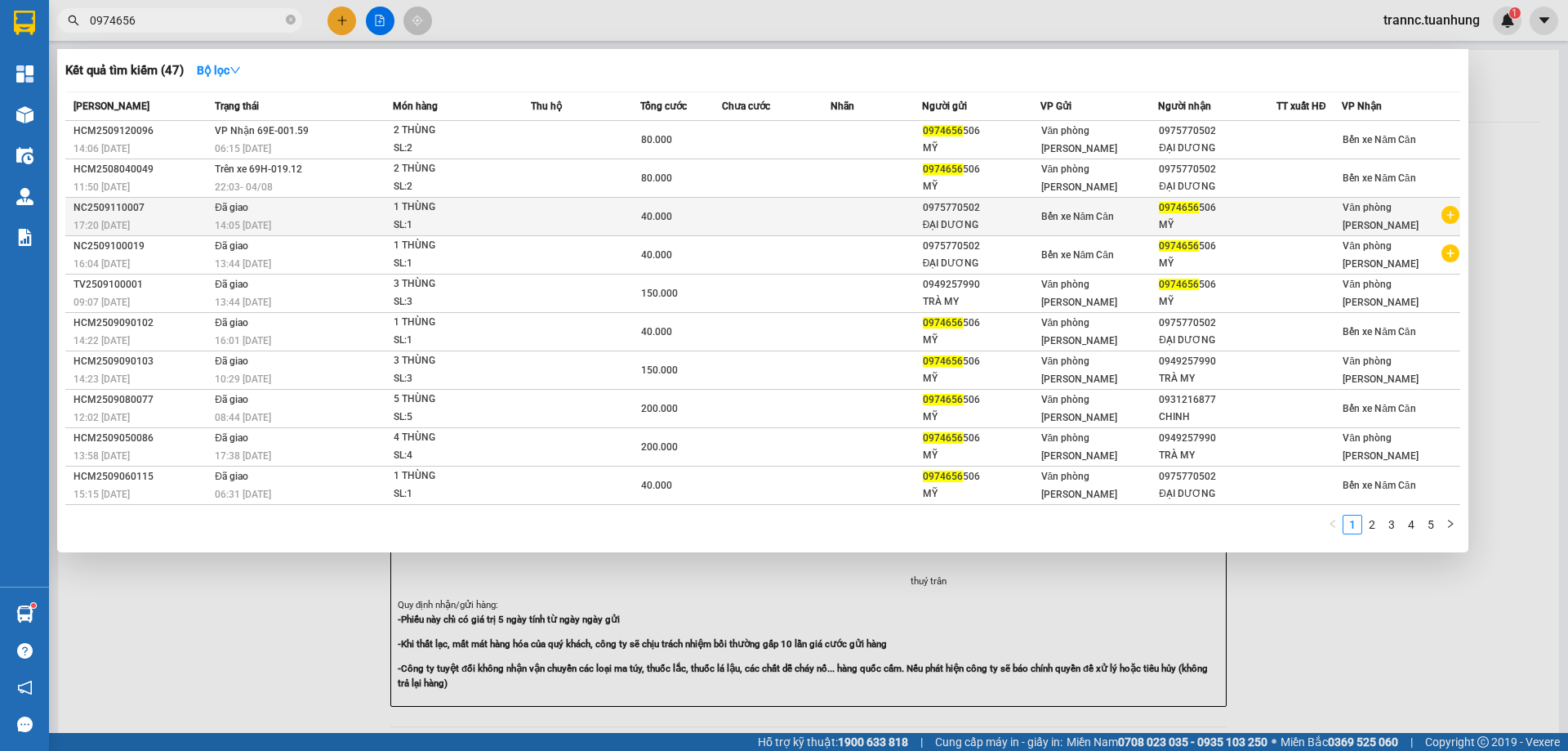
type input "0974656"
click at [1454, 217] on icon "plus-circle" at bounding box center [1450, 215] width 18 height 18
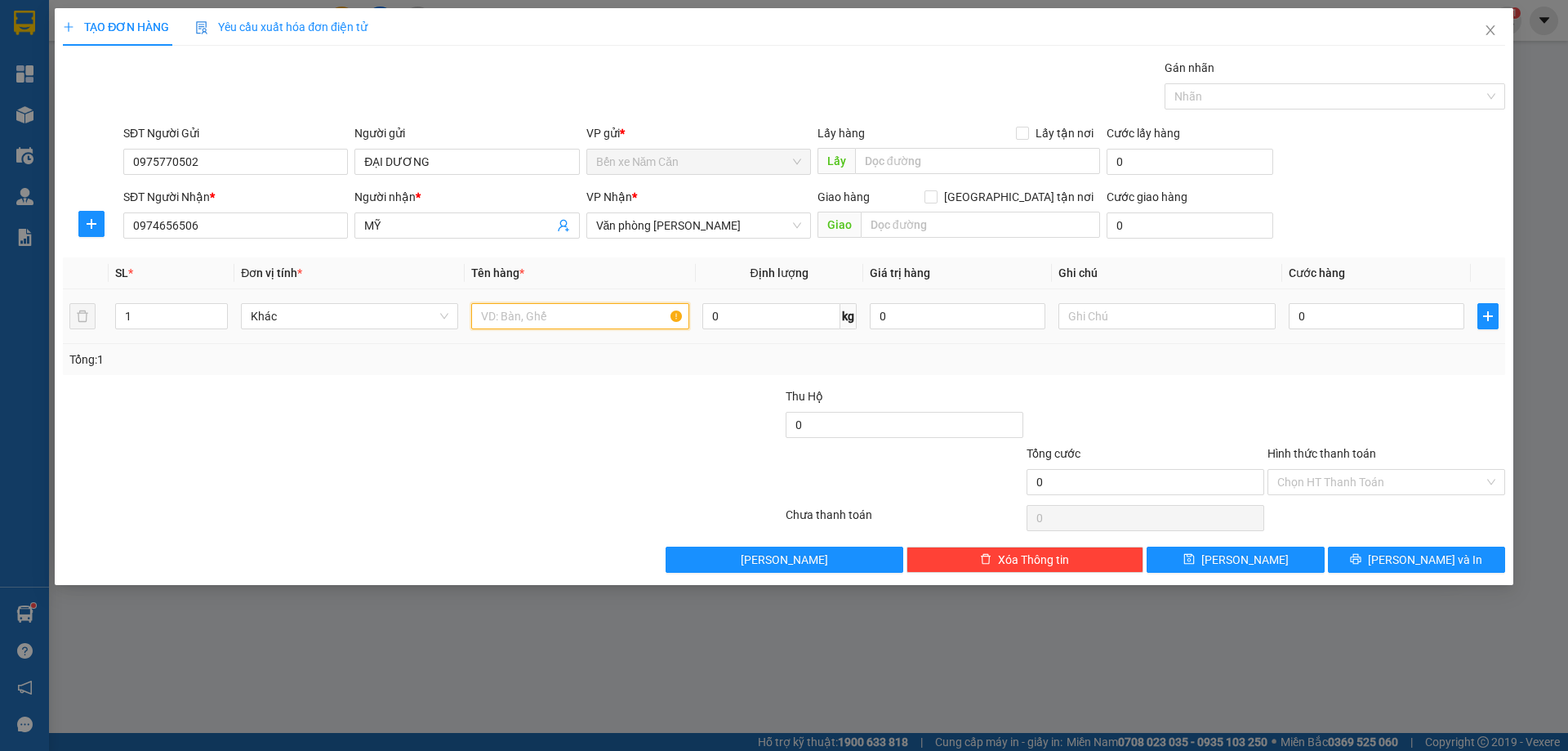
click at [619, 312] on input "text" at bounding box center [580, 317] width 218 height 26
type input "1 THÙNG"
click at [1361, 313] on input "0" at bounding box center [1376, 317] width 176 height 26
type input "4"
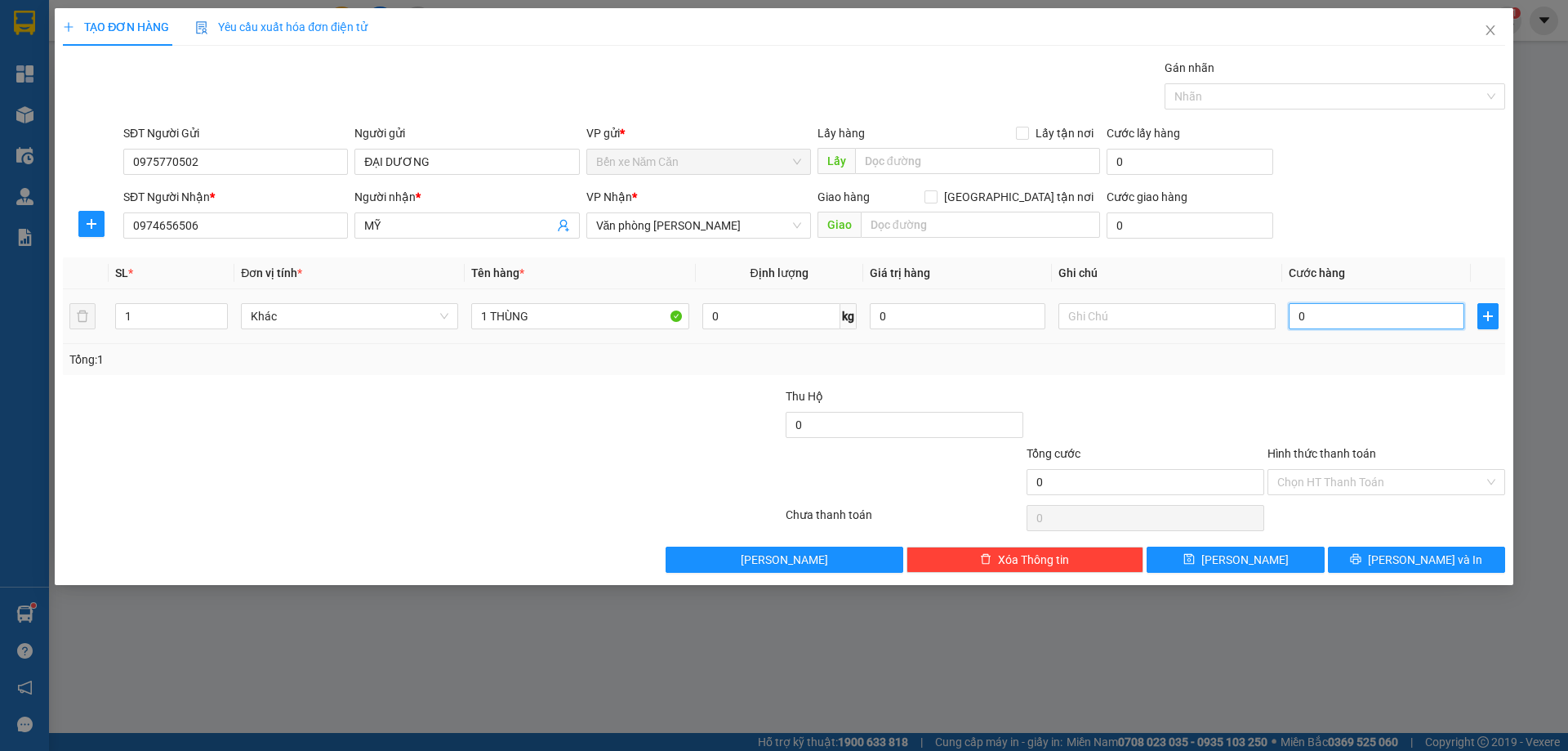
type input "4"
type input "40"
type input "40.000"
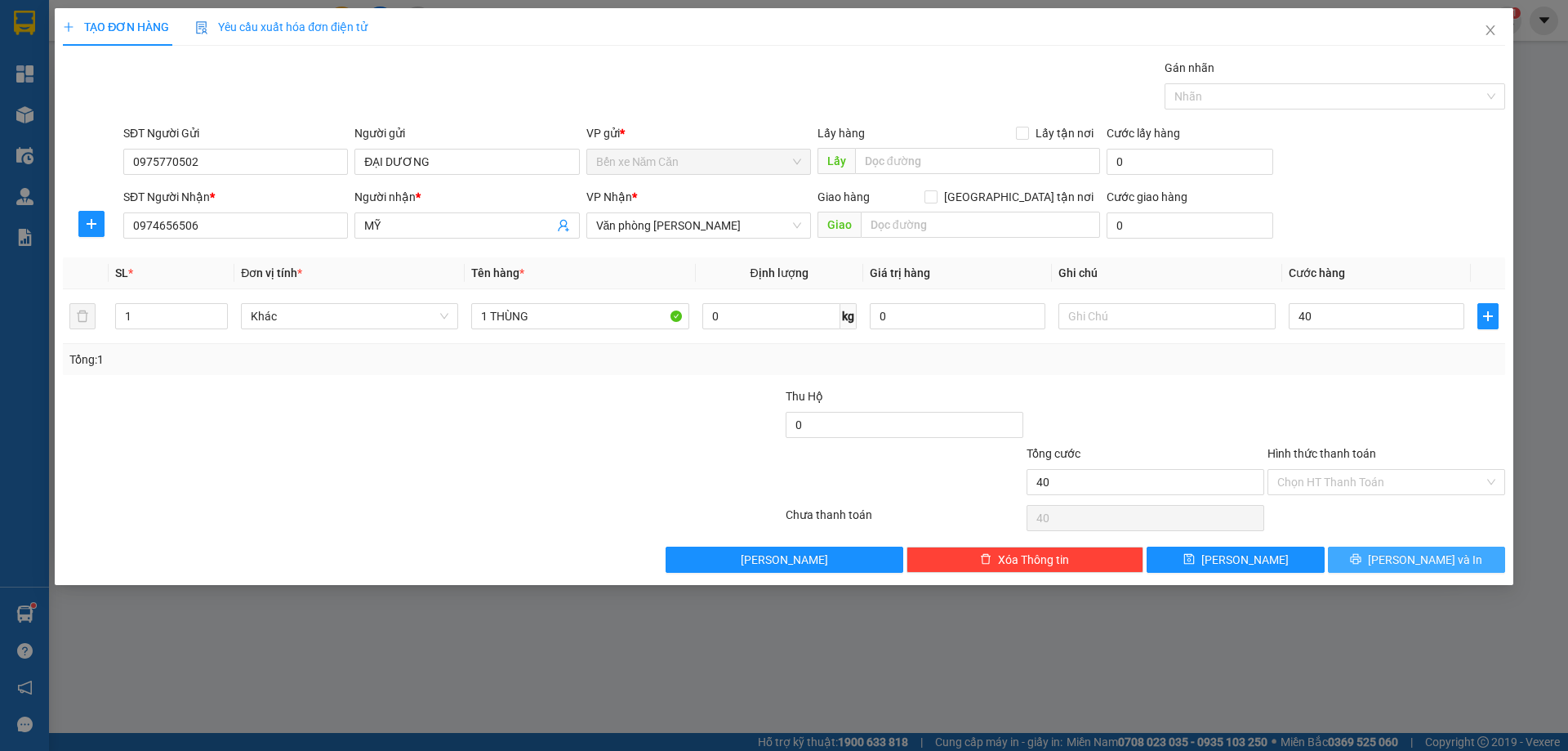
type input "40.000"
click at [1367, 562] on button "[PERSON_NAME] và In" at bounding box center [1417, 560] width 178 height 26
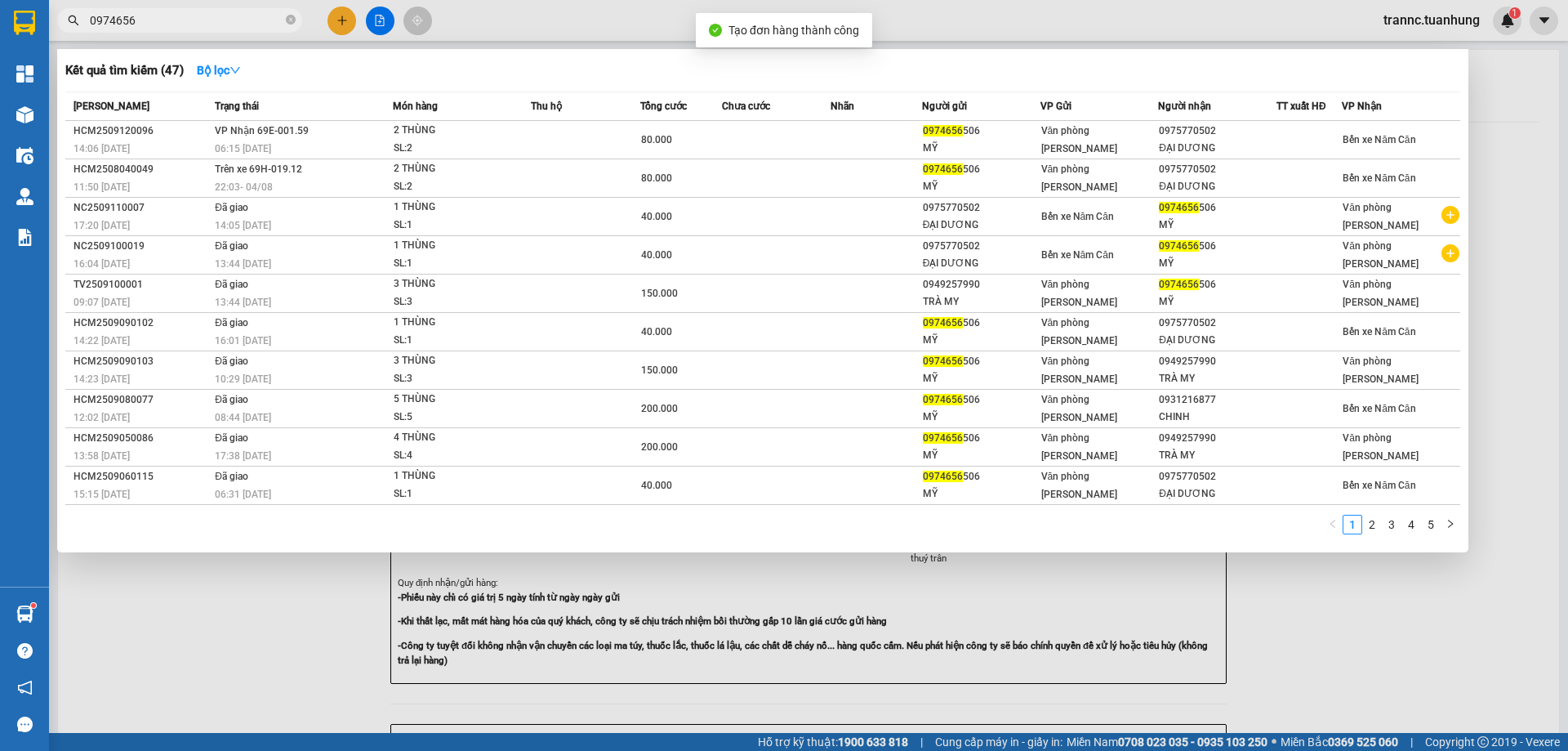
click at [1397, 646] on div at bounding box center [784, 376] width 1568 height 751
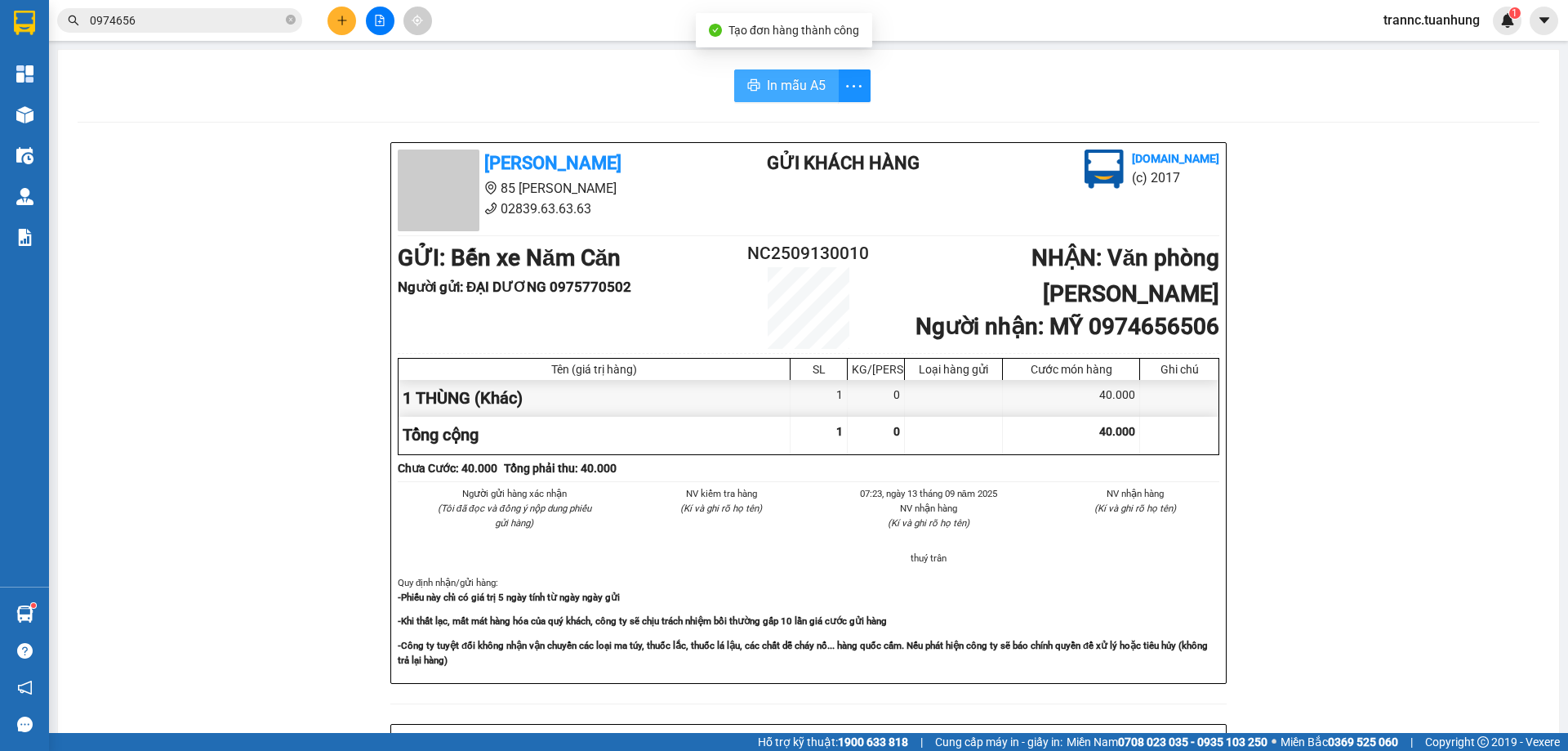
click at [798, 85] on span "In mẫu A5" at bounding box center [795, 85] width 59 height 20
click at [568, 153] on b "[PERSON_NAME]" at bounding box center [552, 163] width 137 height 20
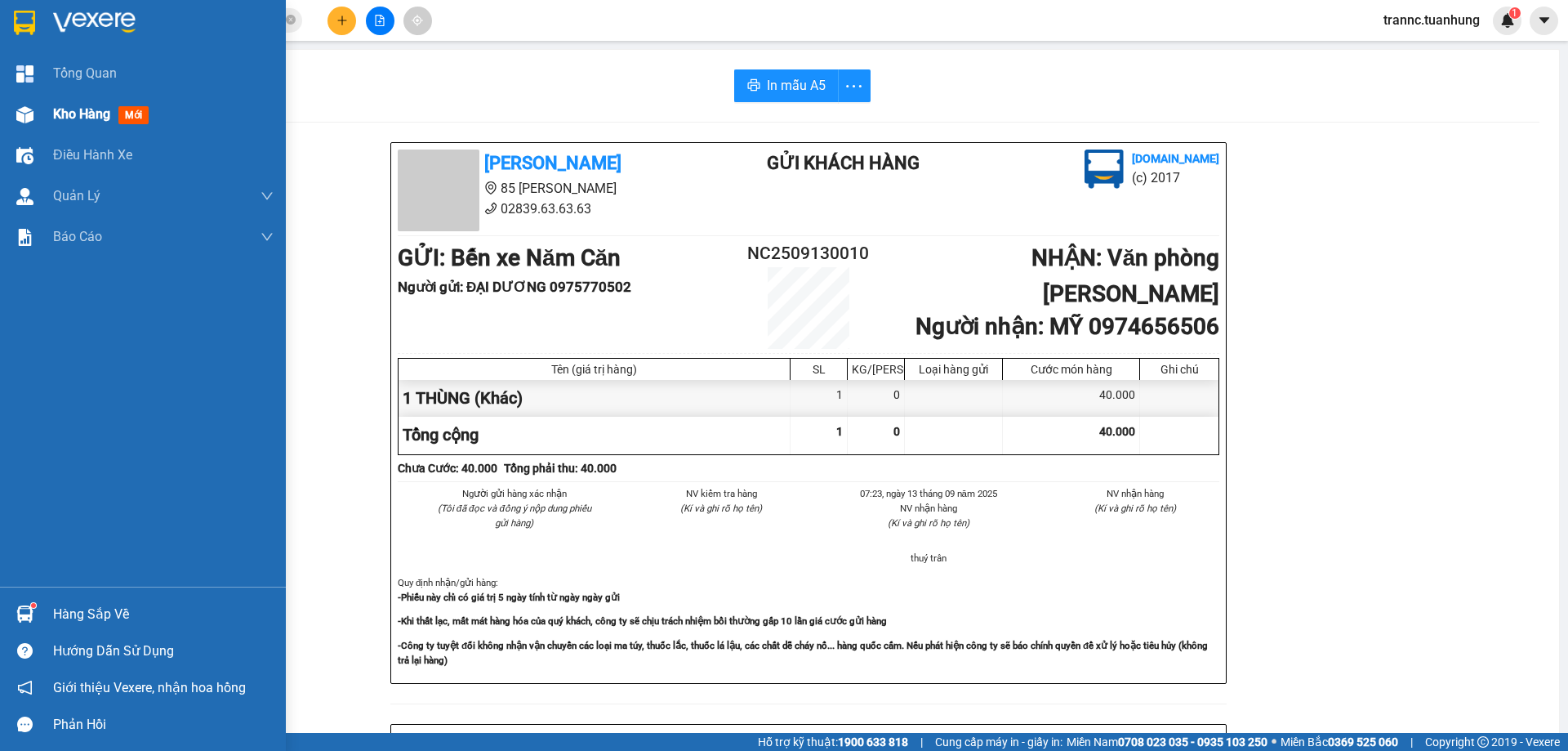
click at [91, 119] on span "Kho hàng" at bounding box center [81, 114] width 57 height 16
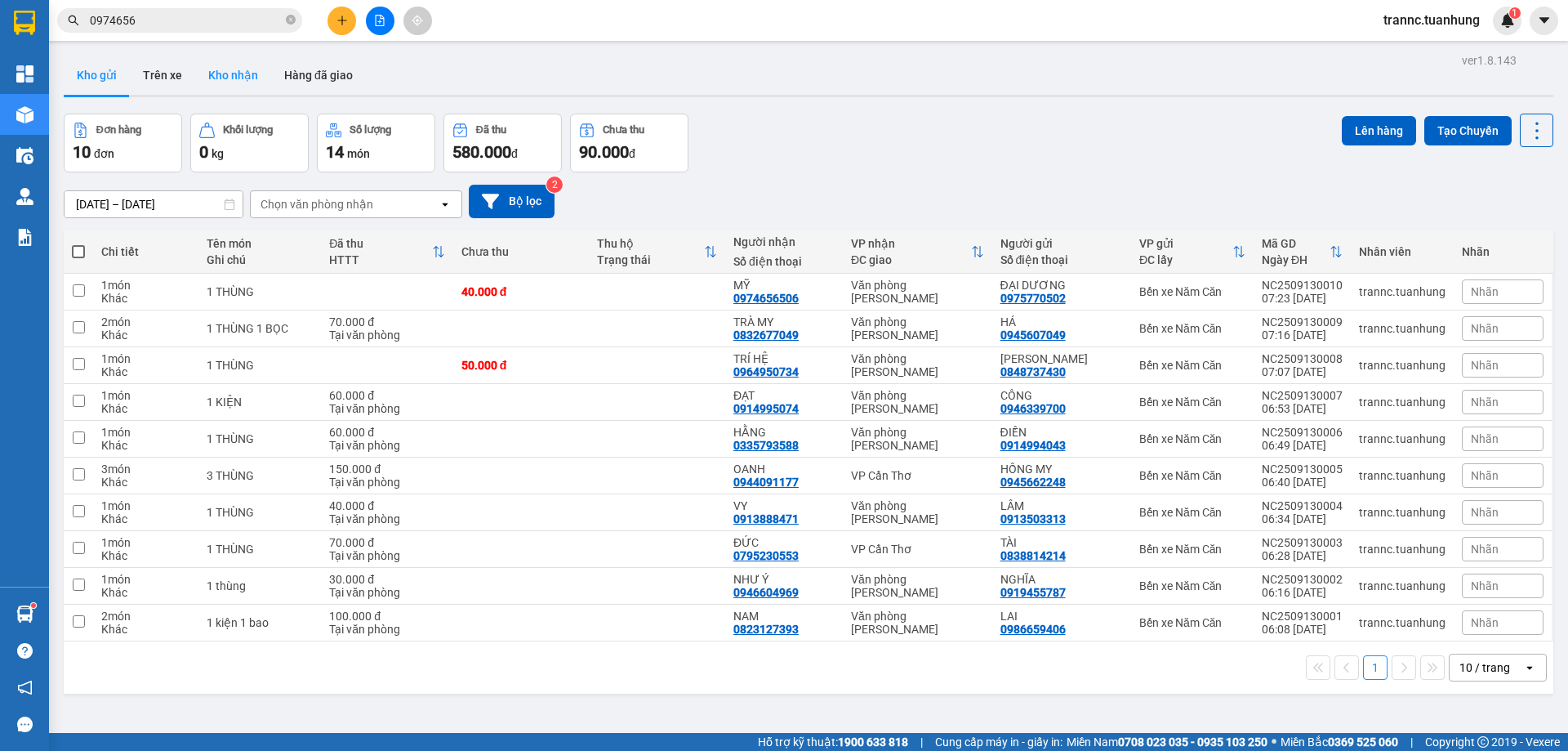
click at [229, 79] on button "Kho nhận" at bounding box center [234, 75] width 76 height 39
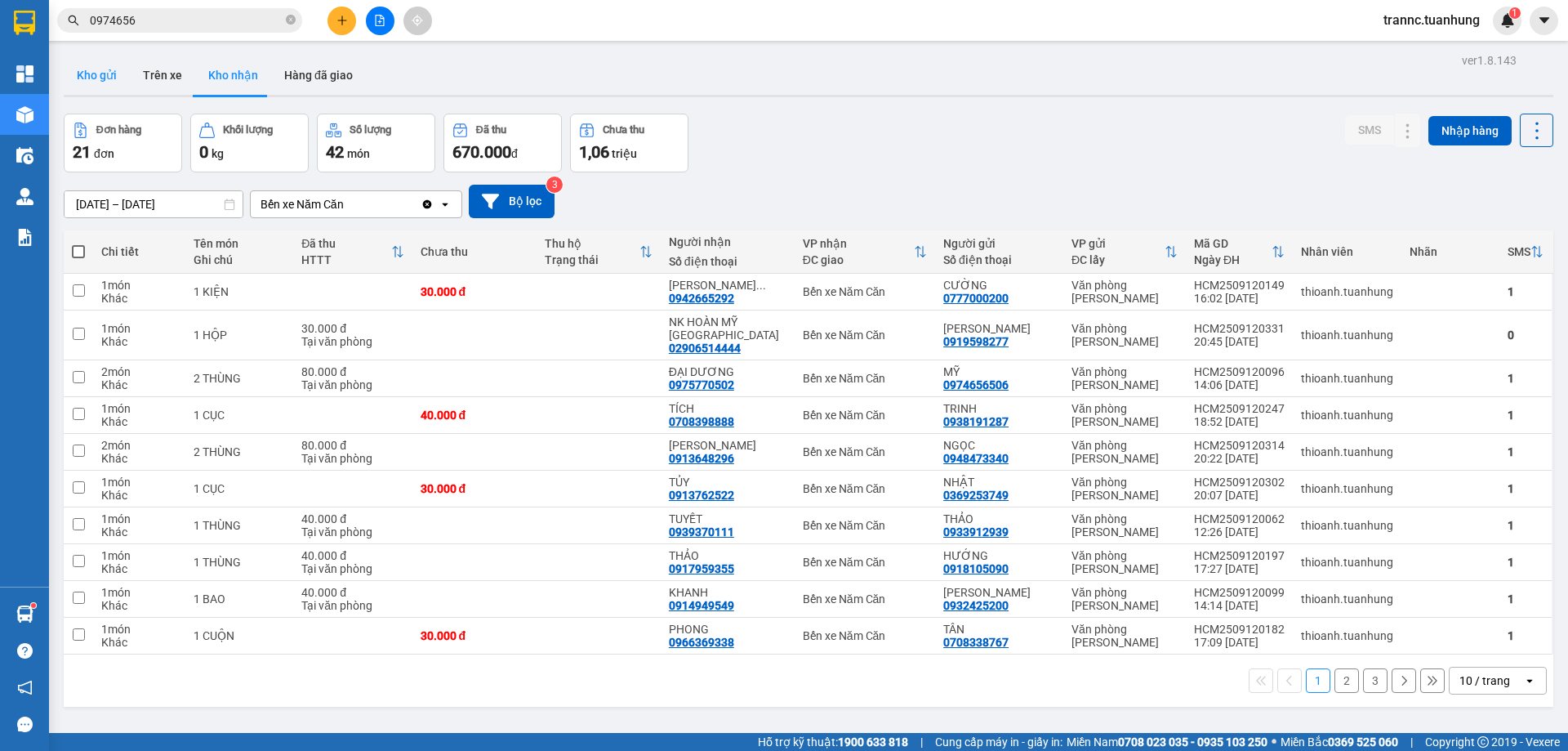
click at [99, 81] on button "Kho gửi" at bounding box center [97, 75] width 66 height 39
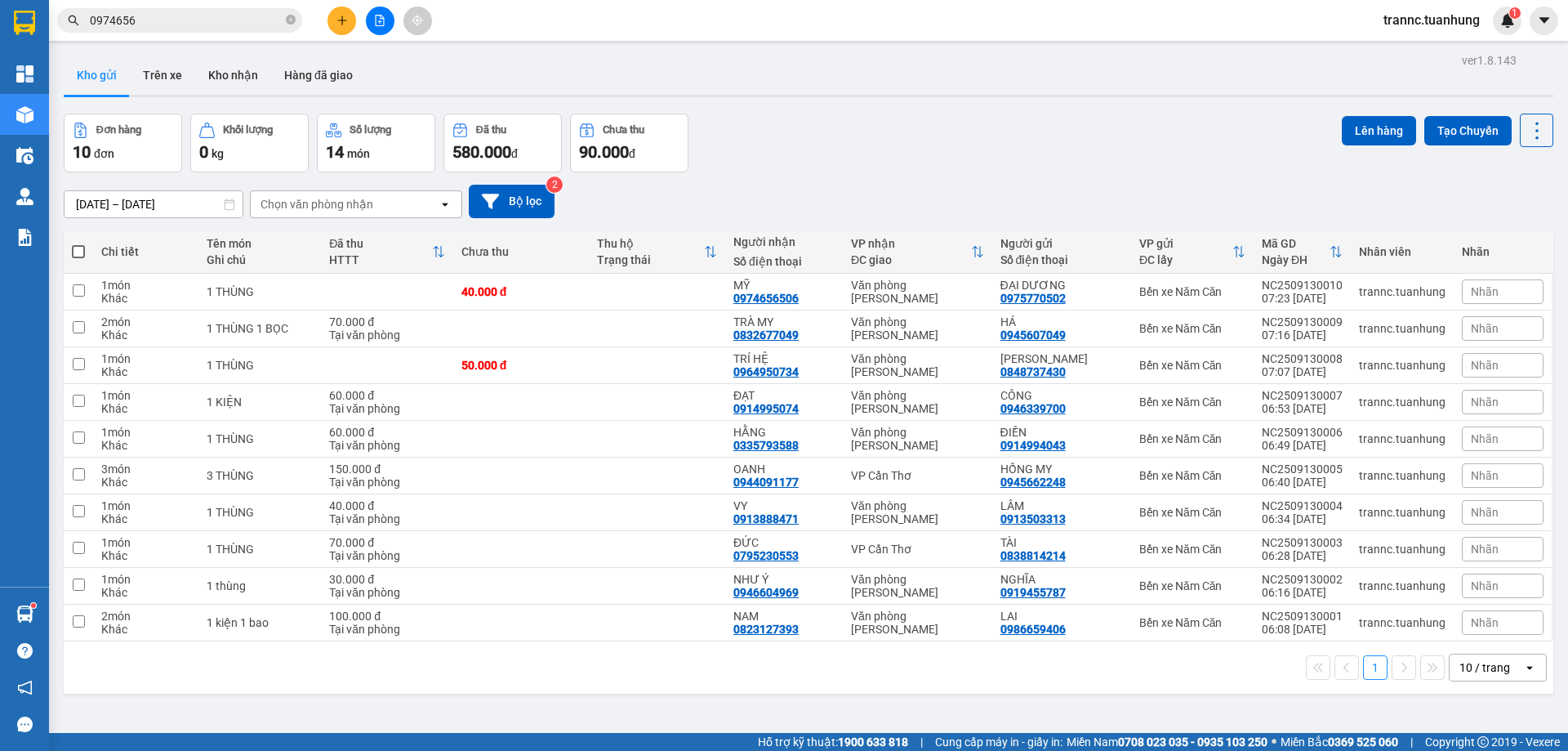
click at [75, 255] on span at bounding box center [78, 252] width 13 height 13
click at [79, 244] on input "checkbox" at bounding box center [79, 244] width 0 height 0
checkbox input "true"
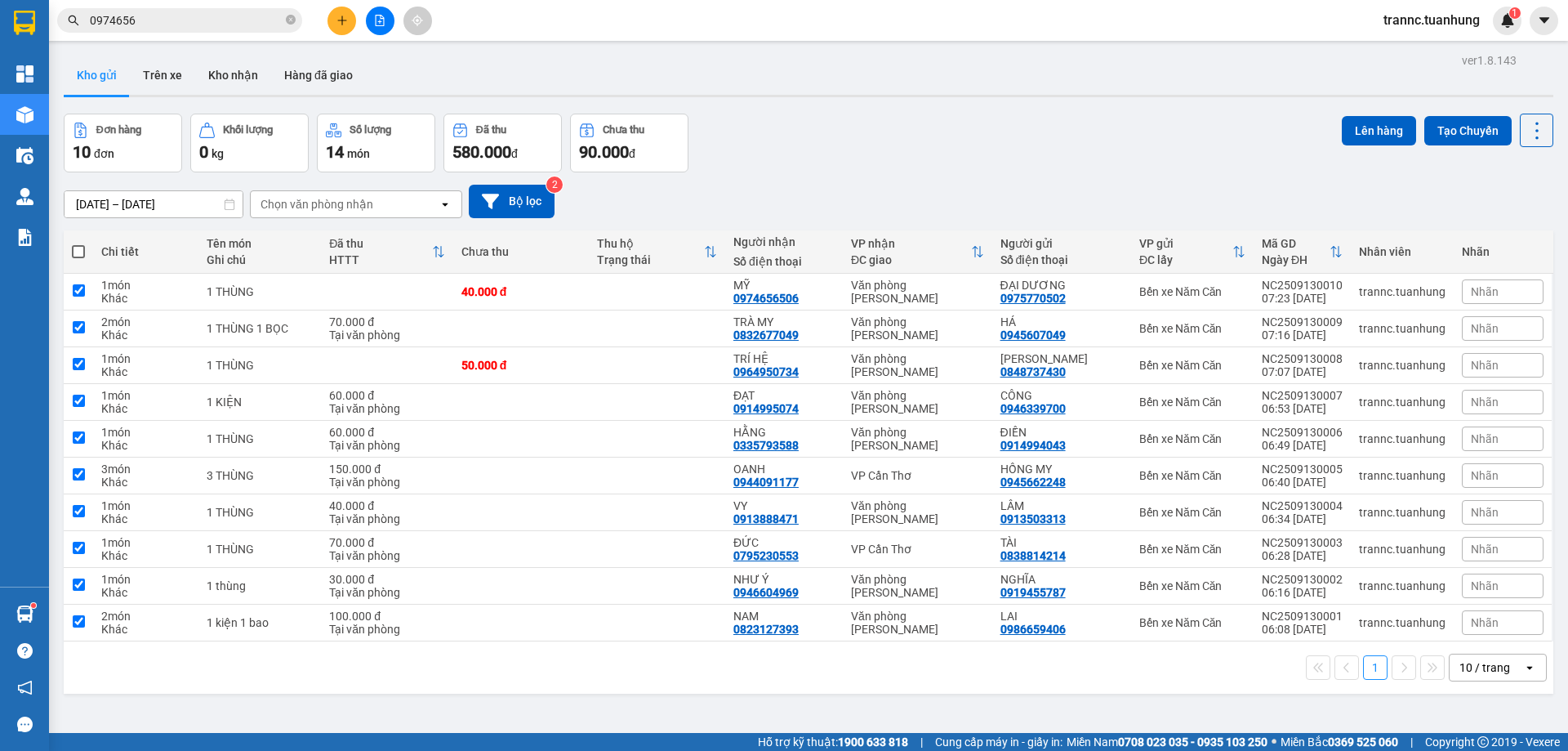
checkbox input "true"
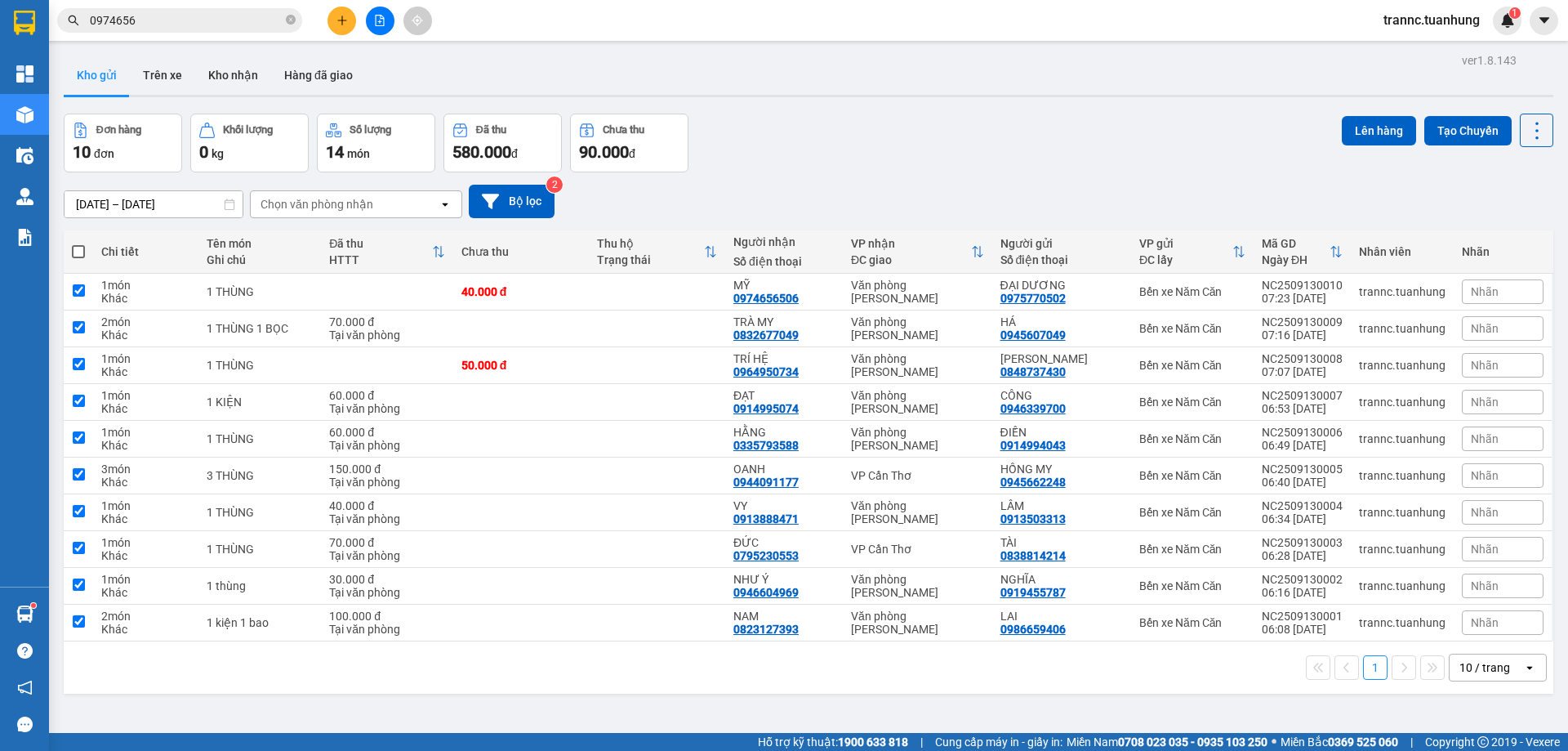
checkbox input "true"
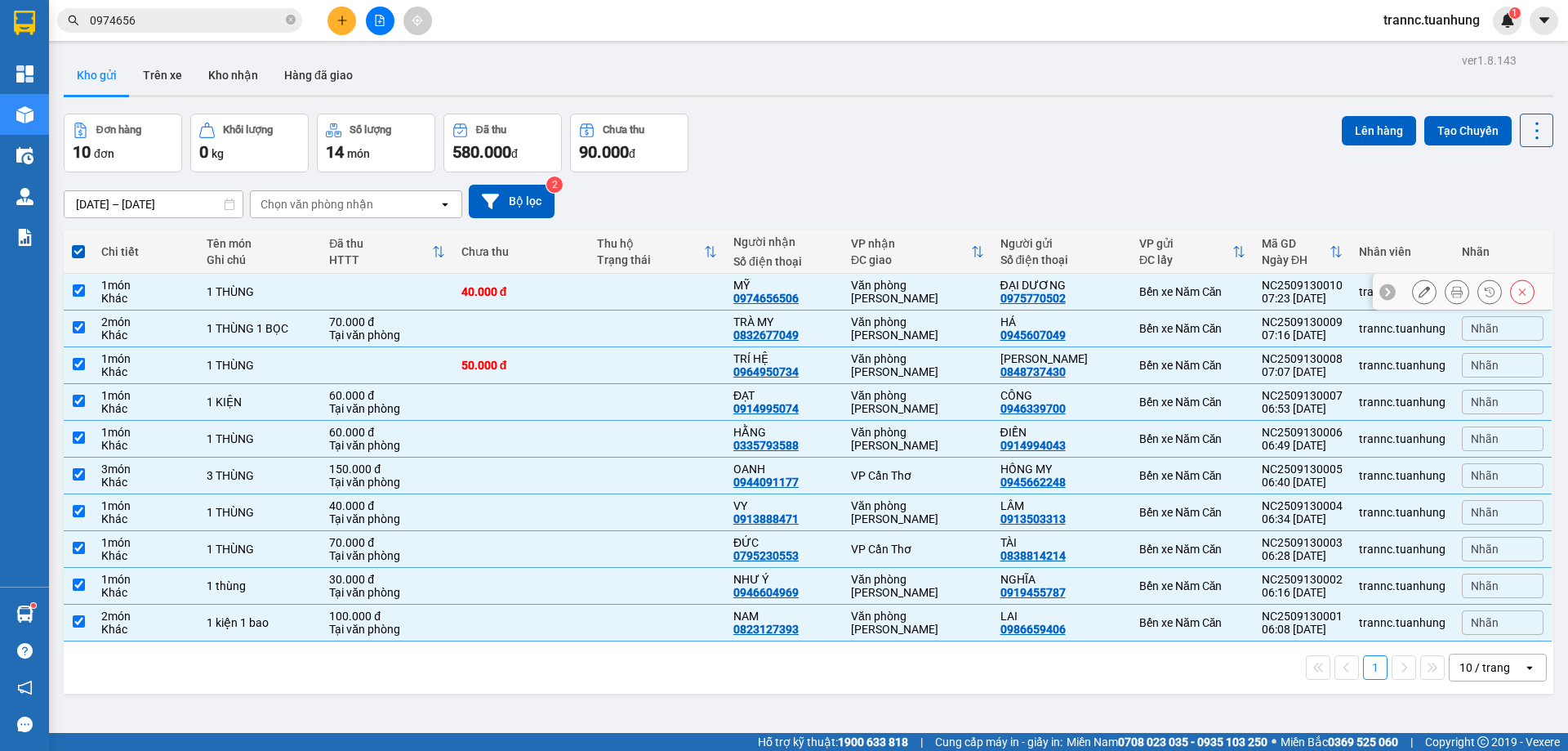
click at [79, 289] on input "checkbox" at bounding box center [79, 291] width 12 height 12
checkbox input "false"
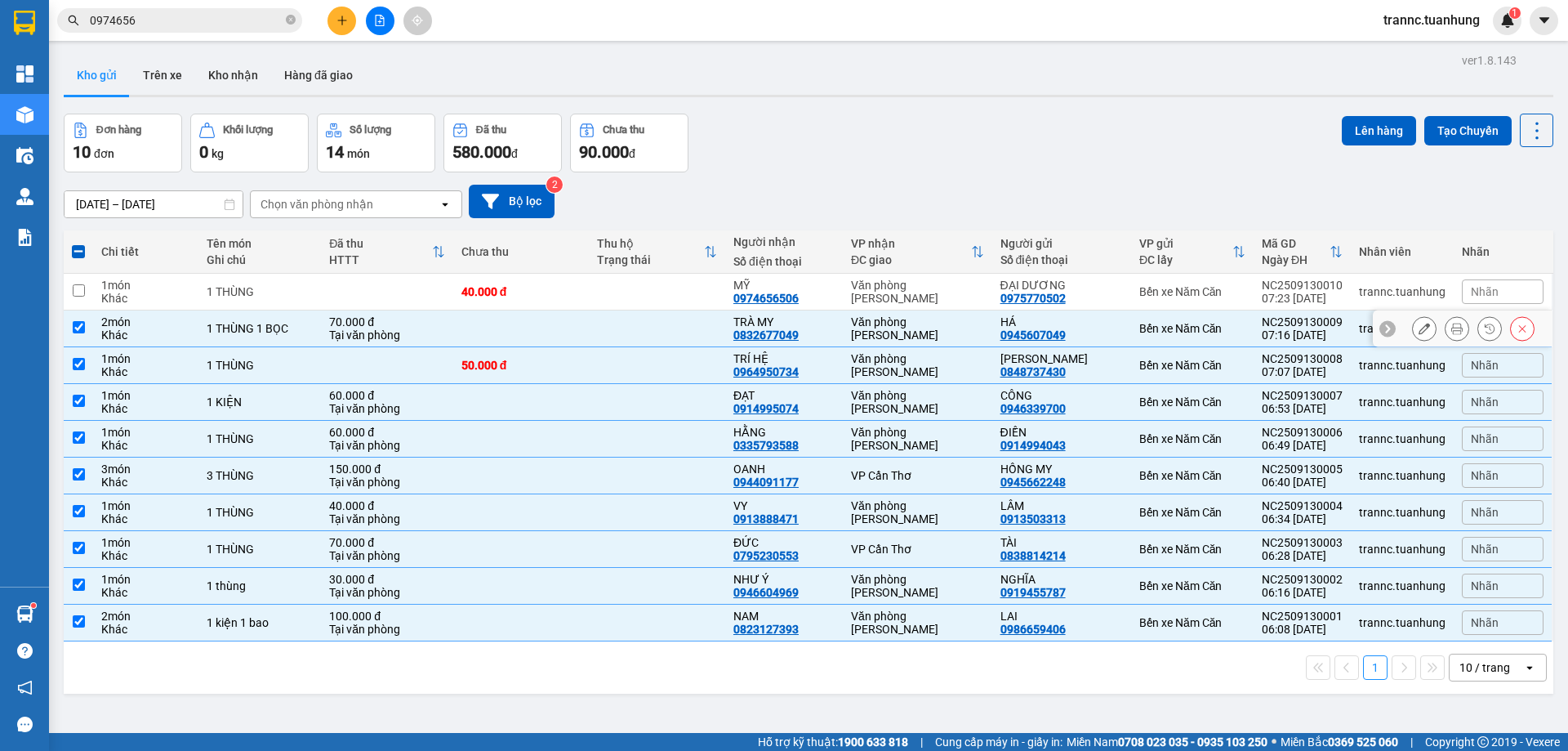
drag, startPoint x: 80, startPoint y: 322, endPoint x: 80, endPoint y: 349, distance: 27.0
click at [80, 323] on input "checkbox" at bounding box center [79, 328] width 12 height 12
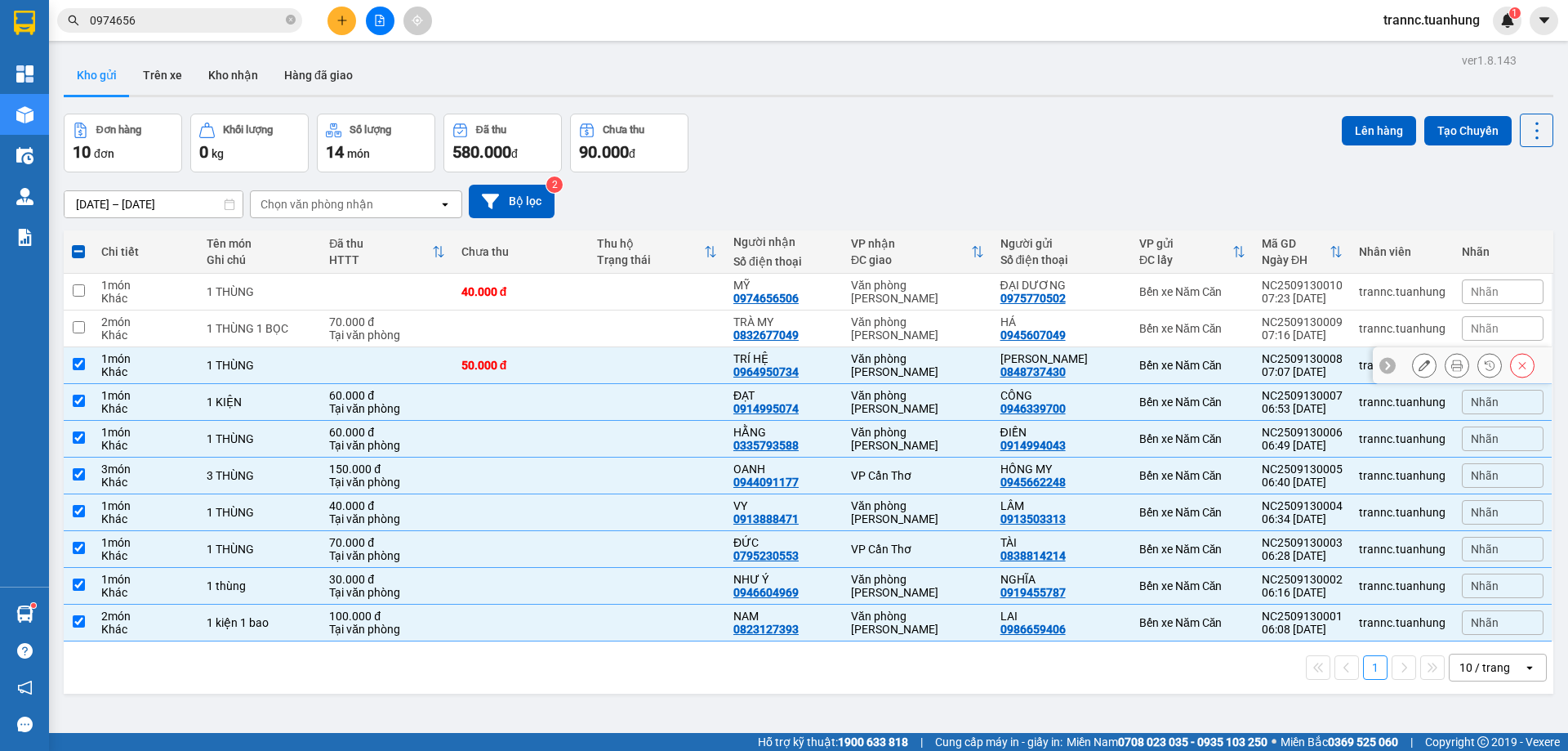
click at [80, 359] on input "checkbox" at bounding box center [79, 364] width 12 height 12
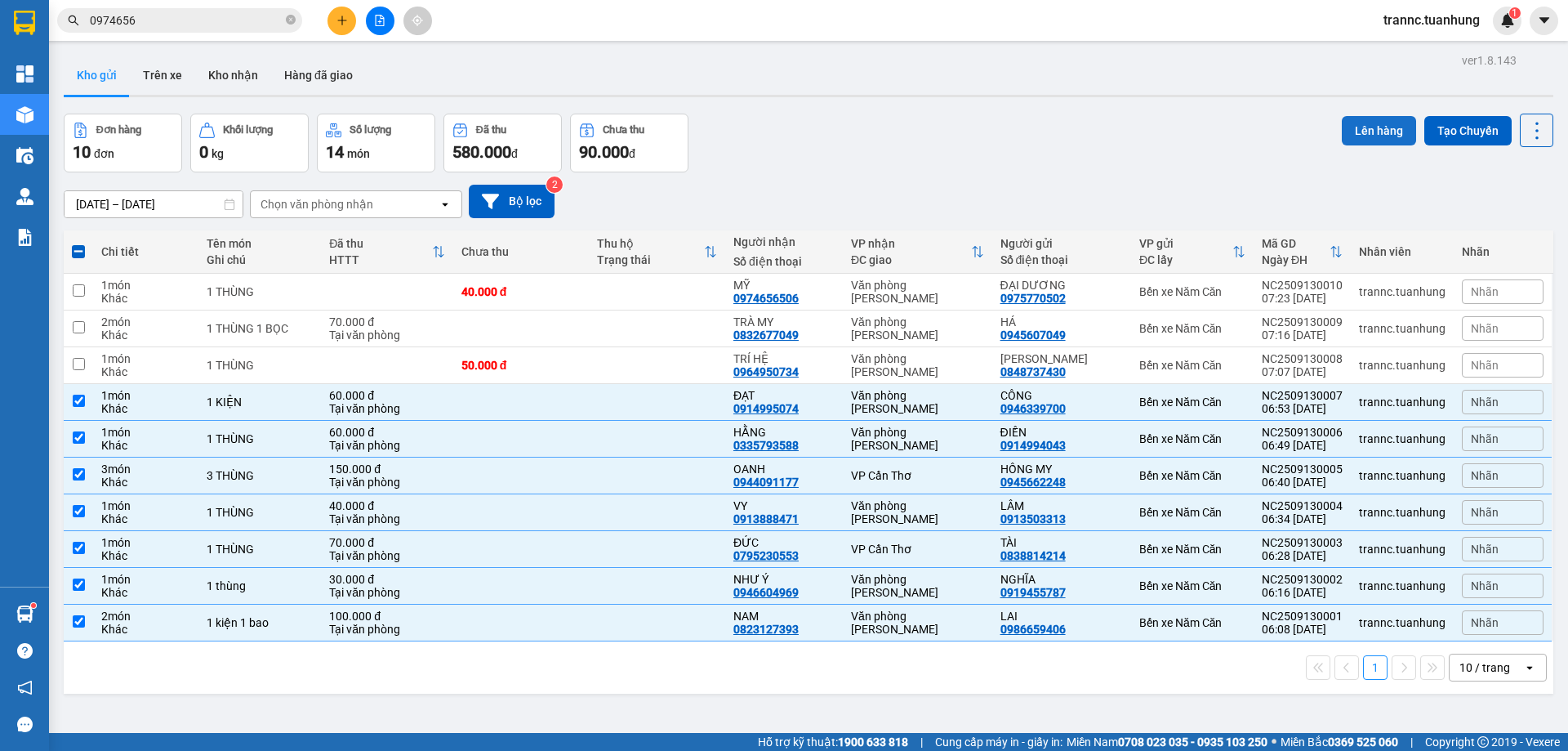
click at [1350, 126] on button "Lên hàng" at bounding box center [1379, 130] width 74 height 29
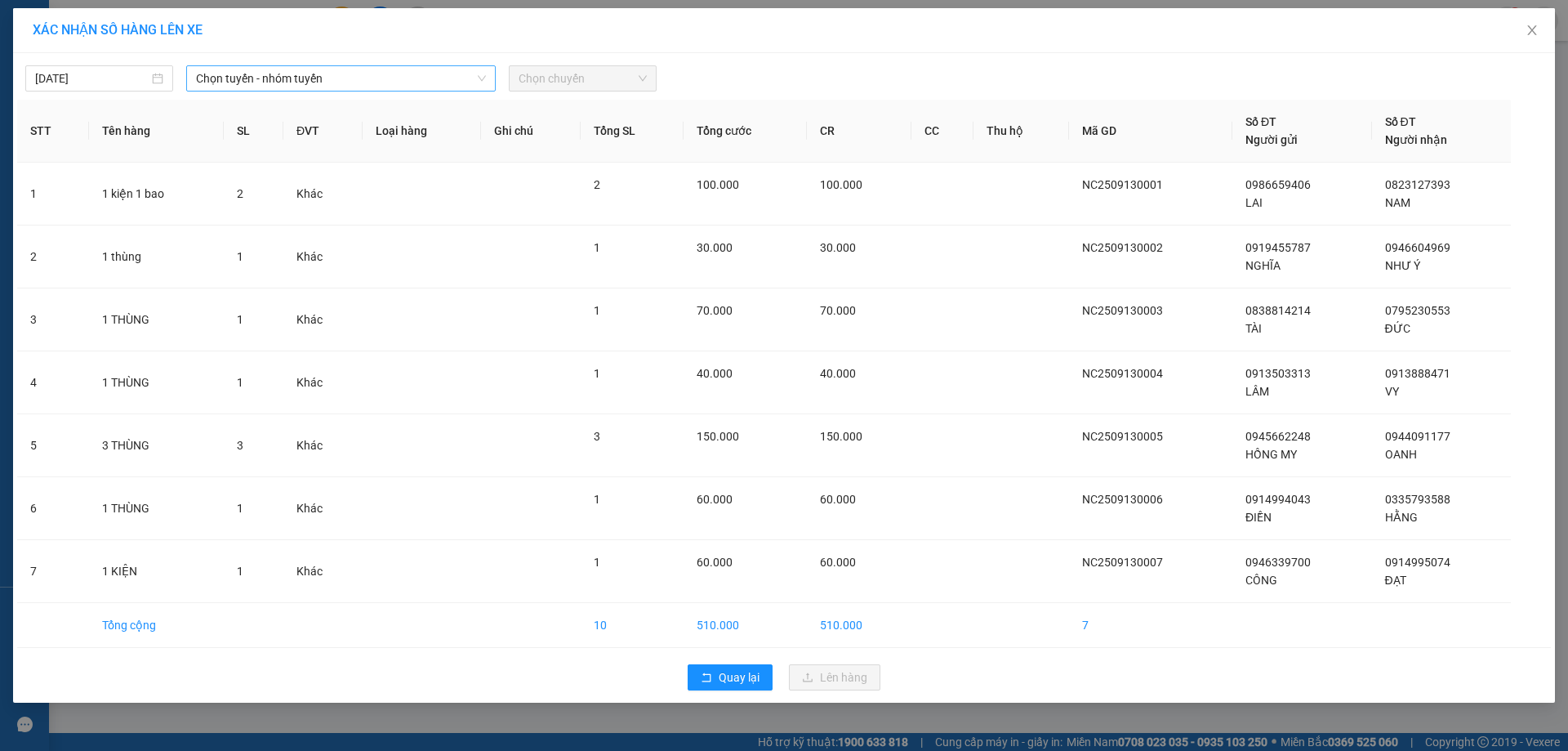
click at [248, 82] on span "Chọn tuyến - nhóm tuyến" at bounding box center [340, 78] width 290 height 25
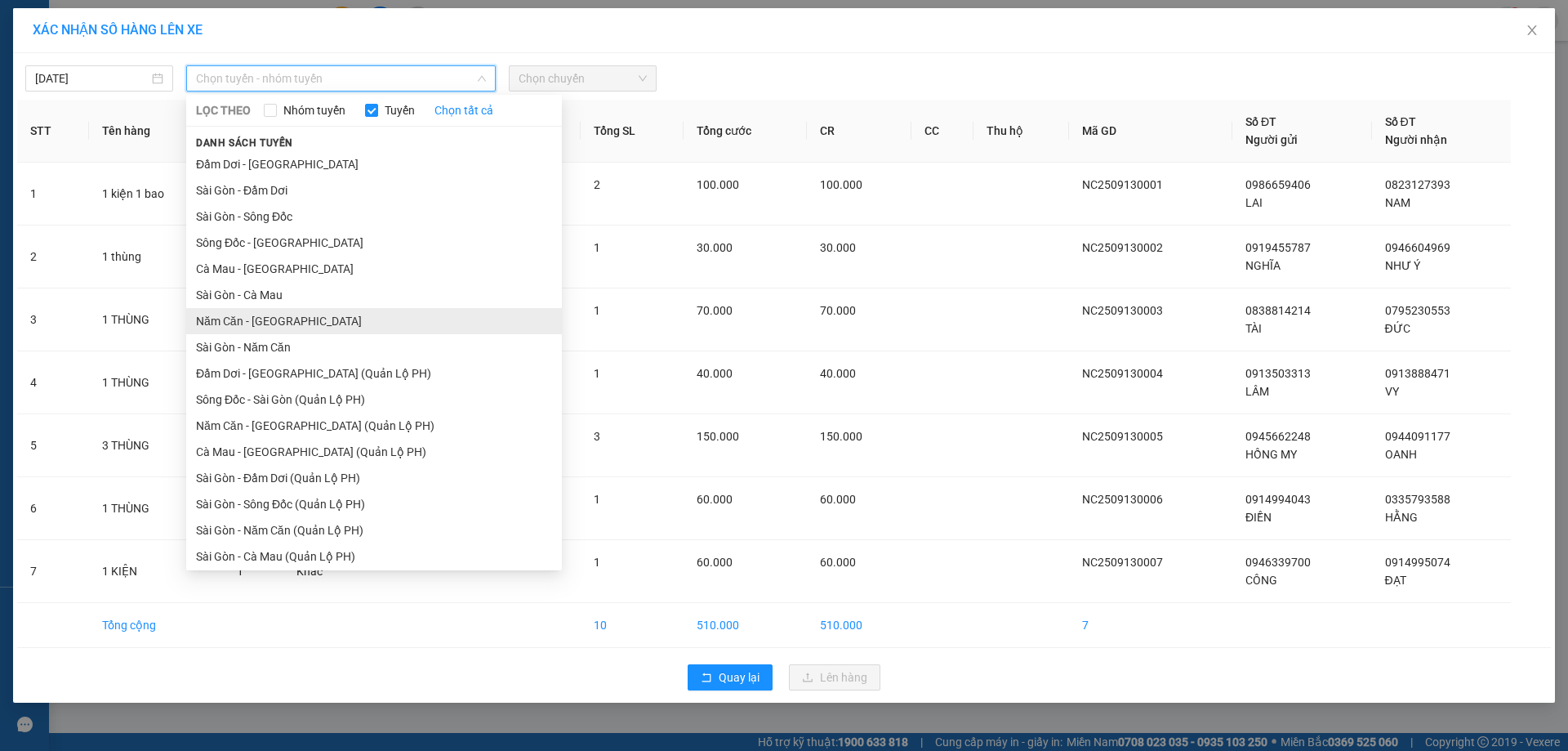
click at [236, 327] on li "Năm Căn - [GEOGRAPHIC_DATA]" at bounding box center [374, 322] width 375 height 26
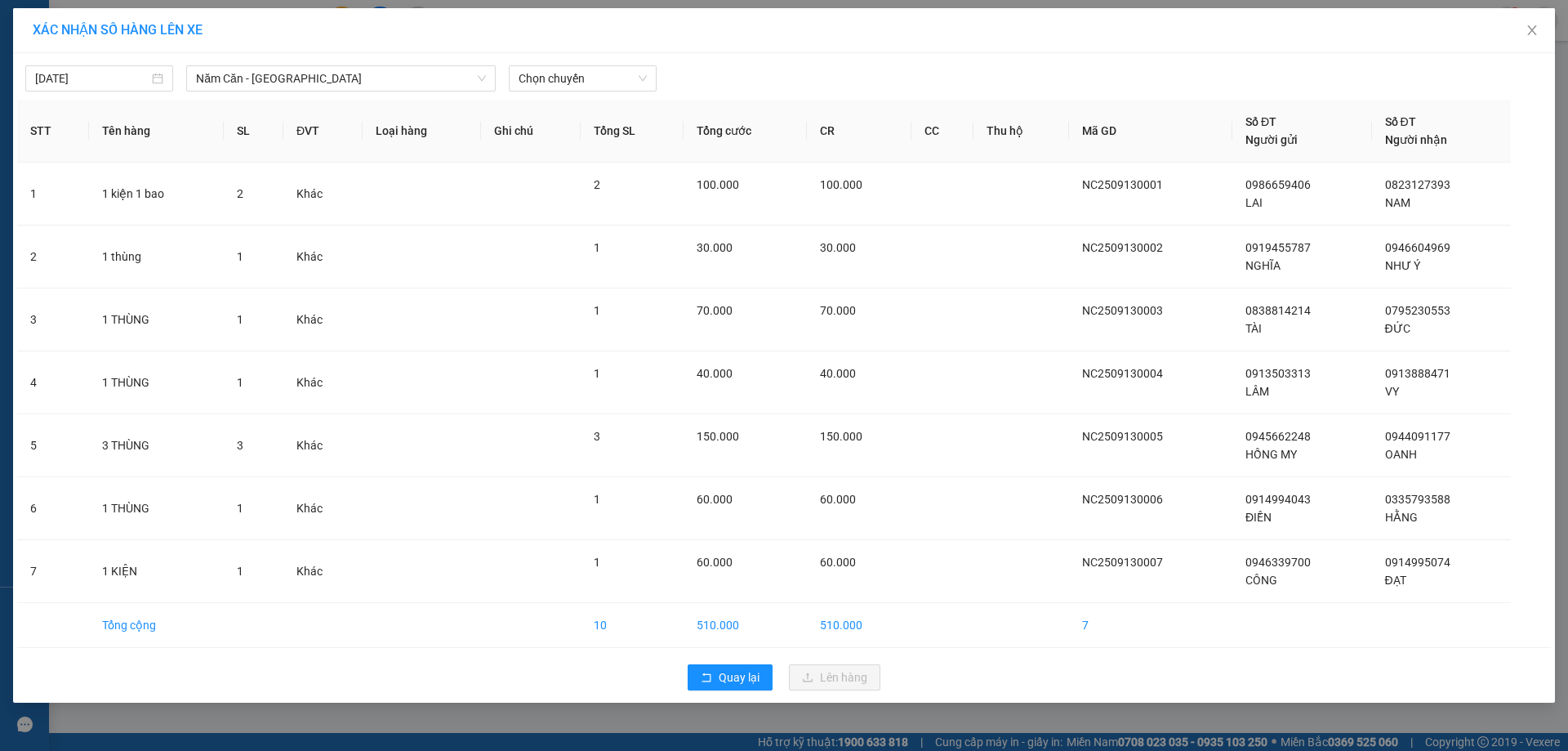
click at [551, 62] on div "[DATE] Năm Căn - [GEOGRAPHIC_DATA] LỌC THEO Nhóm tuyến Tuyến Chọn tất cả Danh s…" at bounding box center [784, 74] width 1534 height 34
click at [552, 68] on span "Chọn chuyến" at bounding box center [583, 78] width 128 height 25
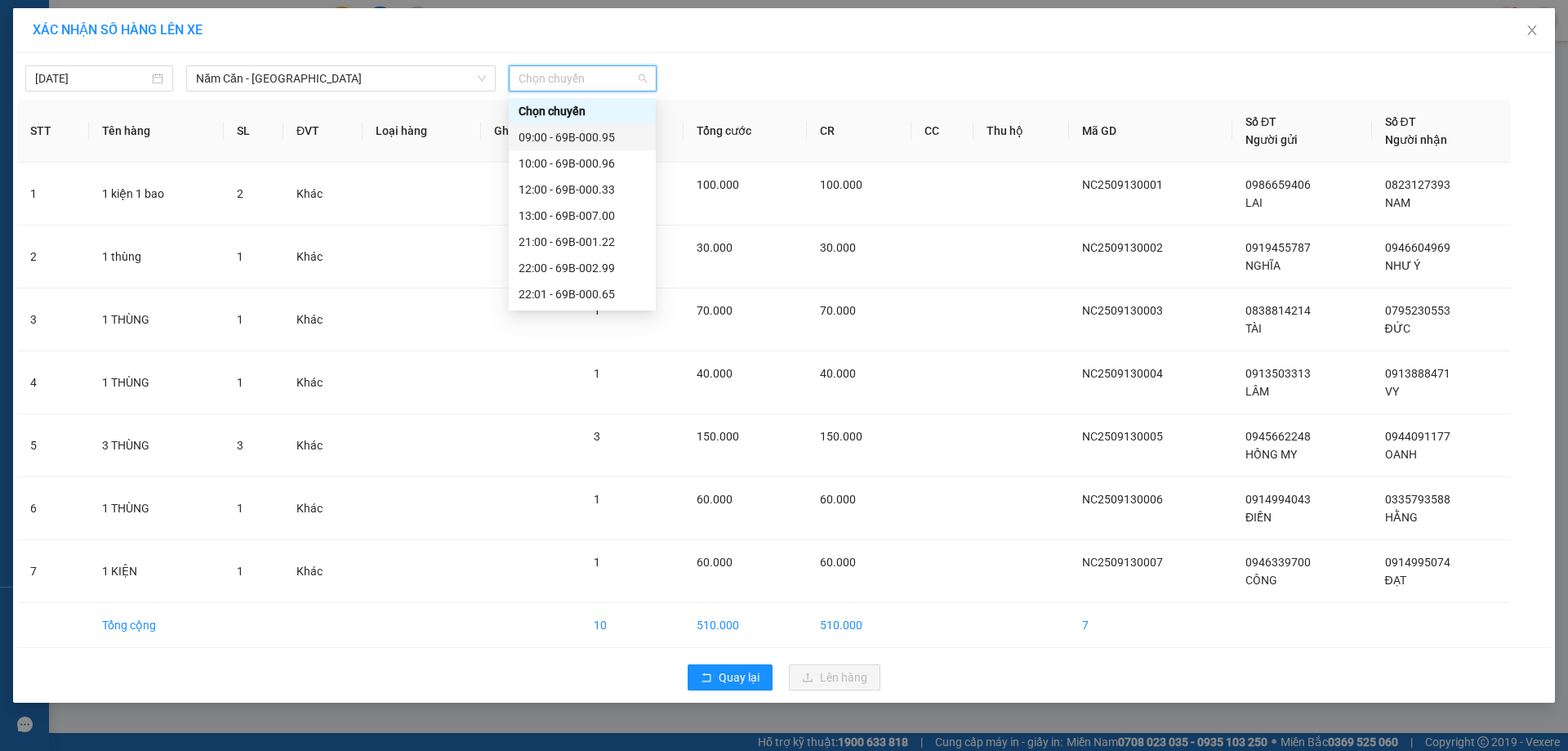
click at [595, 131] on div "09:00 - 69B-000.95" at bounding box center [583, 137] width 128 height 18
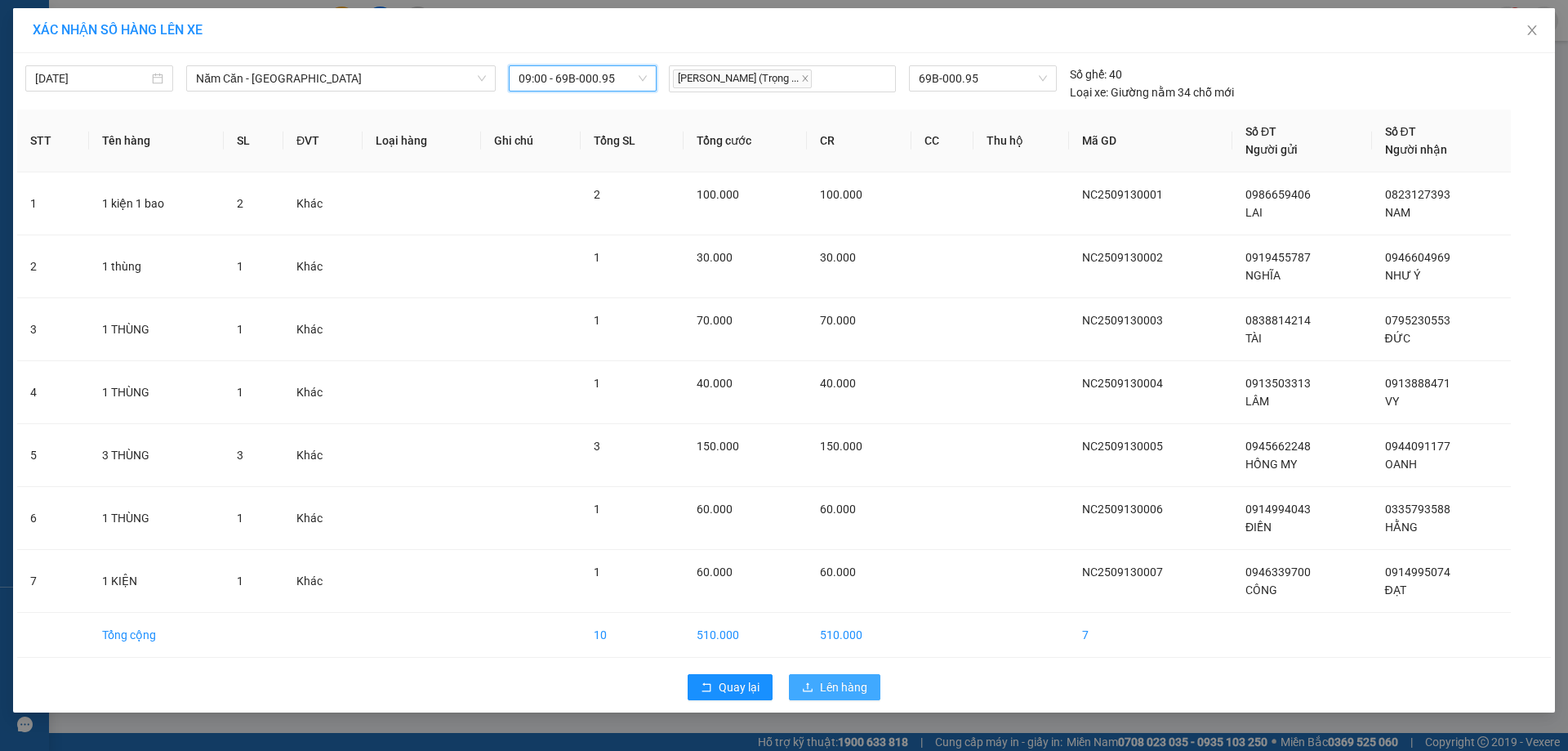
click at [834, 682] on span "Lên hàng" at bounding box center [843, 687] width 47 height 18
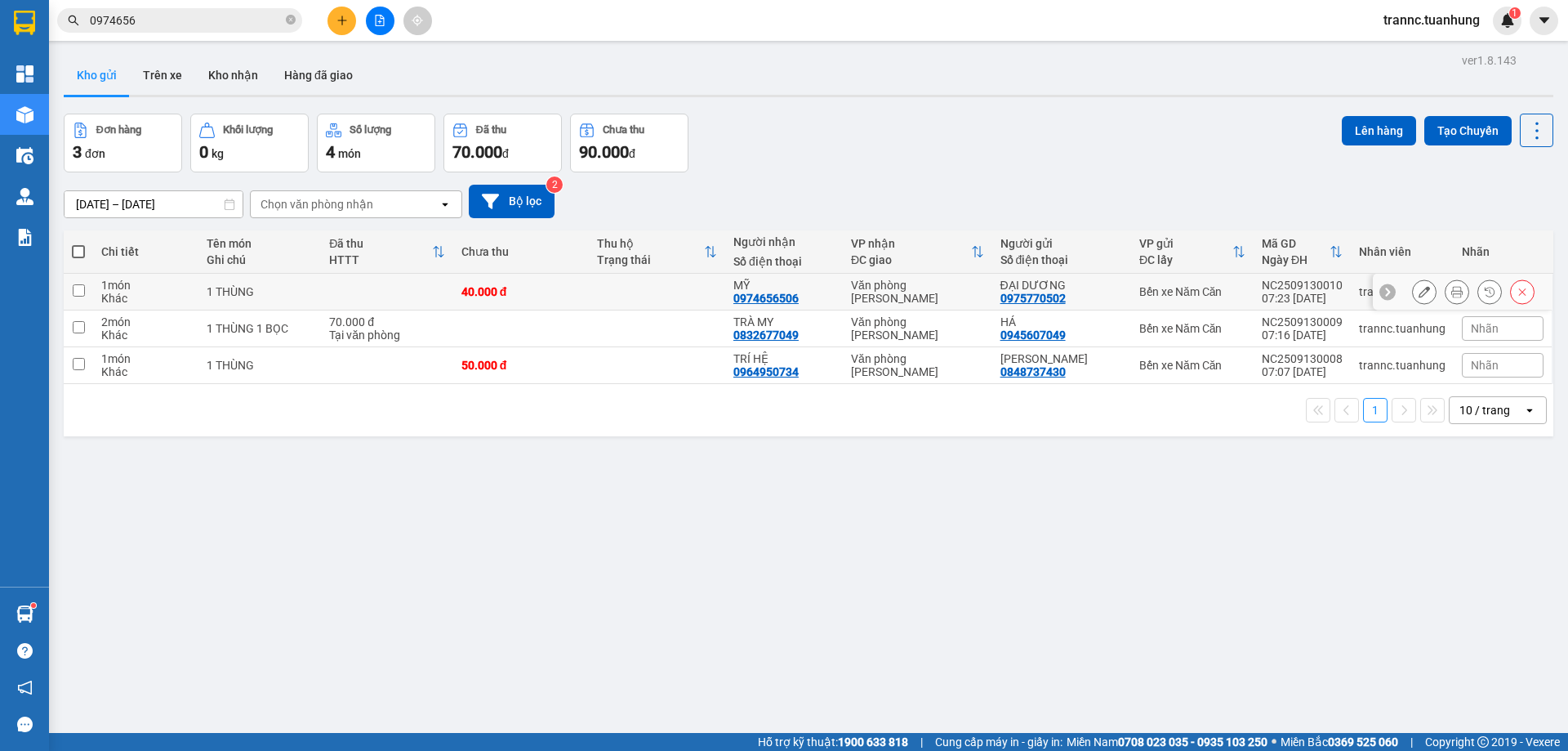
click at [1413, 287] on button at bounding box center [1424, 292] width 23 height 29
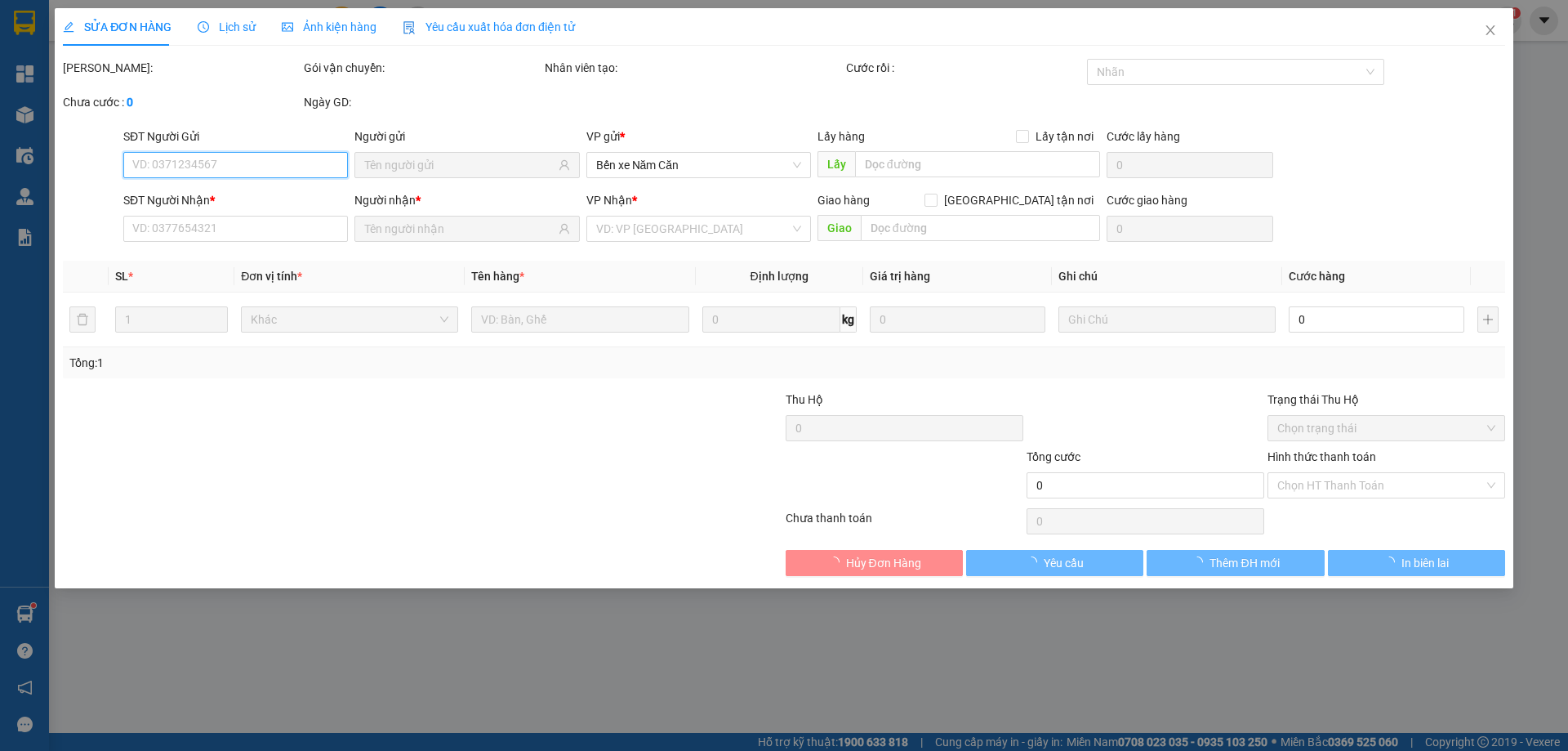
type input "0975770502"
type input "0974656506"
type input "40.000"
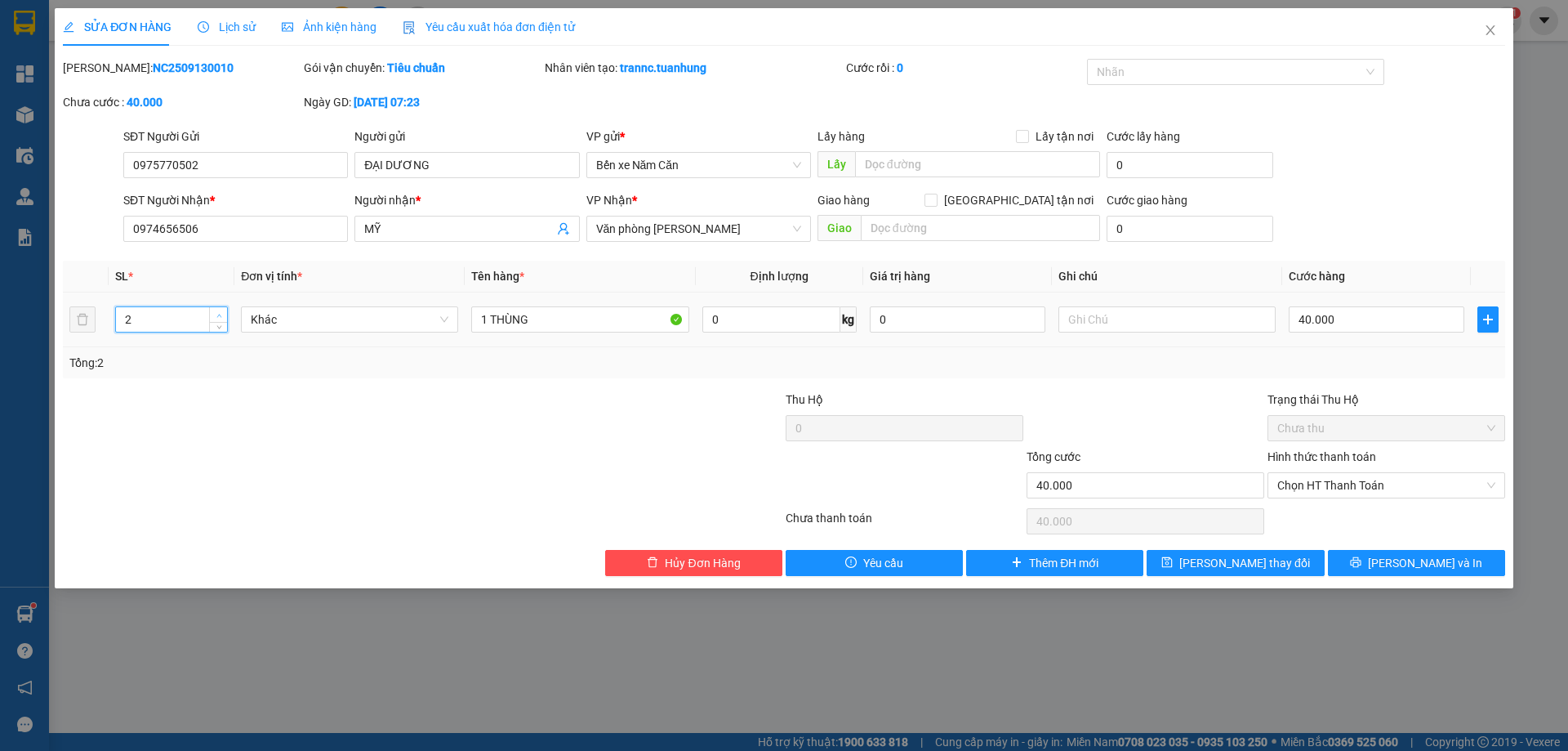
click at [222, 314] on icon "up" at bounding box center [220, 316] width 6 height 6
type input "3"
click at [222, 314] on icon "up" at bounding box center [220, 316] width 6 height 6
click at [1365, 314] on input "40.000" at bounding box center [1376, 320] width 176 height 26
type input "0"
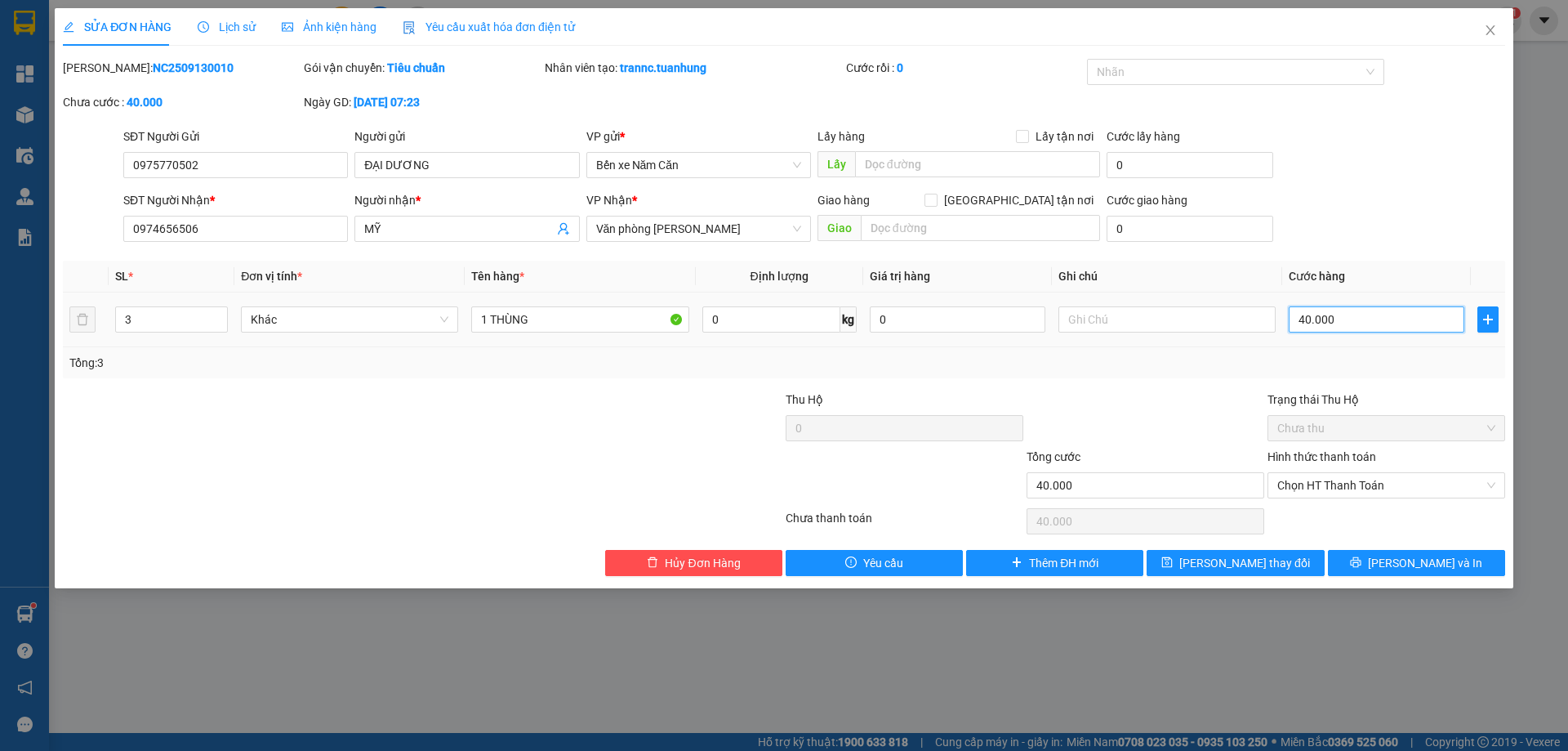
type input "0"
click at [1300, 317] on input "0" at bounding box center [1376, 320] width 176 height 26
type input "10"
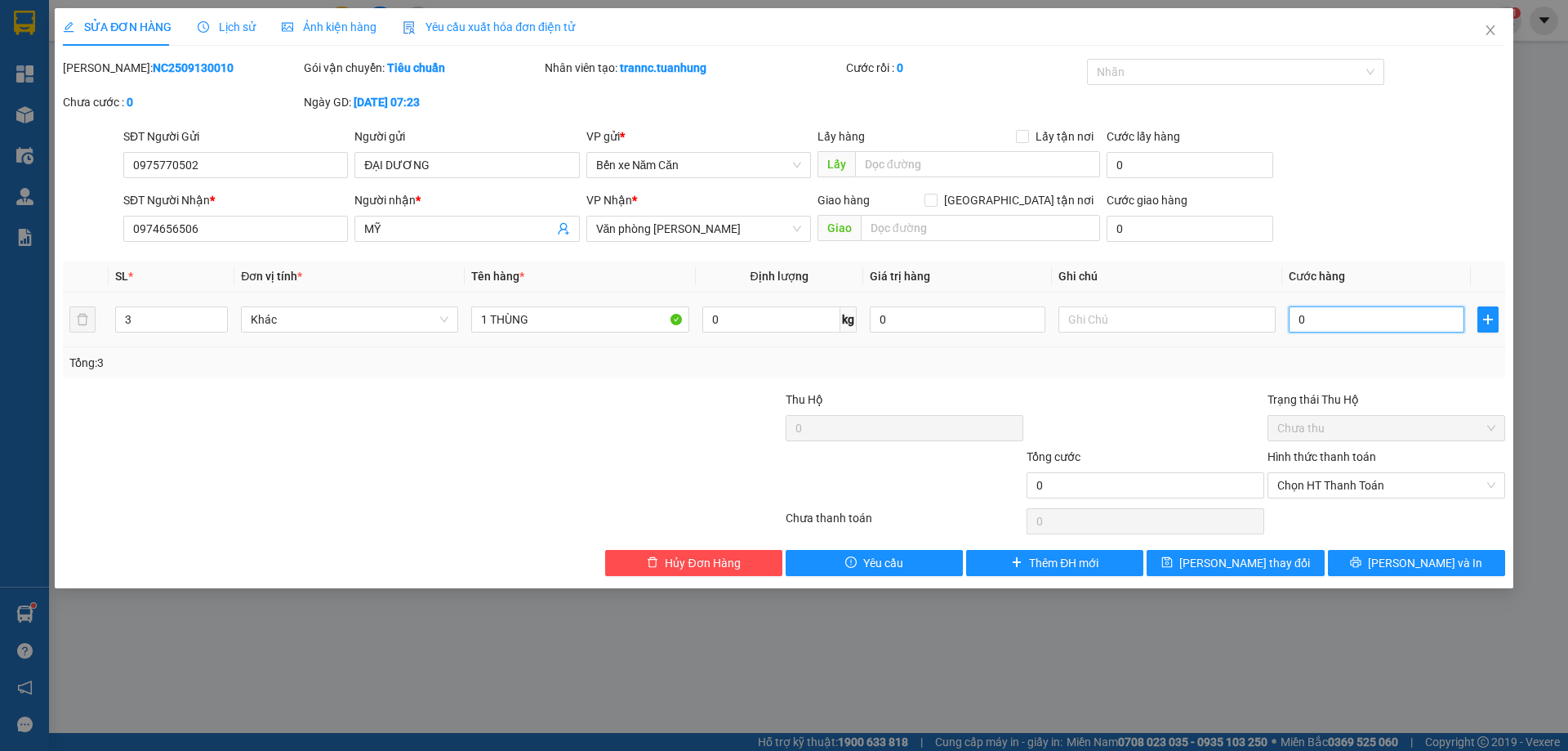
type input "10"
type input "120"
type input "1.200"
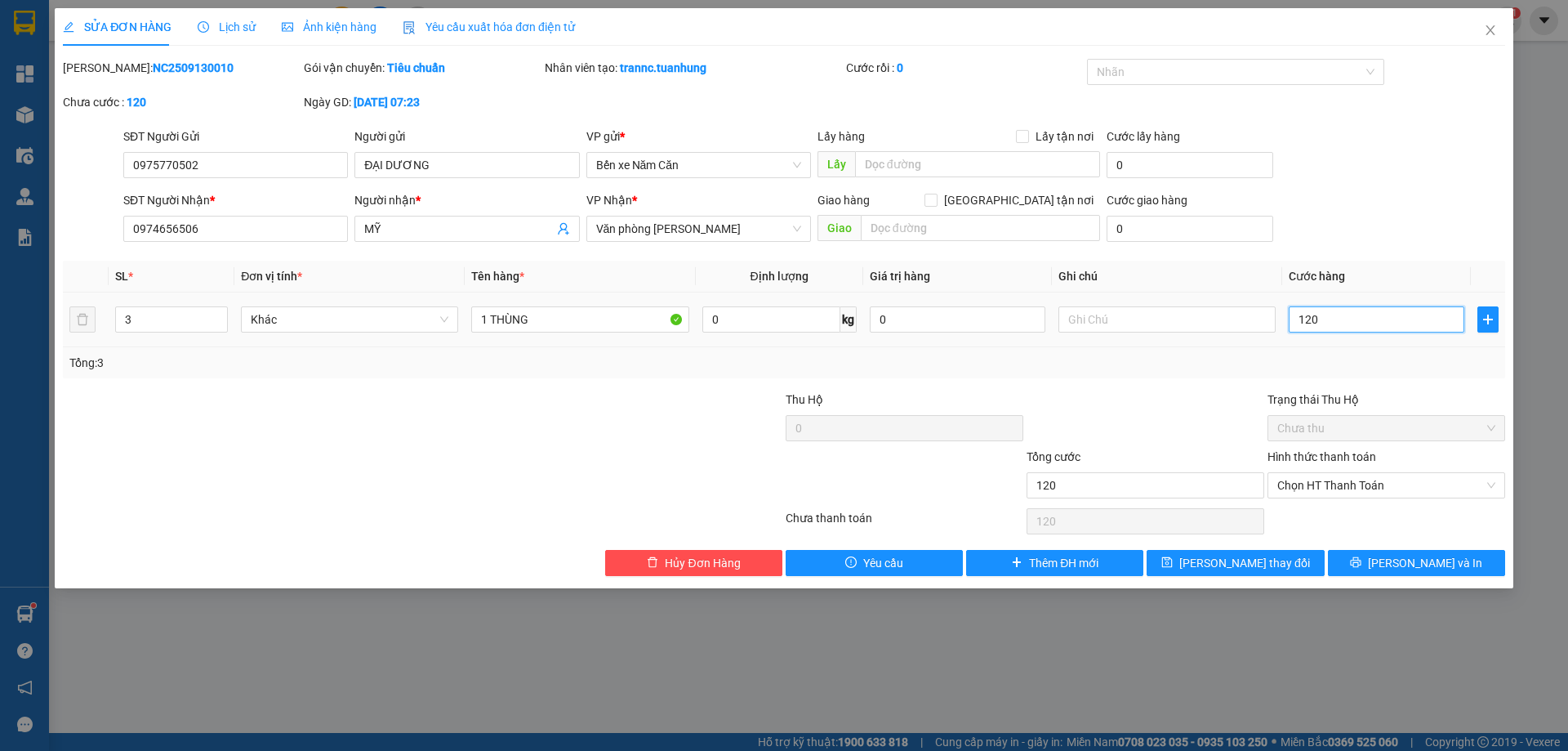
type input "1.200"
type input "12.000"
type input "120.000"
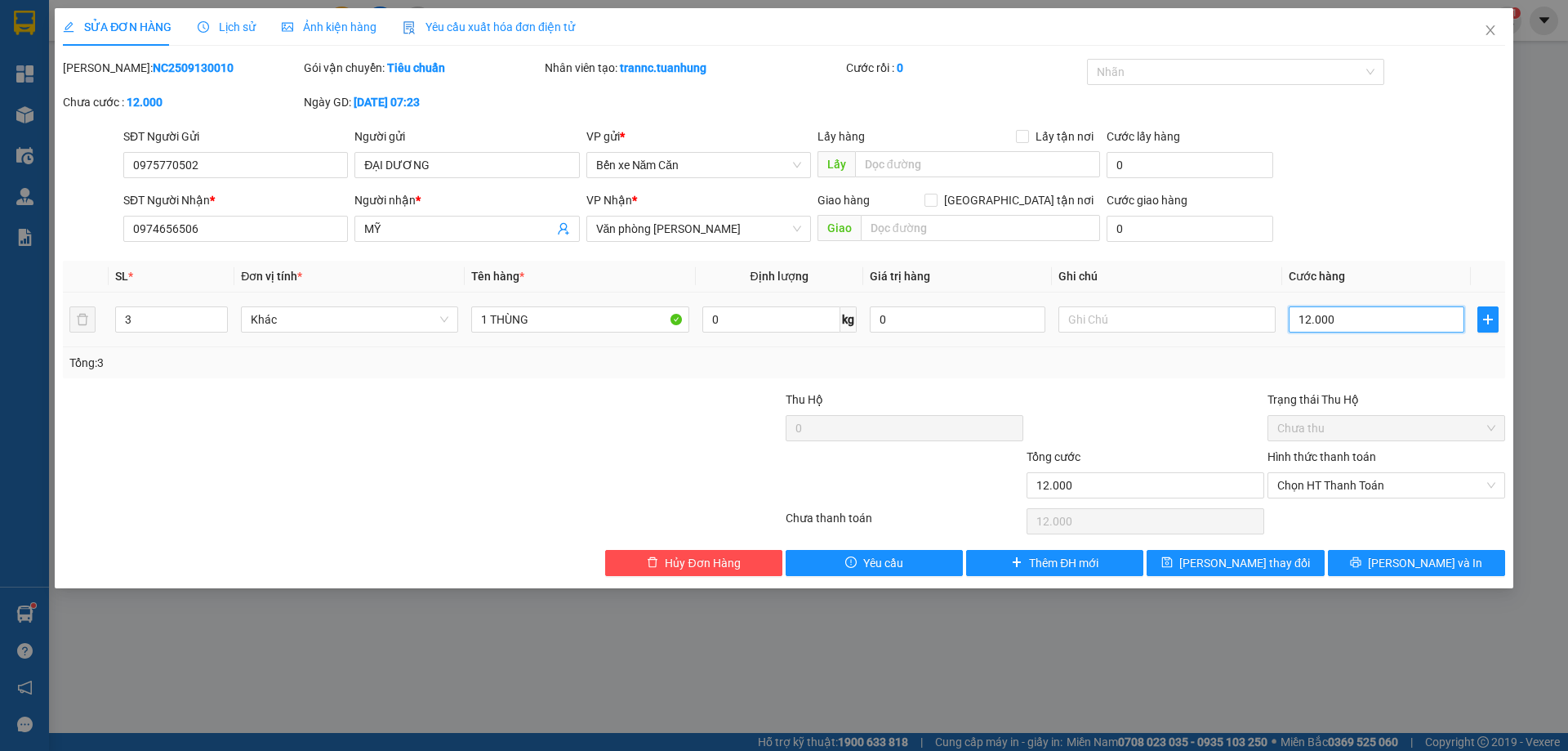
type input "120.000"
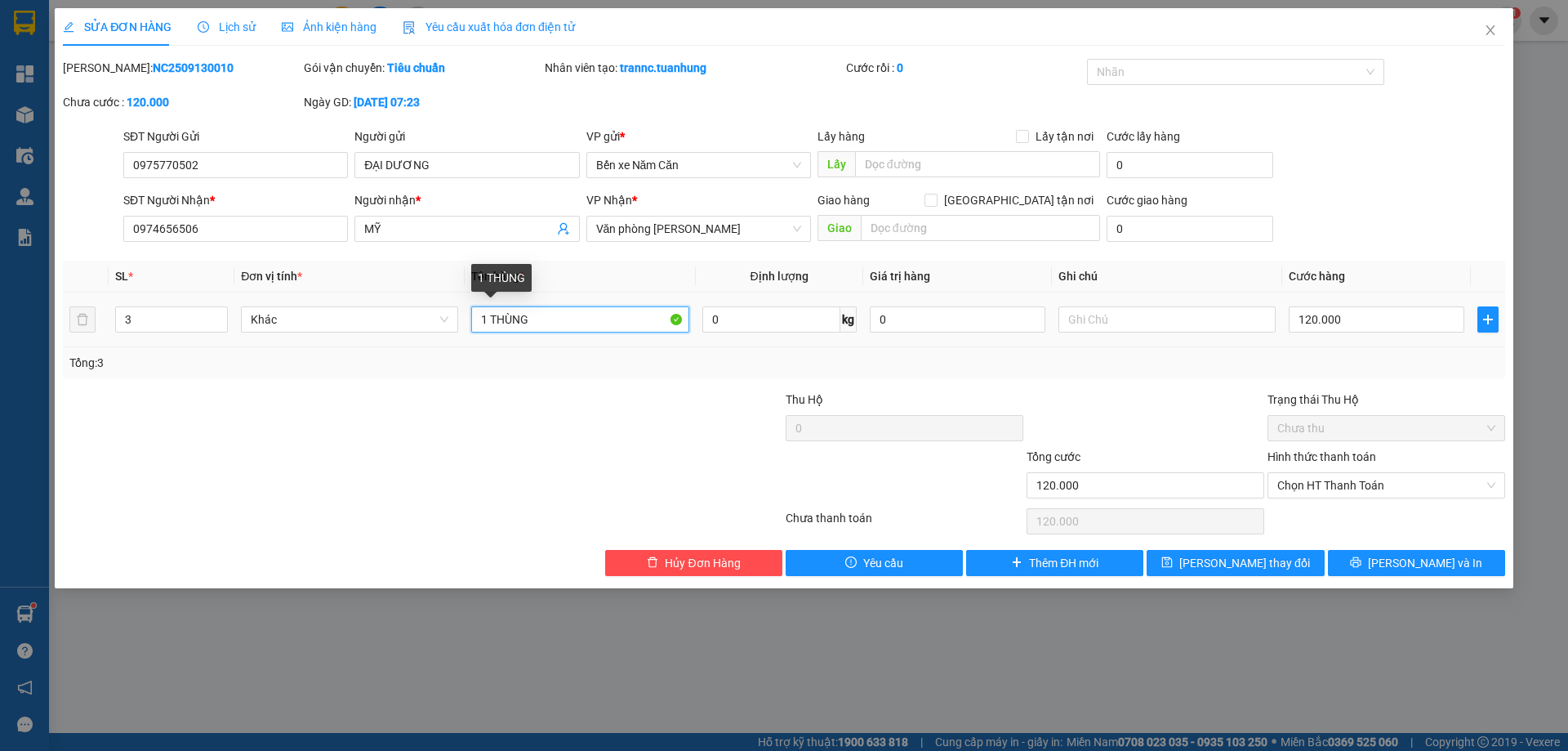
click at [487, 318] on input "1 THÙNG" at bounding box center [580, 320] width 218 height 26
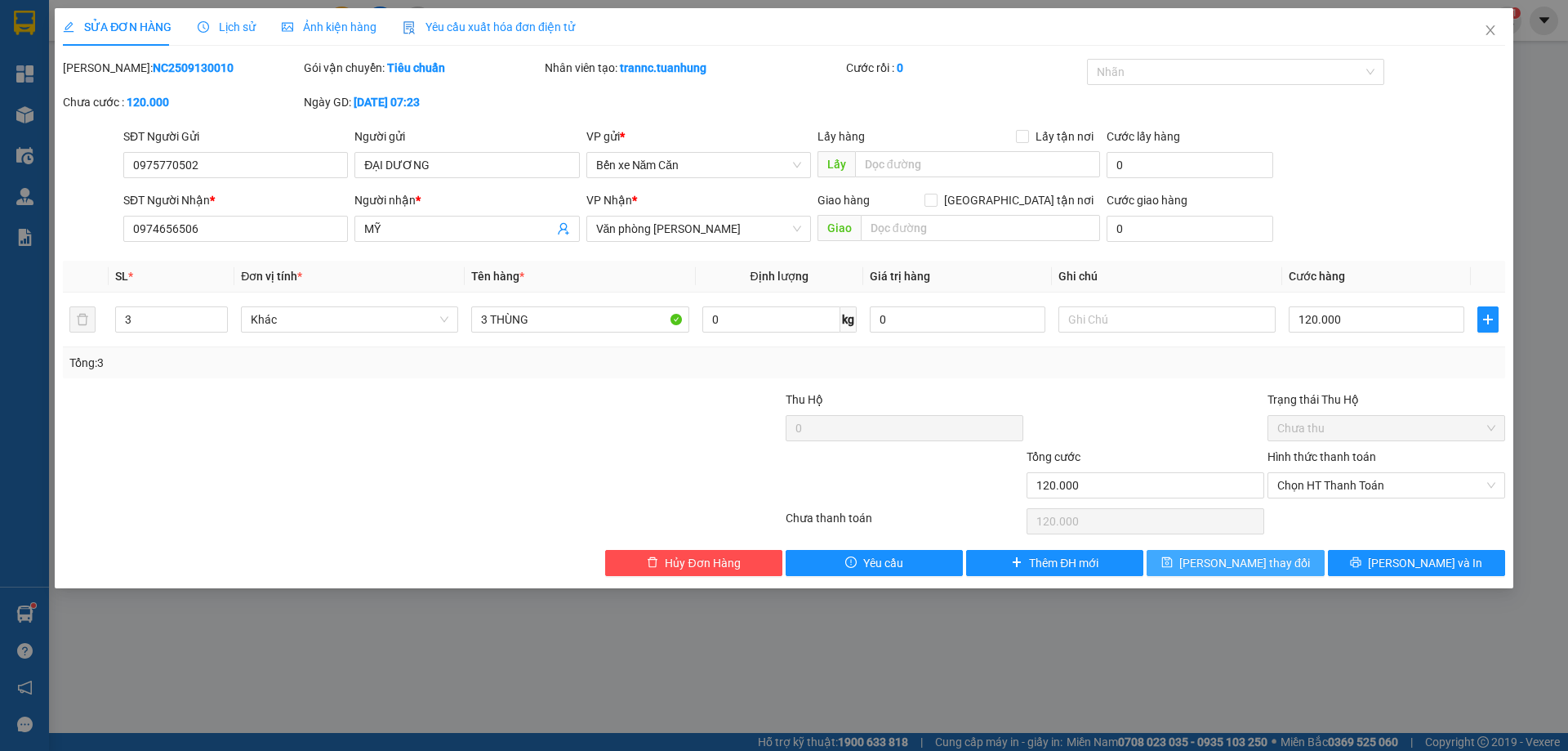
click at [1222, 565] on span "[PERSON_NAME] thay đổi" at bounding box center [1245, 563] width 131 height 18
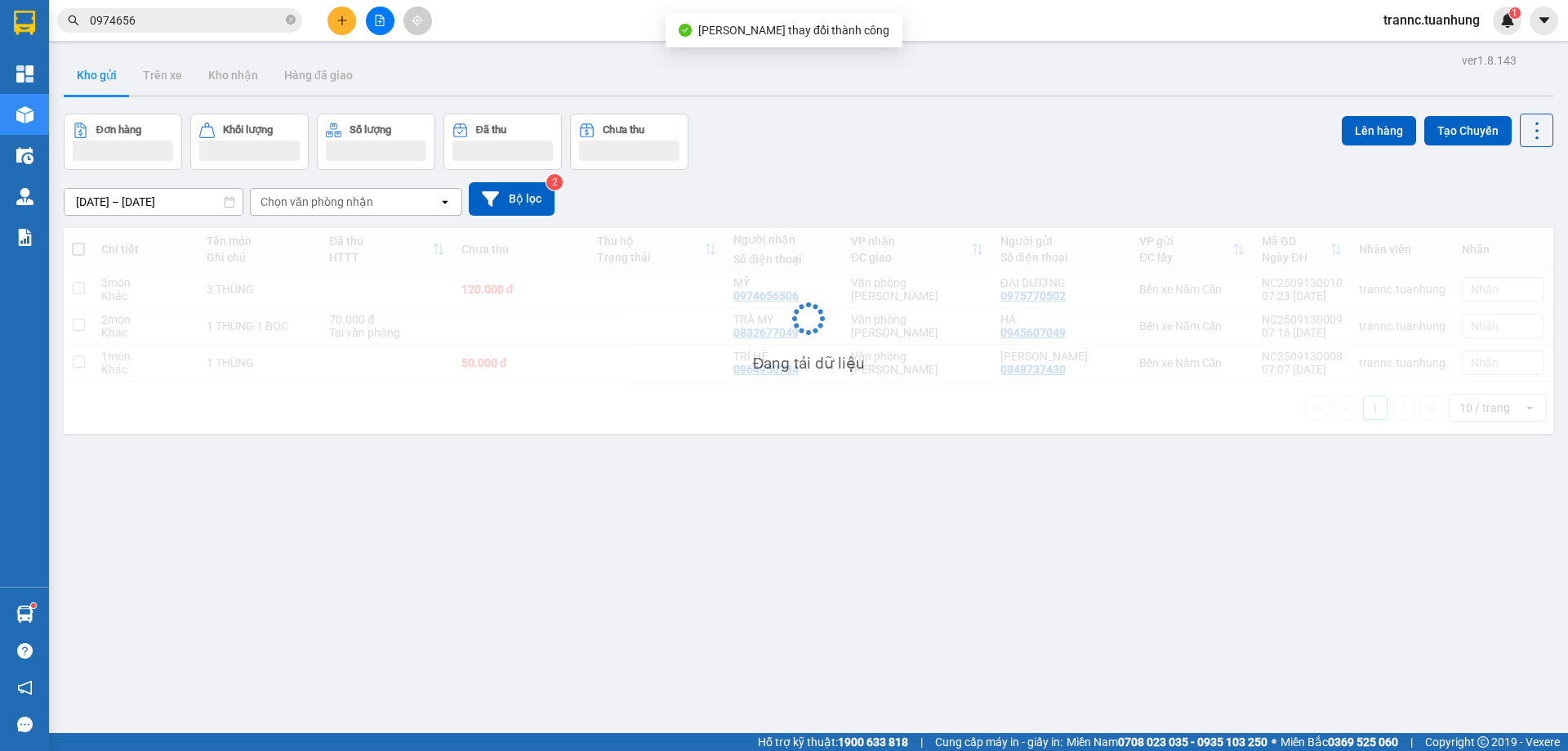
drag, startPoint x: 1386, startPoint y: 714, endPoint x: 1349, endPoint y: 643, distance: 80.1
click at [1385, 710] on div "ver 1.8.143 Kho gửi Trên xe Kho nhận Hàng đã giao Đơn hàng Khối lượng Số lượng …" at bounding box center [808, 424] width 1503 height 751
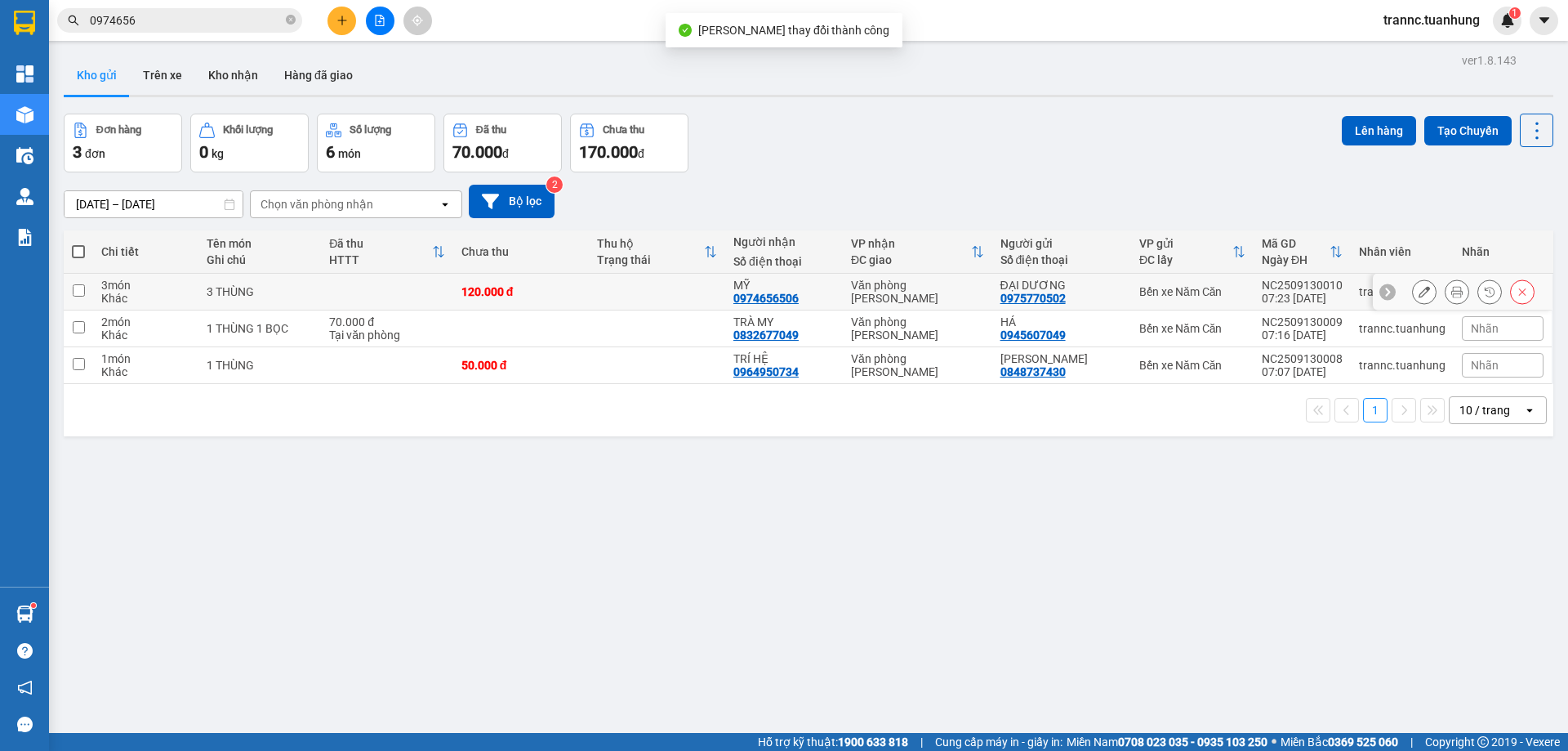
click at [1446, 299] on button at bounding box center [1457, 292] width 23 height 29
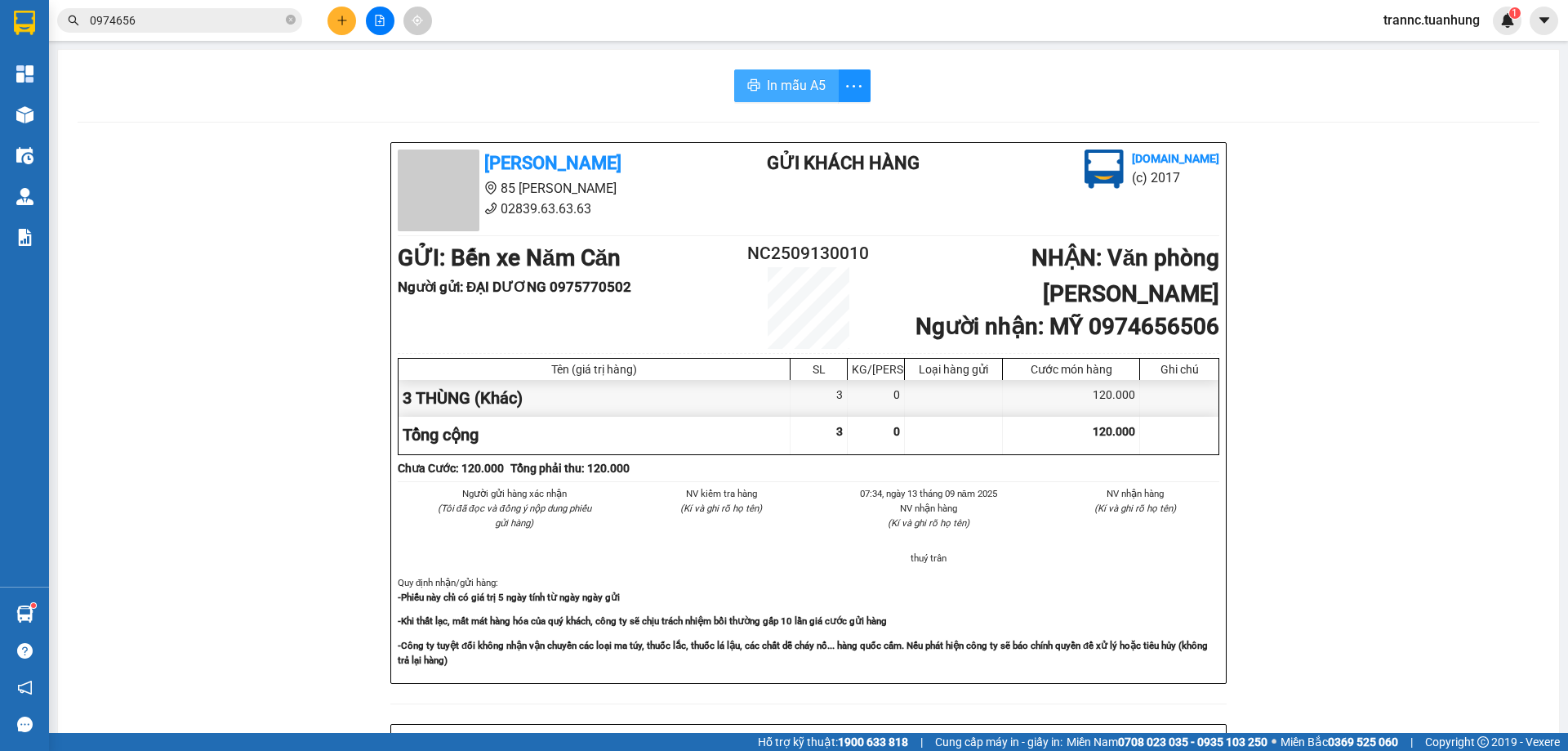
click at [760, 97] on button "In mẫu A5" at bounding box center [786, 86] width 105 height 33
click at [739, 83] on button "In mẫu A5" at bounding box center [786, 86] width 105 height 33
click at [290, 16] on icon "close-circle" at bounding box center [290, 20] width 10 height 10
click at [253, 24] on input "text" at bounding box center [186, 20] width 193 height 18
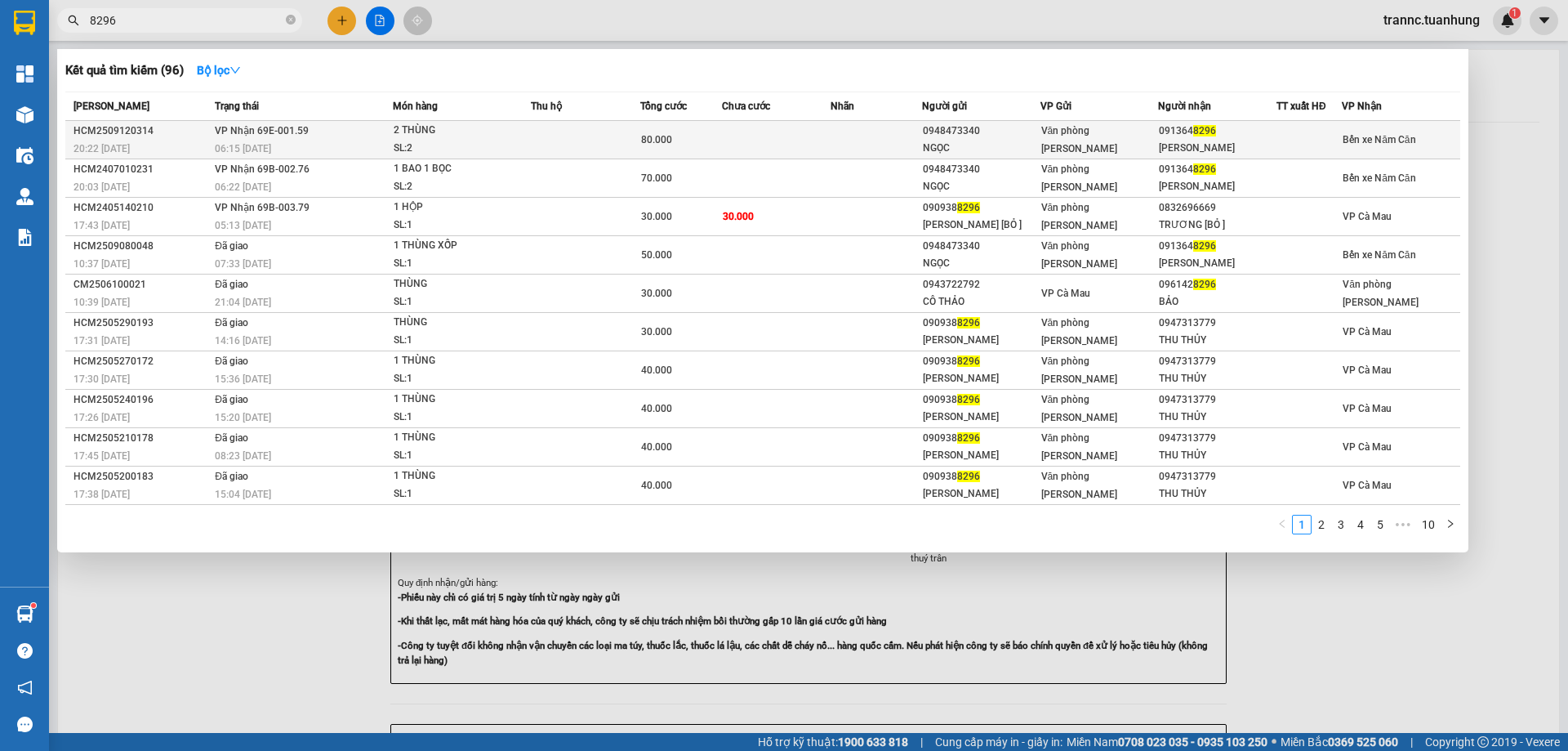
type input "8296"
click at [490, 124] on div "2 THÙNG" at bounding box center [454, 131] width 123 height 18
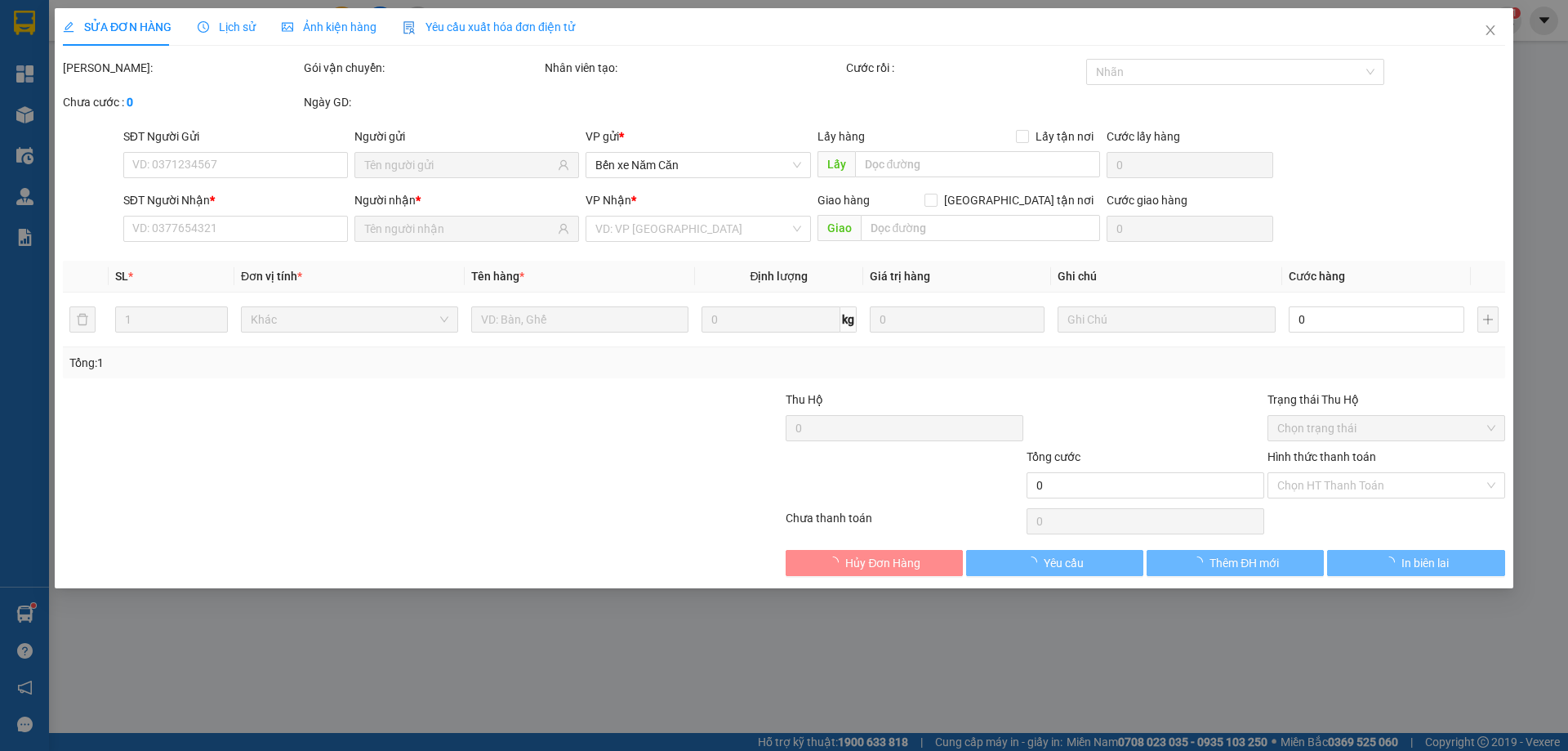
type input "0948473340"
type input "NGỌC"
type input "0913648296"
type input "[PERSON_NAME]"
type input "80.000"
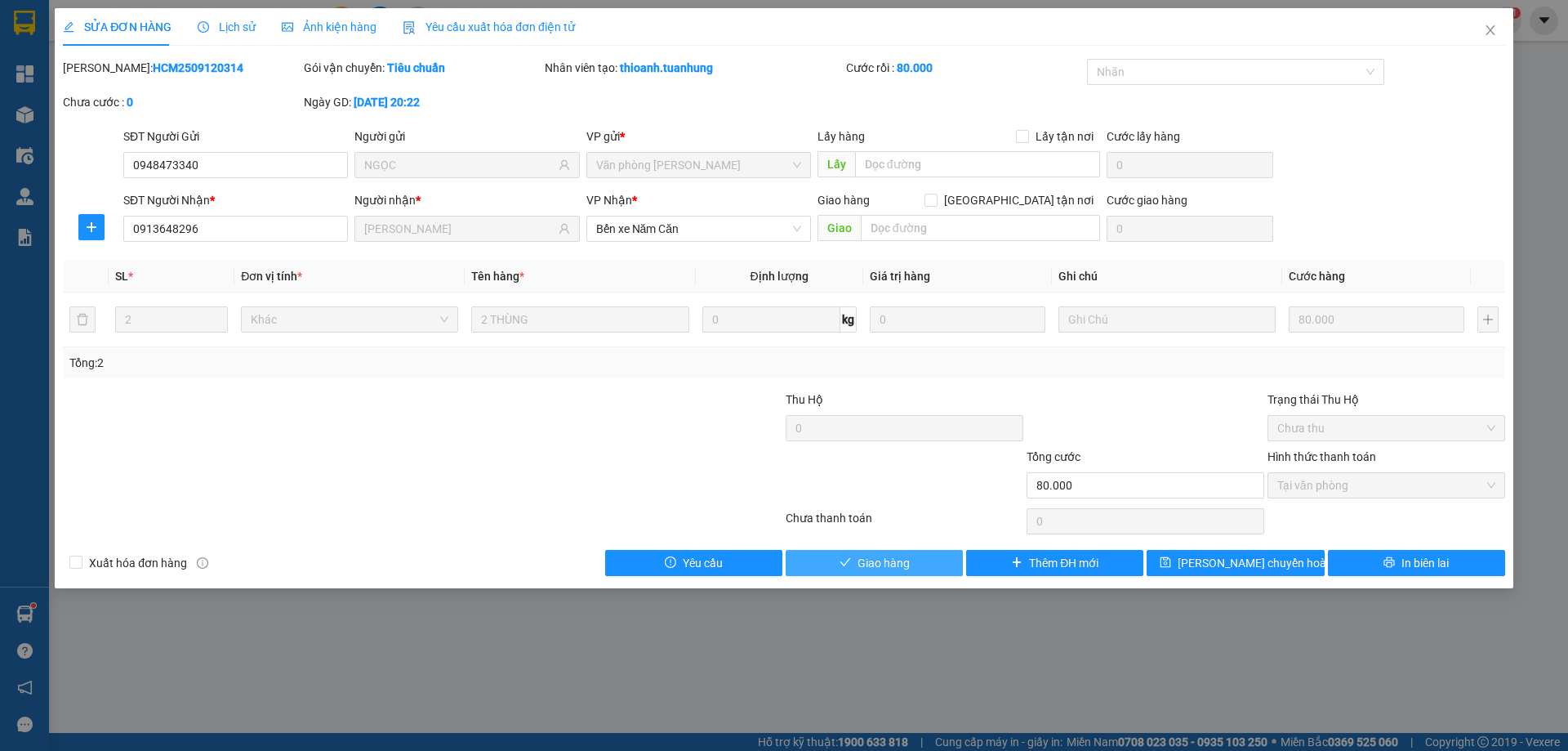
click at [813, 557] on button "Giao hàng" at bounding box center [874, 563] width 178 height 26
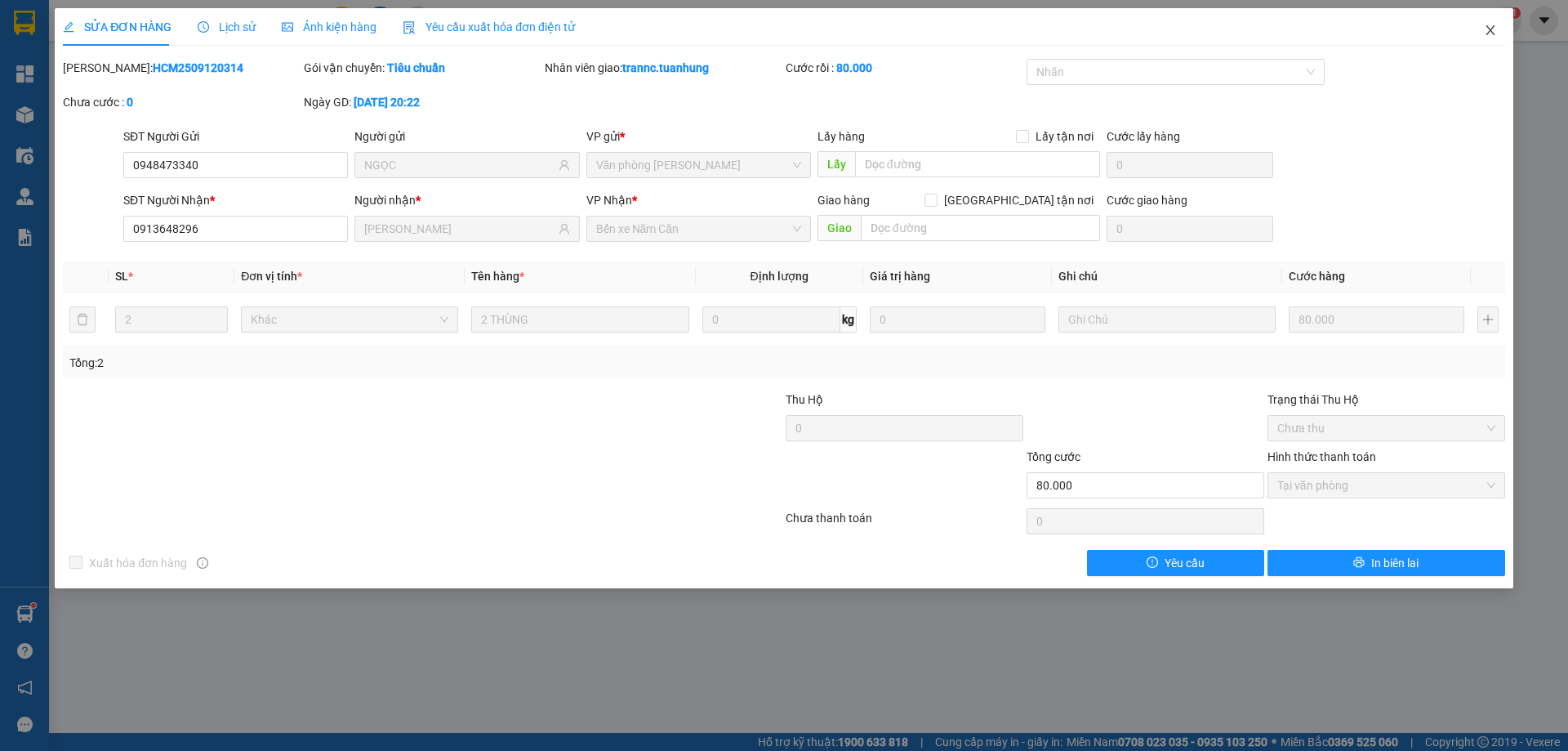
drag, startPoint x: 1493, startPoint y: 32, endPoint x: 911, endPoint y: 32, distance: 582.0
click at [1492, 32] on icon "close" at bounding box center [1490, 30] width 13 height 13
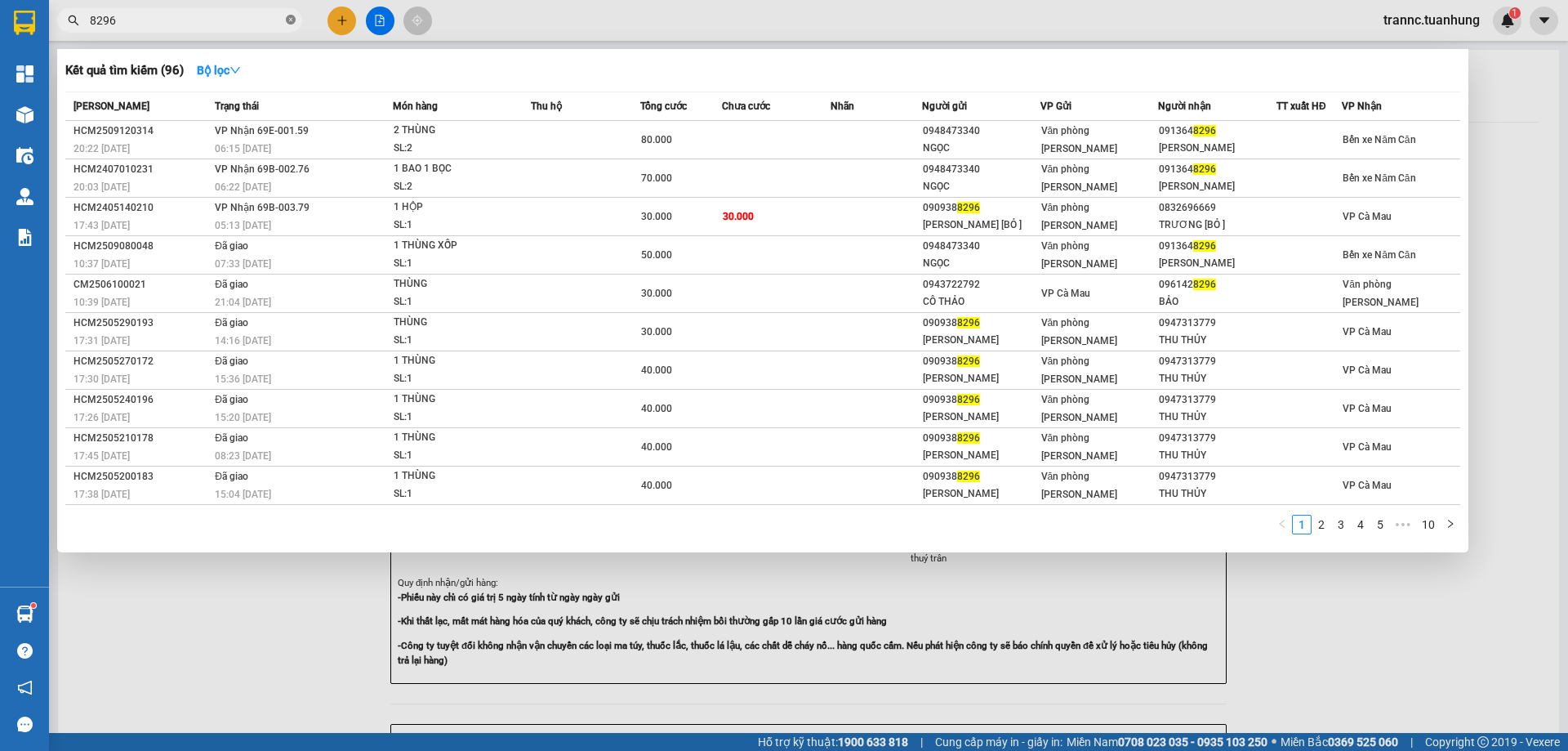
click at [287, 20] on icon "close-circle" at bounding box center [290, 20] width 10 height 10
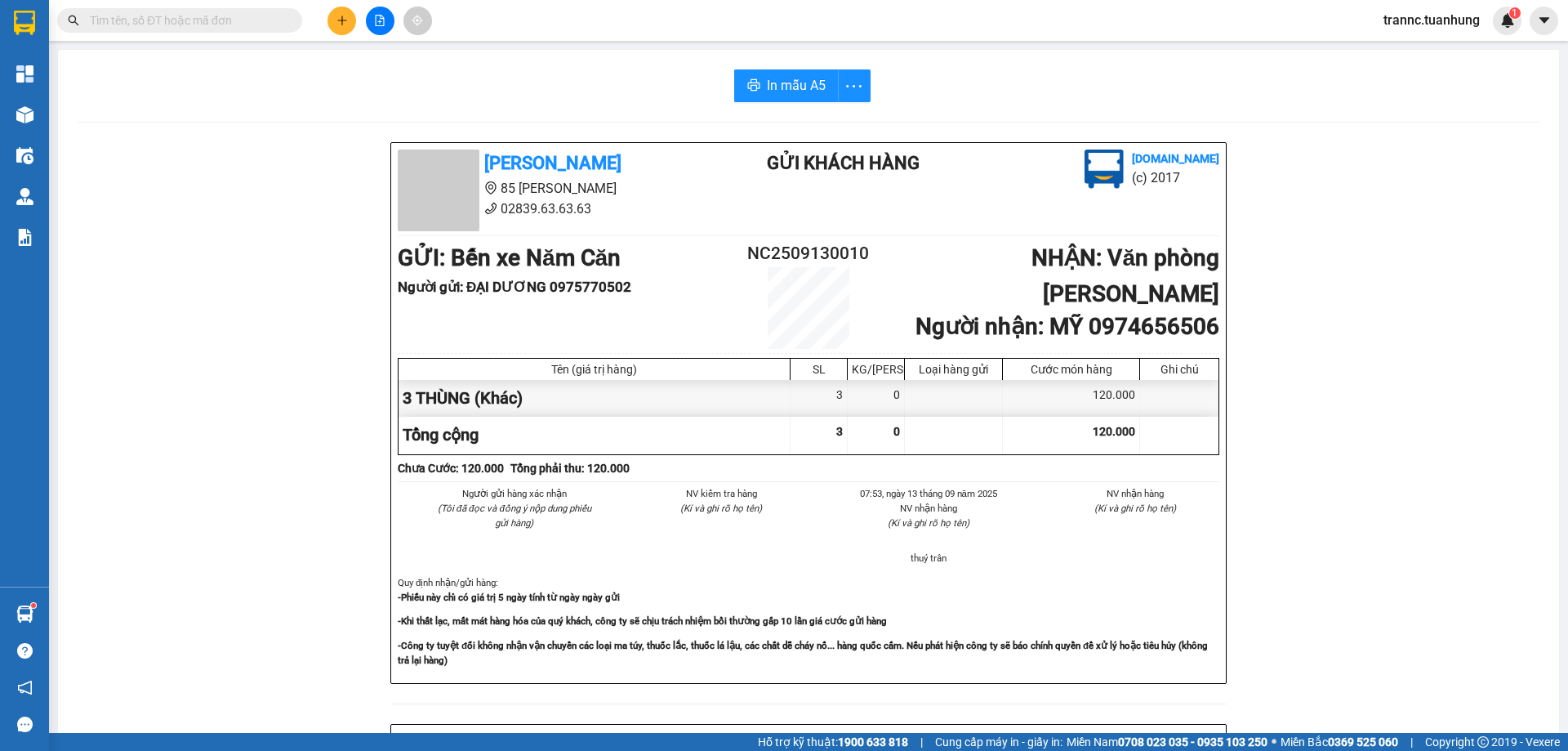
click at [250, 21] on input "text" at bounding box center [186, 20] width 193 height 18
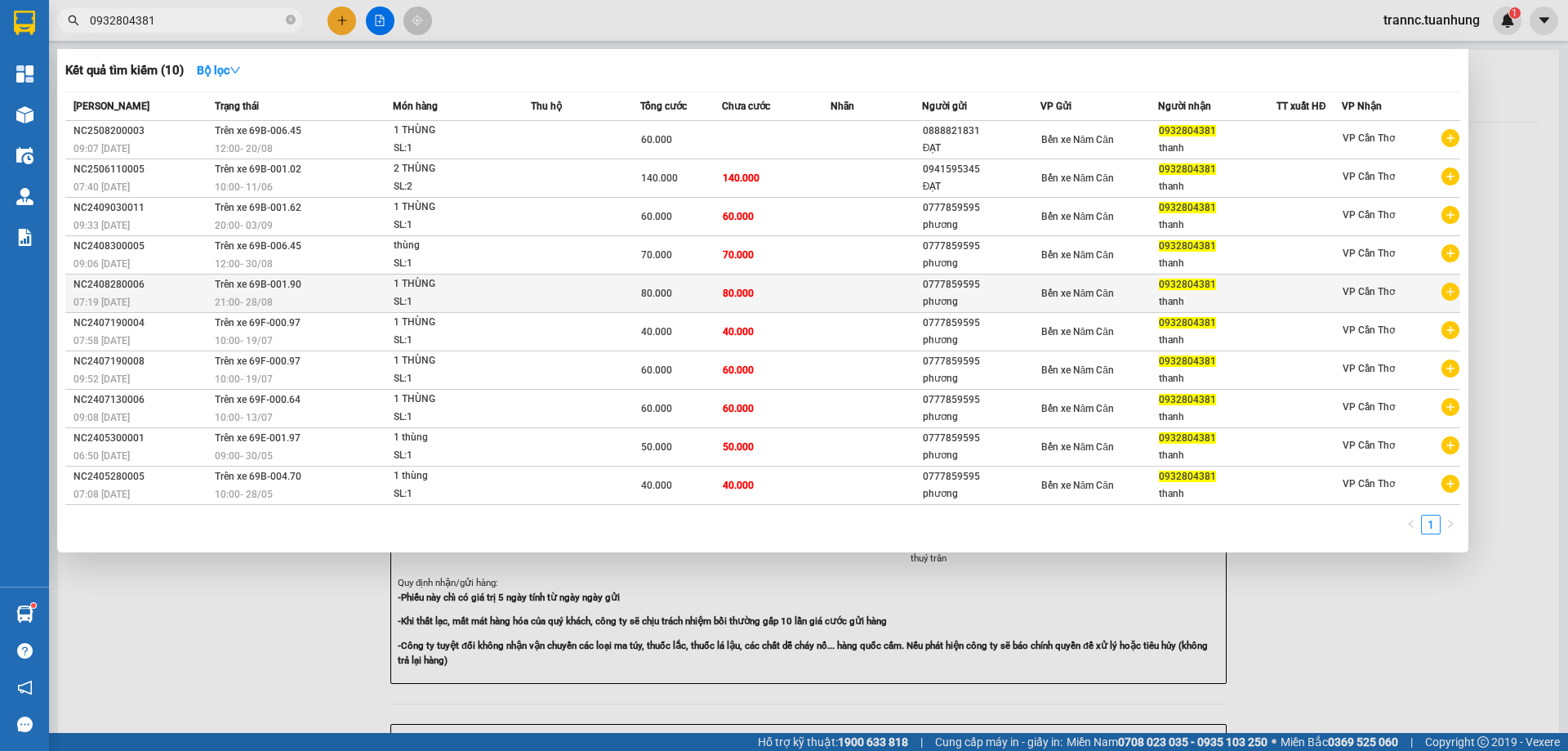
type input "0932804381"
click at [1448, 291] on icon "plus-circle" at bounding box center [1450, 292] width 18 height 18
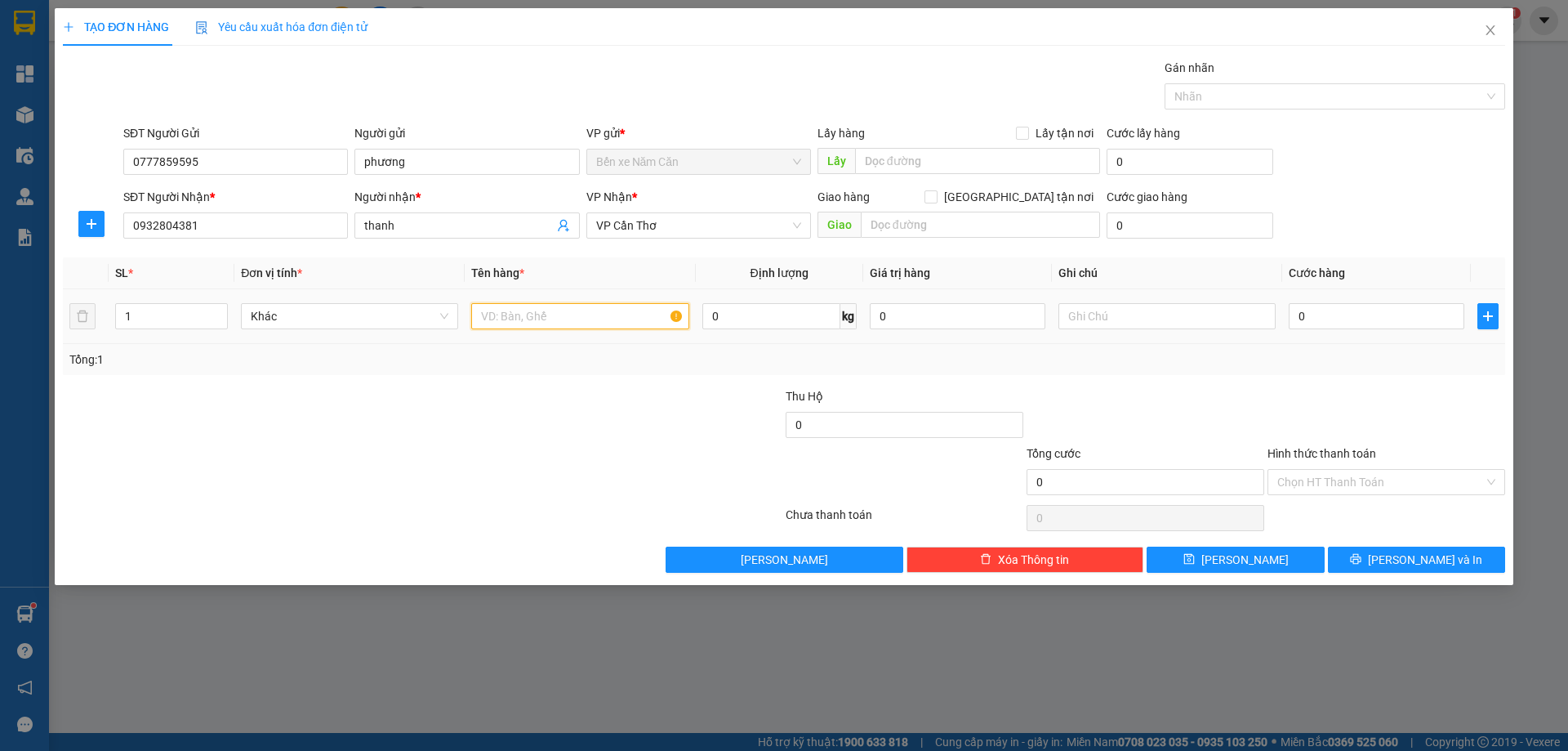
click at [600, 320] on input "text" at bounding box center [580, 317] width 218 height 26
click at [1377, 322] on input "0" at bounding box center [1376, 317] width 176 height 26
click at [1344, 481] on input "Hình thức thanh toán" at bounding box center [1380, 482] width 207 height 25
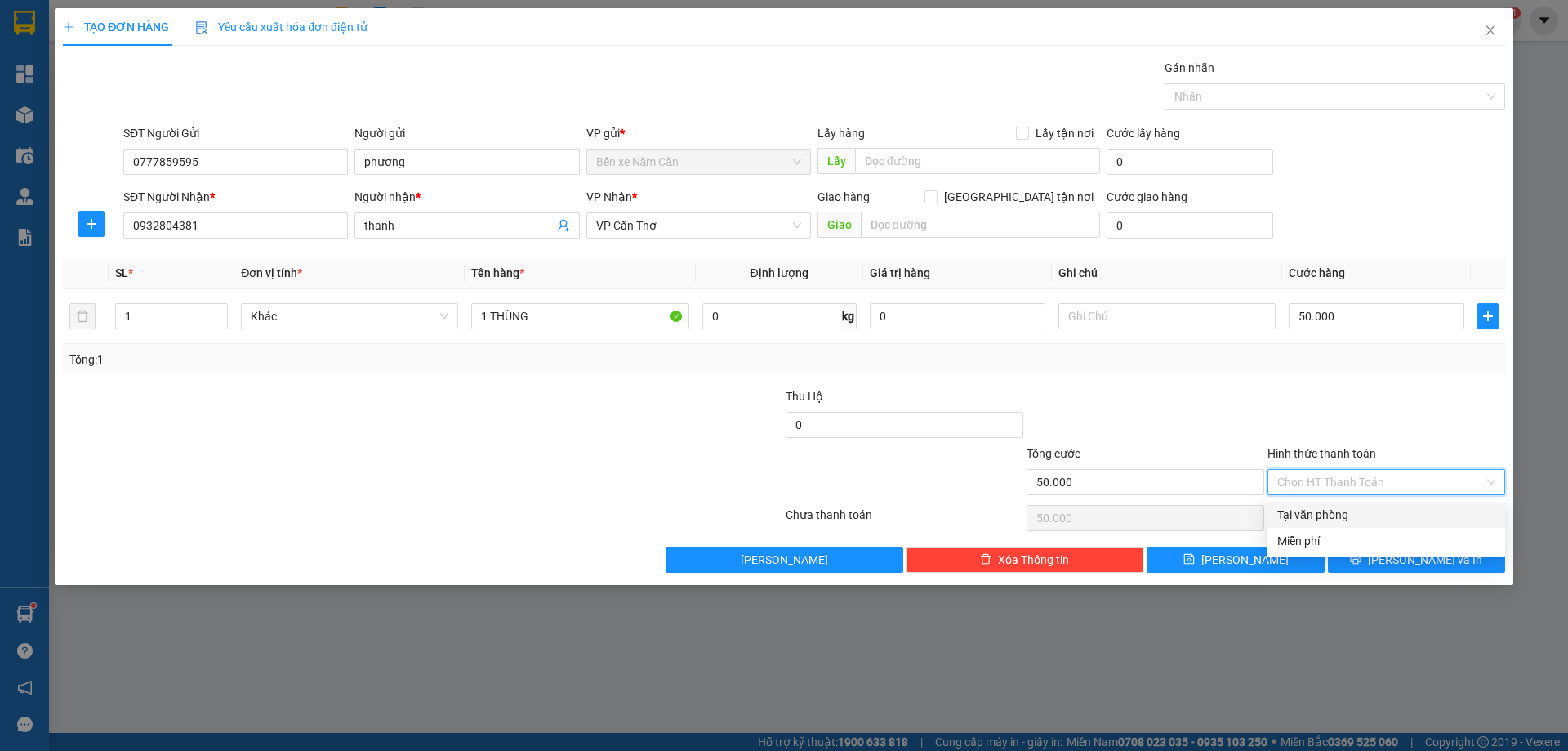
click at [1333, 511] on div "Tại văn phòng" at bounding box center [1386, 515] width 219 height 18
click at [1377, 560] on button "[PERSON_NAME] và In" at bounding box center [1417, 560] width 178 height 26
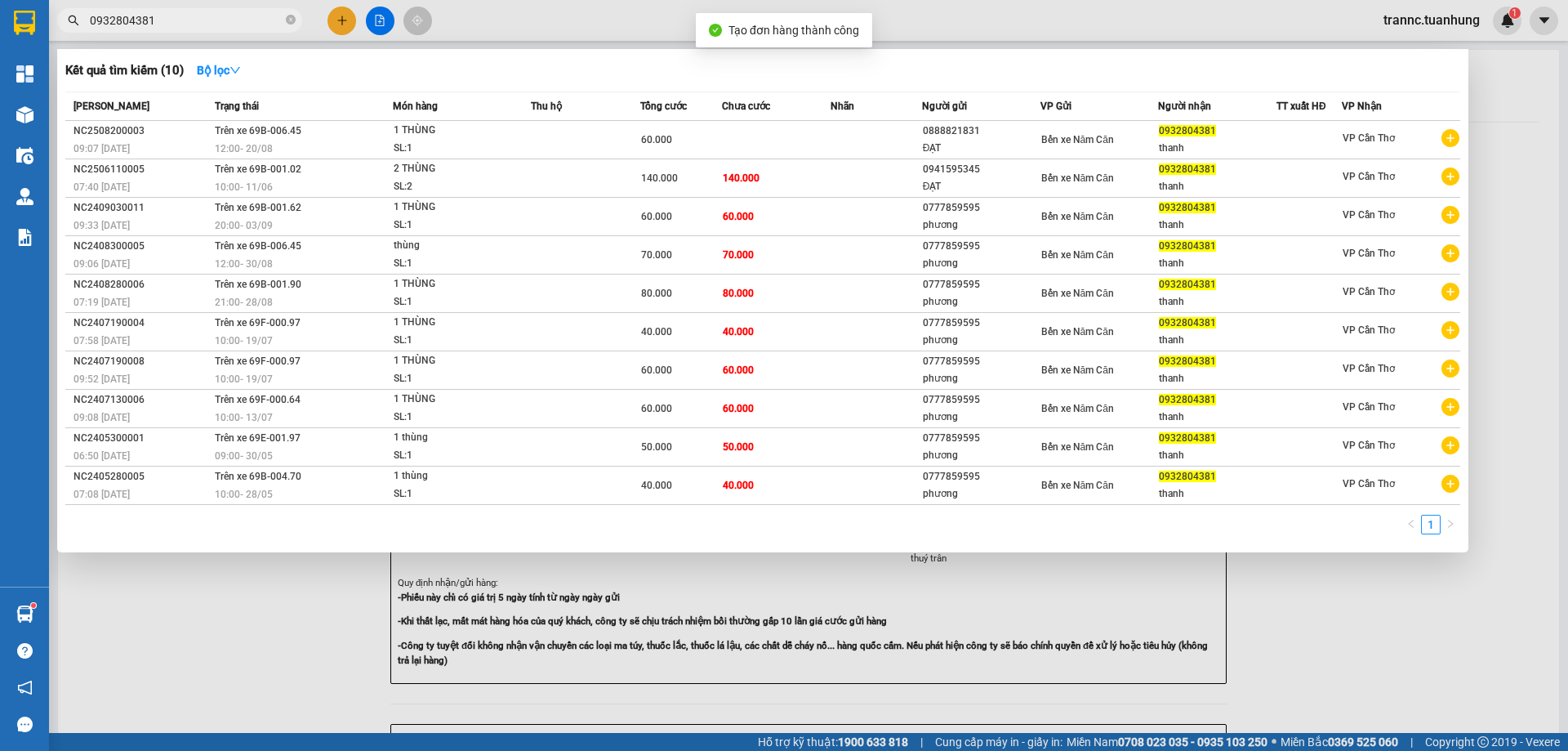
drag, startPoint x: 1442, startPoint y: 727, endPoint x: 1434, endPoint y: 713, distance: 16.1
click at [1434, 713] on div at bounding box center [784, 376] width 1568 height 751
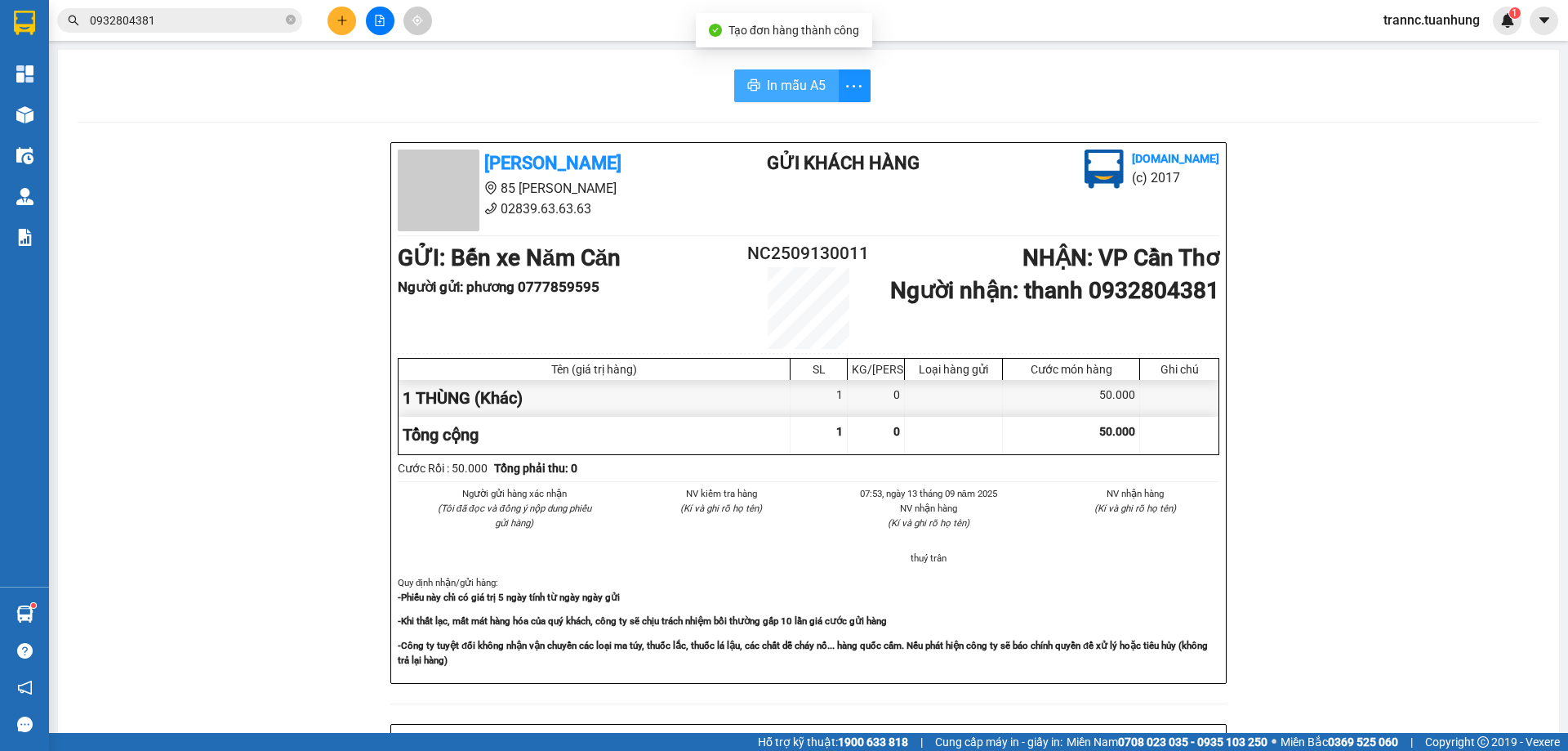
click at [798, 96] on span "In mẫu A5" at bounding box center [795, 85] width 59 height 20
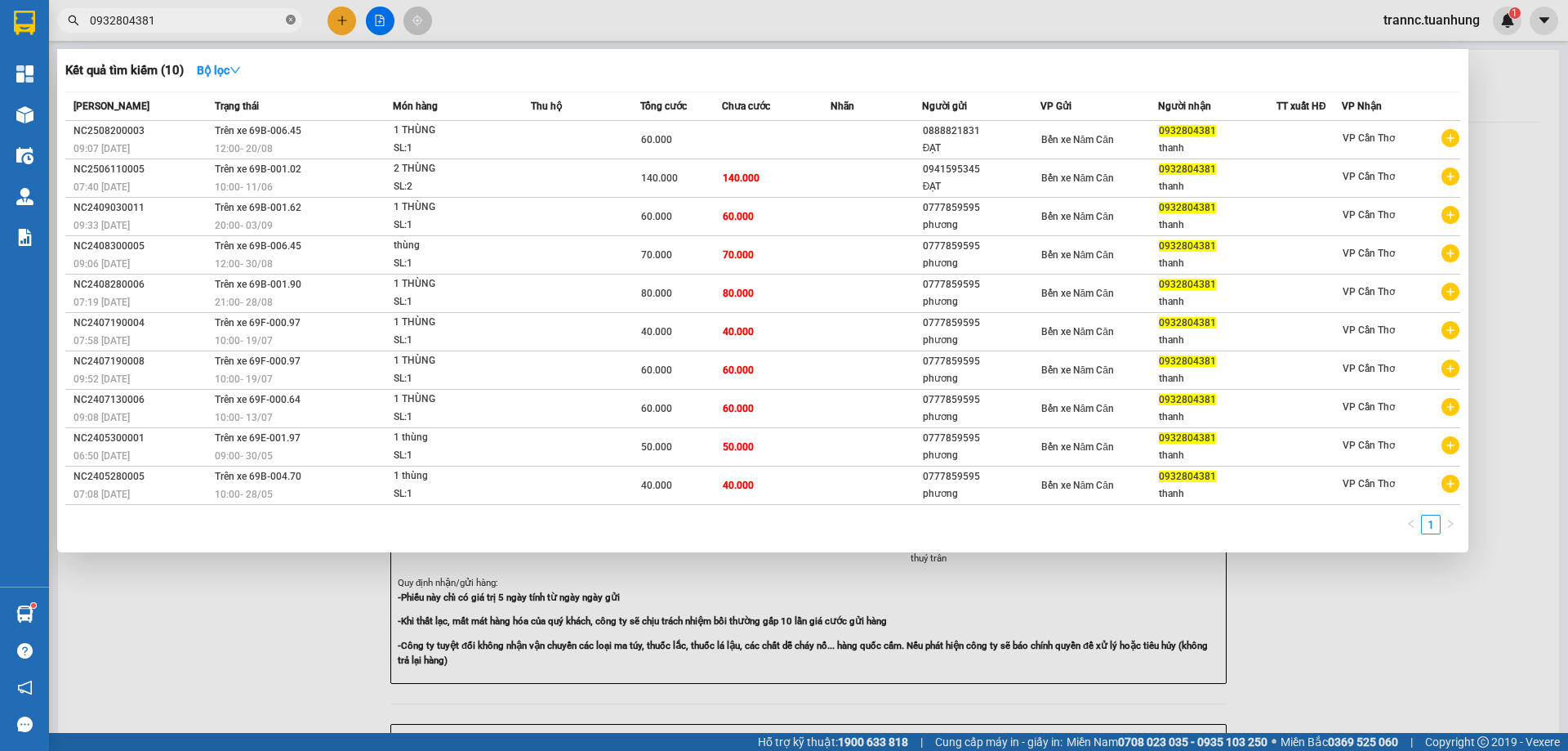
click at [293, 20] on icon "close-circle" at bounding box center [290, 20] width 10 height 10
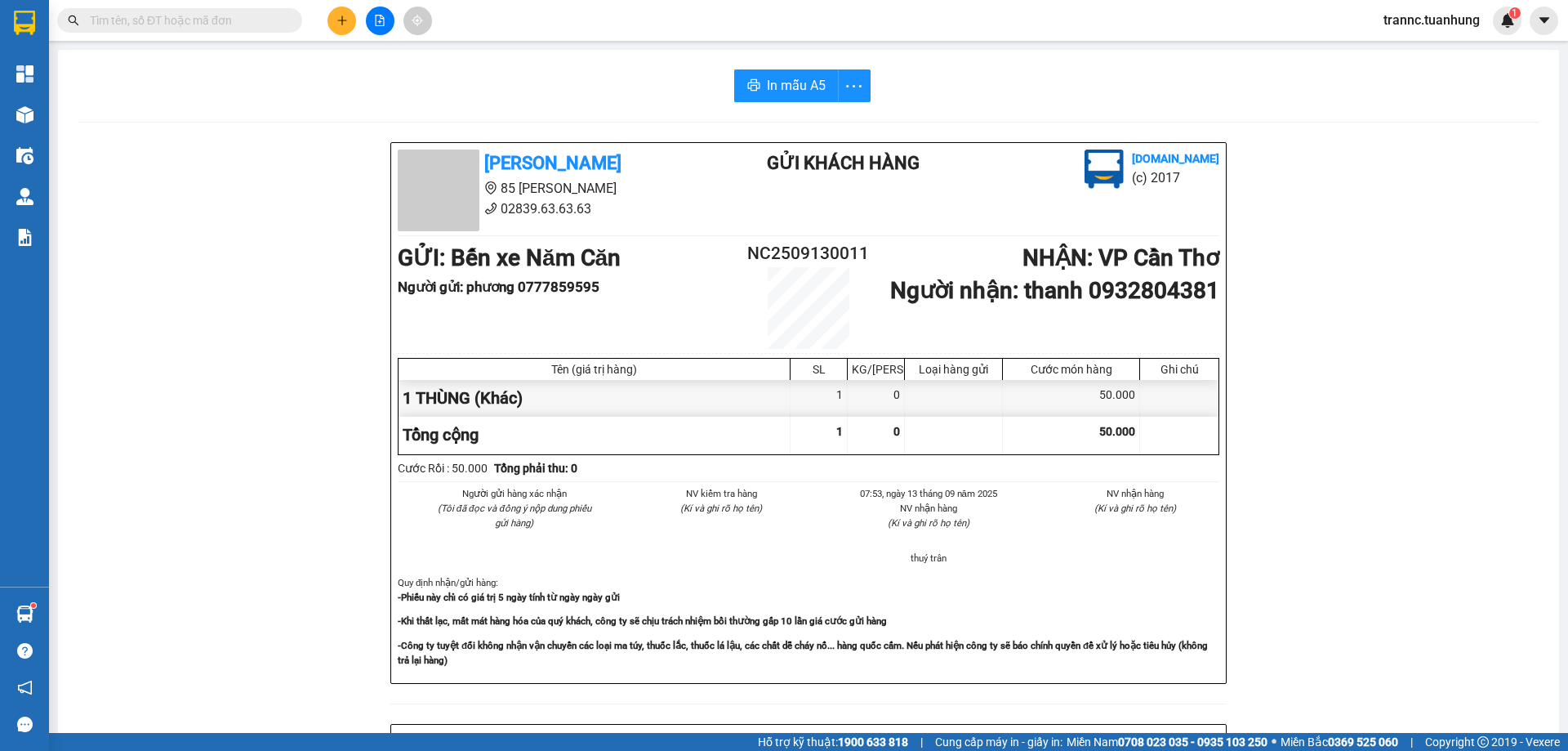
click at [183, 20] on input "text" at bounding box center [186, 20] width 193 height 18
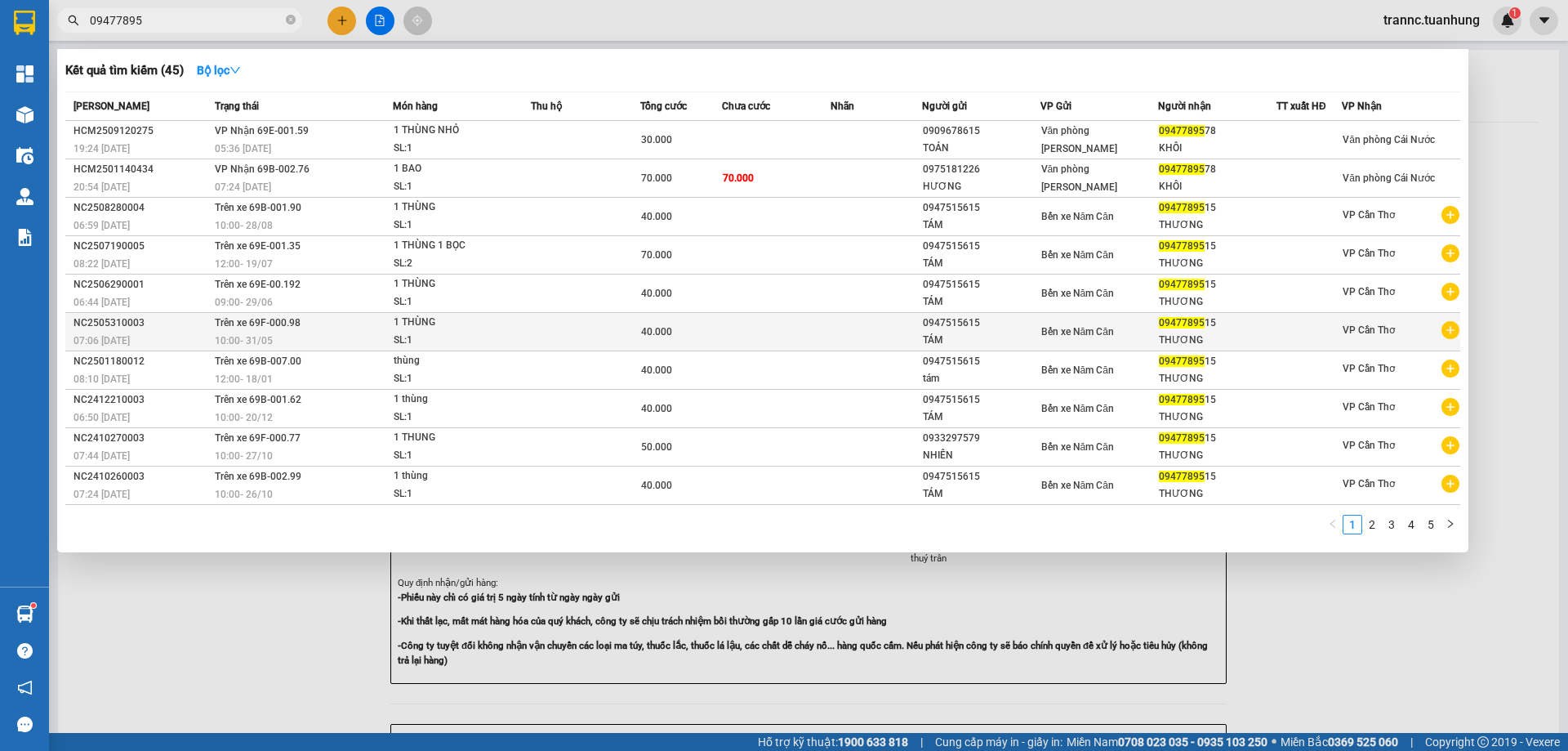
click at [1450, 330] on icon "plus-circle" at bounding box center [1450, 331] width 18 height 18
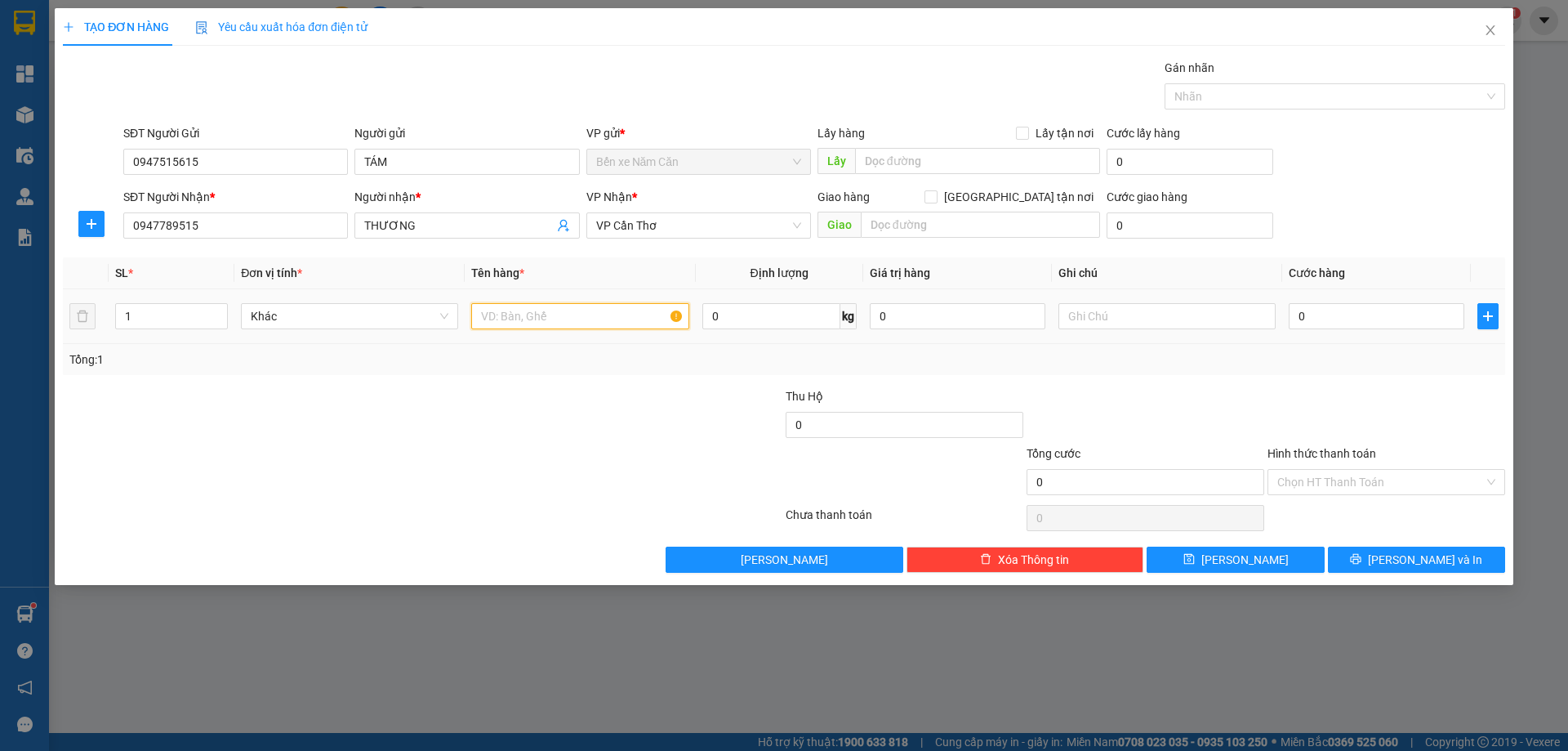
click at [617, 324] on input "text" at bounding box center [580, 317] width 218 height 26
click at [1320, 313] on input "0" at bounding box center [1376, 317] width 176 height 26
click at [1325, 480] on input "Hình thức thanh toán" at bounding box center [1380, 482] width 207 height 25
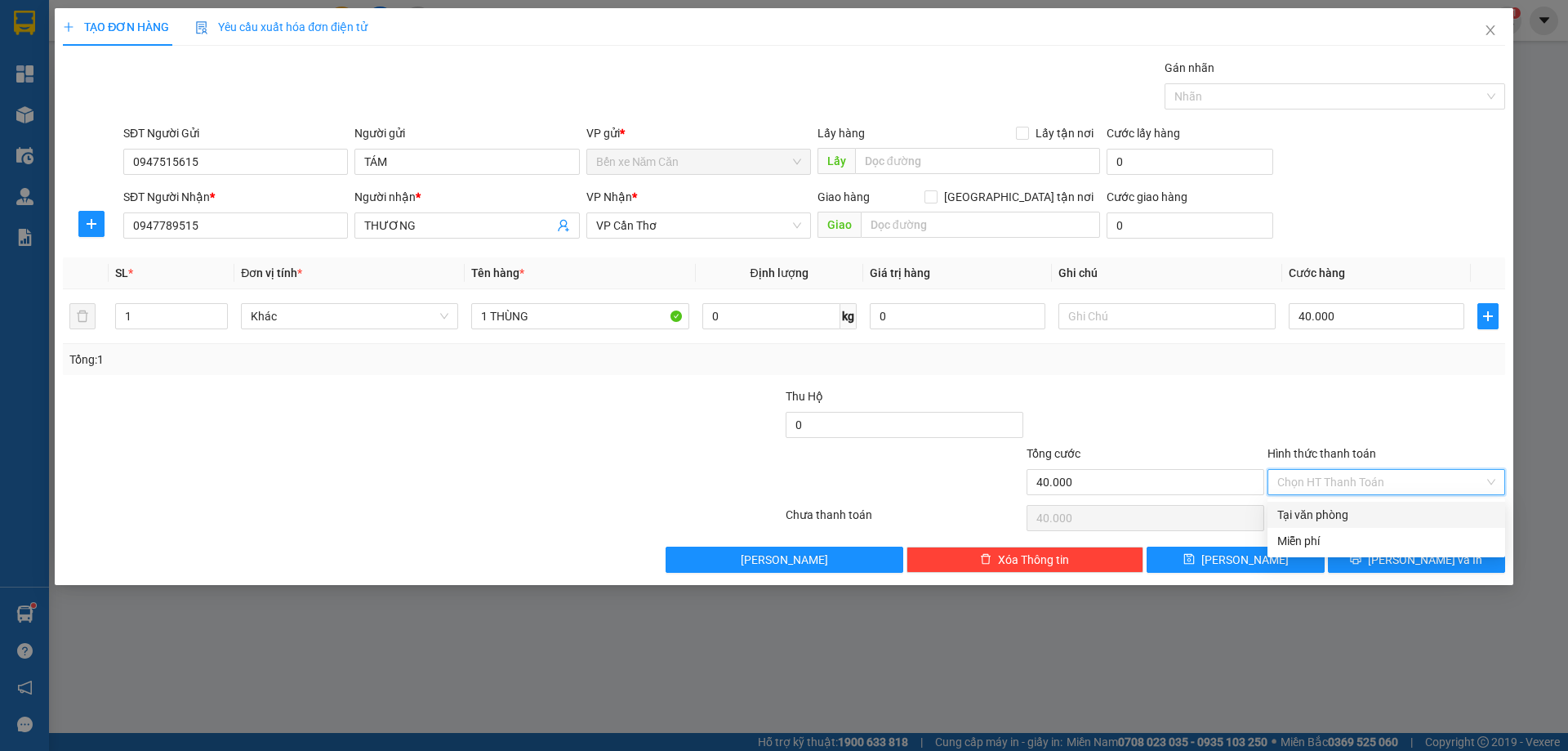
click at [1328, 511] on div "Tại văn phòng" at bounding box center [1386, 515] width 219 height 18
click at [1363, 562] on button "[PERSON_NAME] và In" at bounding box center [1417, 560] width 178 height 26
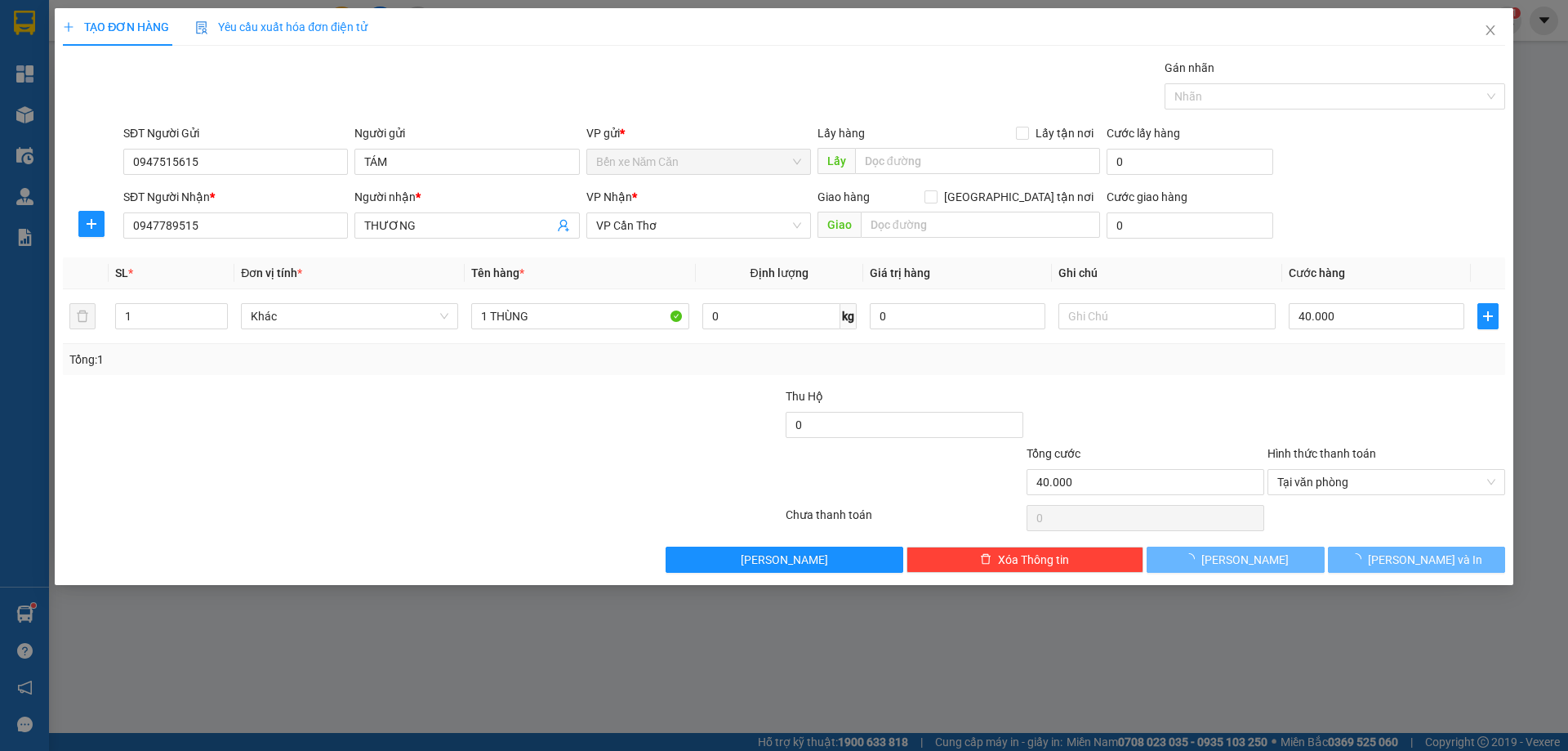
click at [1408, 680] on div at bounding box center [784, 376] width 1568 height 751
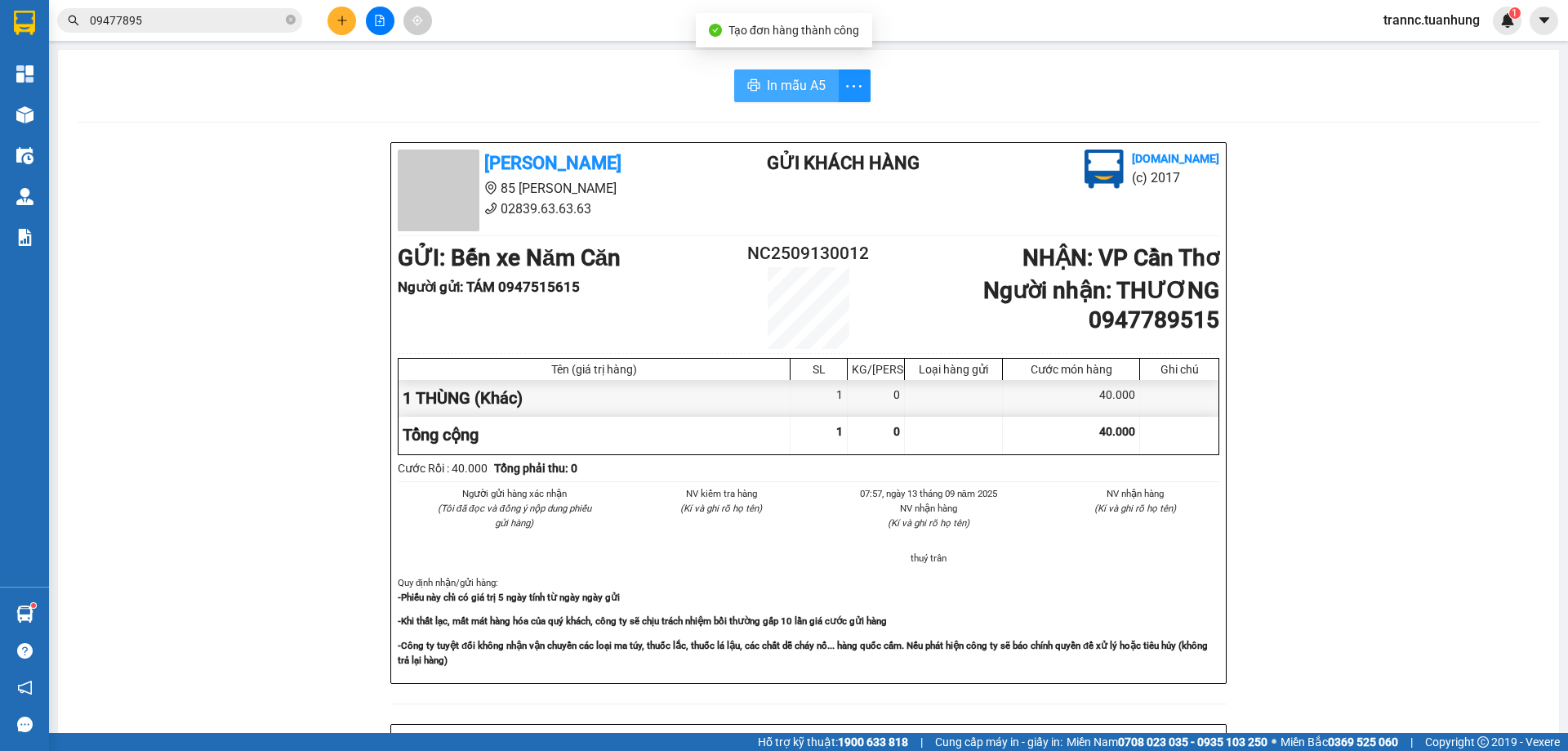
click at [748, 88] on icon "printer" at bounding box center [754, 85] width 13 height 13
click at [778, 88] on span "In mẫu A5" at bounding box center [795, 85] width 59 height 20
